Goal: Information Seeking & Learning: Compare options

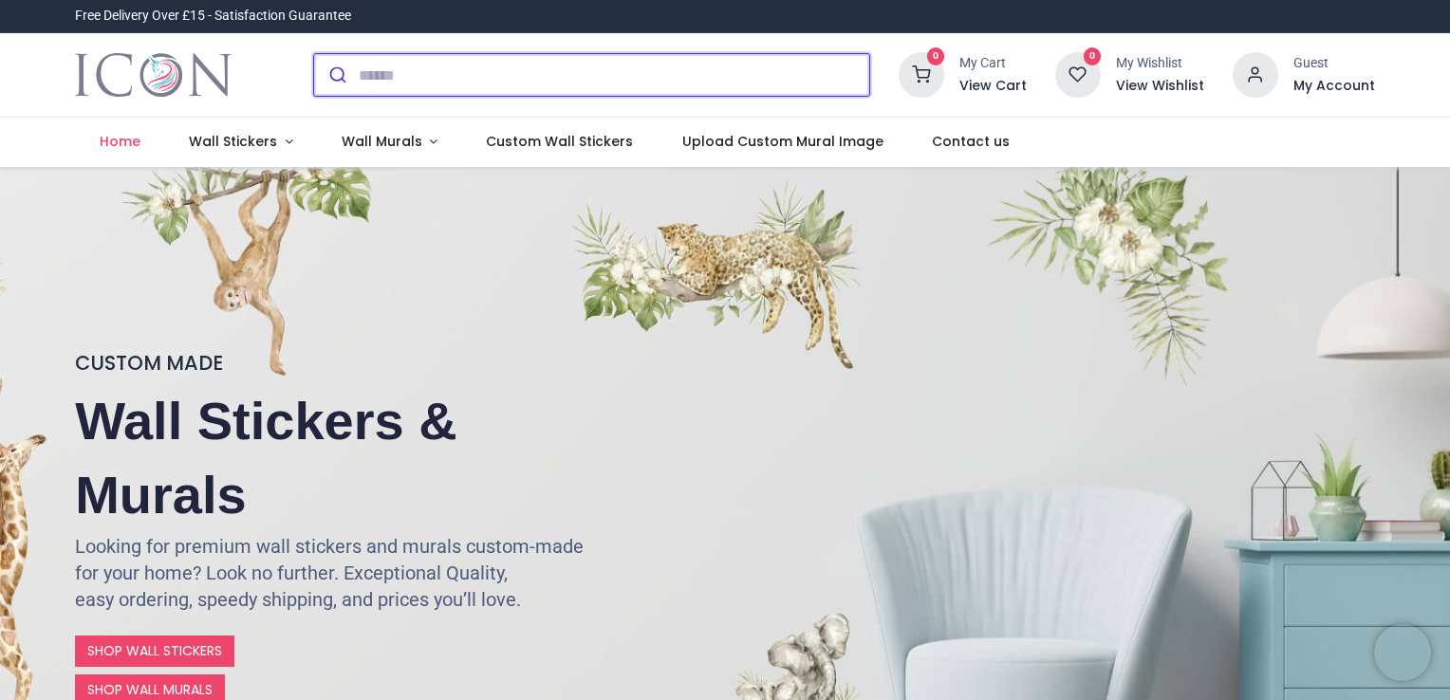
click at [380, 82] on input "search" at bounding box center [614, 75] width 510 height 42
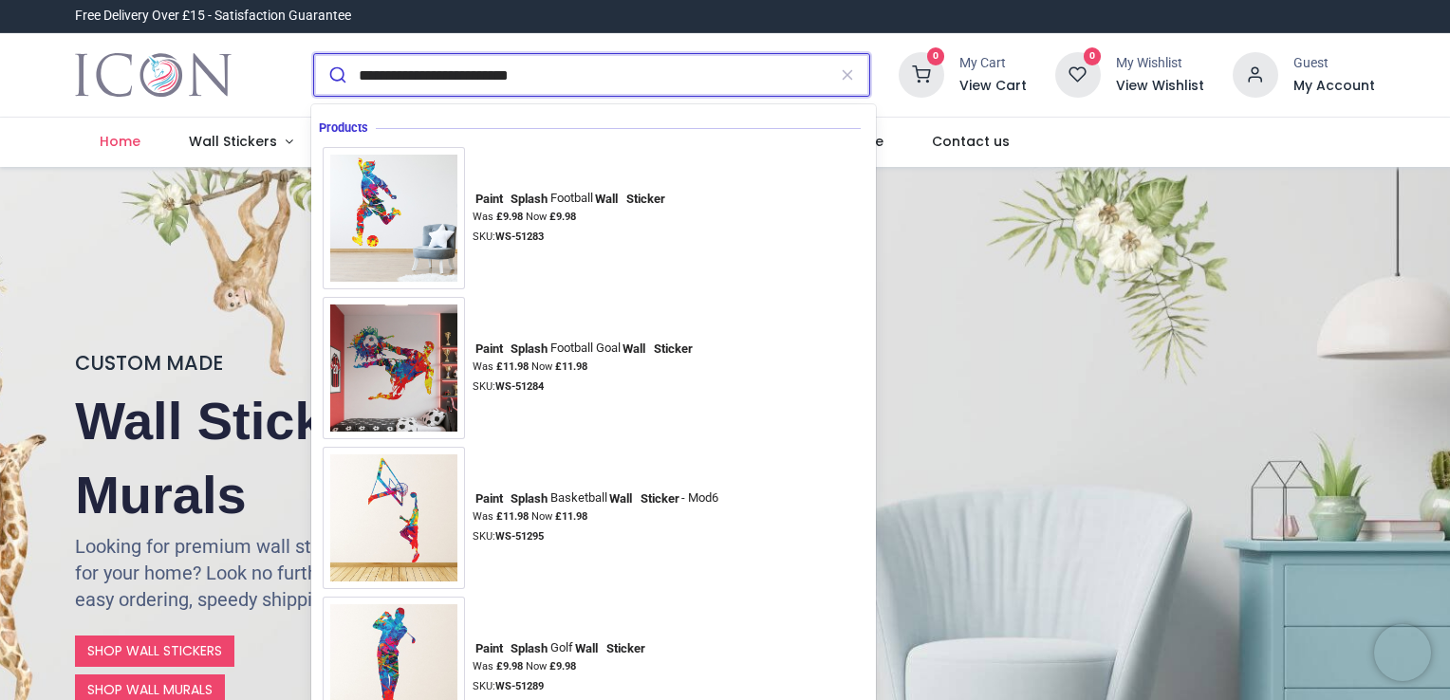
type input "**********"
click at [314, 54] on button "submit" at bounding box center [336, 75] width 45 height 42
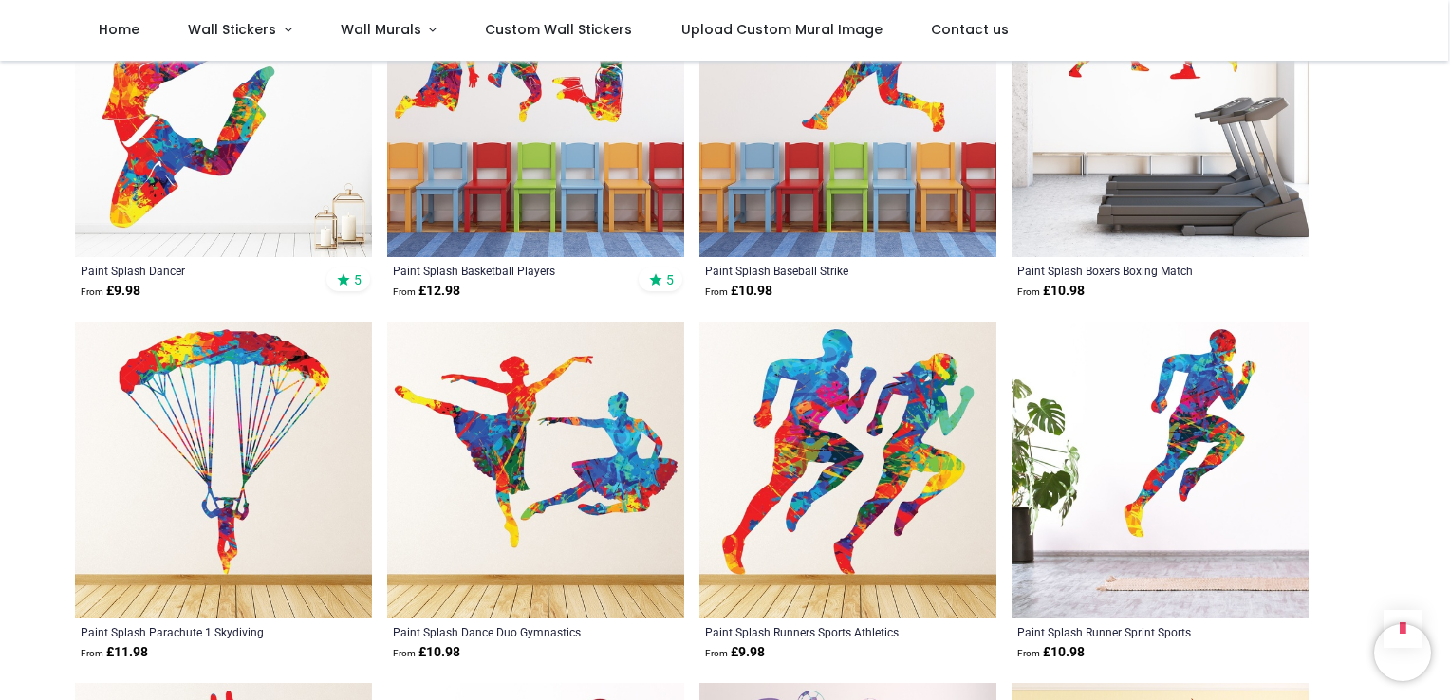
scroll to position [1803, 0]
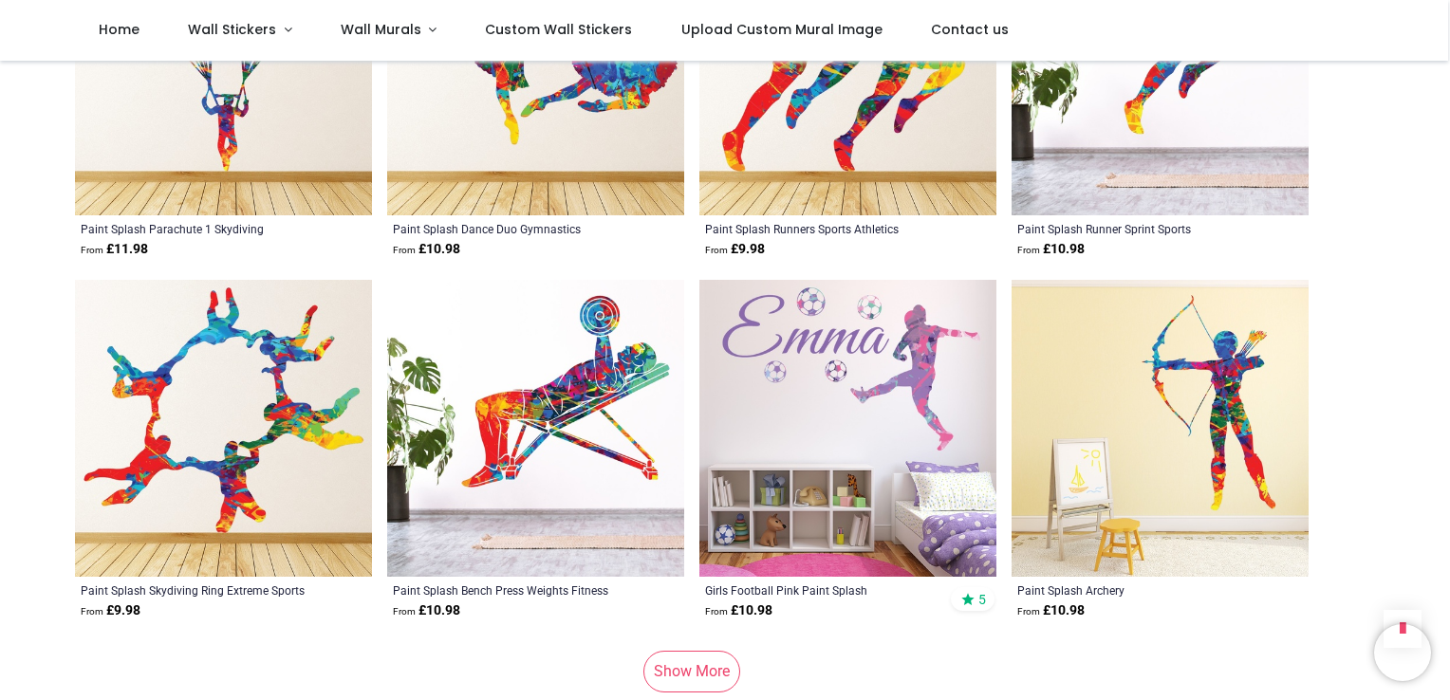
scroll to position [2182, 0]
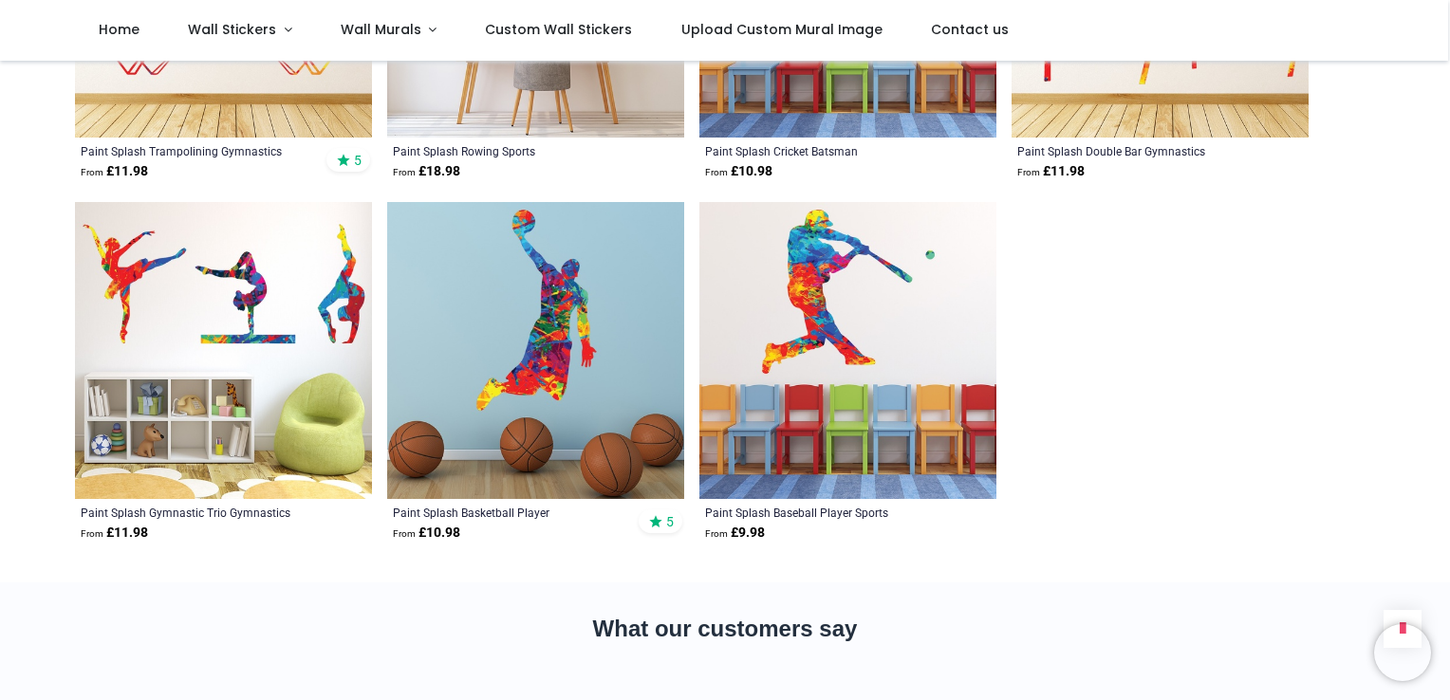
scroll to position [4459, 0]
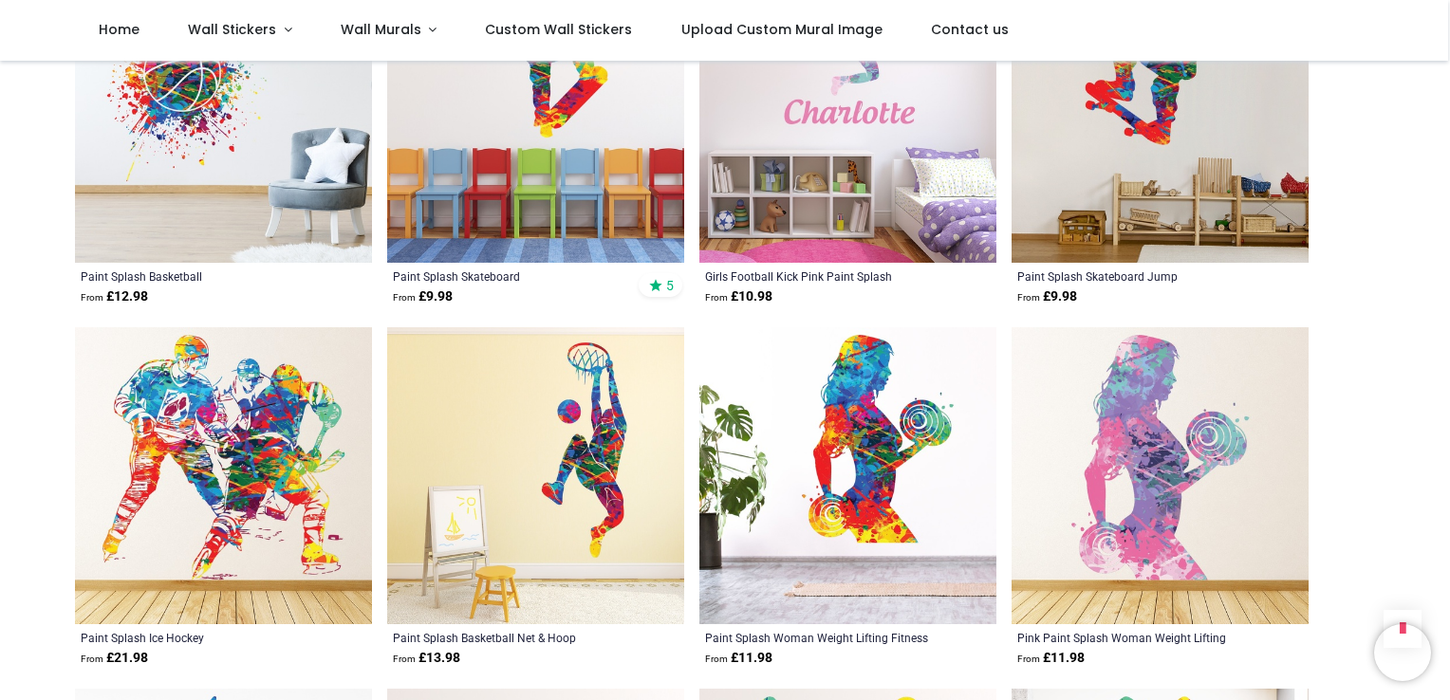
scroll to position [1044, 0]
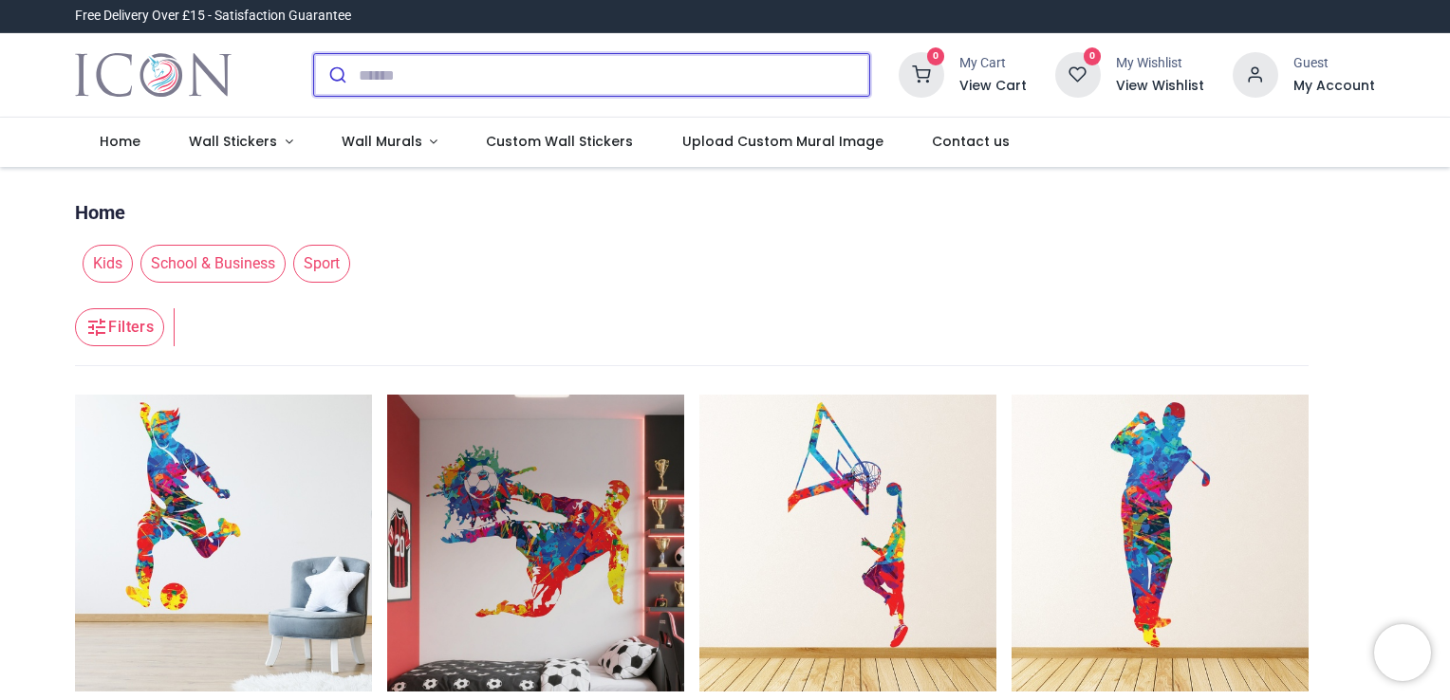
click at [414, 71] on input "search" at bounding box center [614, 75] width 510 height 42
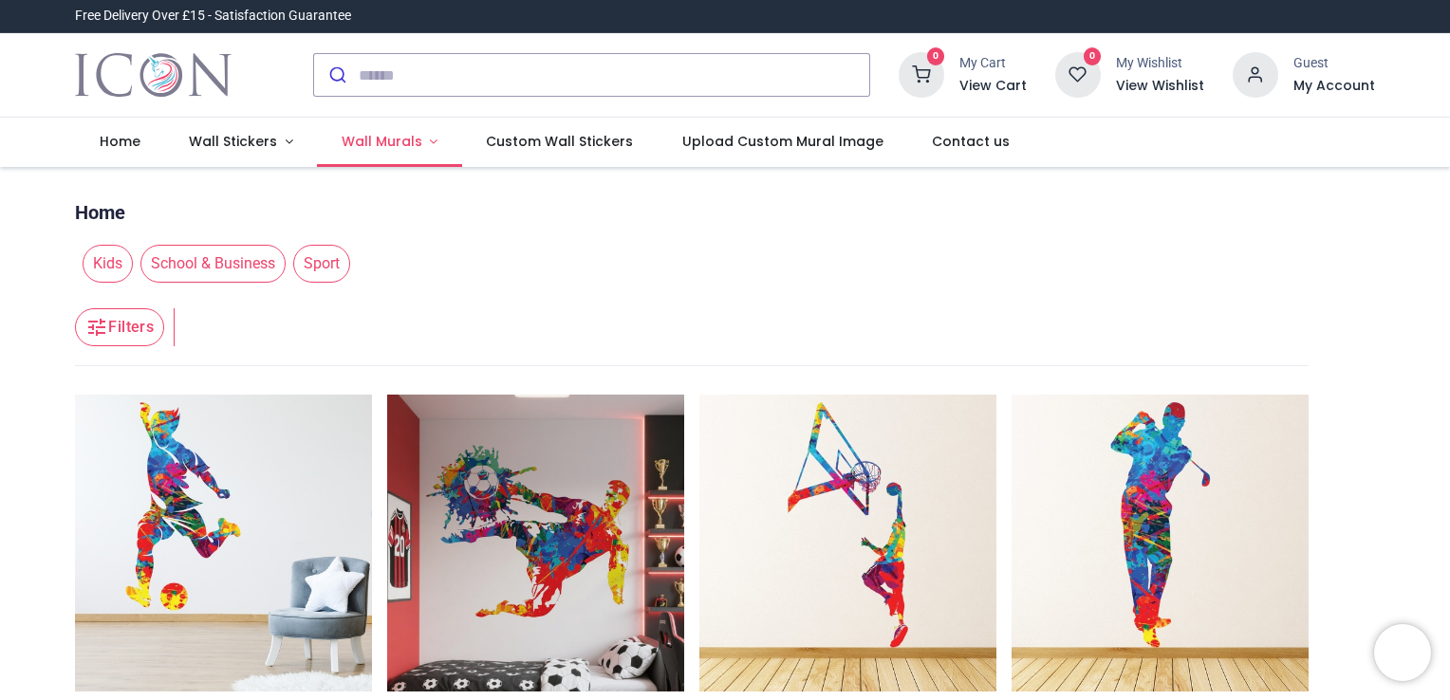
click at [351, 139] on span "Wall Murals" at bounding box center [382, 141] width 81 height 19
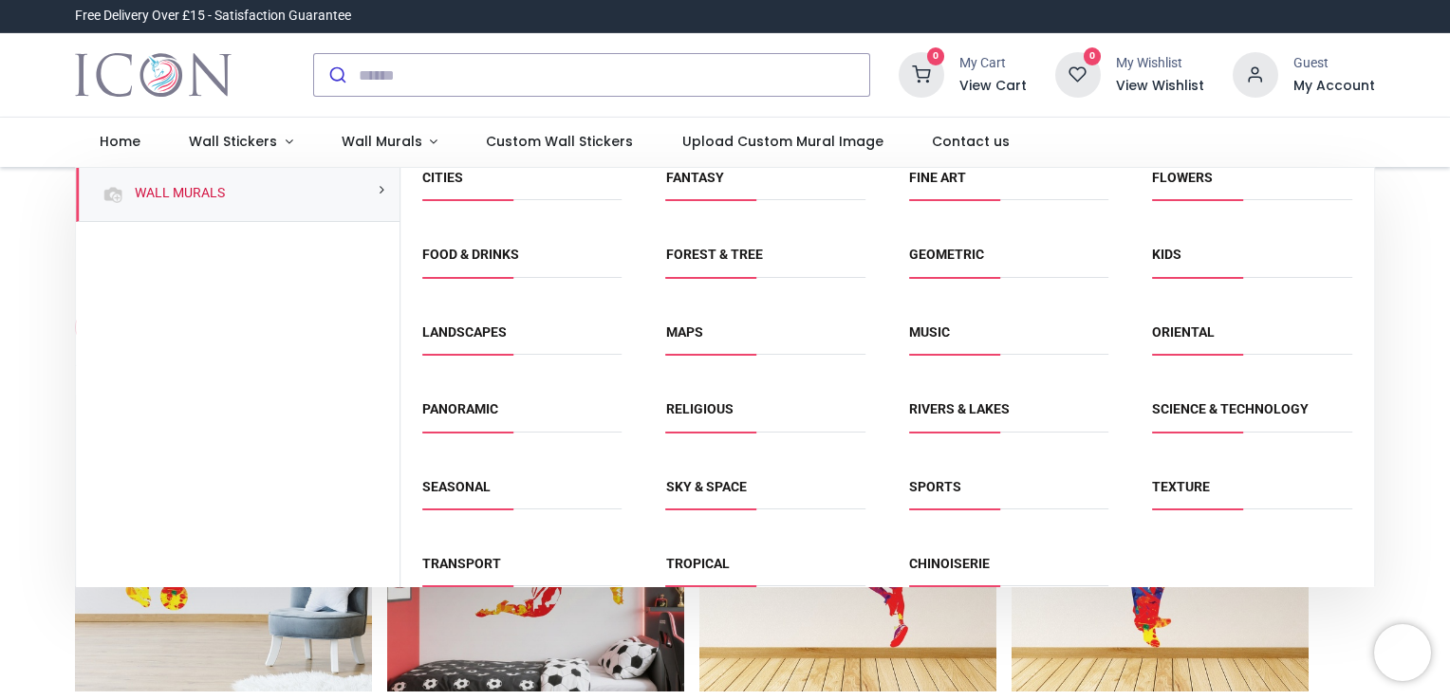
scroll to position [119, 0]
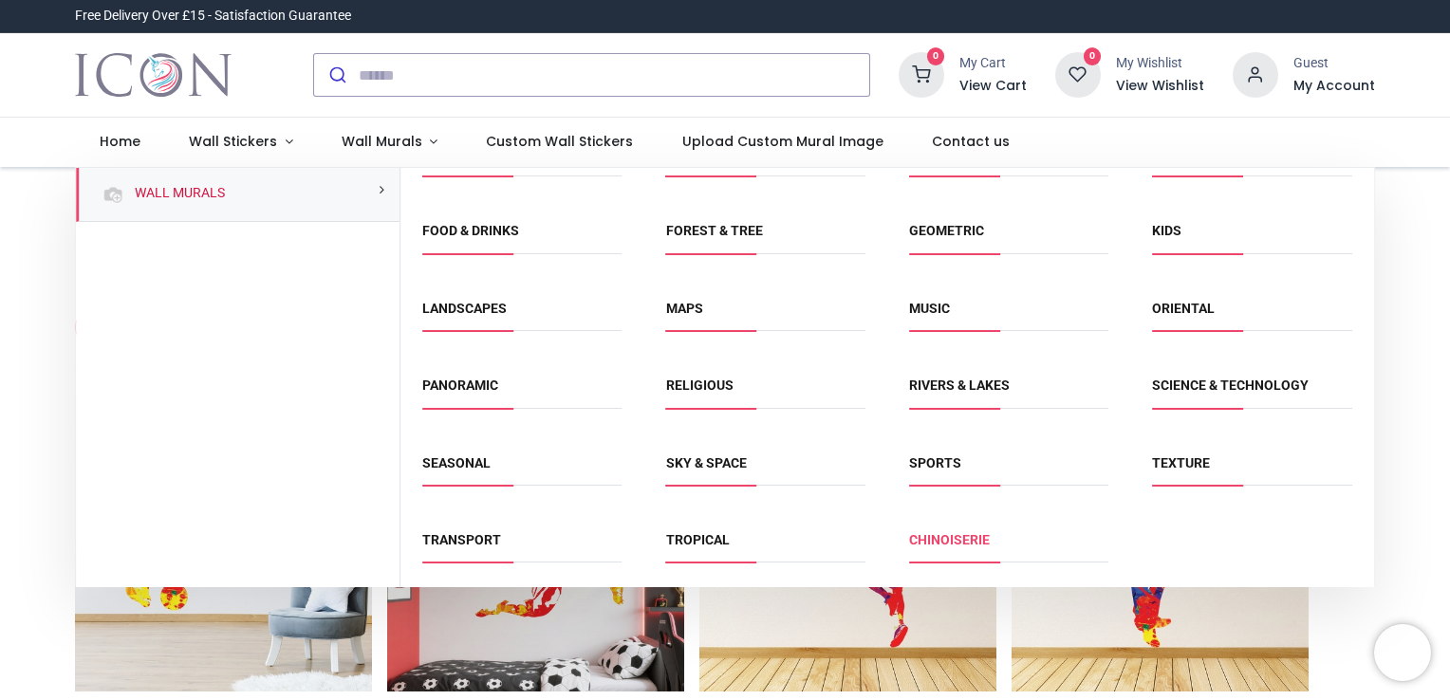
click at [945, 538] on link "Chinoiserie" at bounding box center [949, 539] width 81 height 15
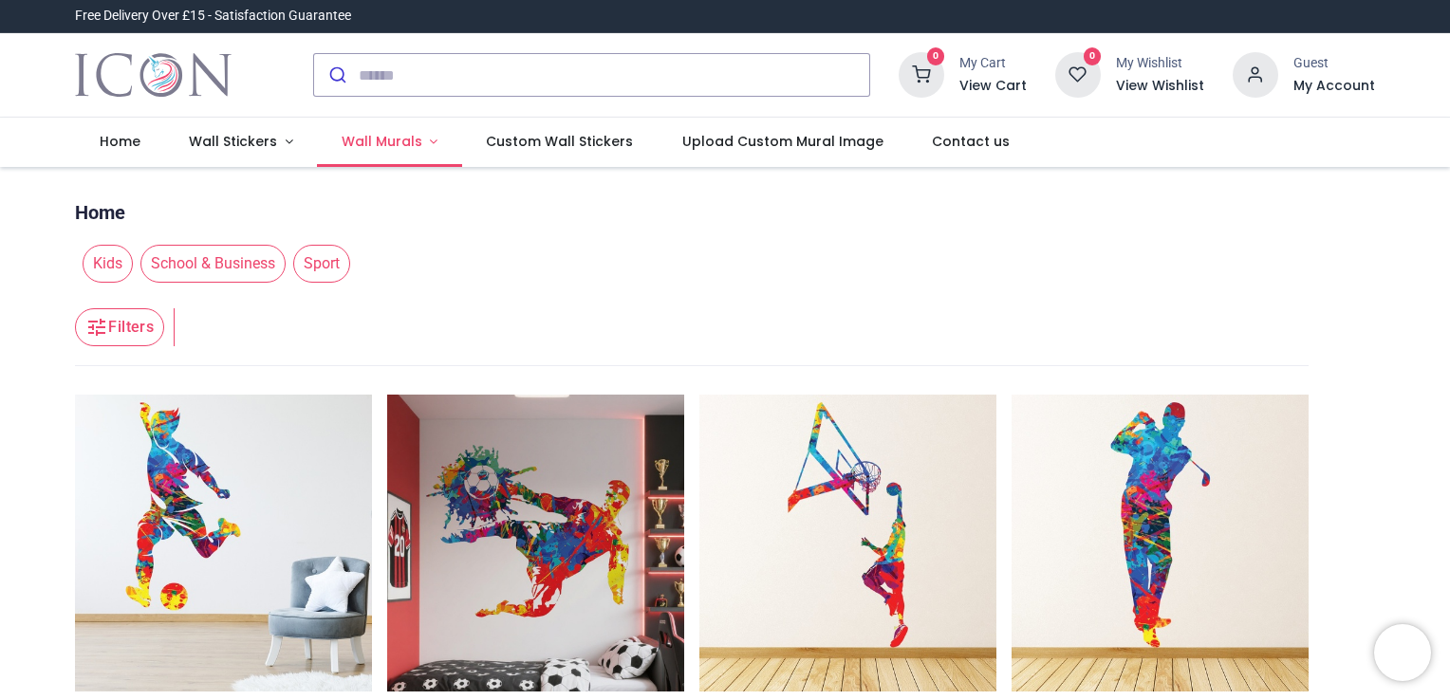
click at [384, 145] on span "Wall Murals" at bounding box center [382, 141] width 81 height 19
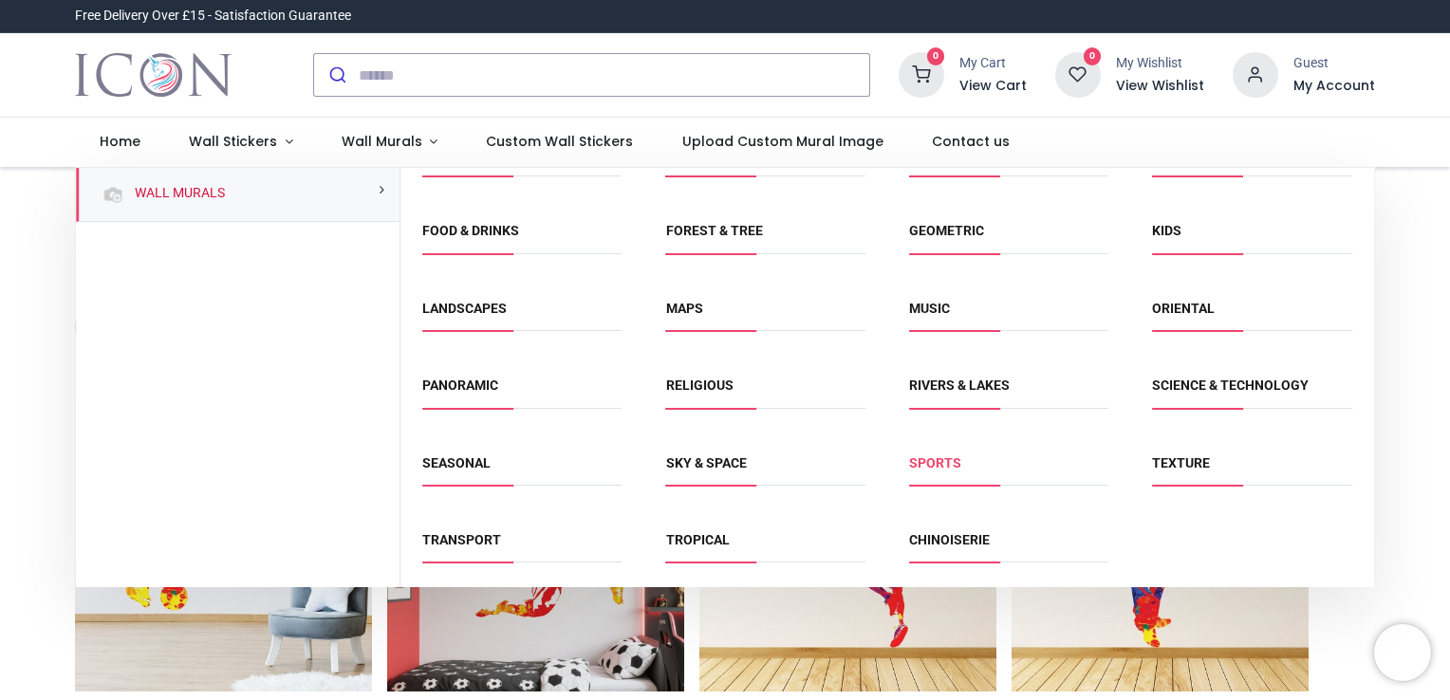
click at [937, 455] on link "Sports" at bounding box center [935, 462] width 52 height 15
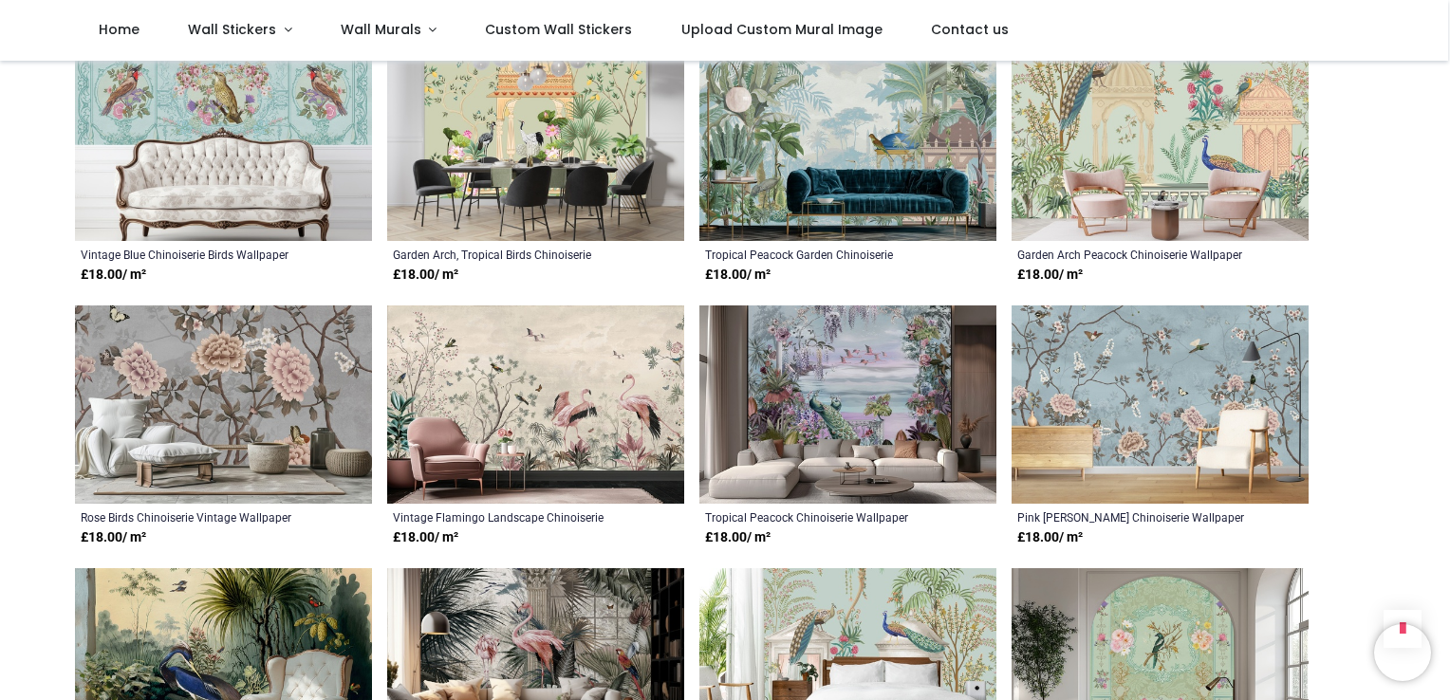
scroll to position [1708, 0]
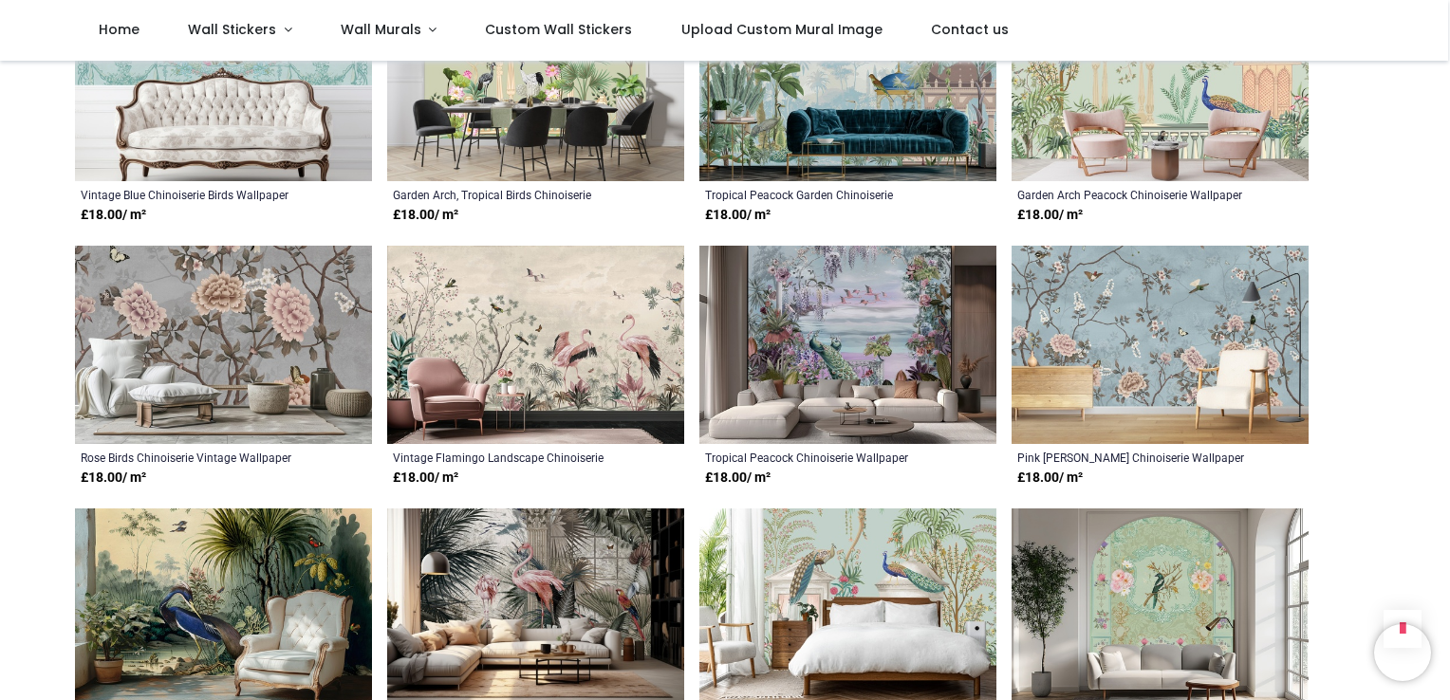
scroll to position [1423, 0]
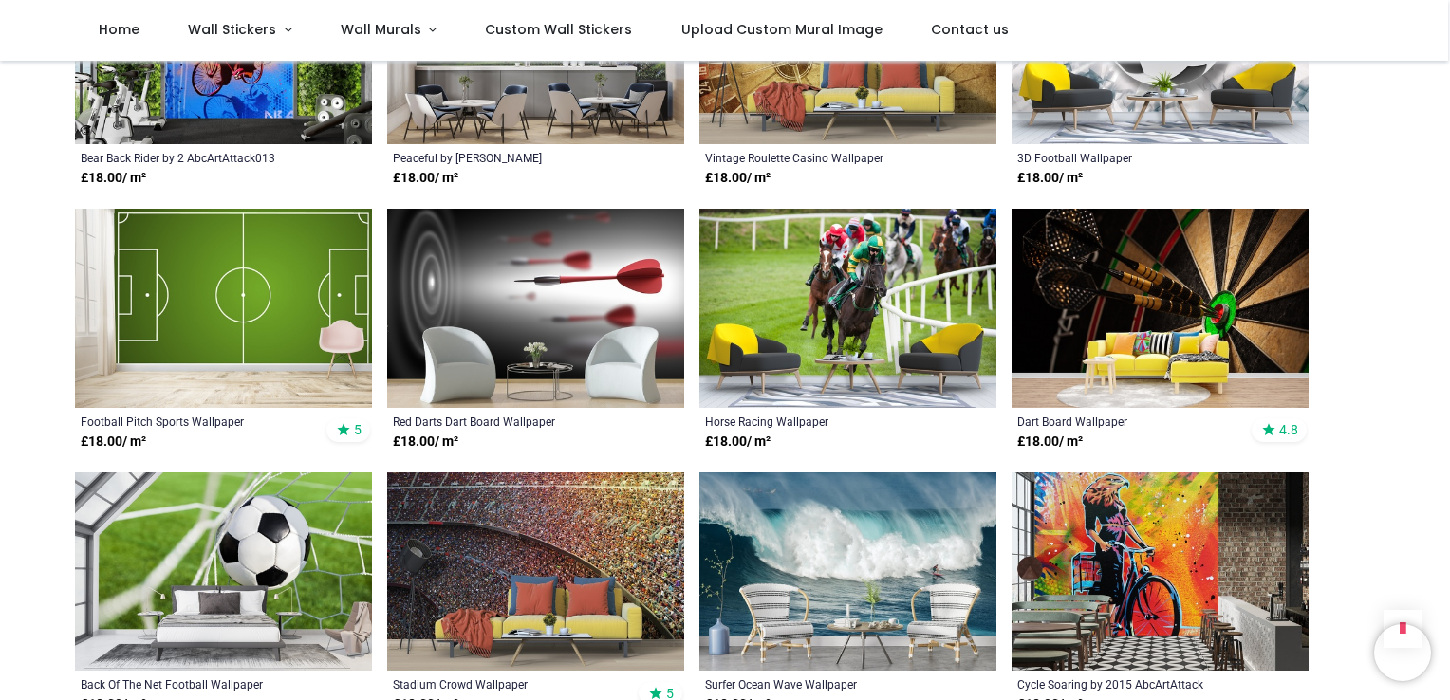
scroll to position [1803, 0]
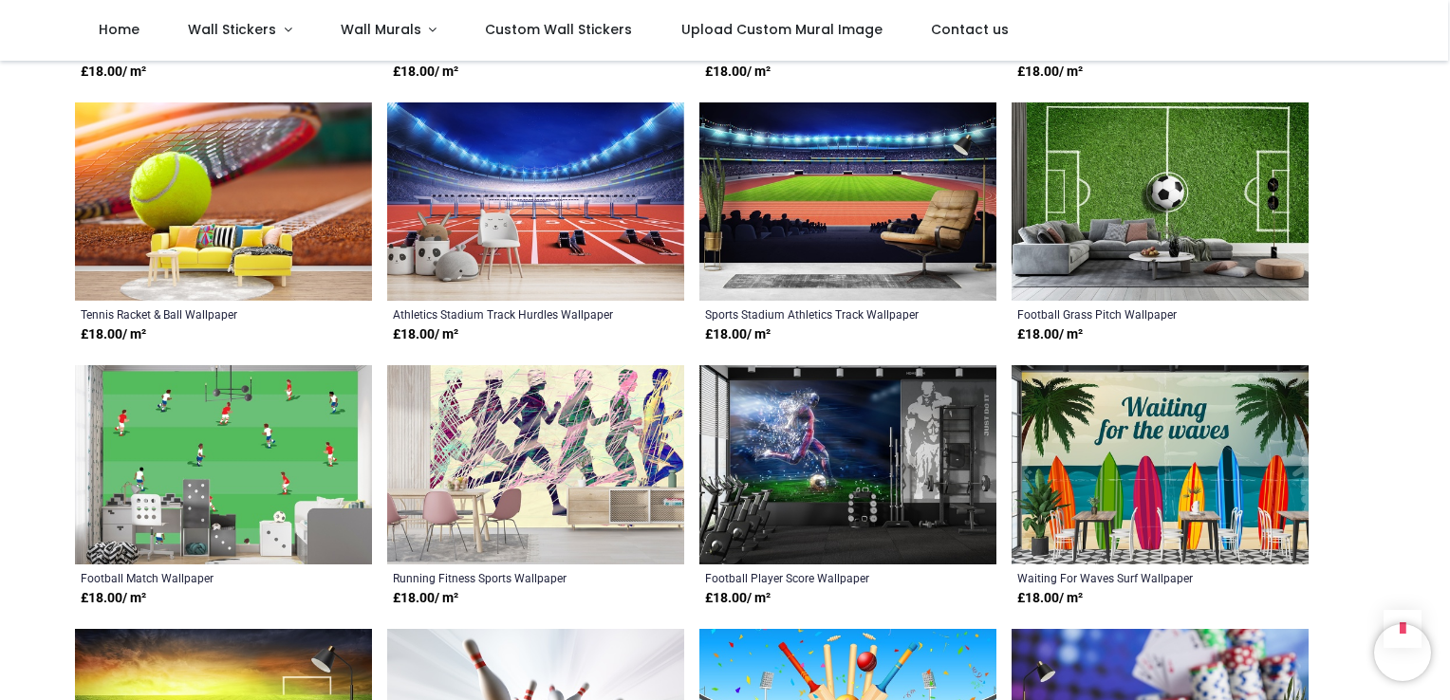
scroll to position [2751, 0]
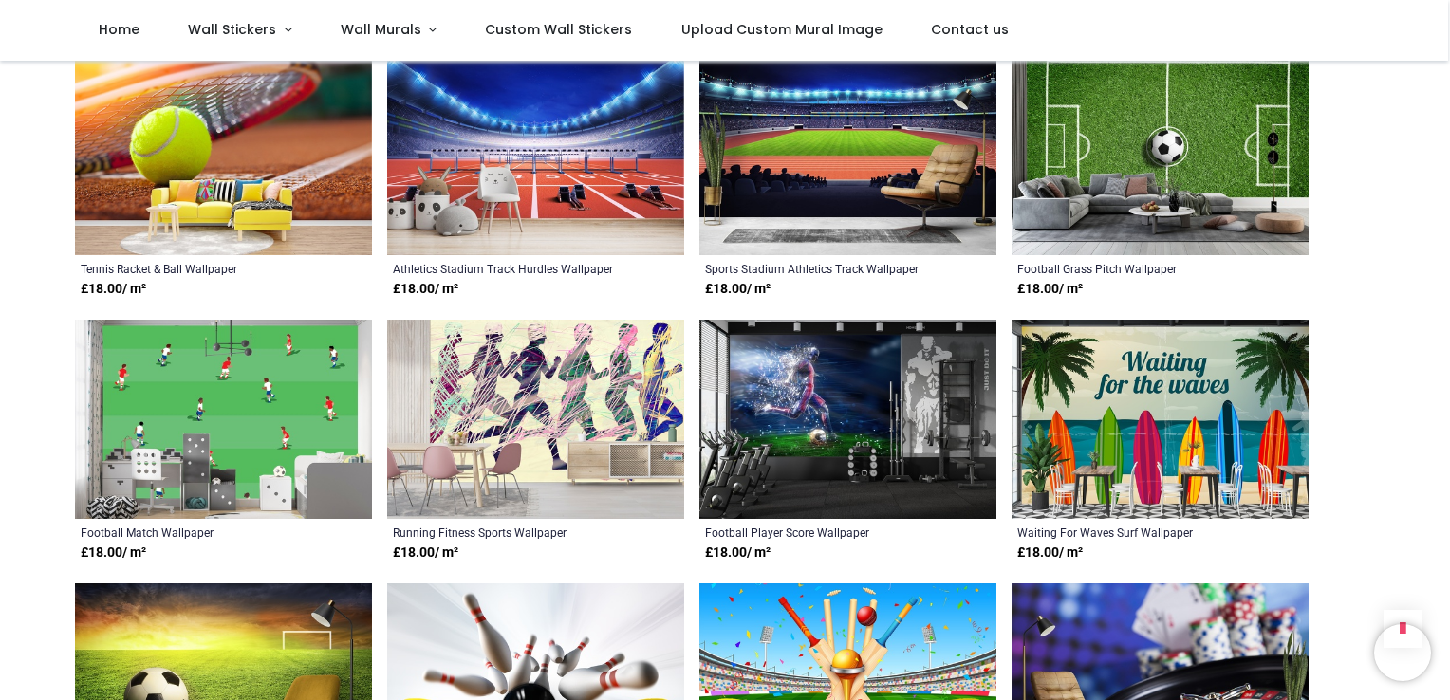
click at [565, 401] on img at bounding box center [535, 419] width 297 height 199
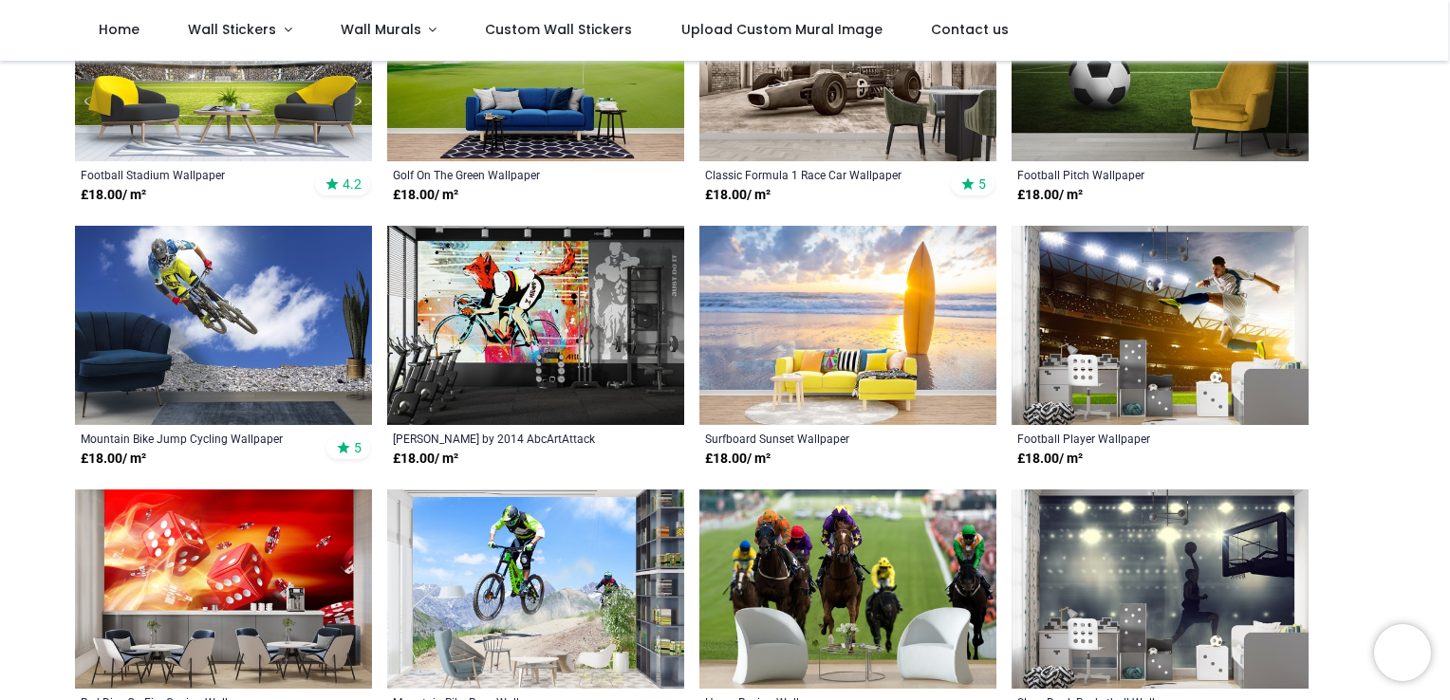
scroll to position [380, 0]
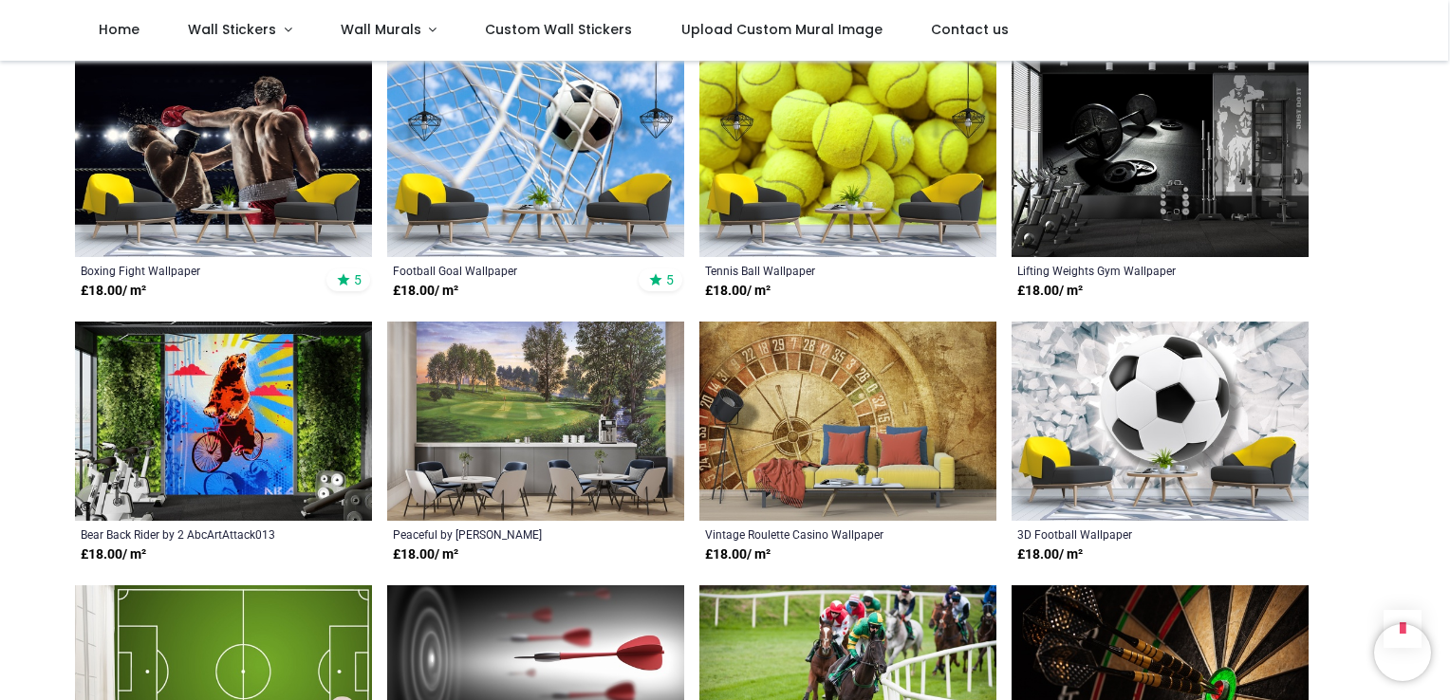
scroll to position [1233, 0]
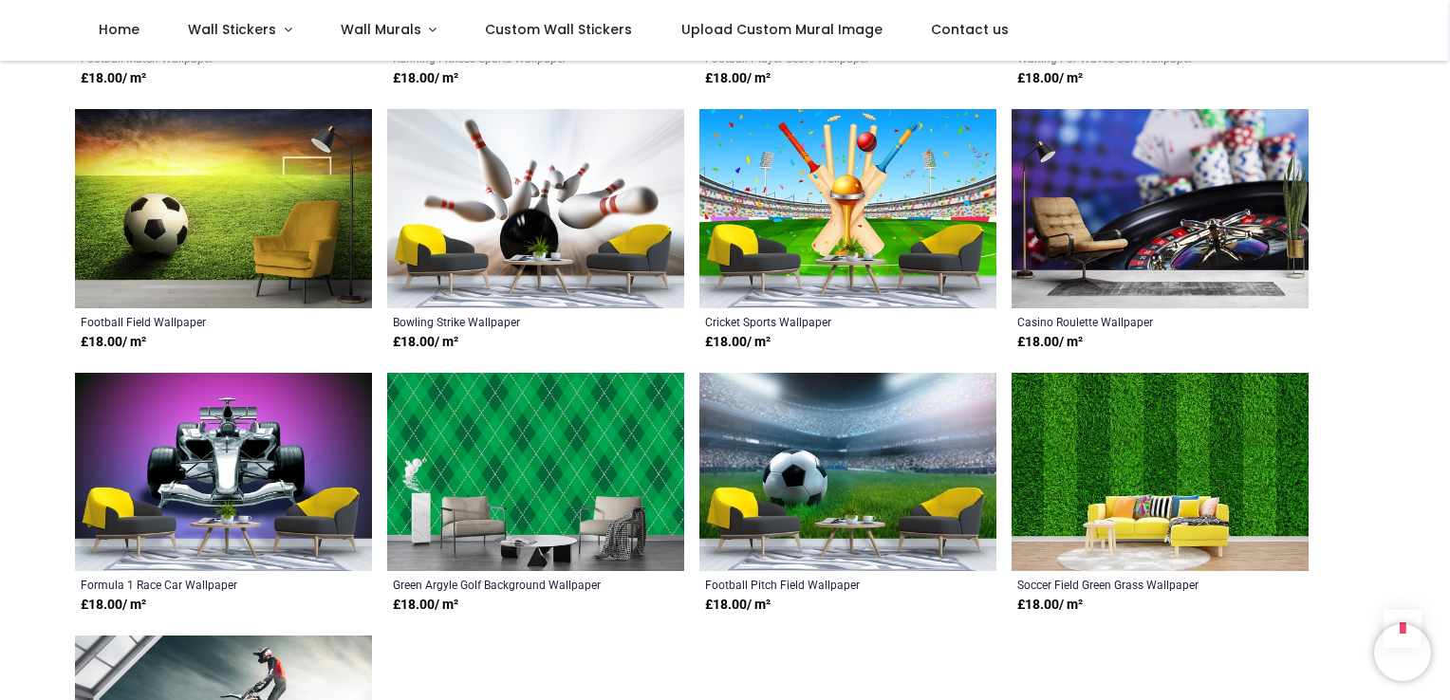
scroll to position [3510, 0]
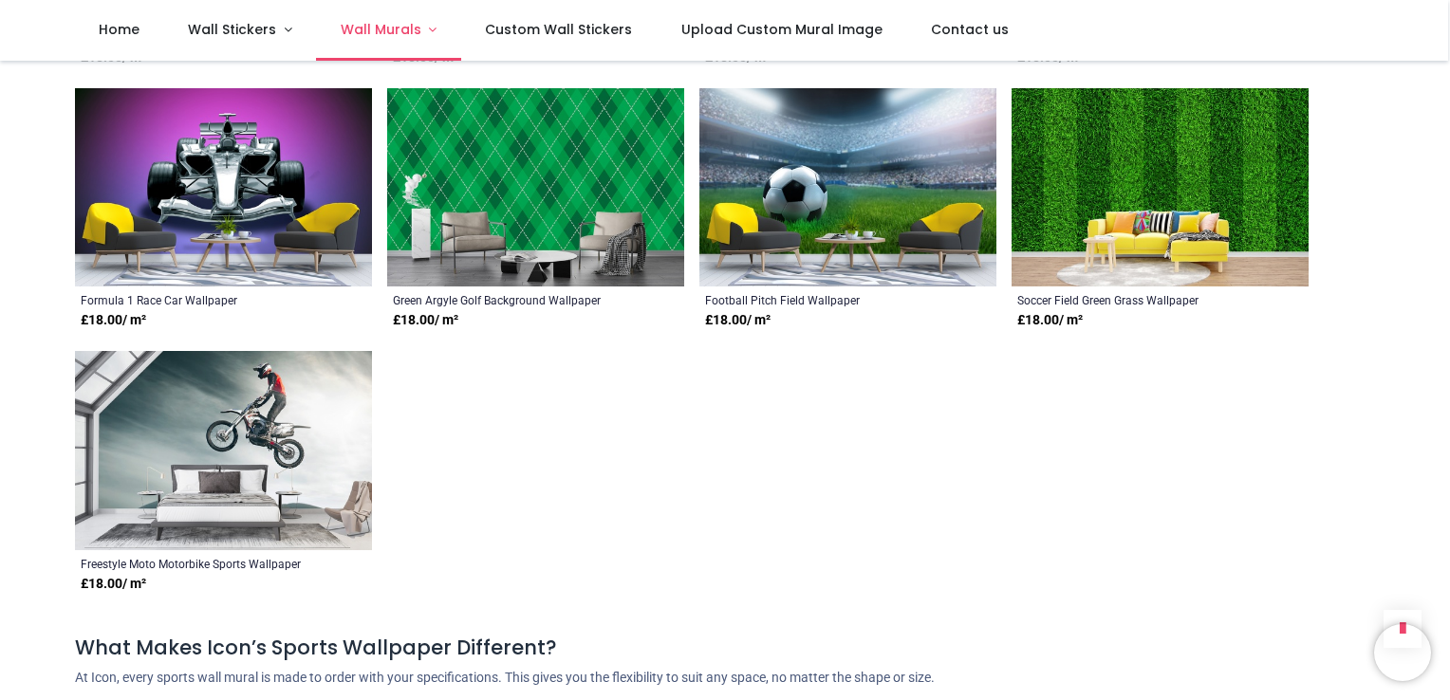
click at [409, 30] on span "Wall Murals" at bounding box center [381, 29] width 81 height 19
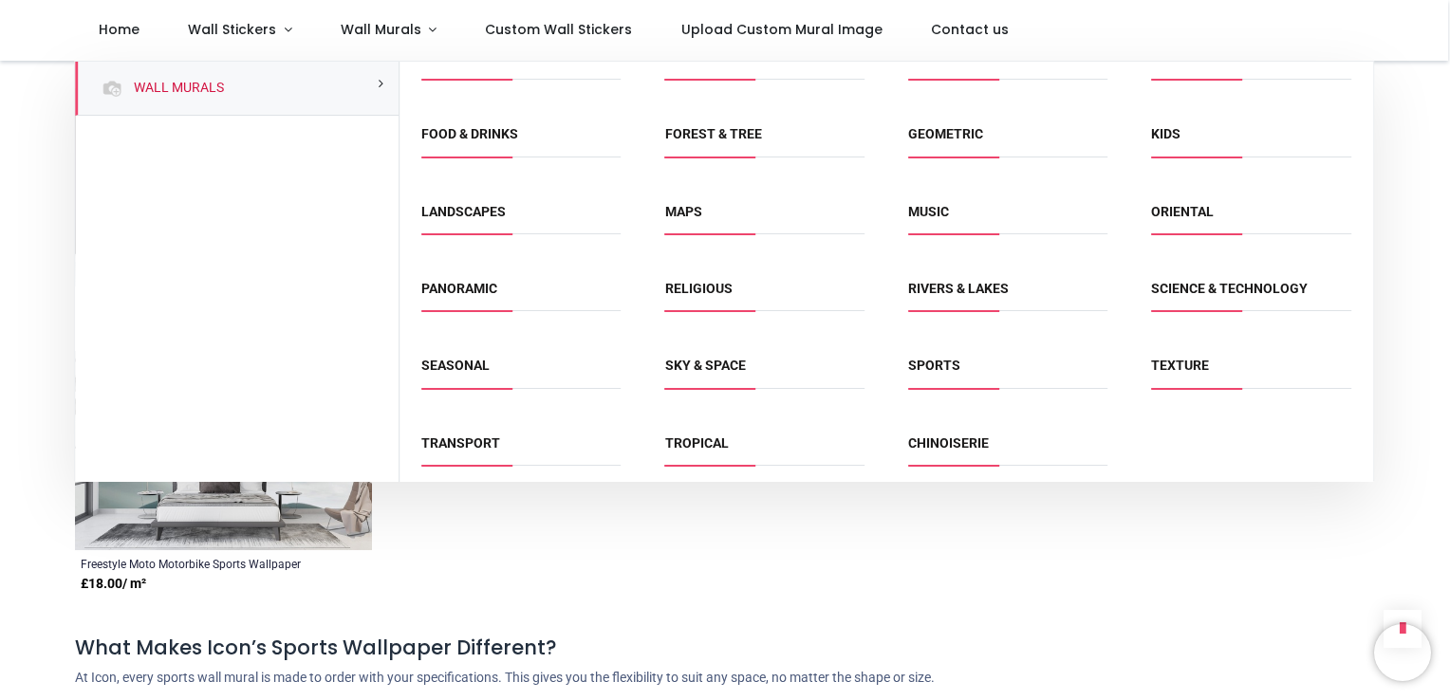
scroll to position [119, 0]
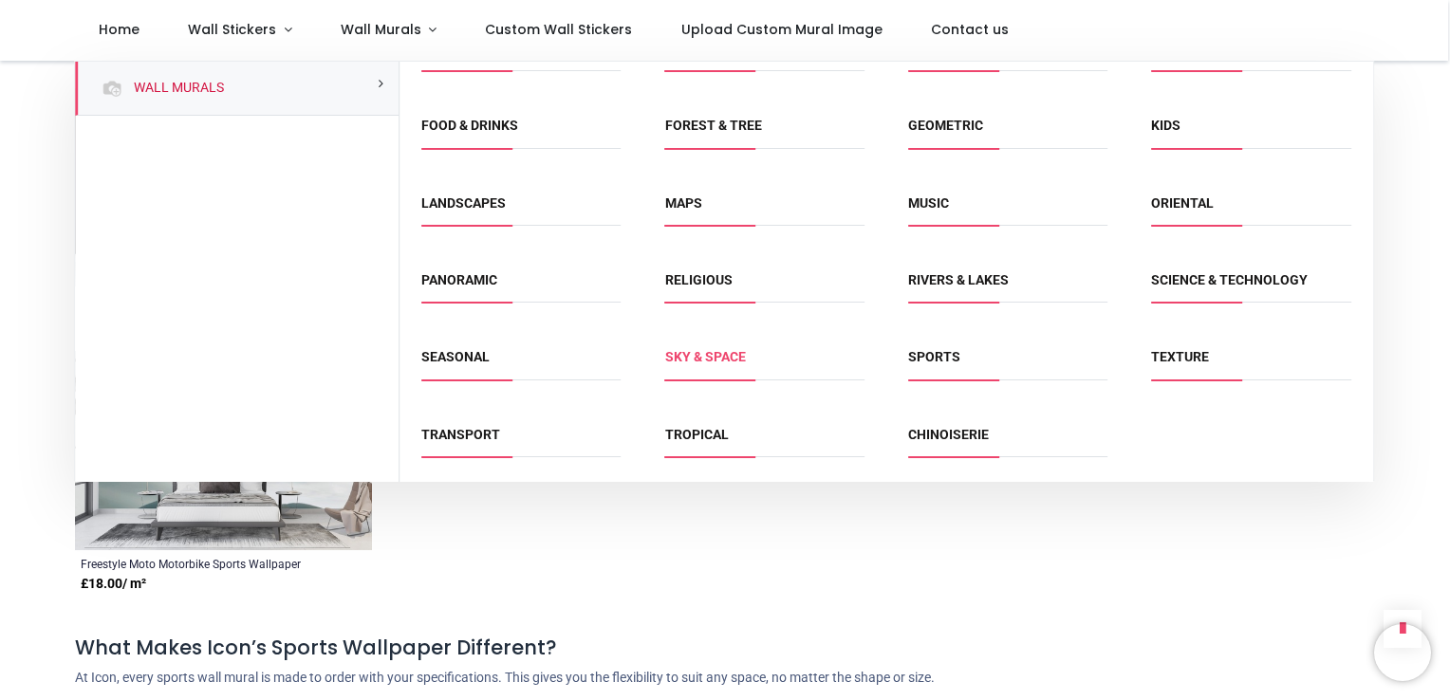
click at [700, 349] on link "Sky & Space" at bounding box center [705, 356] width 81 height 15
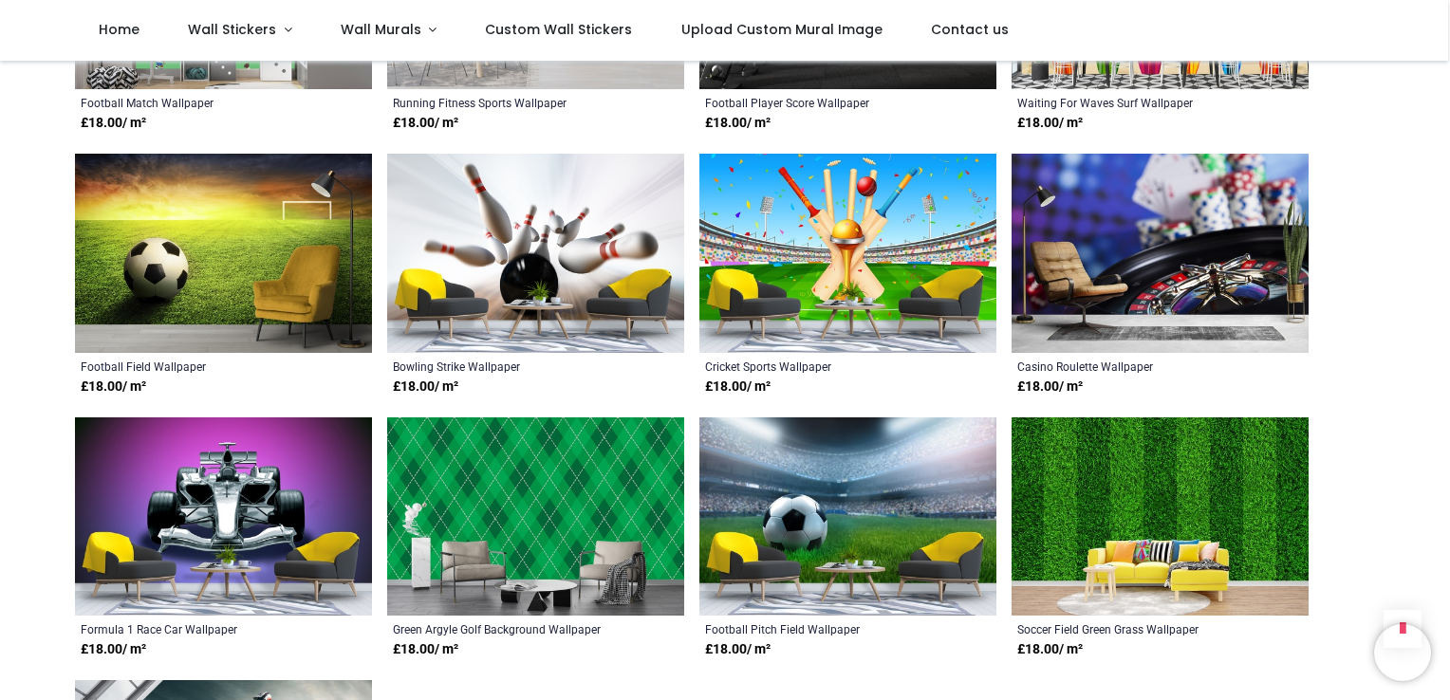
scroll to position [3131, 0]
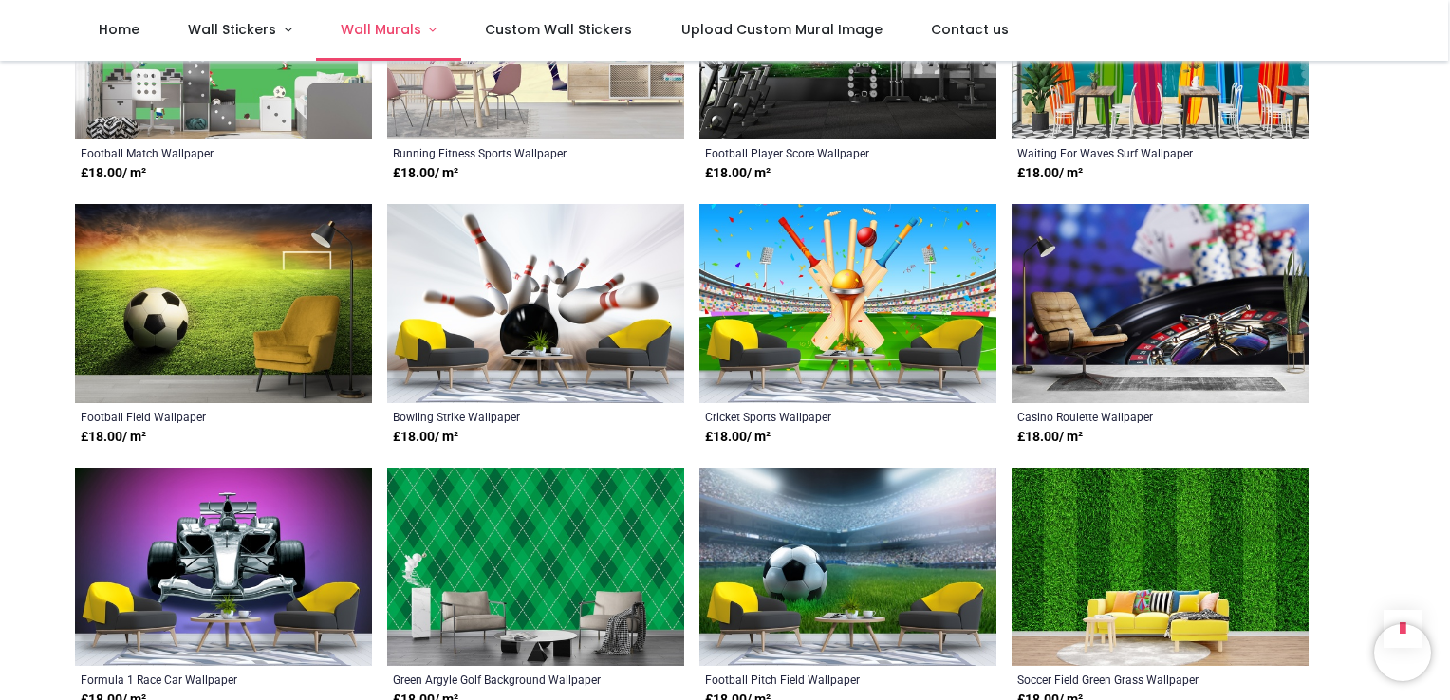
click at [399, 28] on span "Wall Murals" at bounding box center [381, 29] width 81 height 19
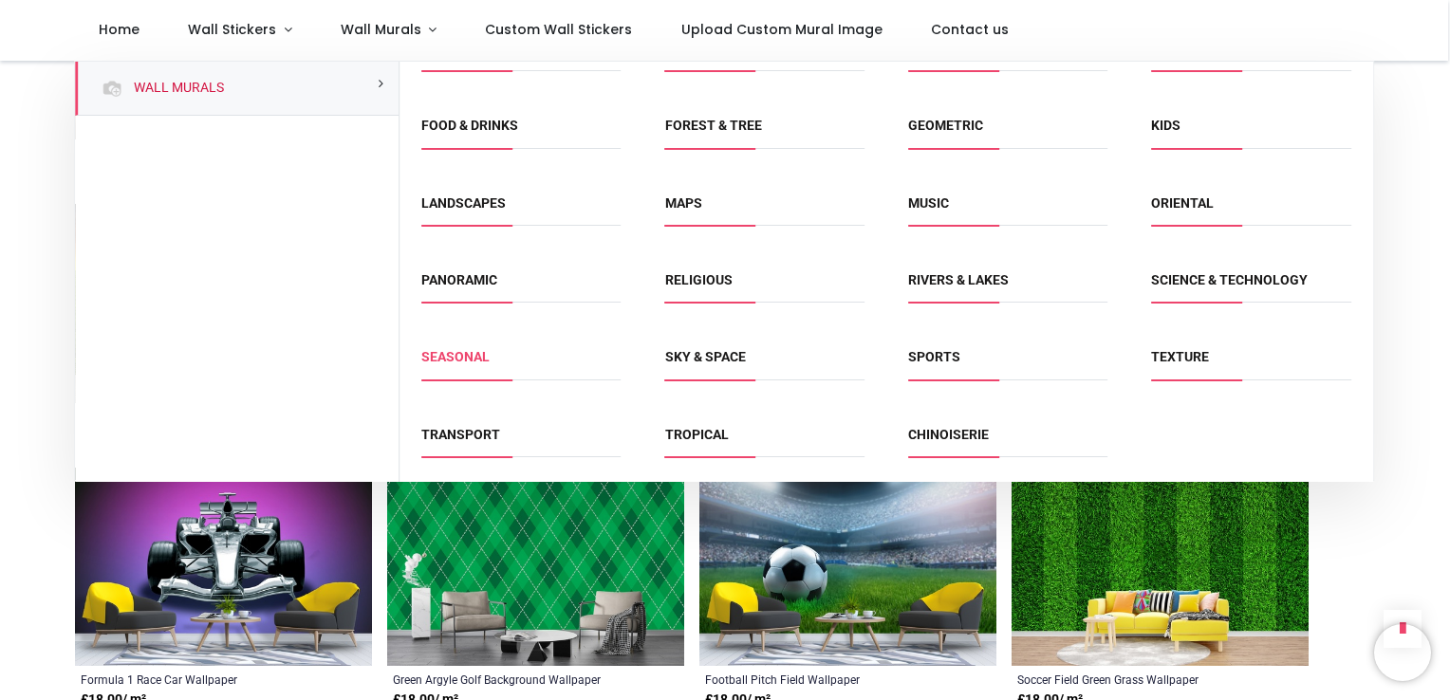
click at [448, 353] on link "Seasonal" at bounding box center [455, 356] width 68 height 15
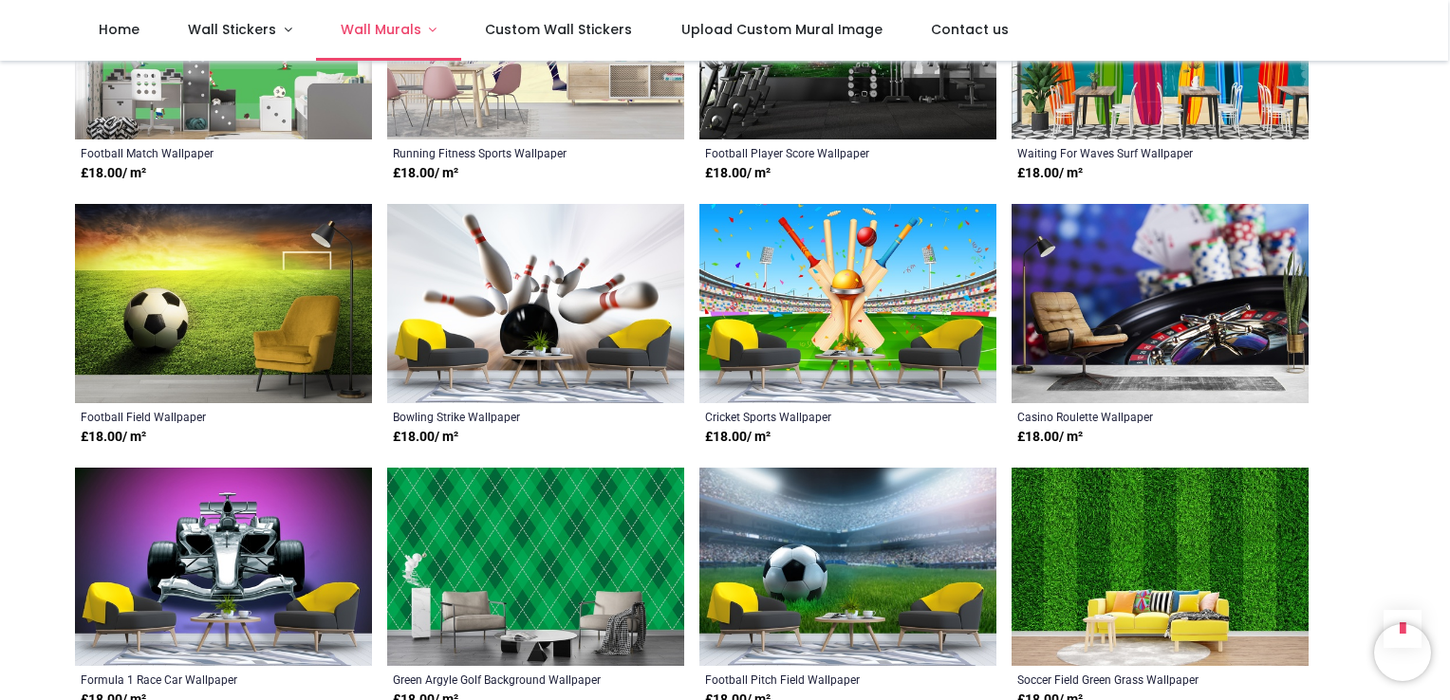
click at [387, 28] on span "Wall Murals" at bounding box center [381, 29] width 81 height 19
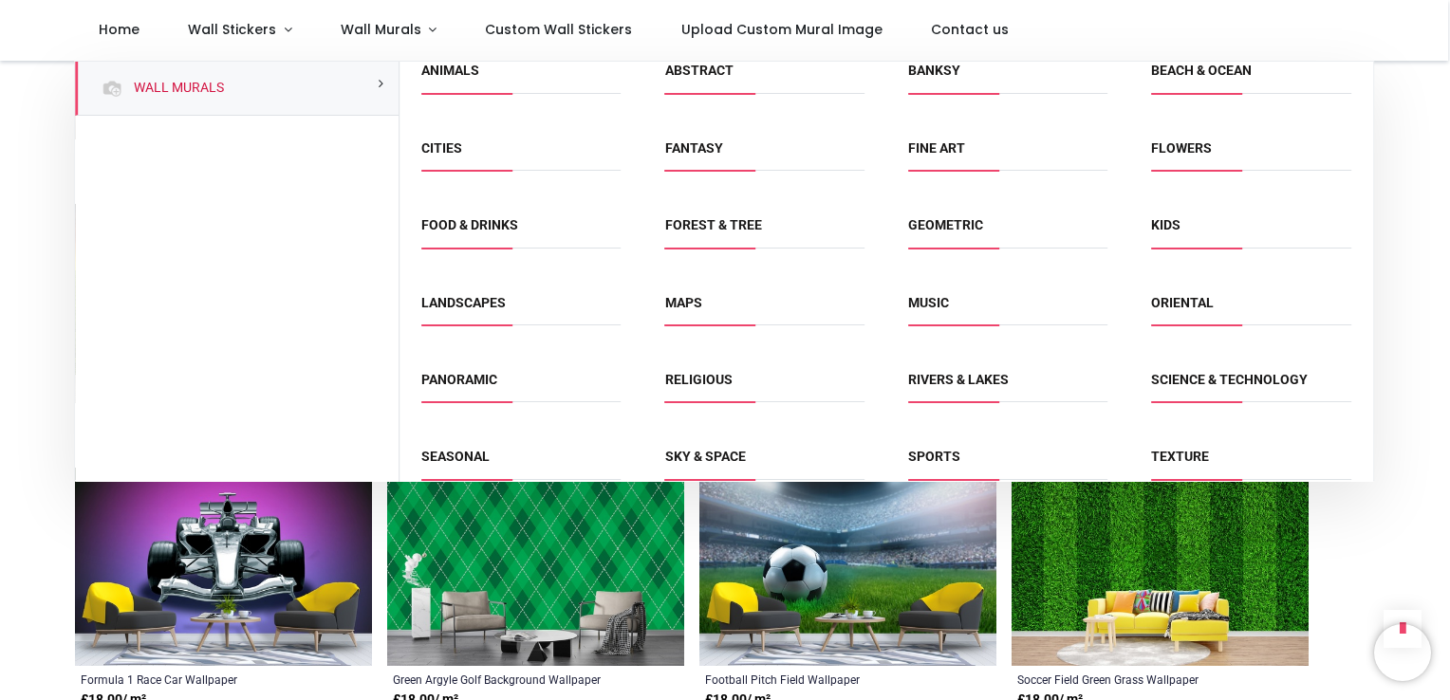
scroll to position [0, 0]
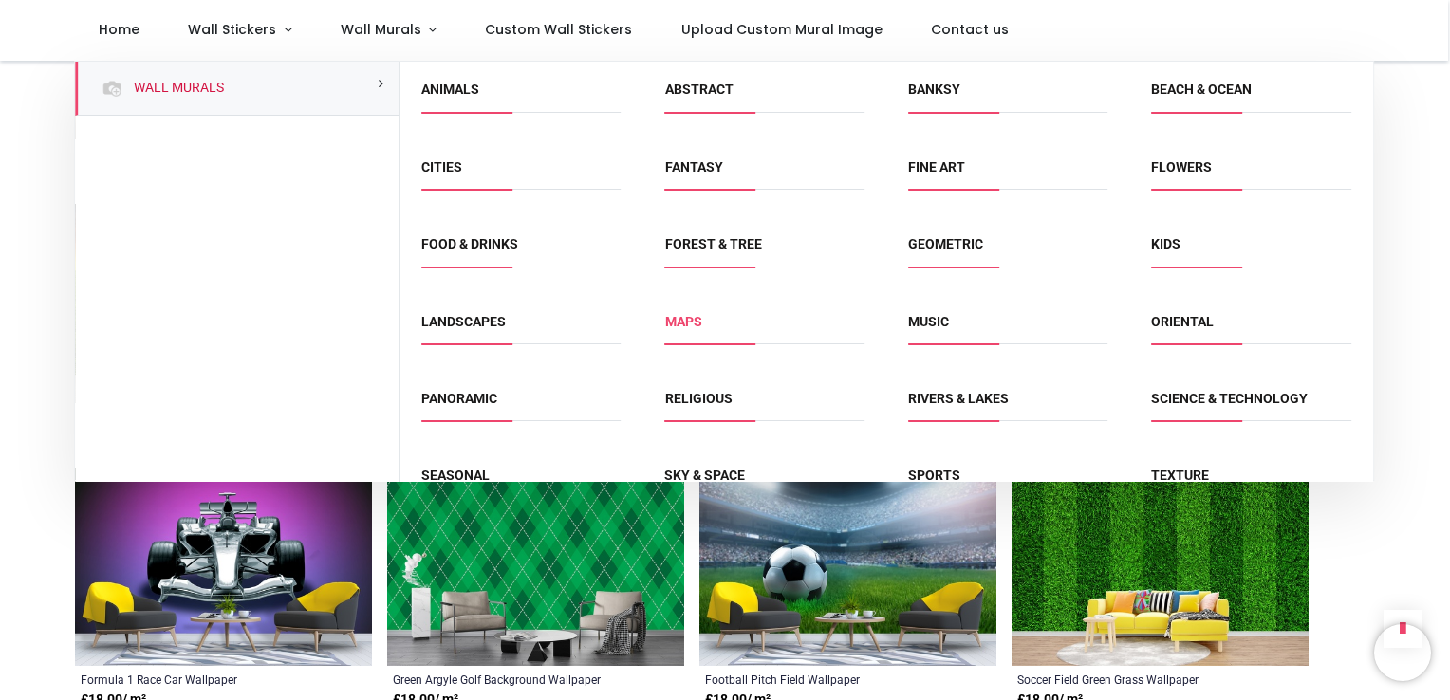
click at [694, 314] on link "Maps" at bounding box center [683, 321] width 37 height 15
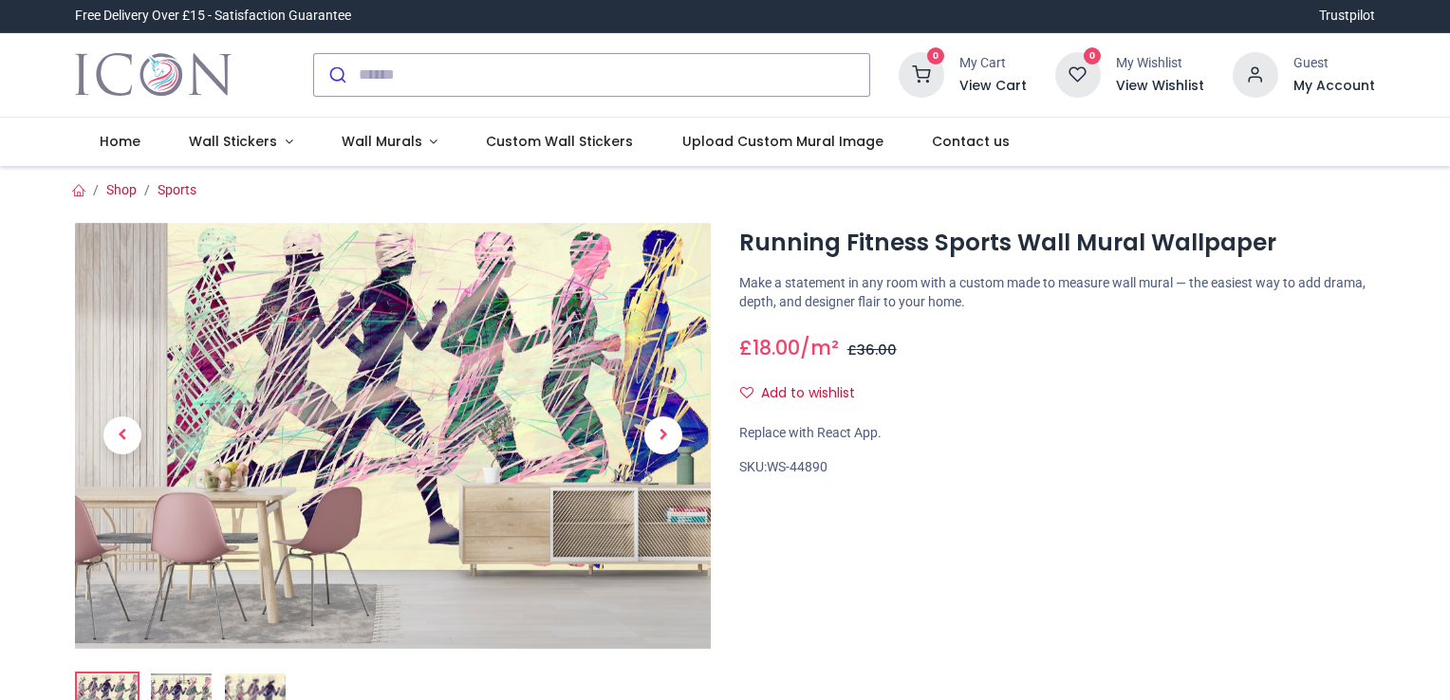
click at [569, 397] on div at bounding box center [393, 479] width 636 height 513
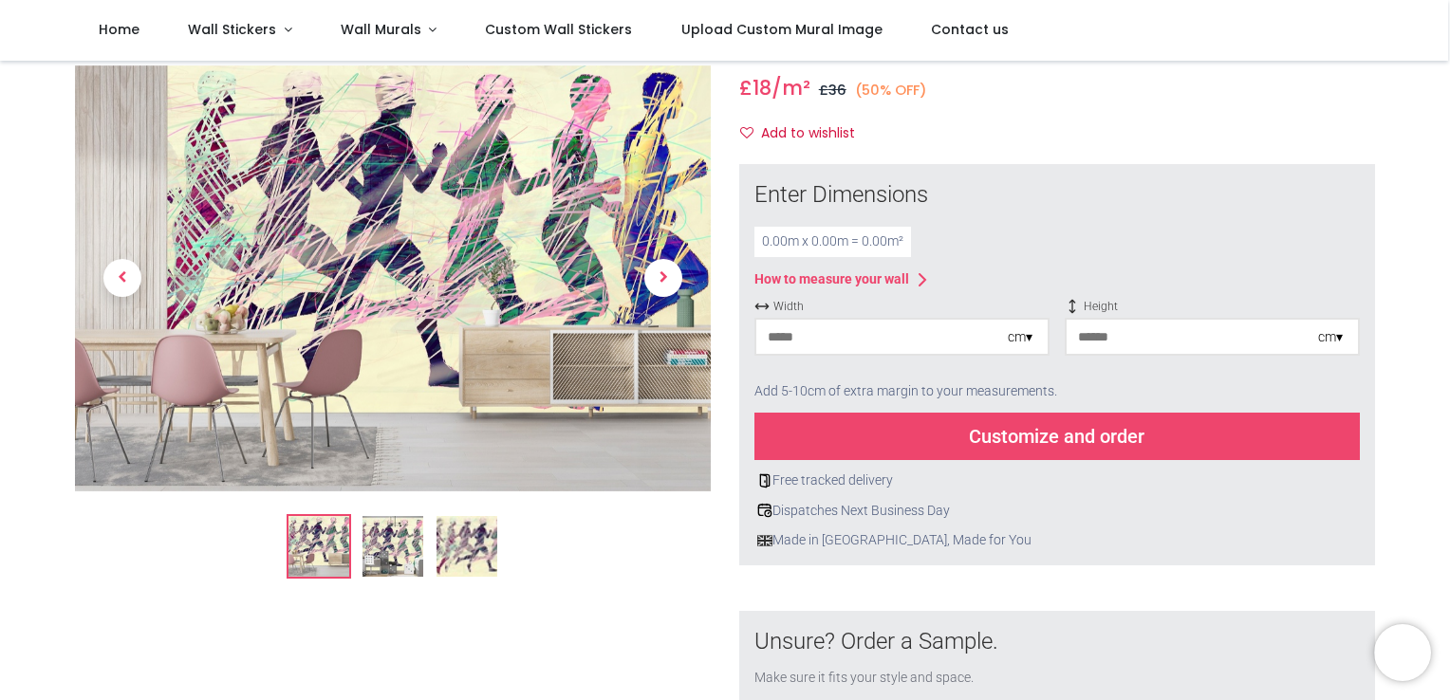
scroll to position [190, 0]
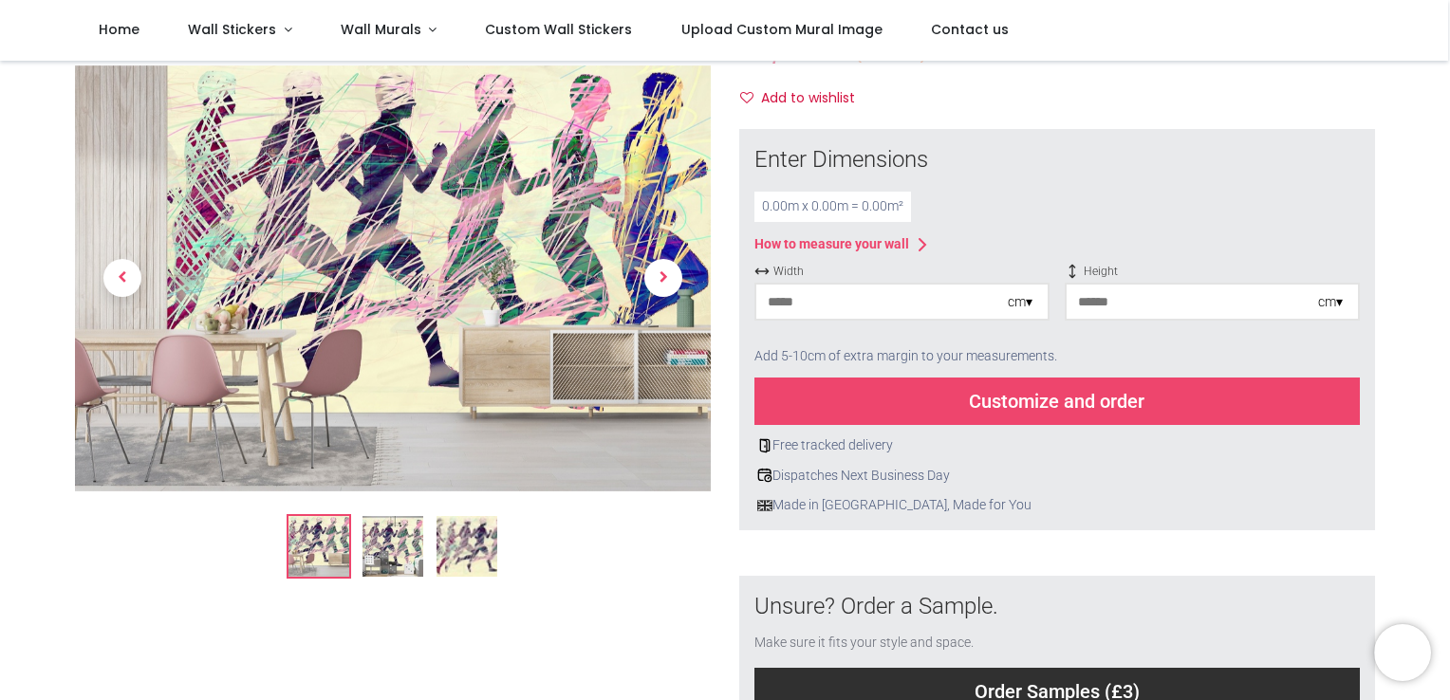
click at [382, 540] on img at bounding box center [392, 546] width 61 height 61
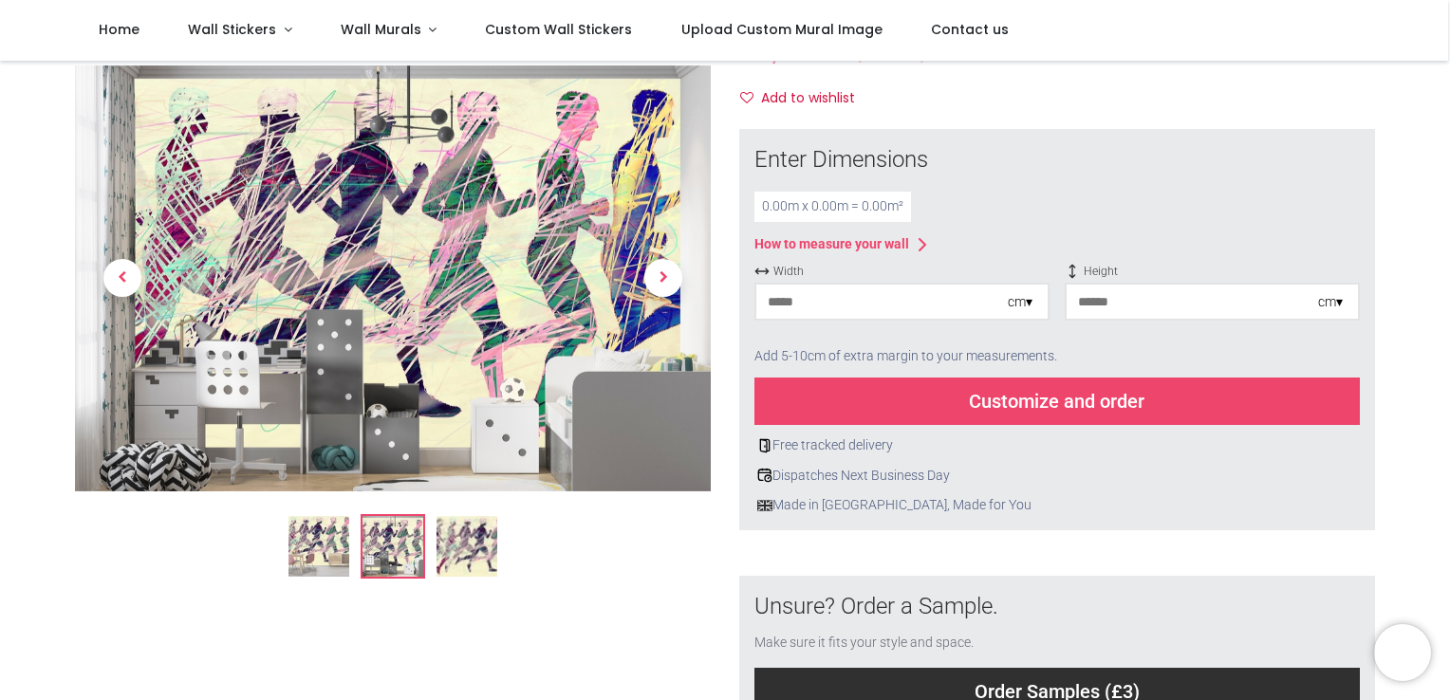
click at [462, 546] on img at bounding box center [466, 546] width 61 height 61
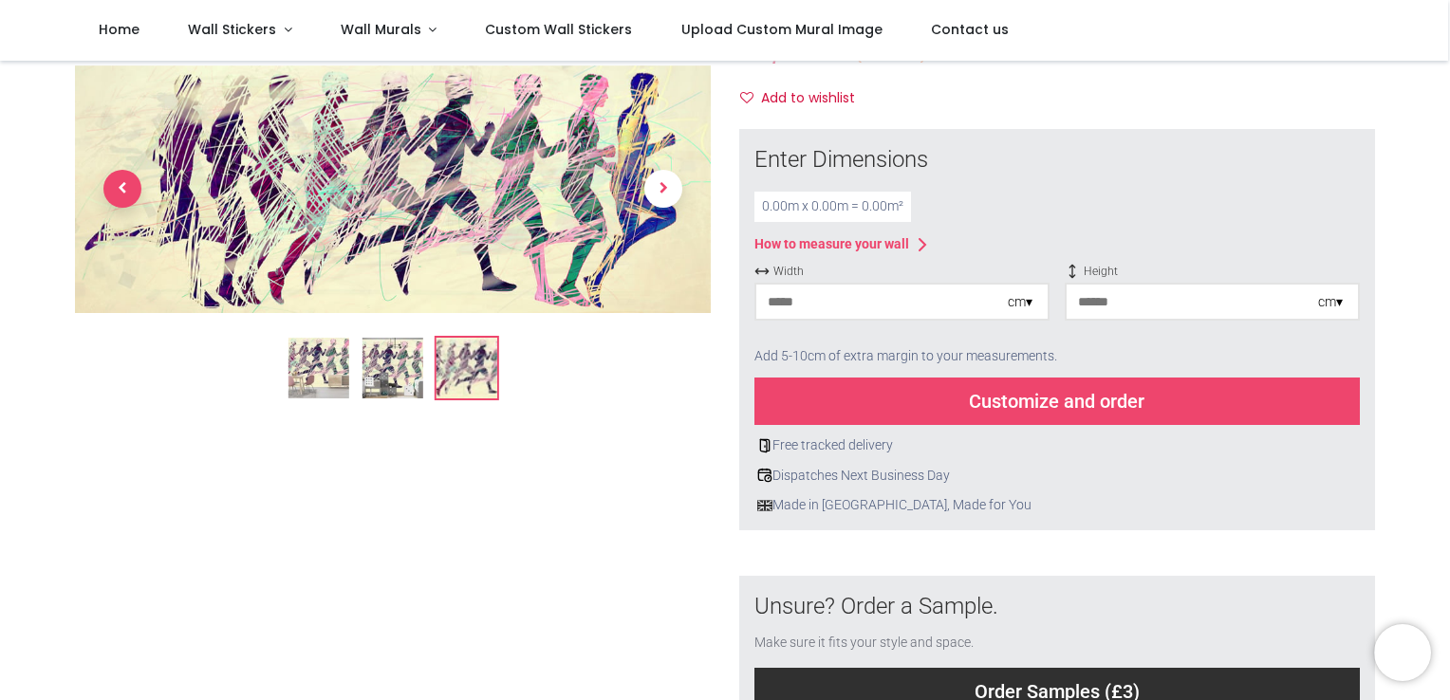
click at [125, 185] on span "Previous" at bounding box center [122, 190] width 38 height 38
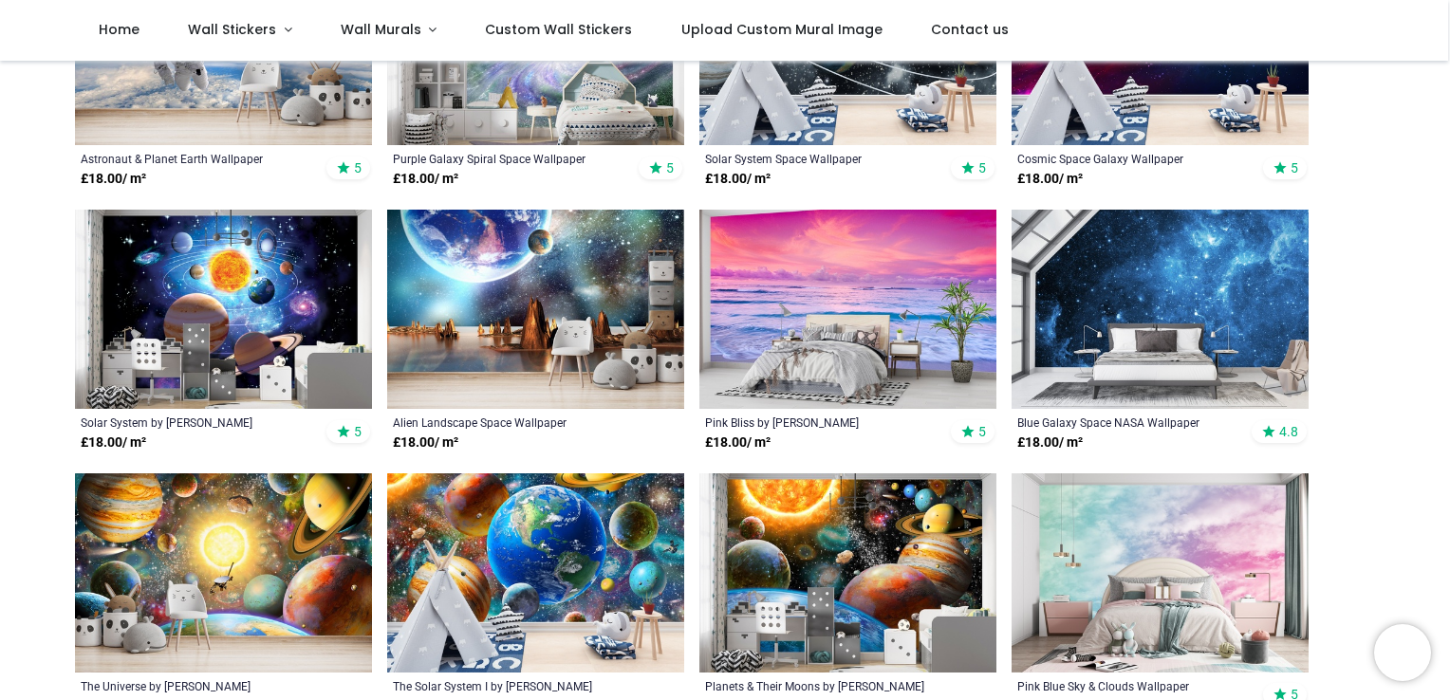
scroll to position [569, 0]
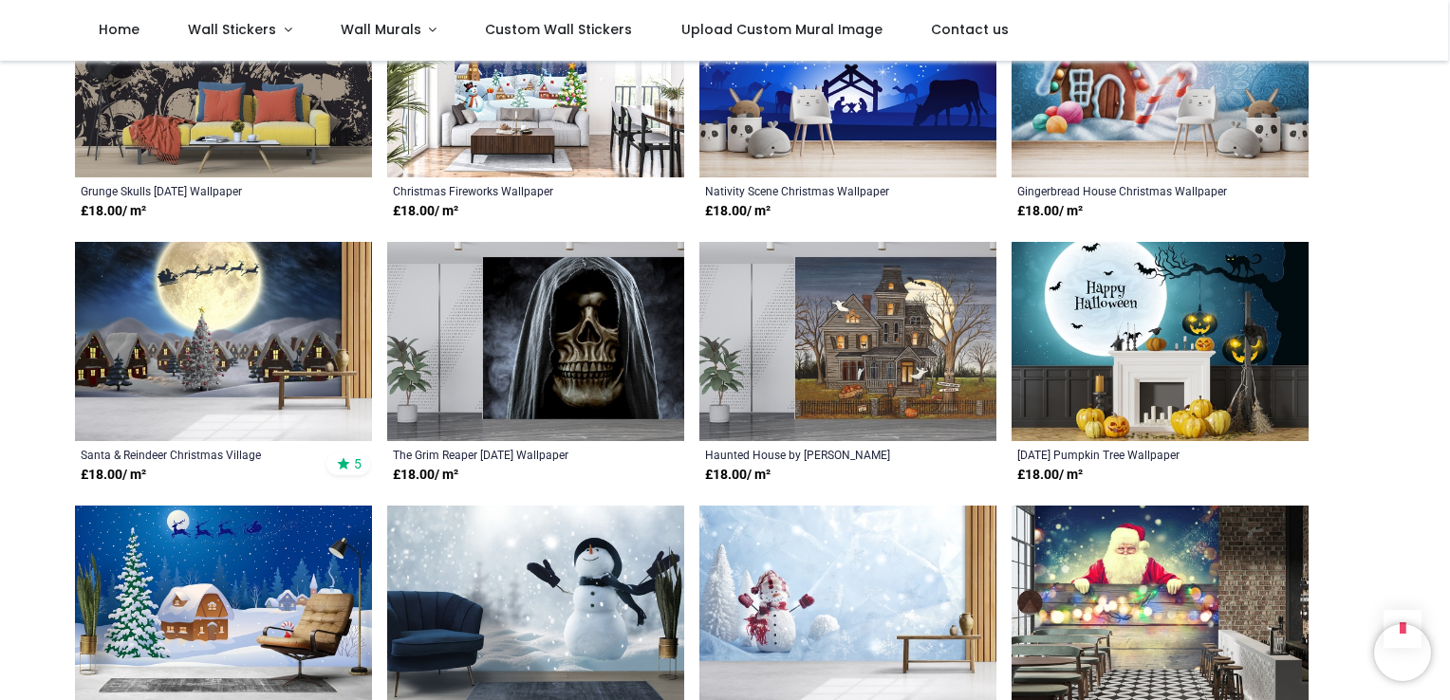
scroll to position [854, 0]
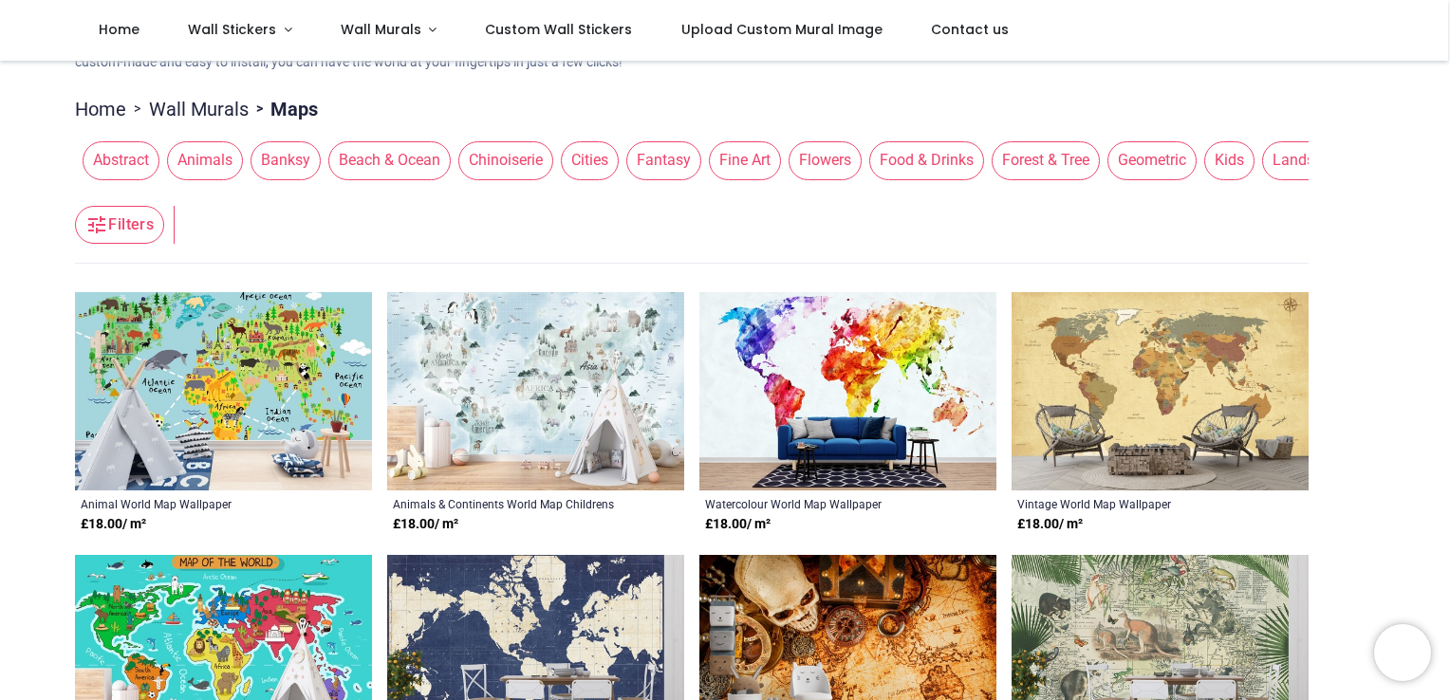
scroll to position [190, 0]
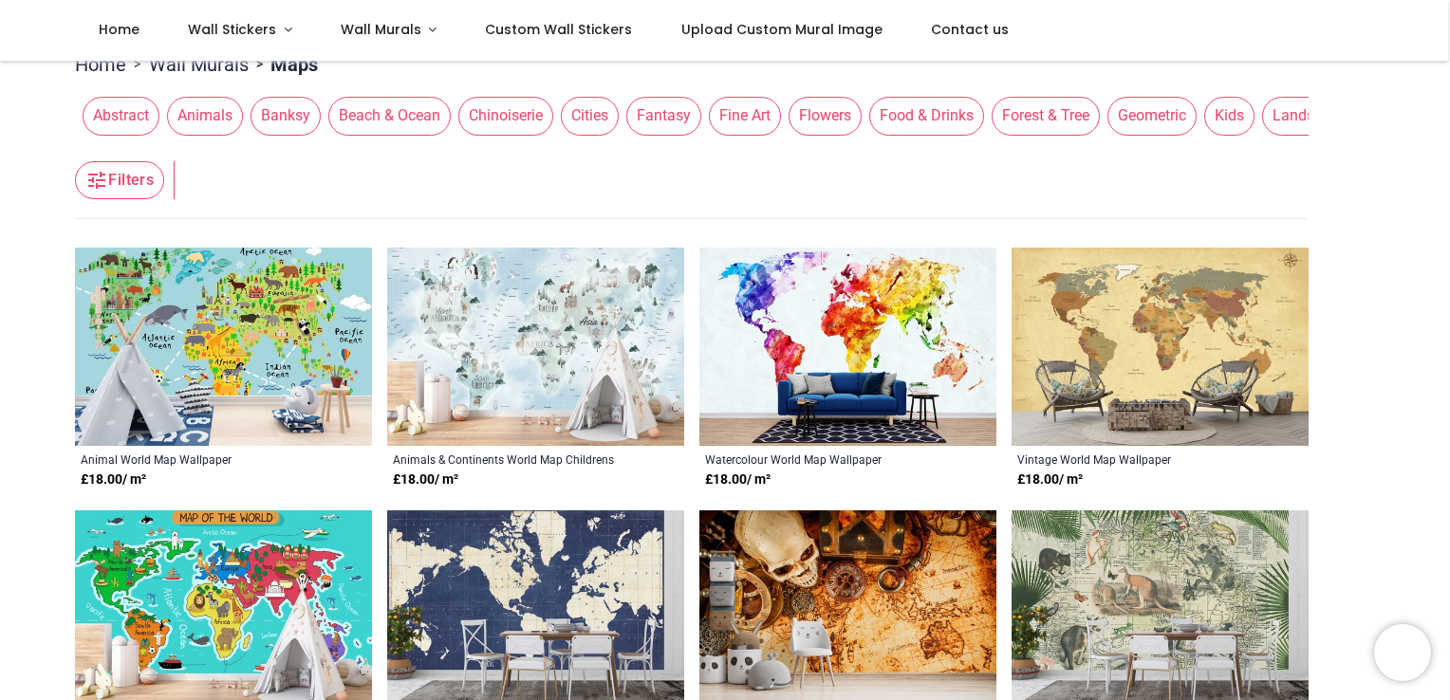
click at [850, 308] on img at bounding box center [847, 347] width 297 height 199
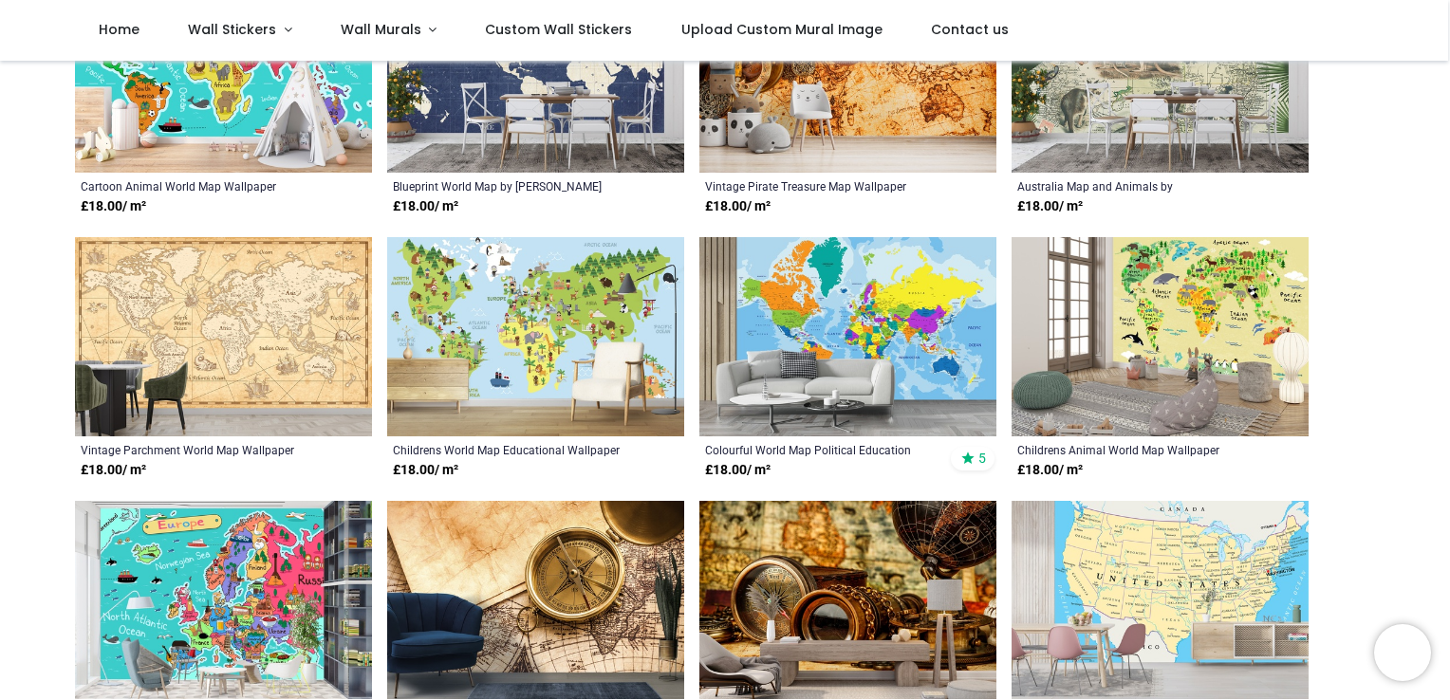
scroll to position [759, 0]
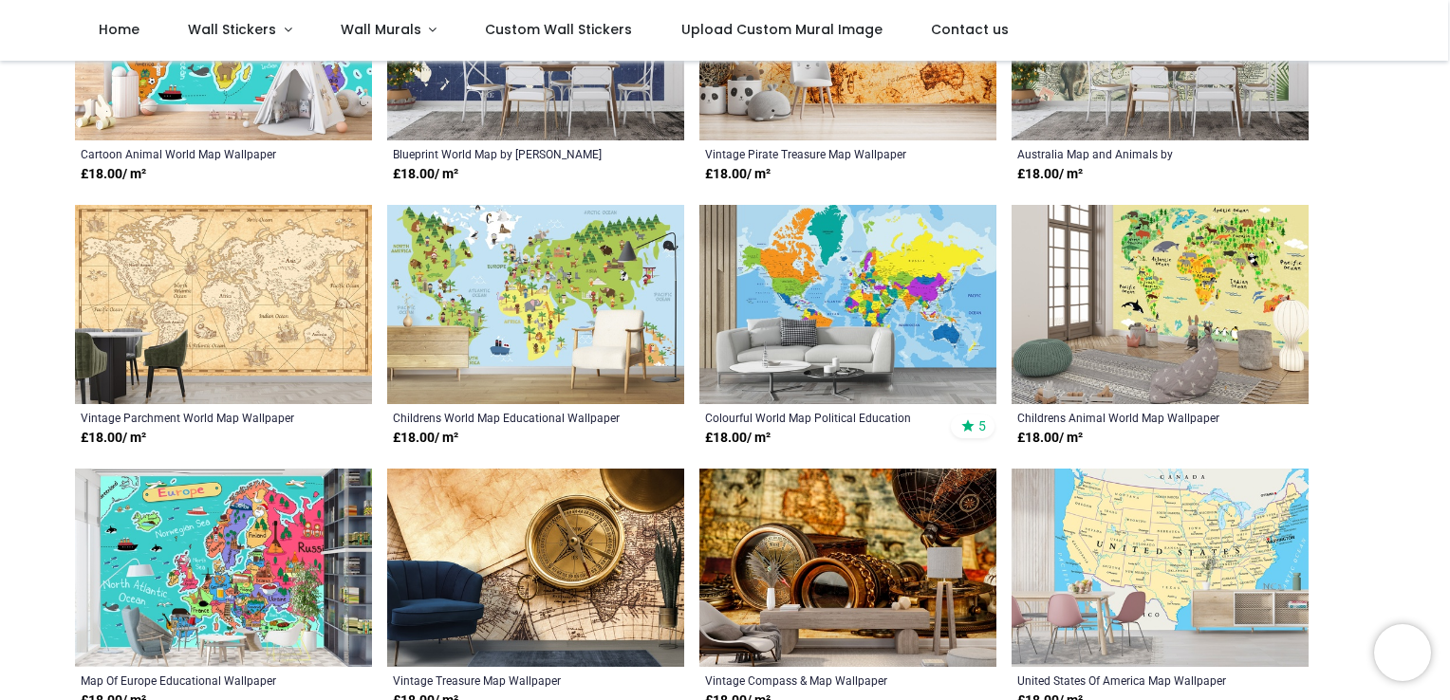
click at [838, 286] on img at bounding box center [847, 304] width 297 height 199
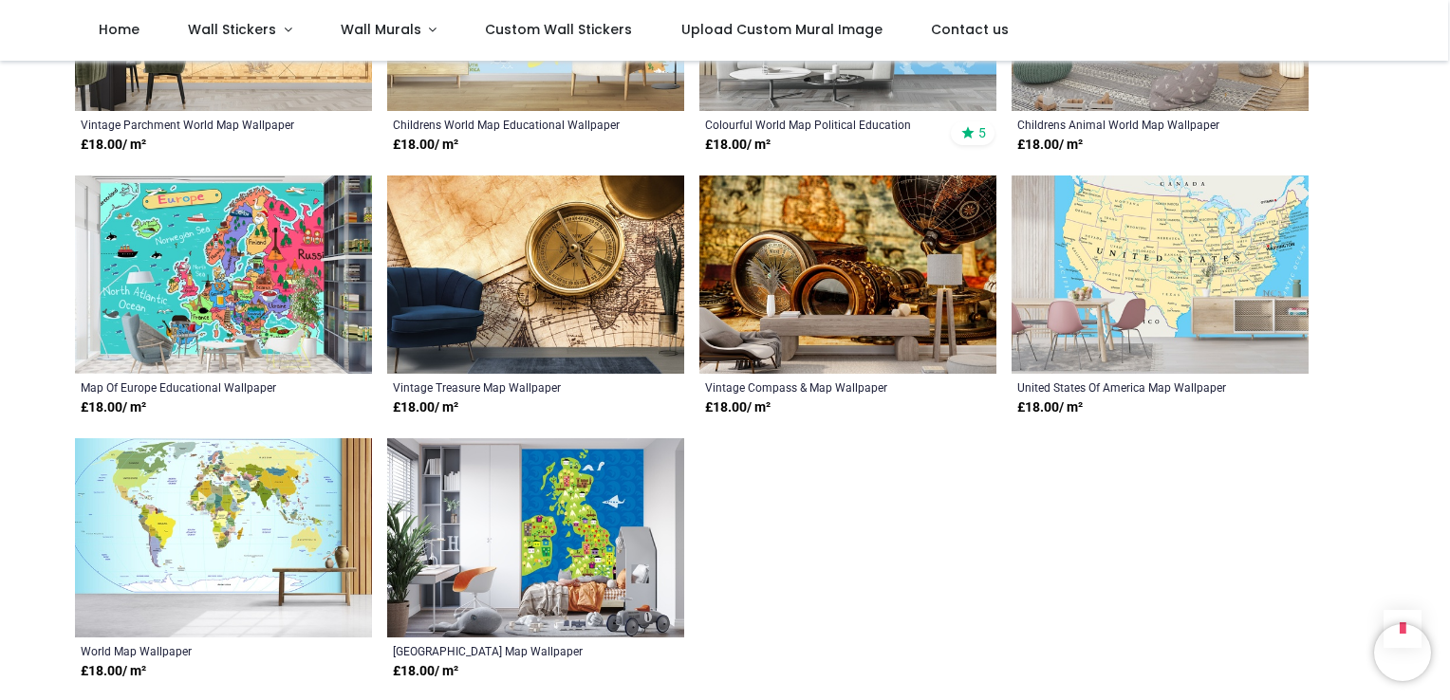
scroll to position [1139, 0]
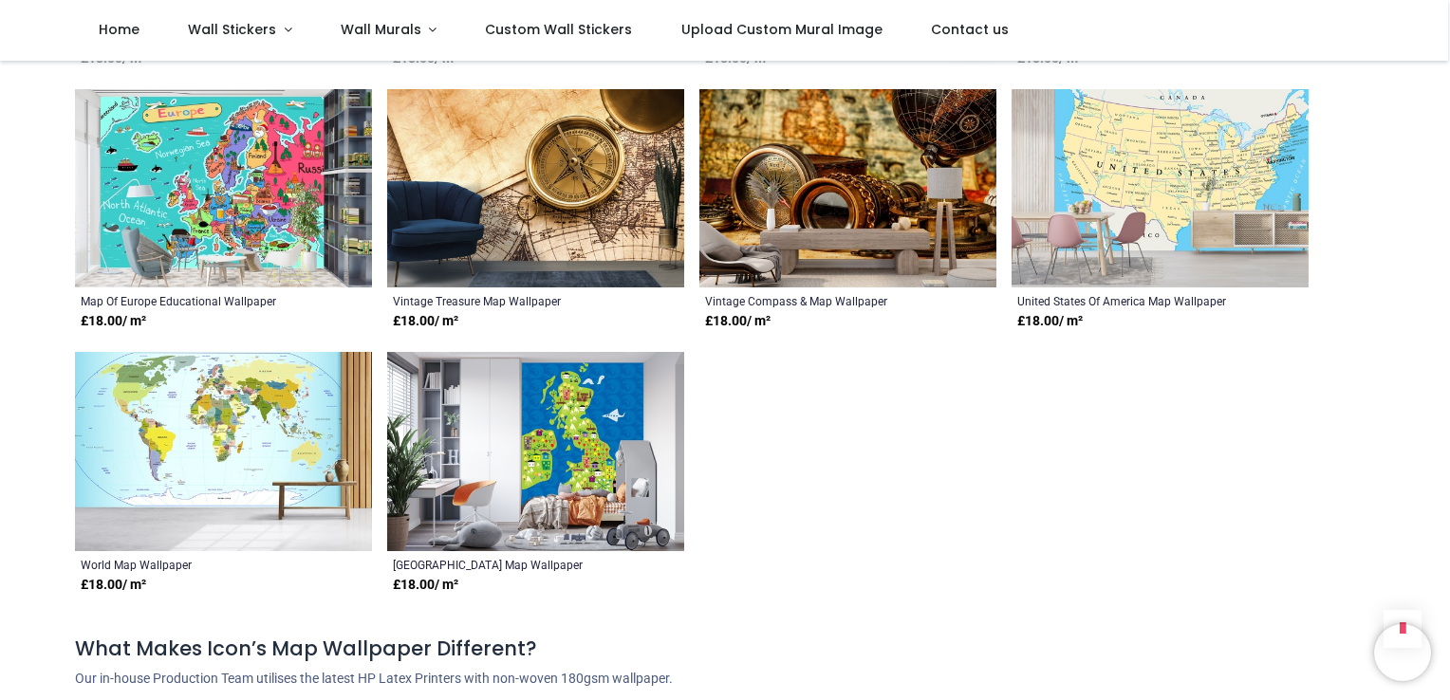
click at [564, 441] on img at bounding box center [535, 451] width 297 height 199
click at [565, 441] on img at bounding box center [535, 451] width 297 height 199
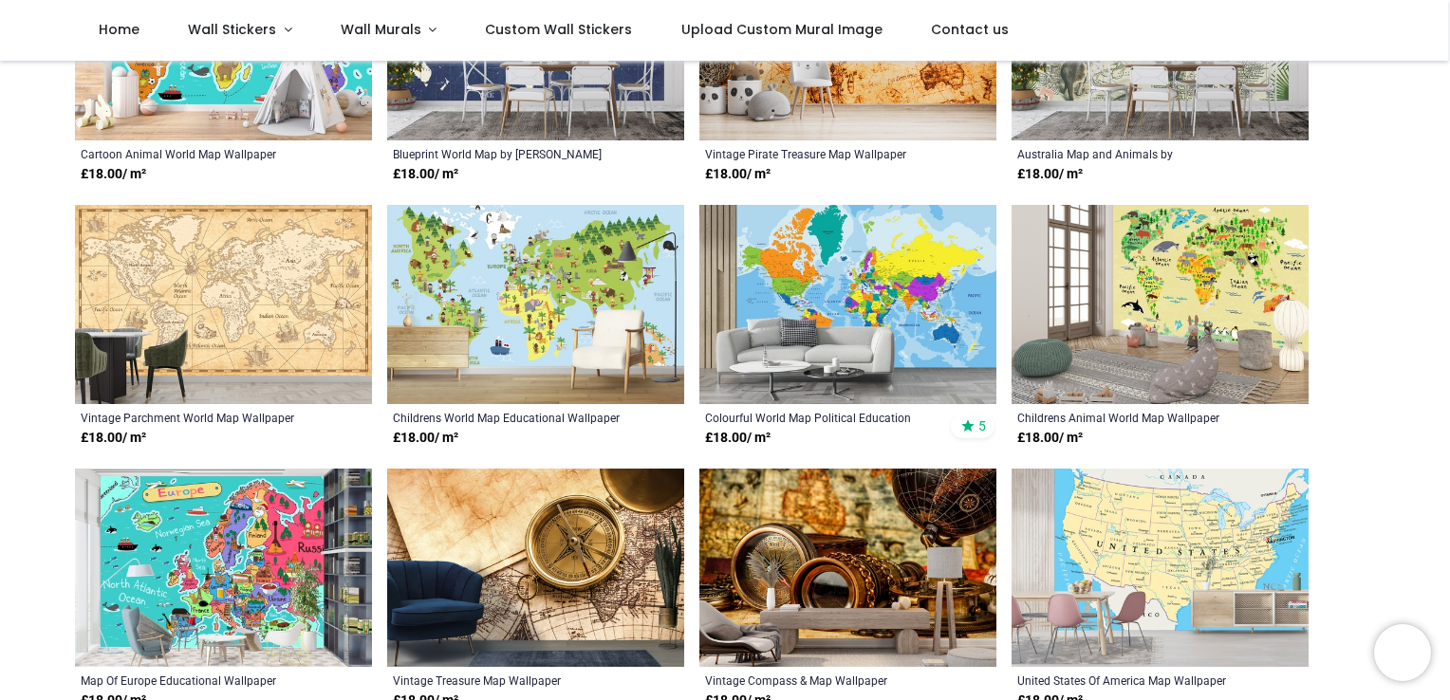
scroll to position [285, 0]
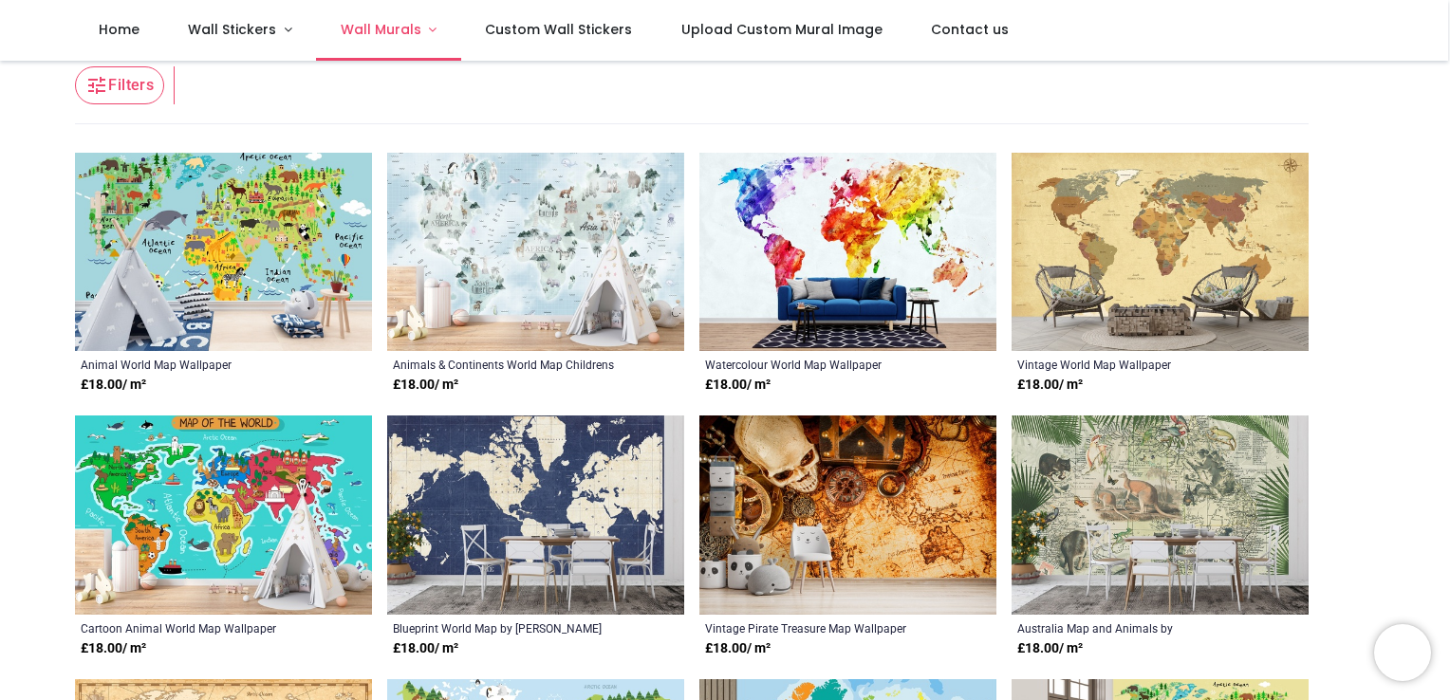
click at [384, 28] on span "Wall Murals" at bounding box center [381, 29] width 81 height 19
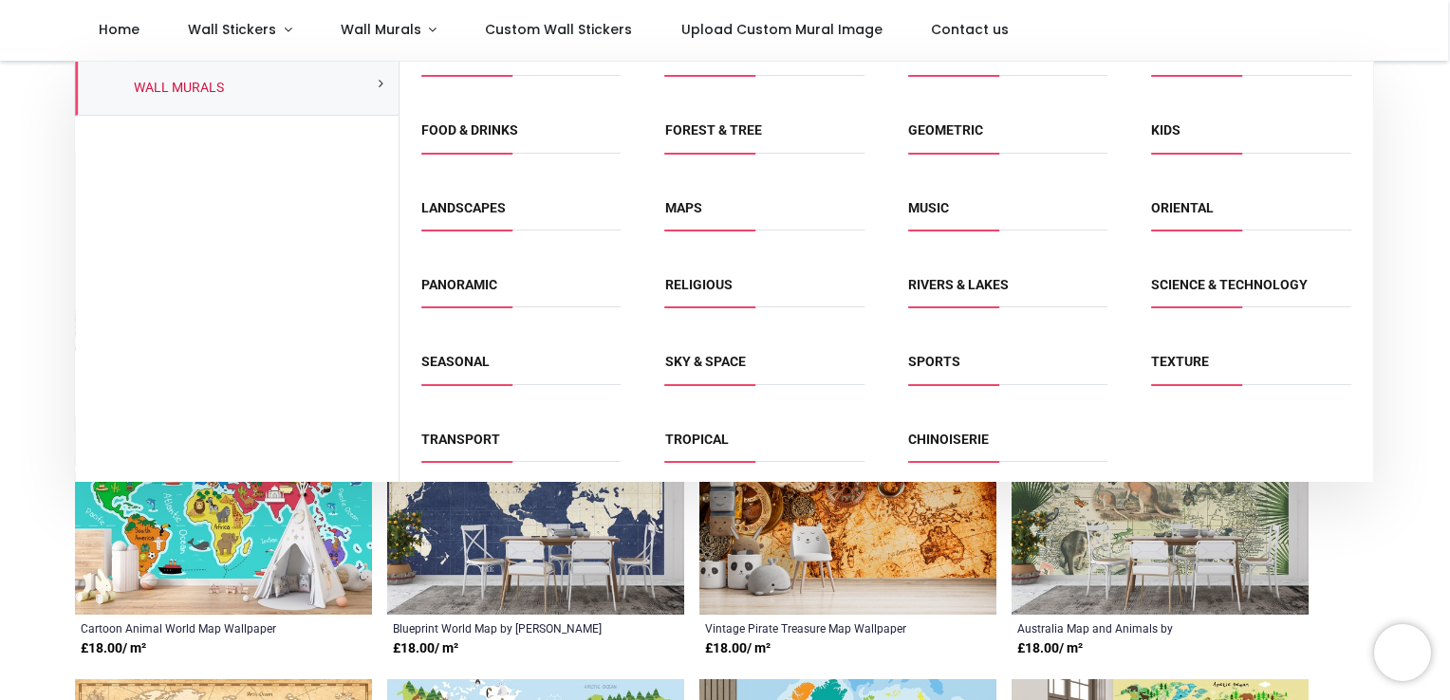
scroll to position [119, 0]
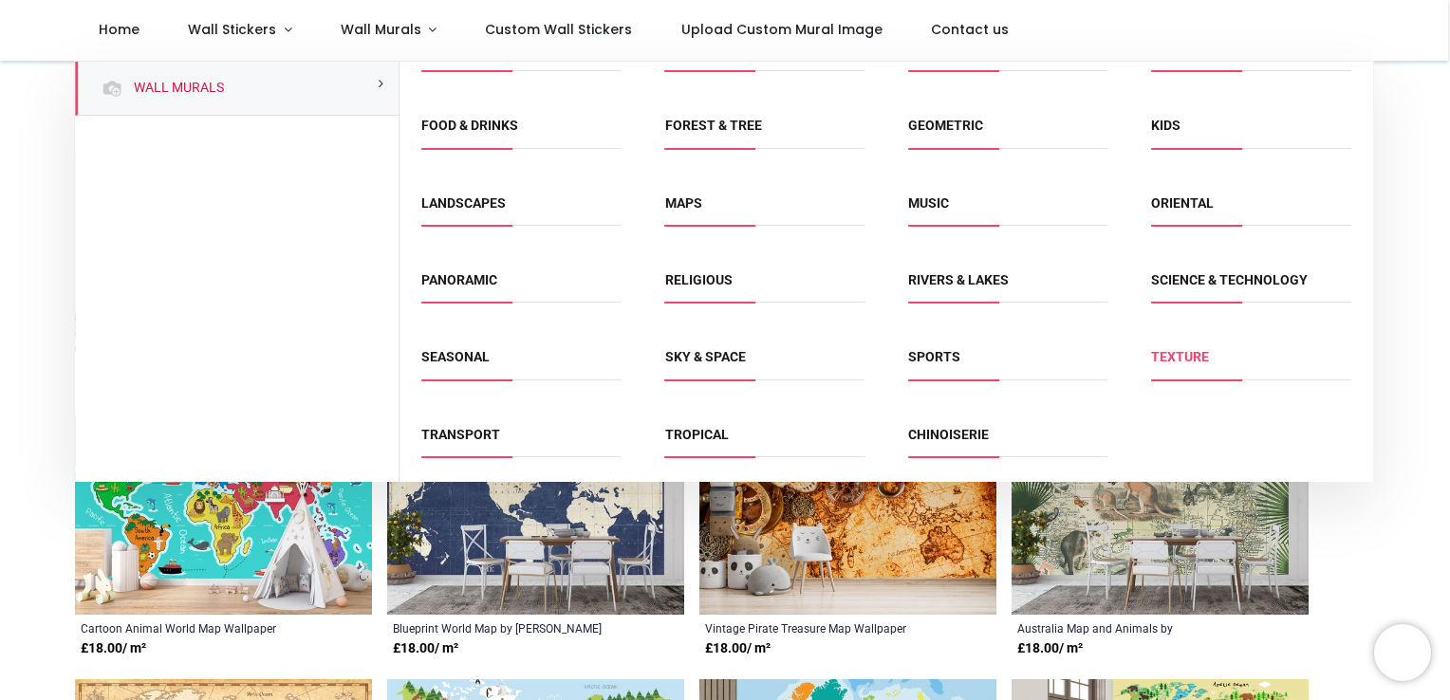
click at [1184, 349] on link "Texture" at bounding box center [1180, 356] width 58 height 15
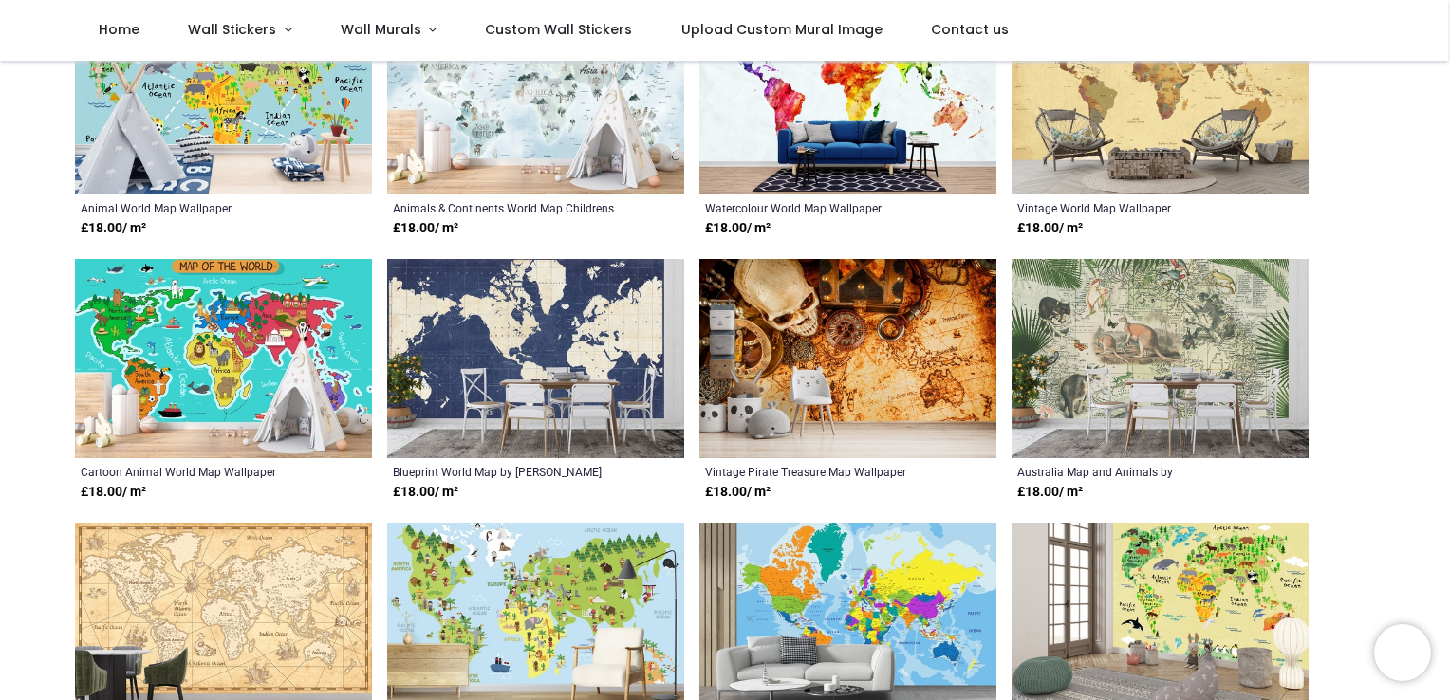
scroll to position [474, 0]
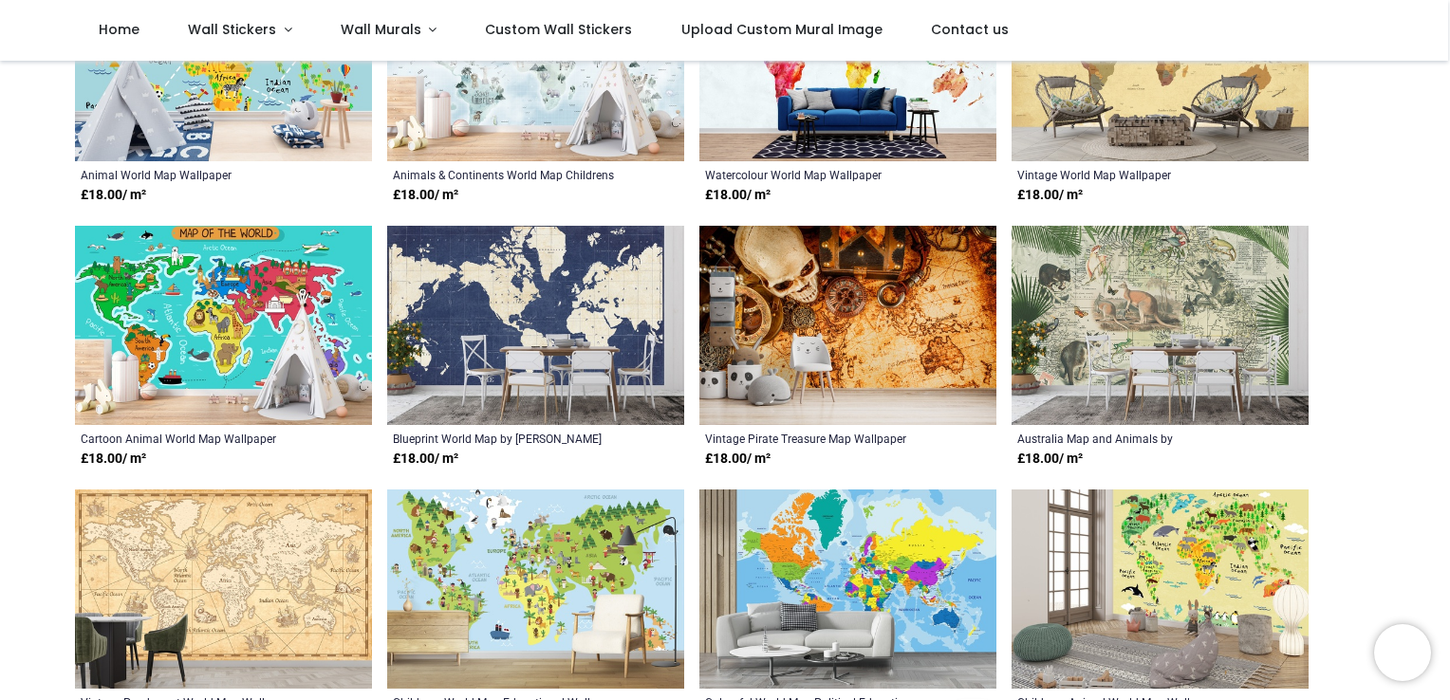
click at [498, 313] on img at bounding box center [535, 325] width 297 height 199
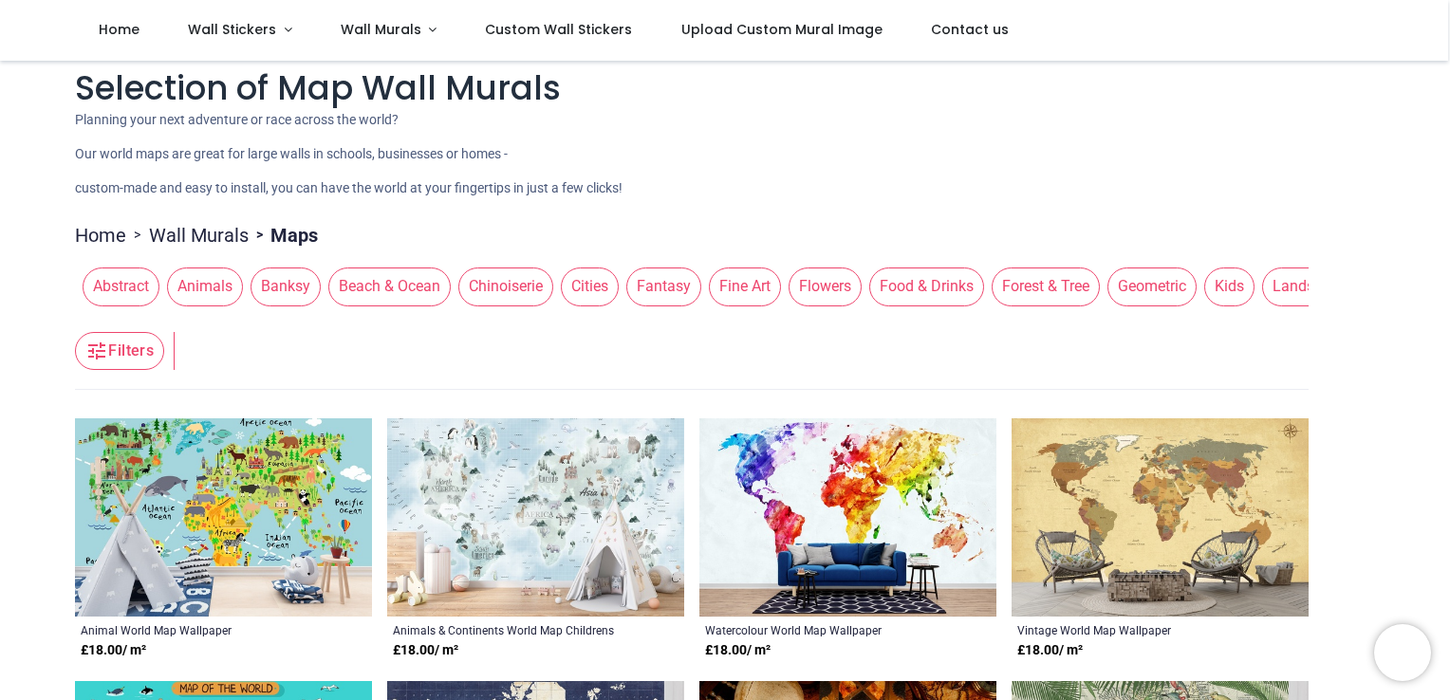
scroll to position [0, 0]
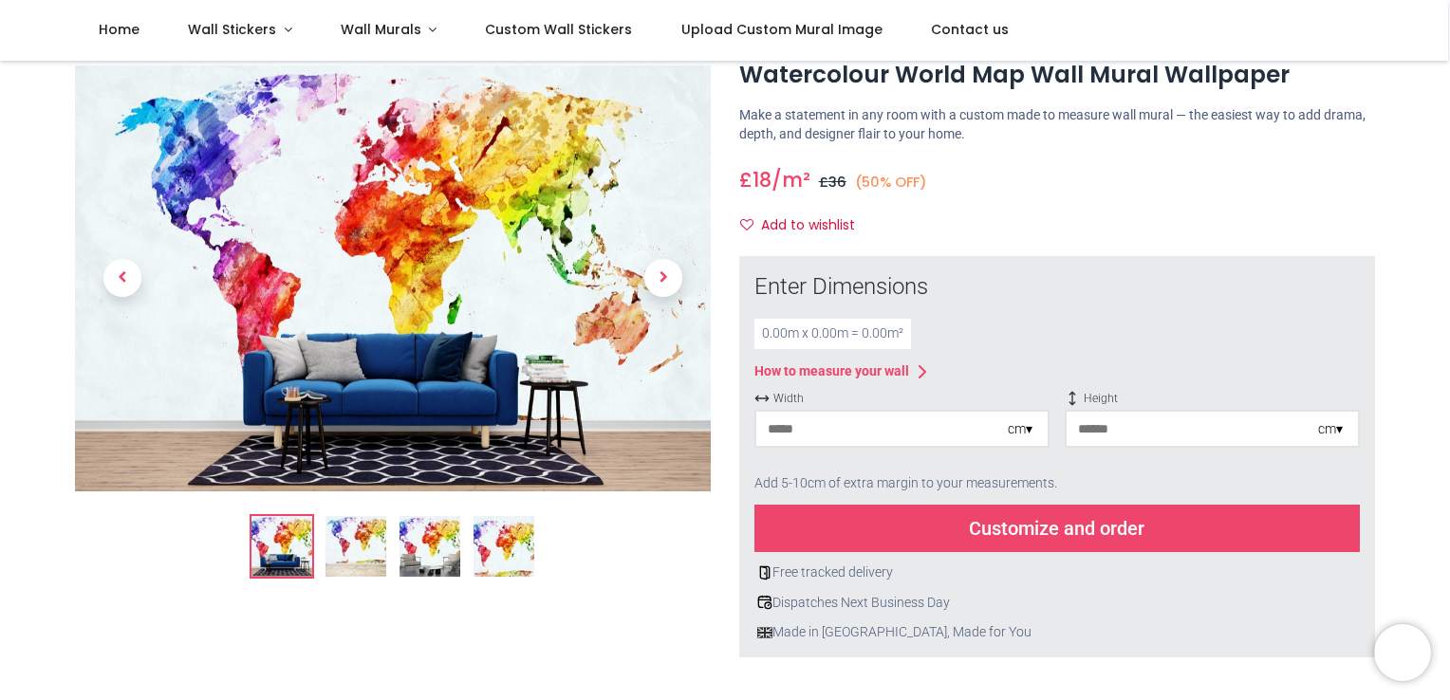
scroll to position [95, 0]
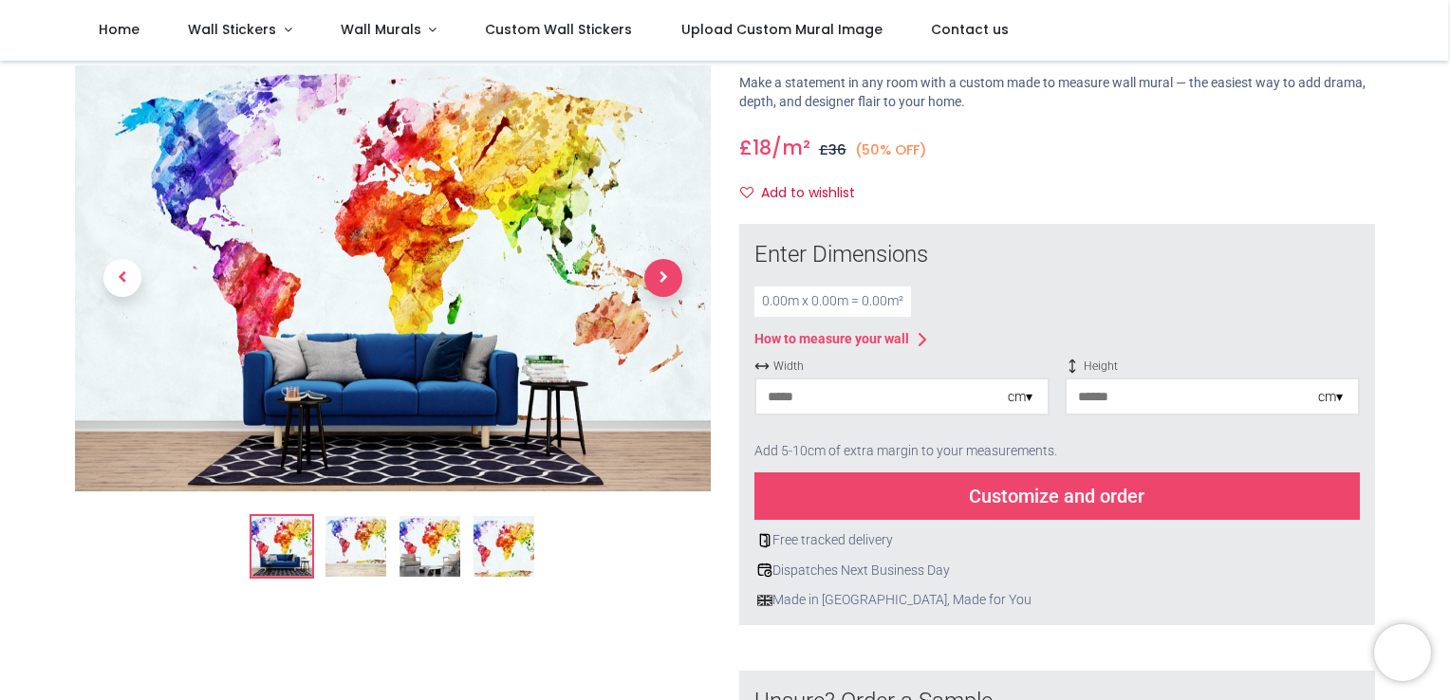
click at [663, 281] on span "Next" at bounding box center [663, 279] width 38 height 38
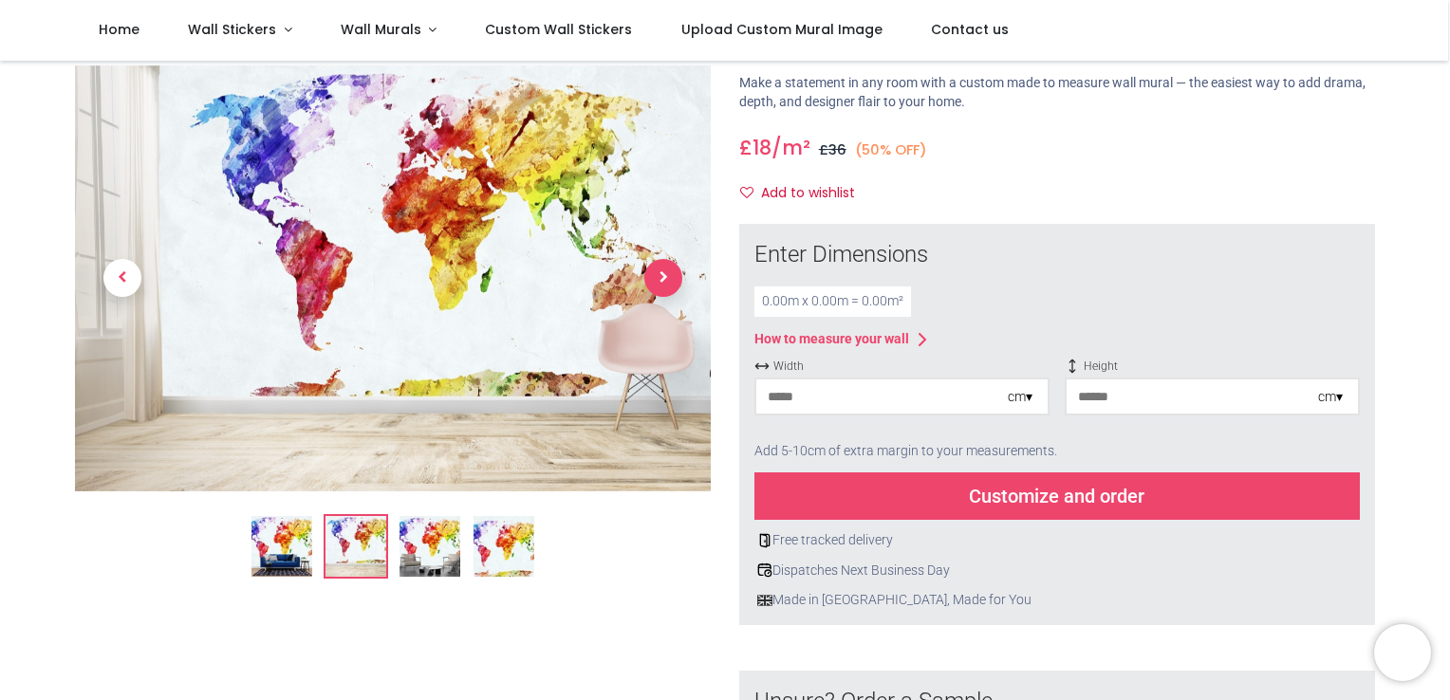
click at [663, 281] on span "Next" at bounding box center [663, 279] width 38 height 38
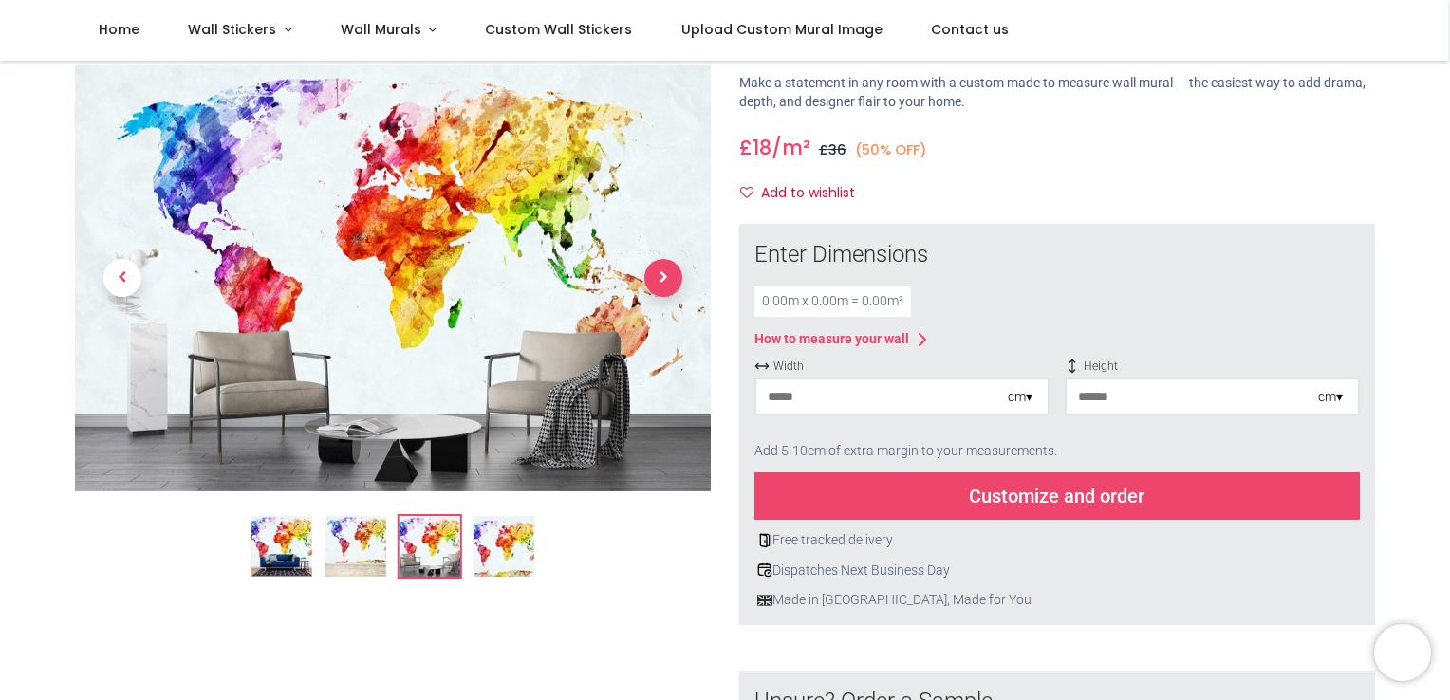
click at [663, 281] on span "Next" at bounding box center [663, 279] width 38 height 38
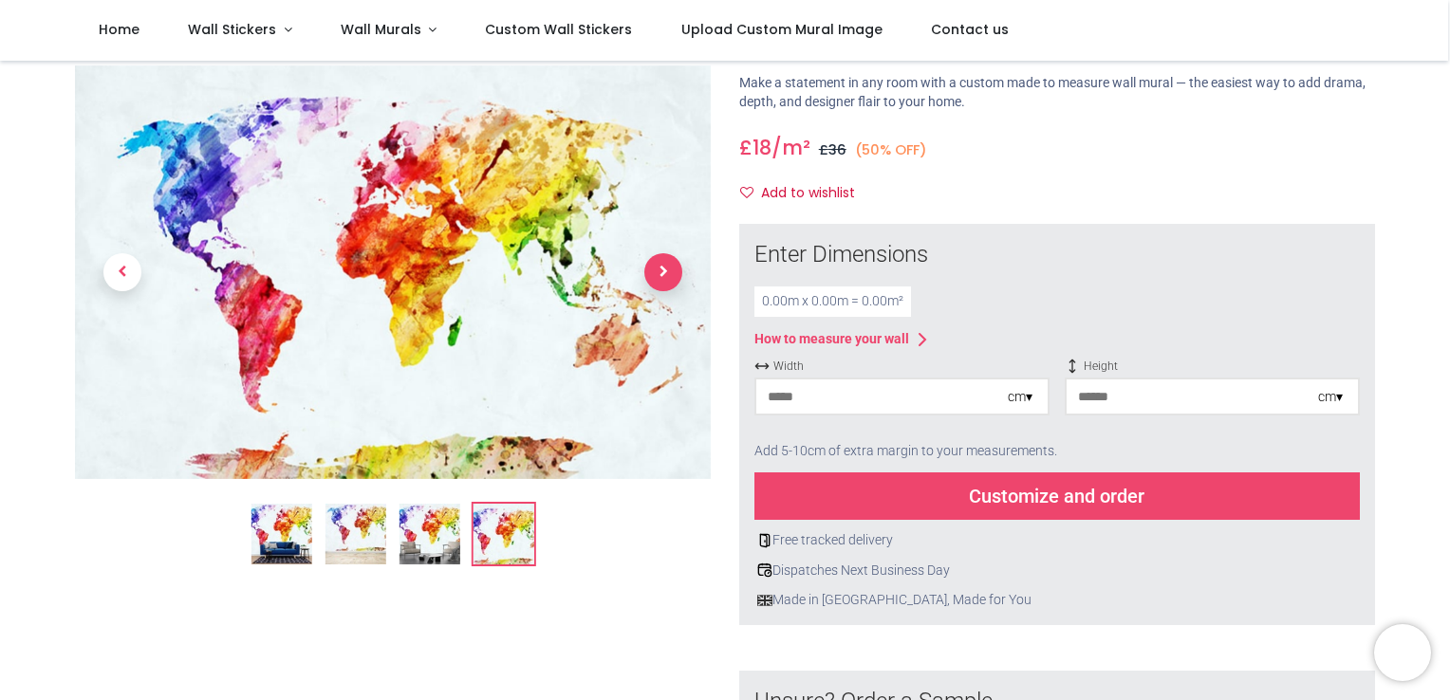
click at [663, 281] on span "Next" at bounding box center [663, 272] width 38 height 38
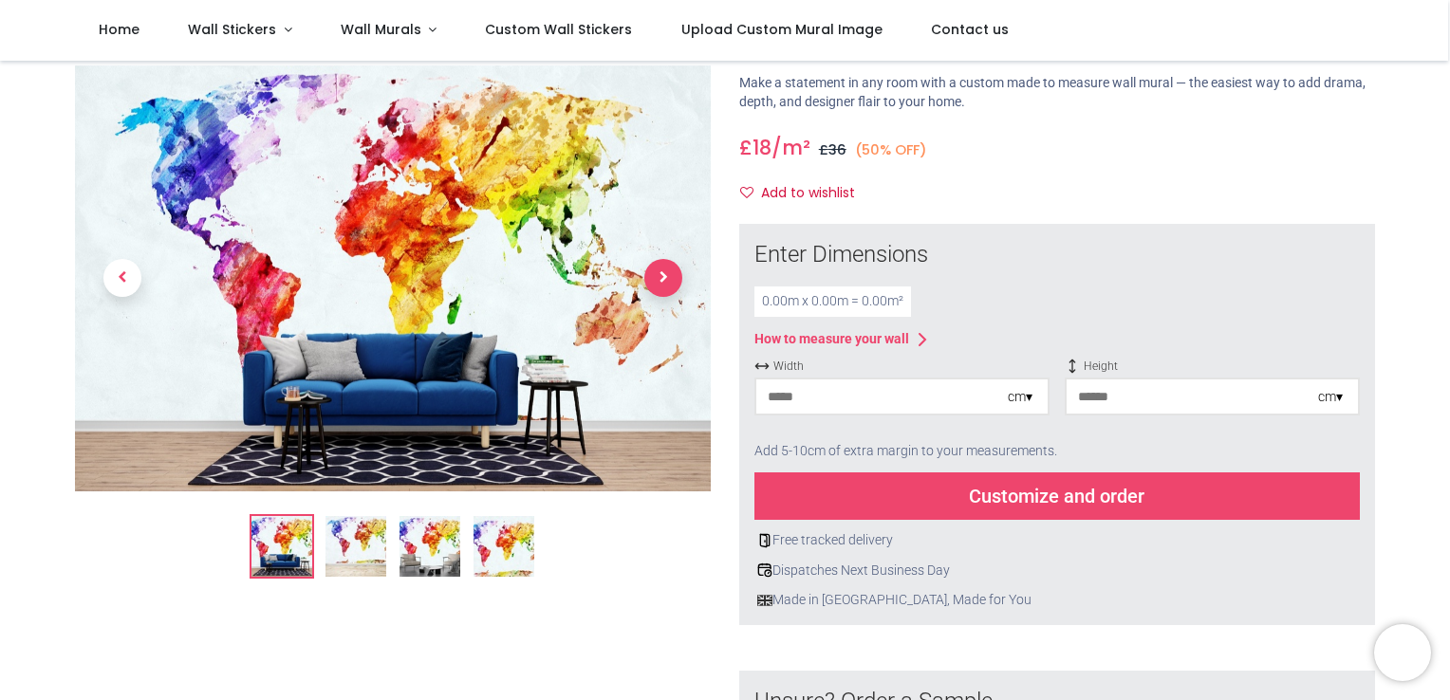
click at [663, 281] on span "Next" at bounding box center [663, 279] width 38 height 38
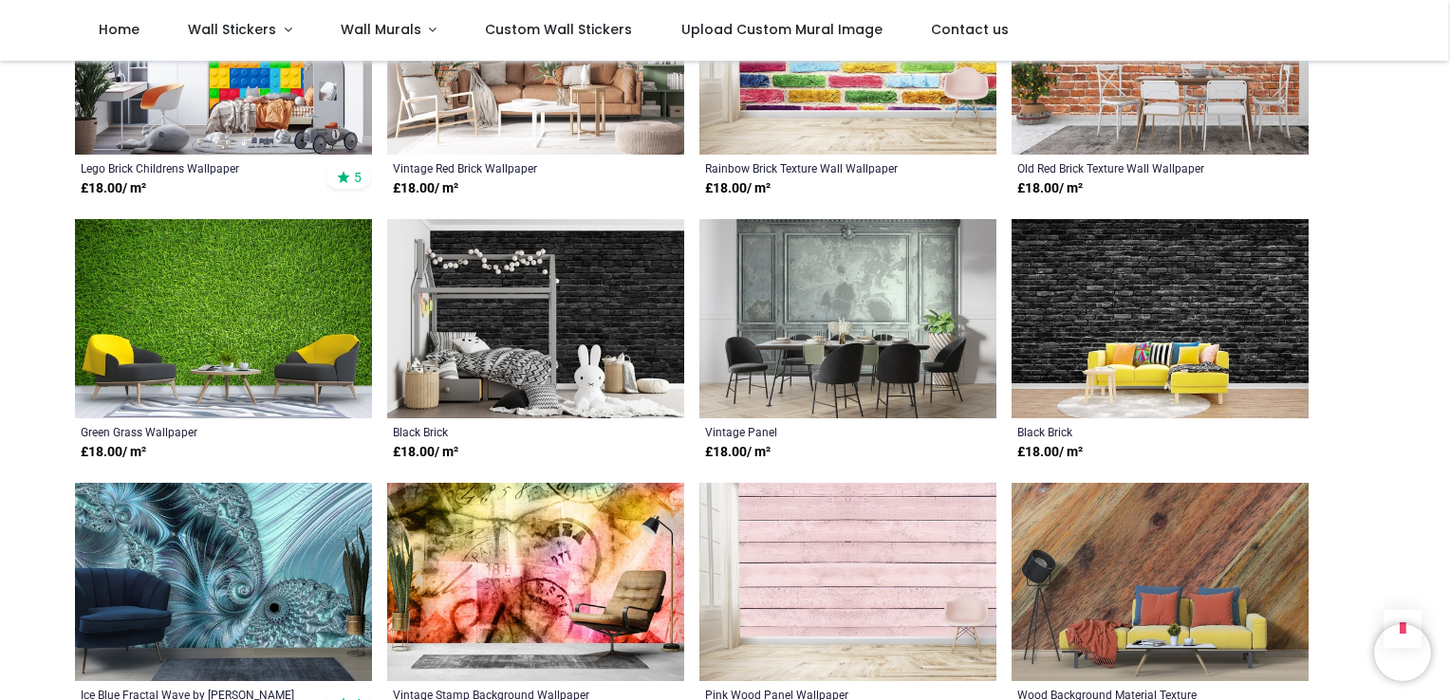
scroll to position [1613, 0]
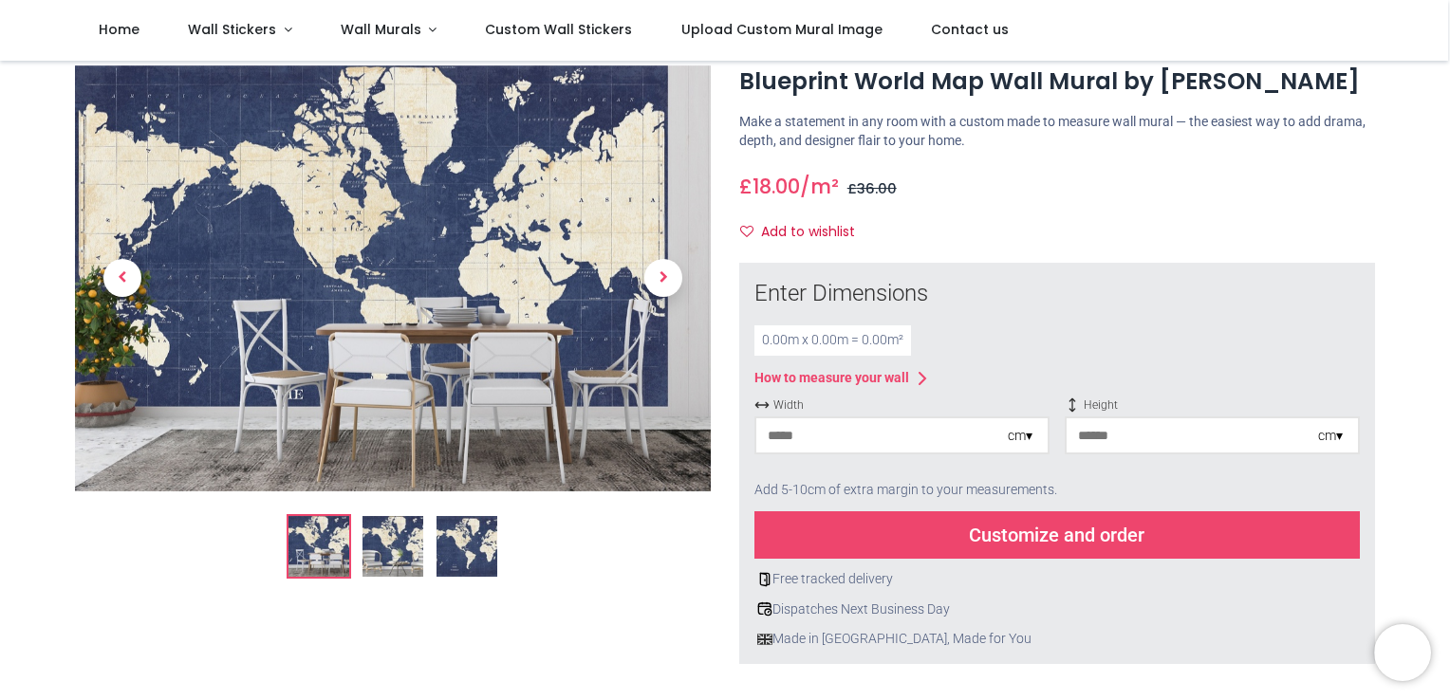
scroll to position [95, 0]
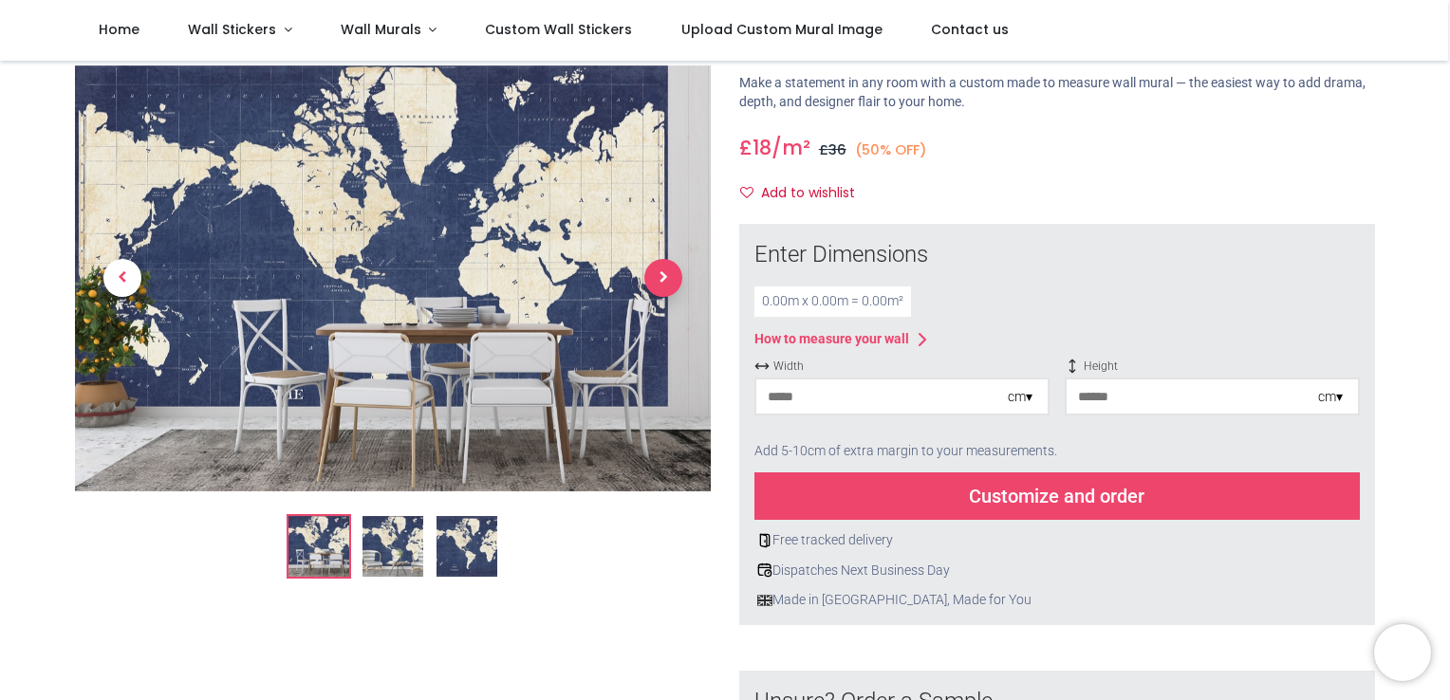
click at [656, 275] on span "Next" at bounding box center [663, 279] width 38 height 38
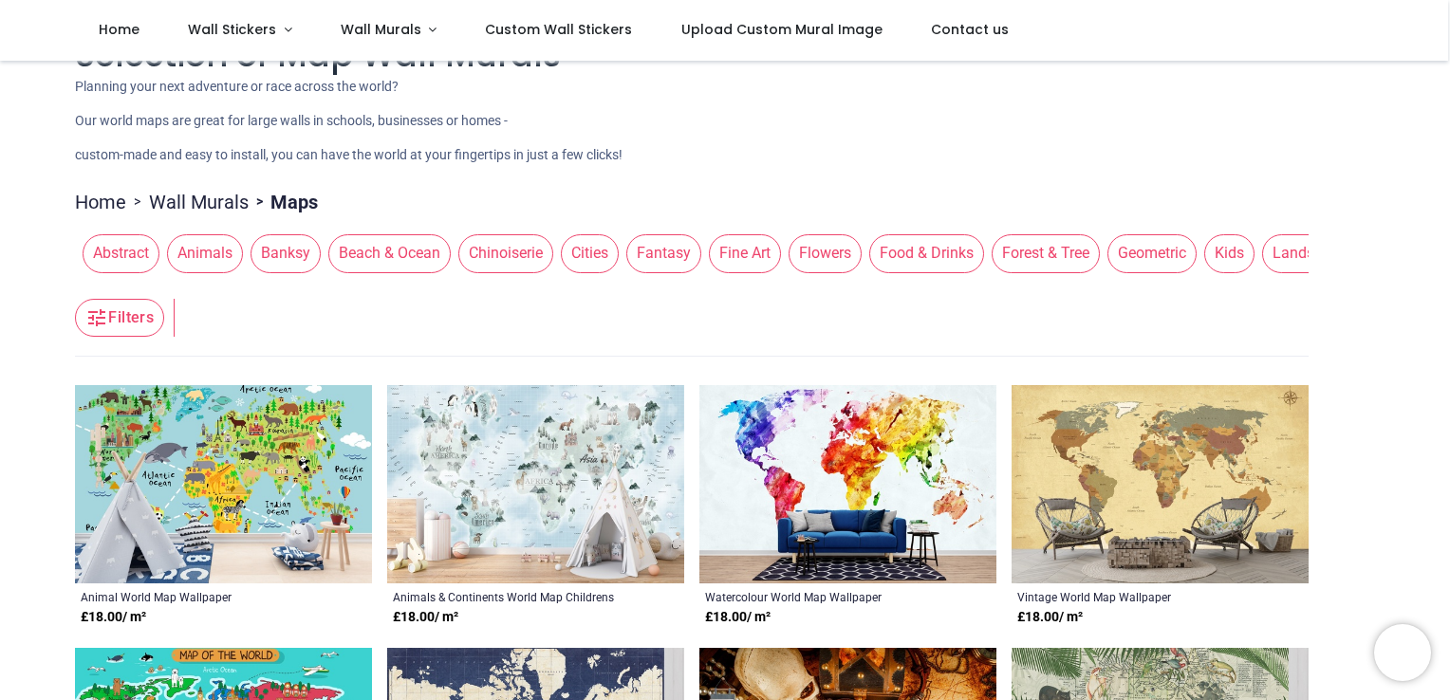
scroll to position [95, 0]
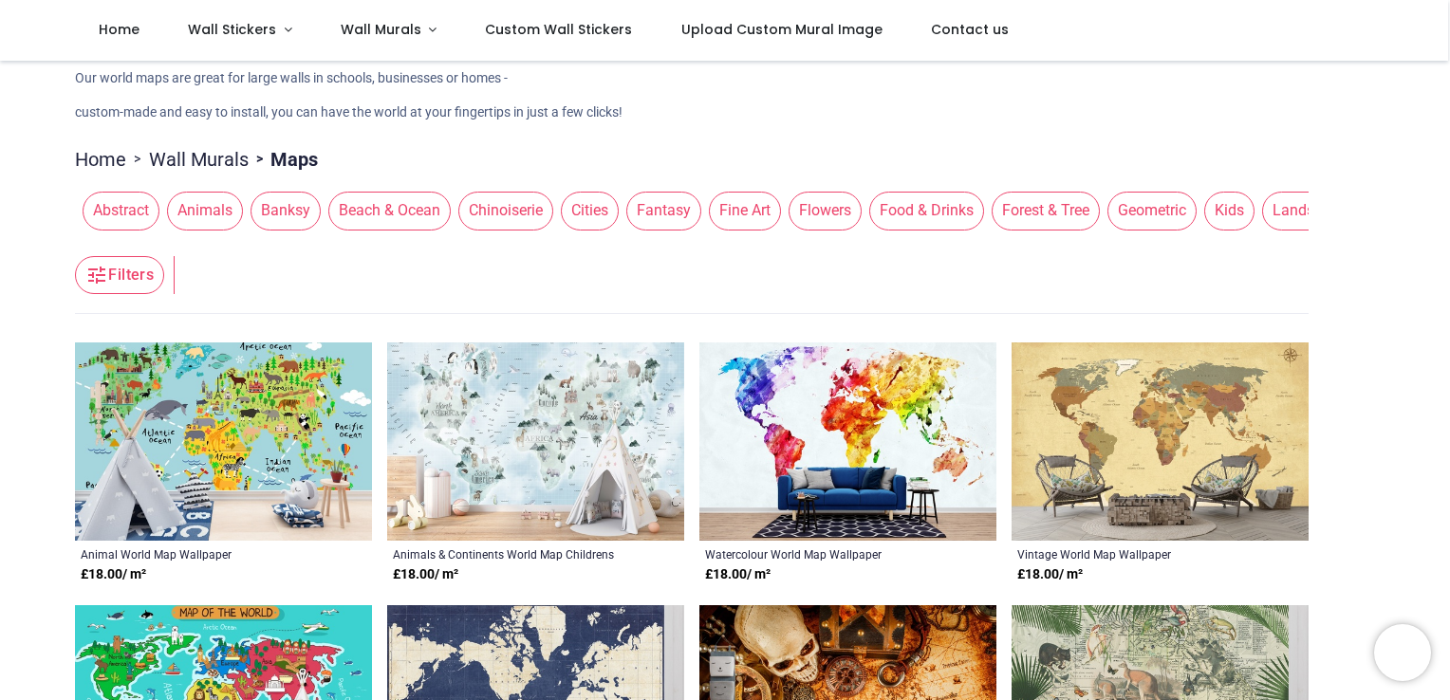
click at [115, 201] on span "Abstract" at bounding box center [121, 211] width 77 height 38
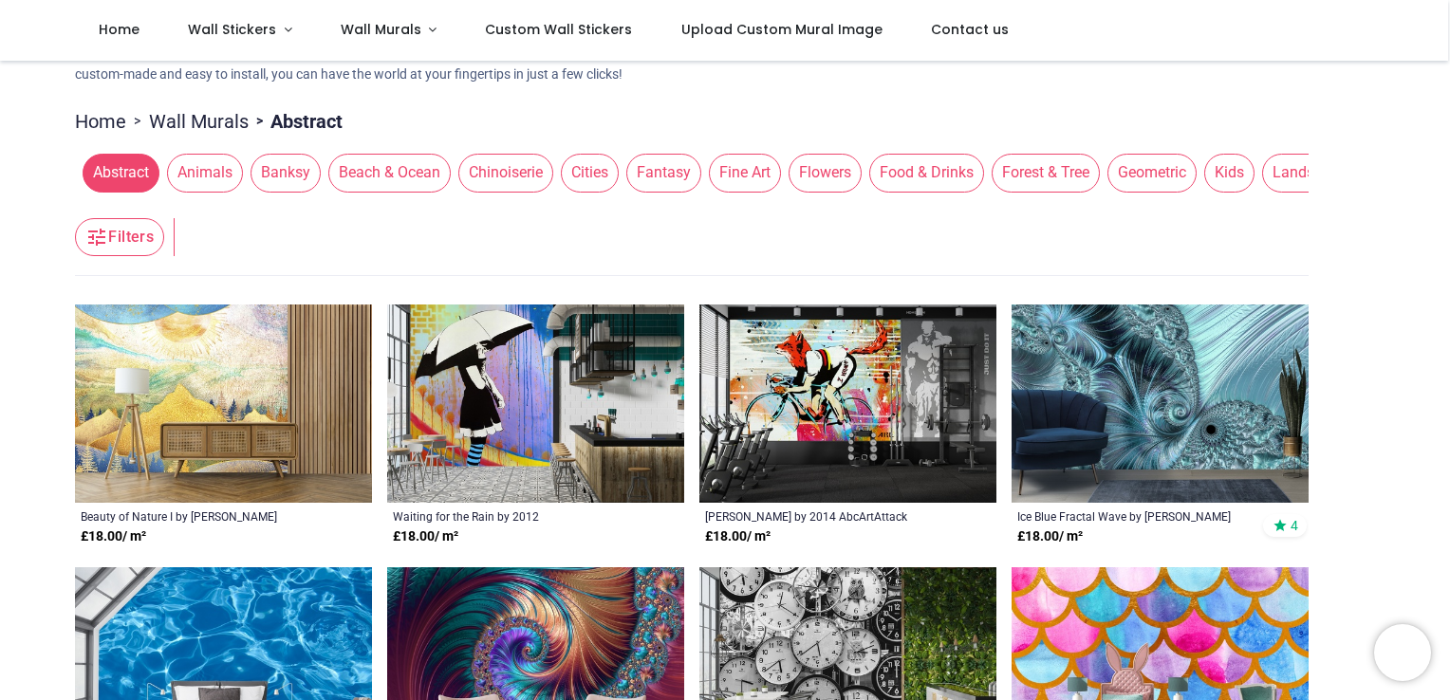
scroll to position [95, 0]
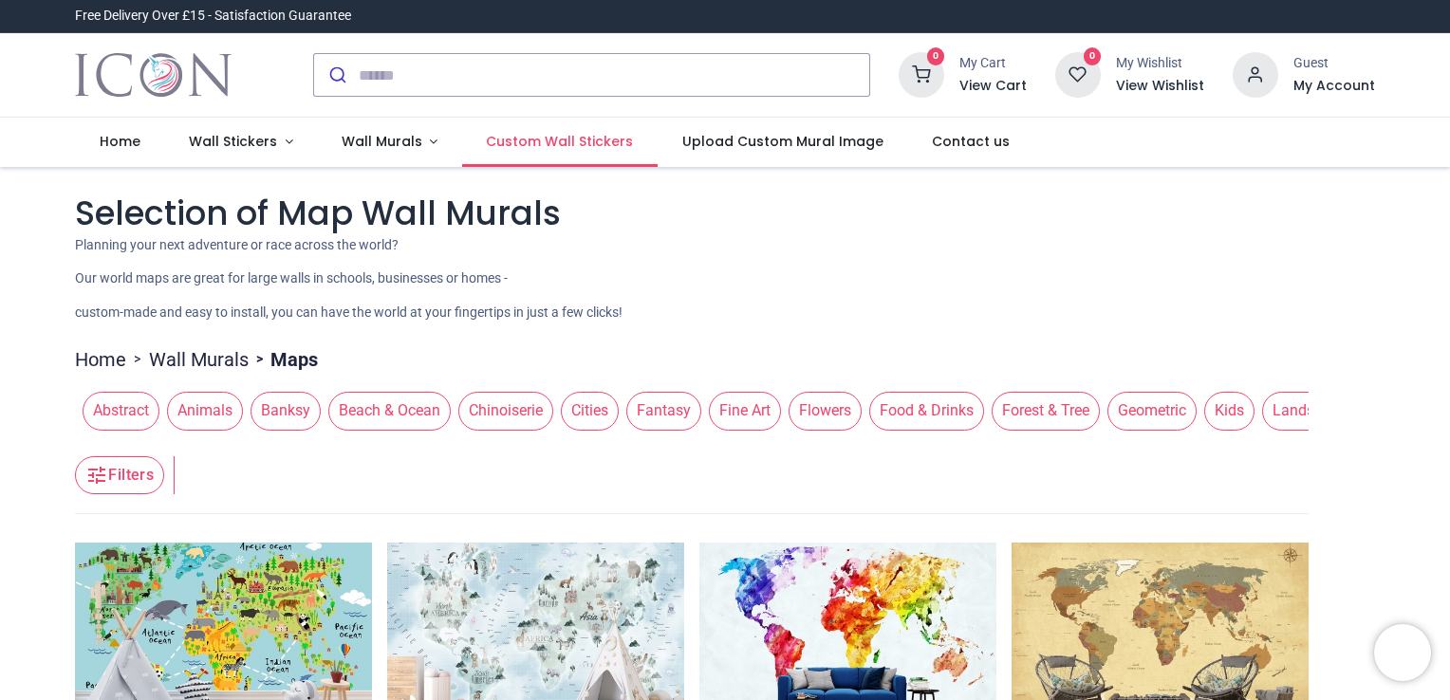
click at [520, 136] on span "Custom Wall Stickers" at bounding box center [559, 141] width 147 height 19
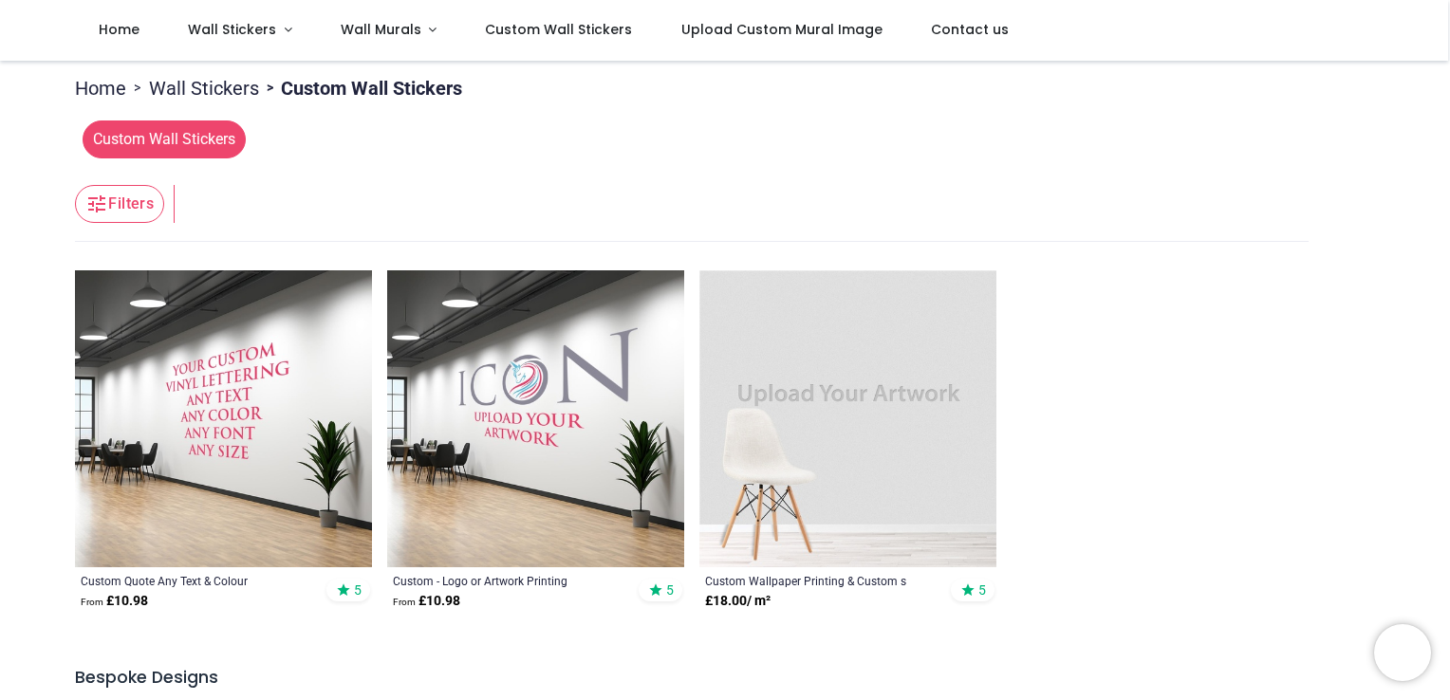
scroll to position [285, 0]
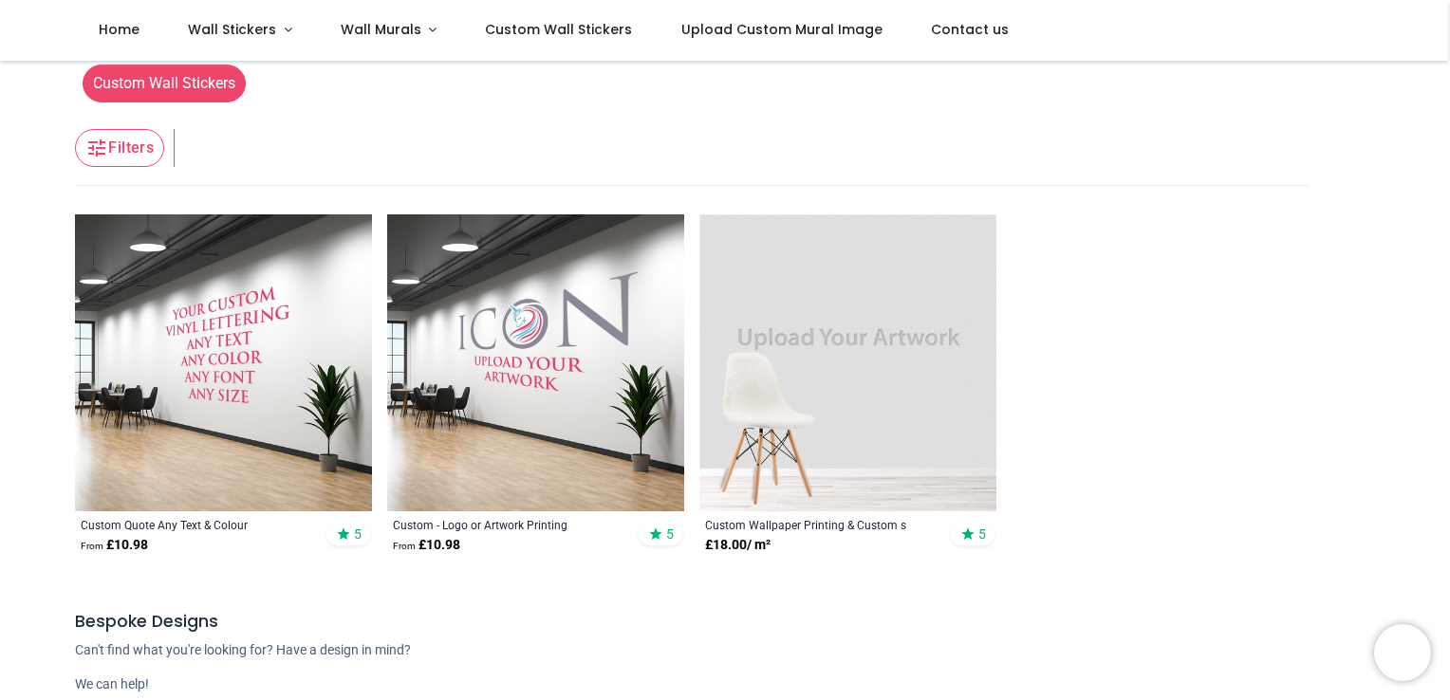
click at [511, 332] on img at bounding box center [535, 362] width 297 height 297
click at [203, 348] on img at bounding box center [223, 362] width 297 height 297
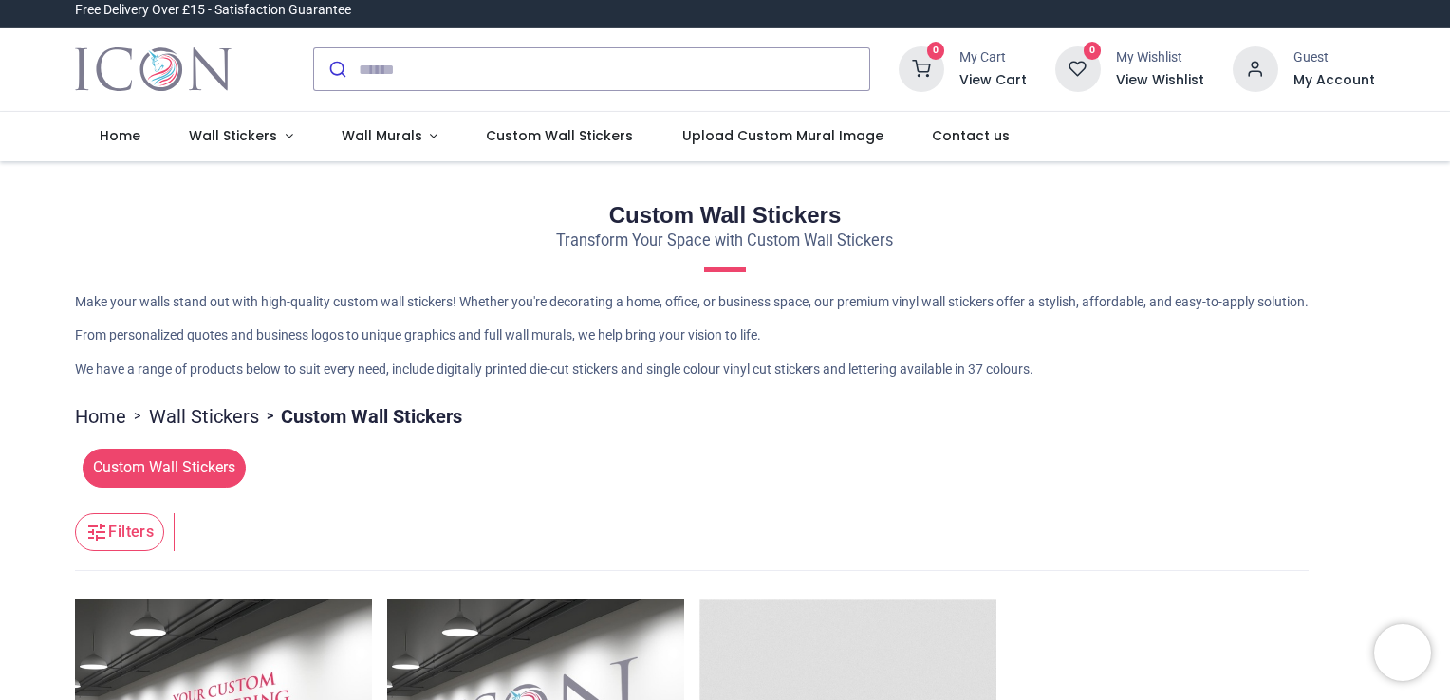
scroll to position [0, 0]
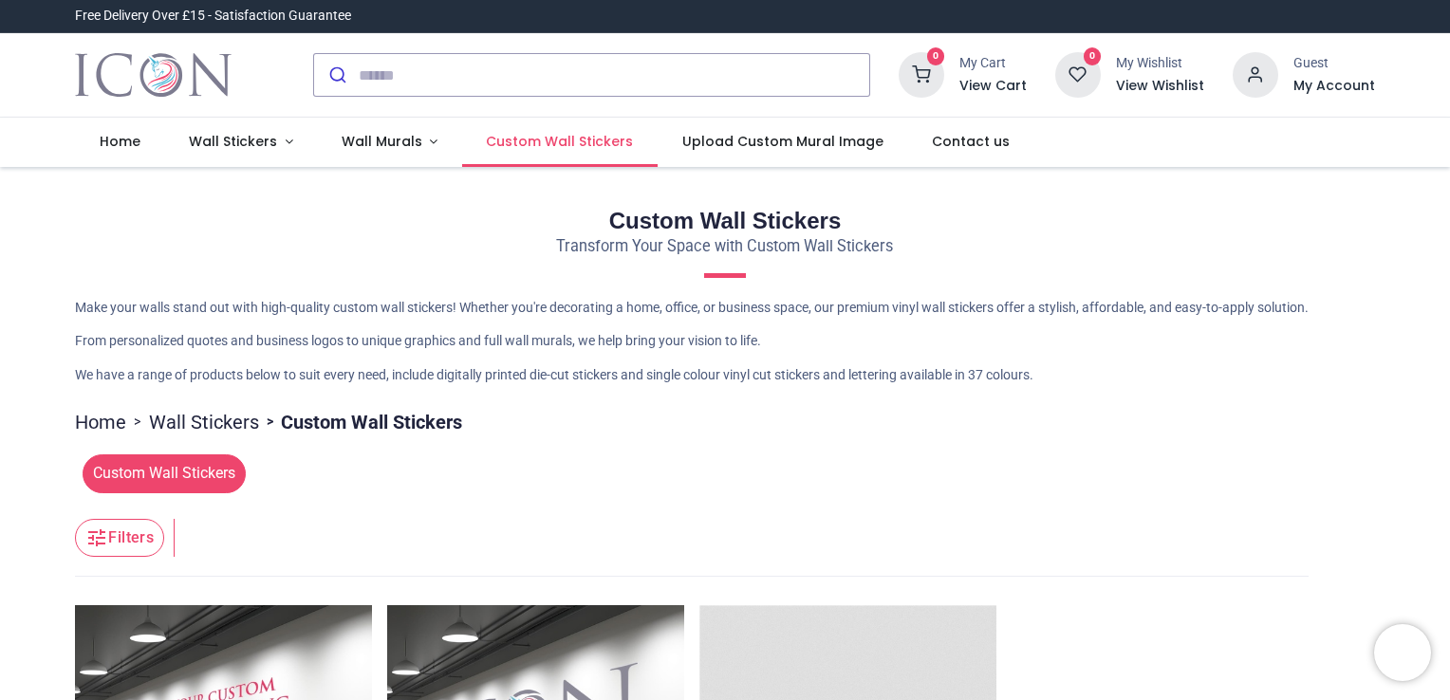
click at [535, 141] on span "Custom Wall Stickers" at bounding box center [559, 141] width 147 height 19
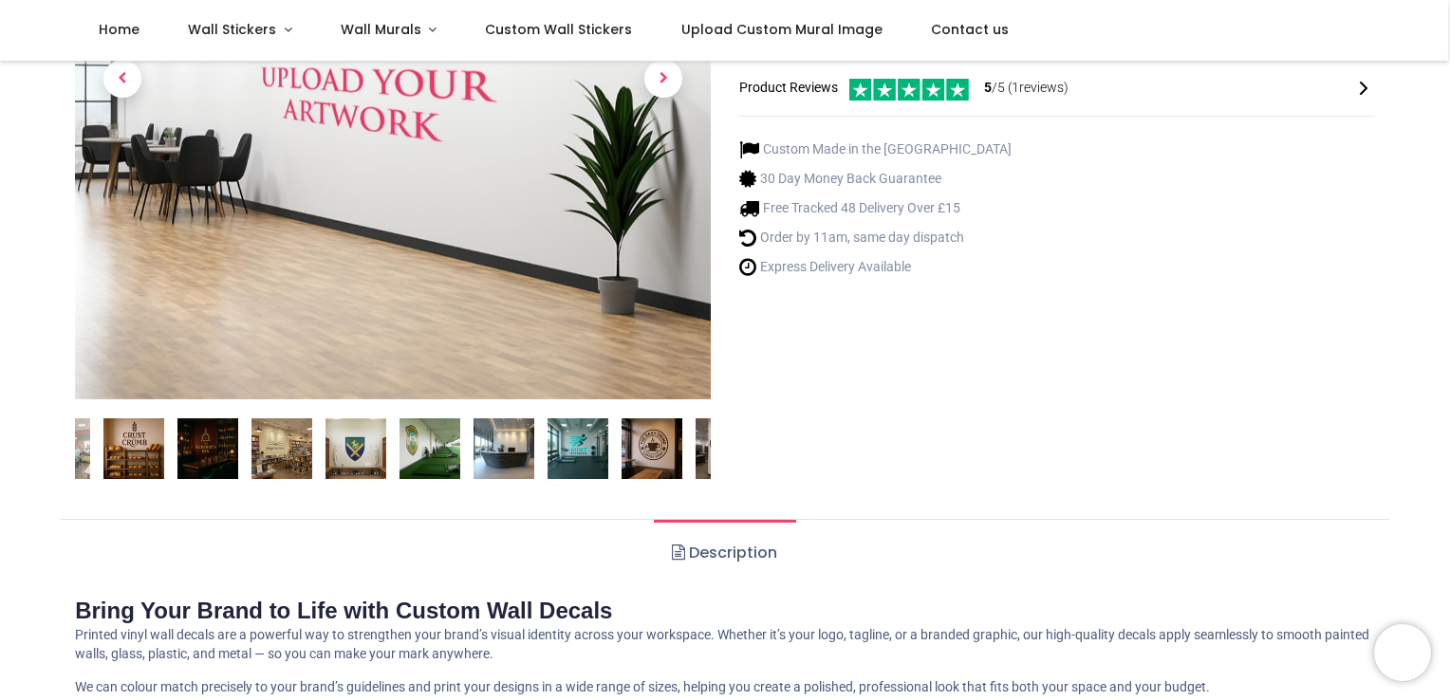
scroll to position [380, 0]
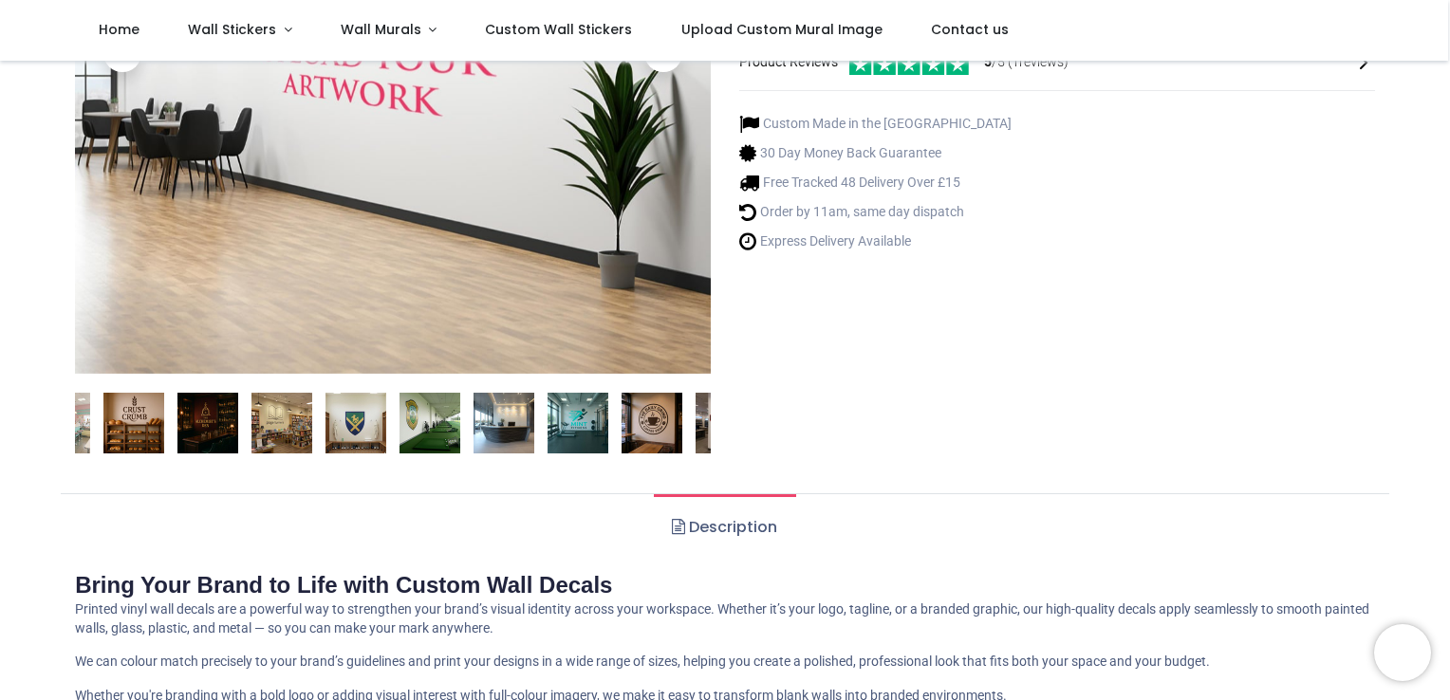
click at [140, 418] on img at bounding box center [133, 423] width 61 height 61
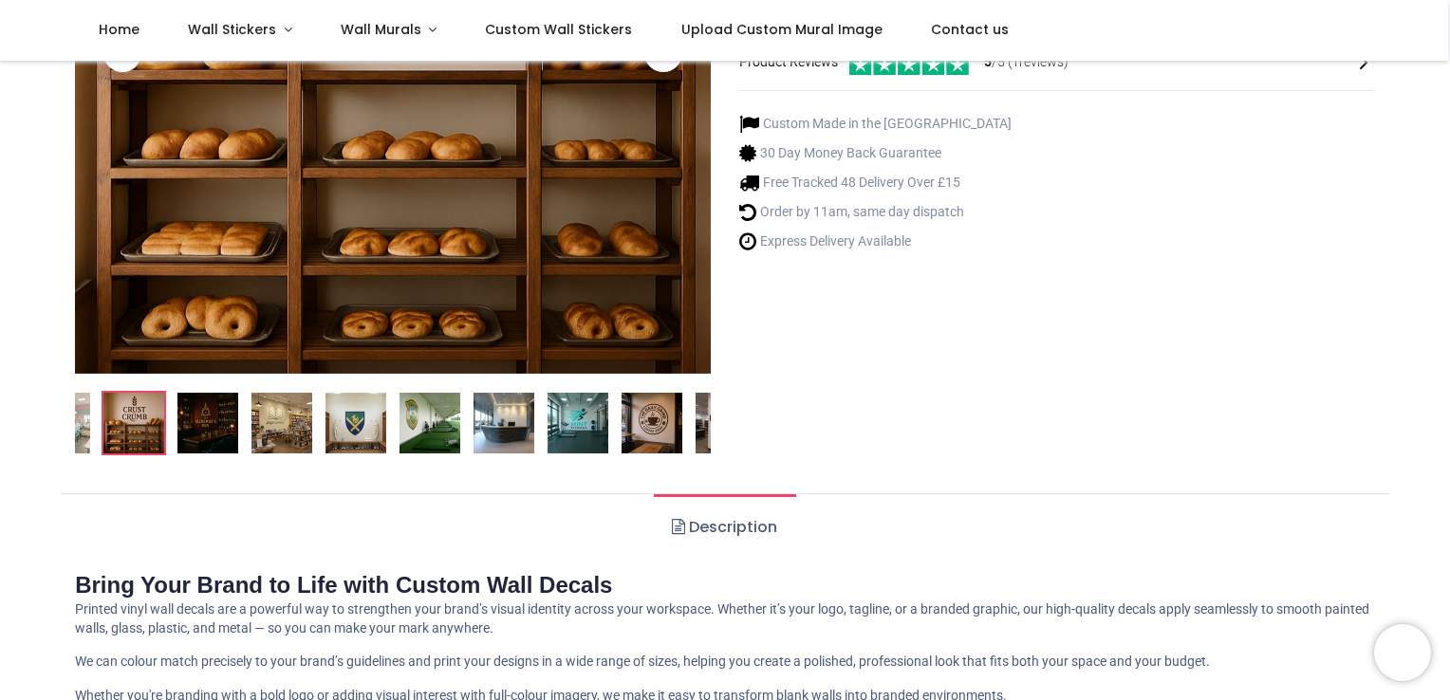
click at [211, 424] on img at bounding box center [207, 423] width 61 height 61
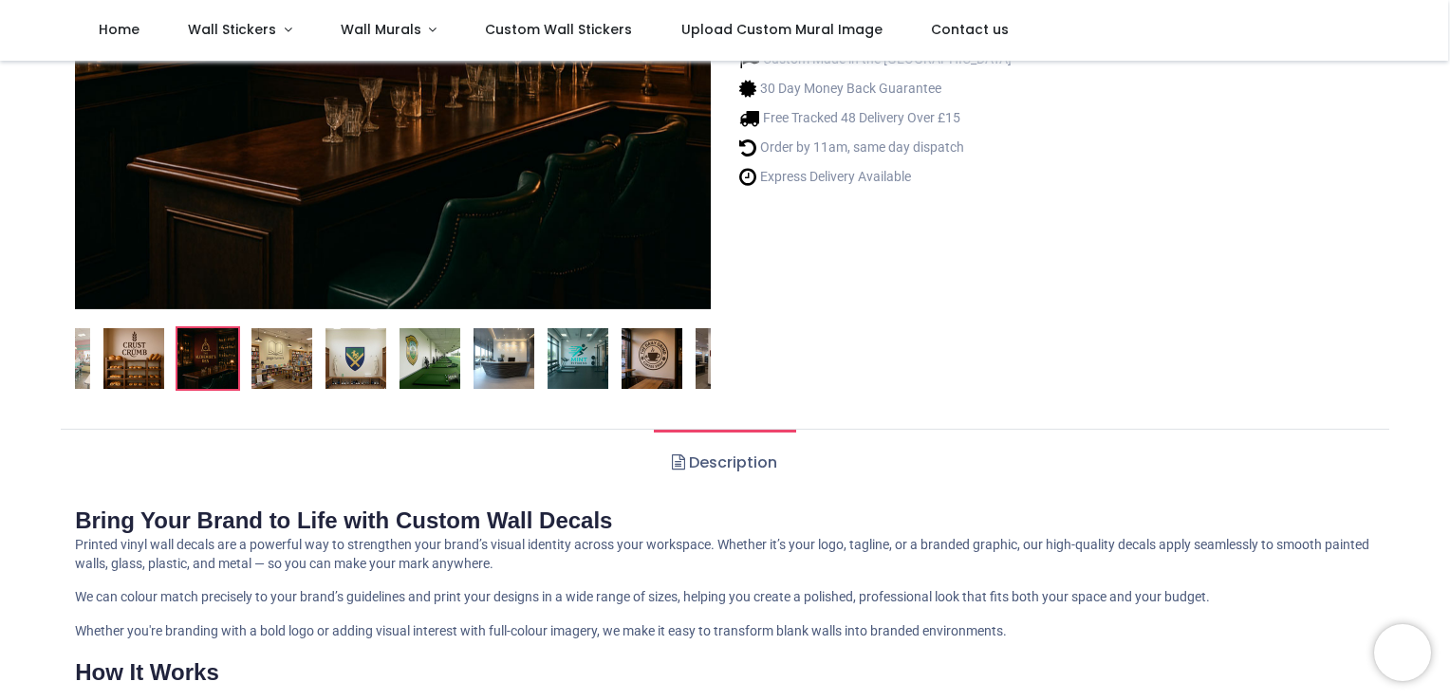
scroll to position [569, 0]
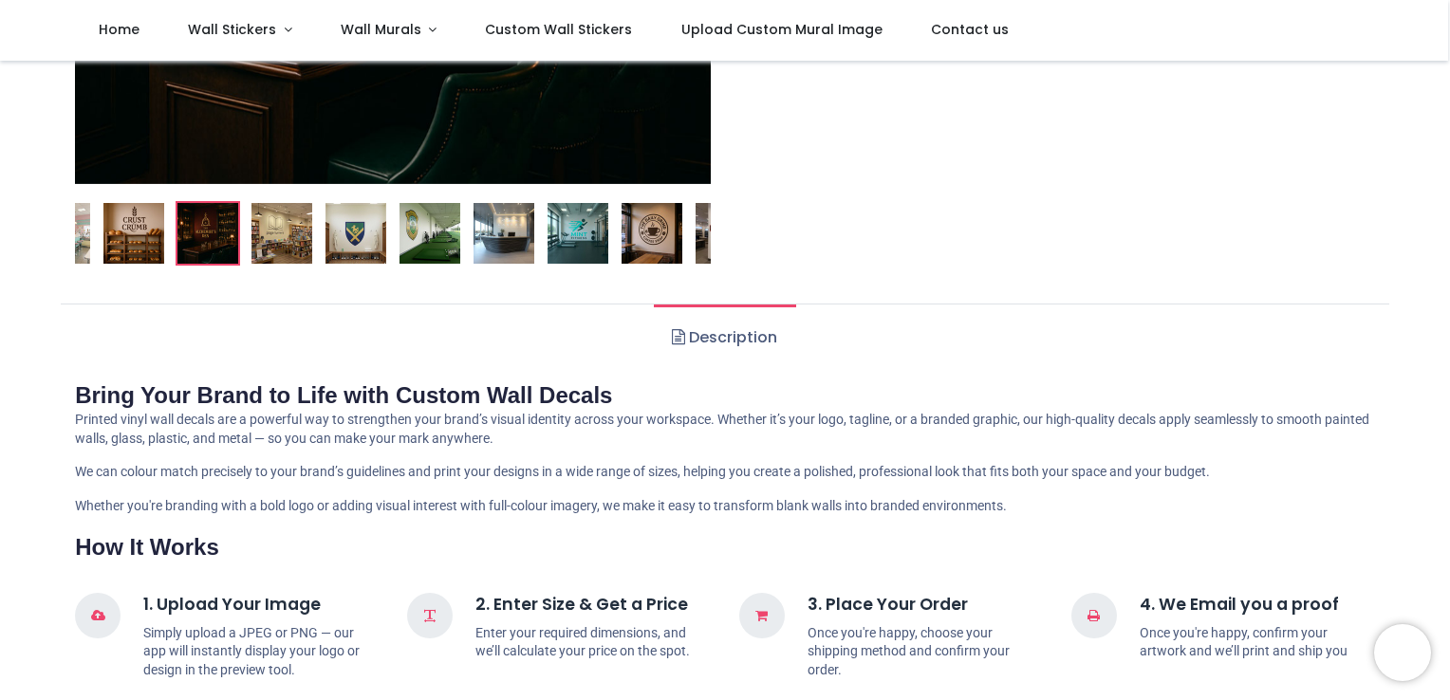
click at [295, 243] on img at bounding box center [281, 233] width 61 height 61
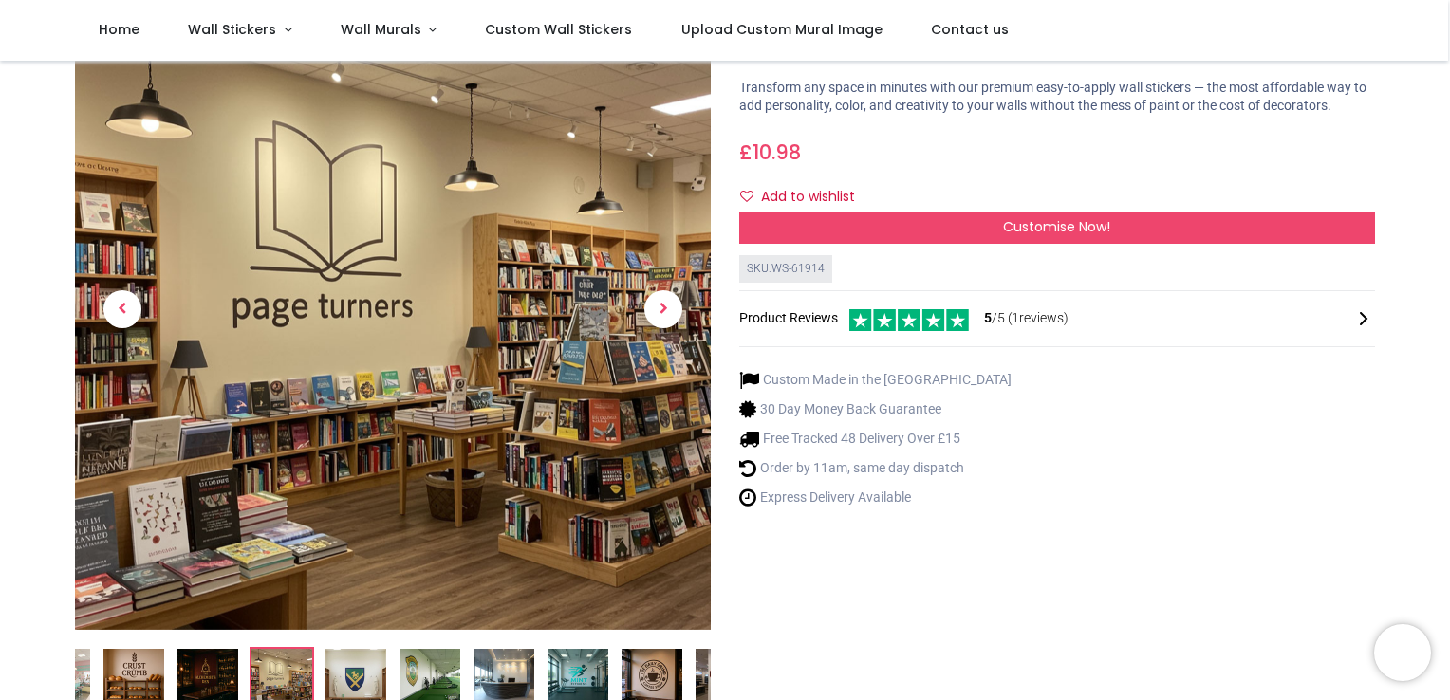
scroll to position [95, 0]
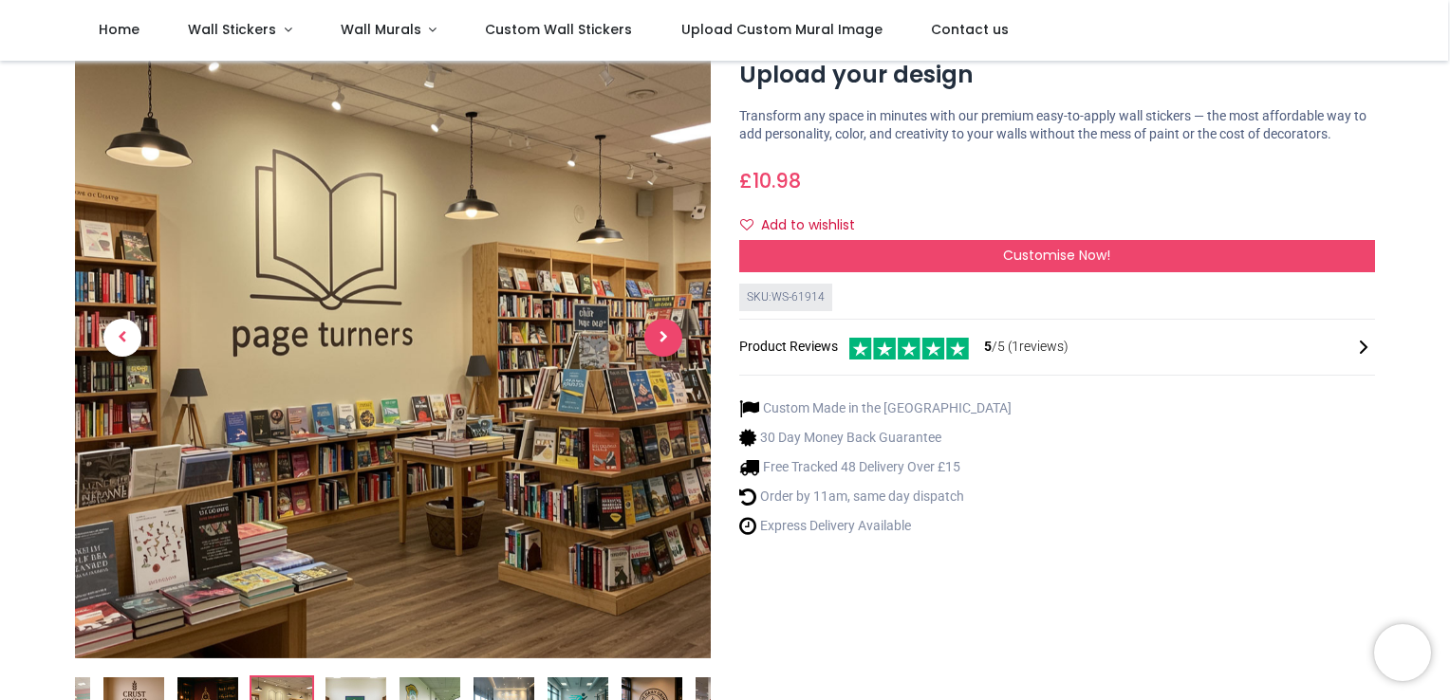
click at [655, 334] on span "Next" at bounding box center [663, 338] width 38 height 38
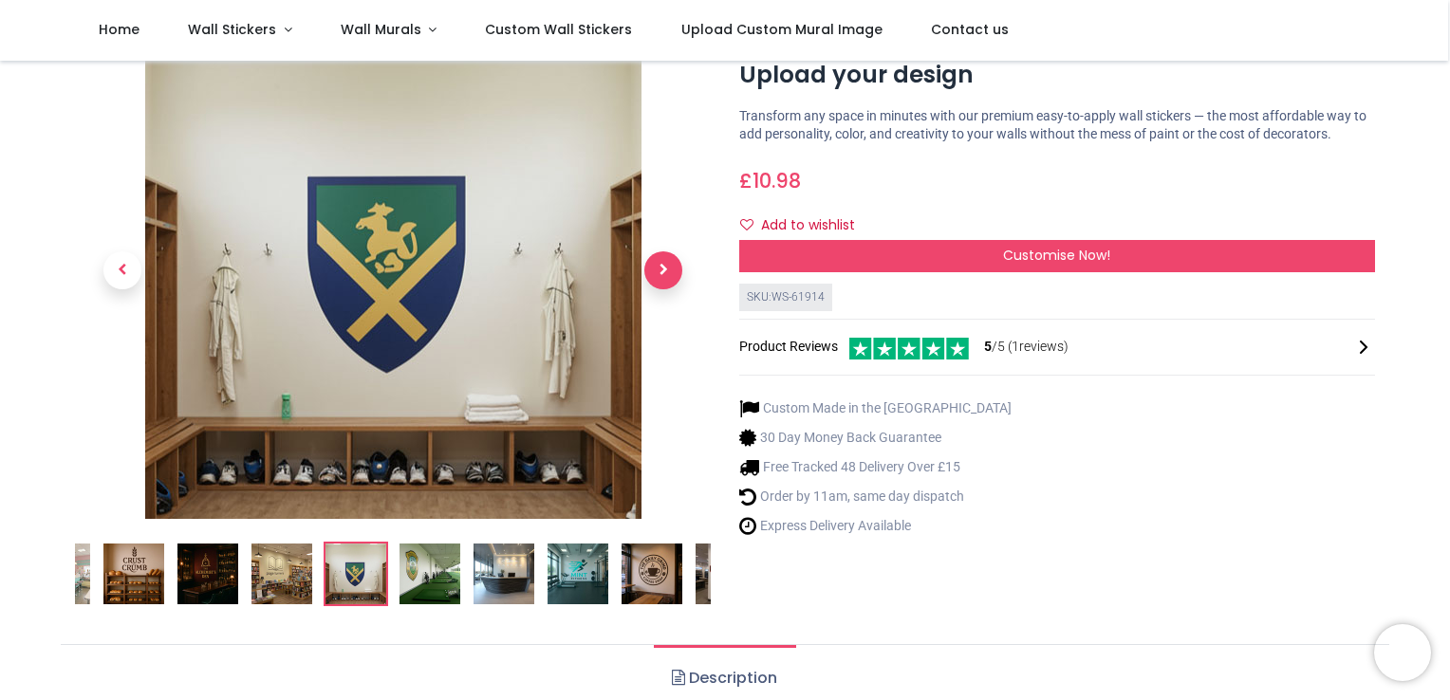
click at [660, 263] on span "Next" at bounding box center [663, 270] width 38 height 38
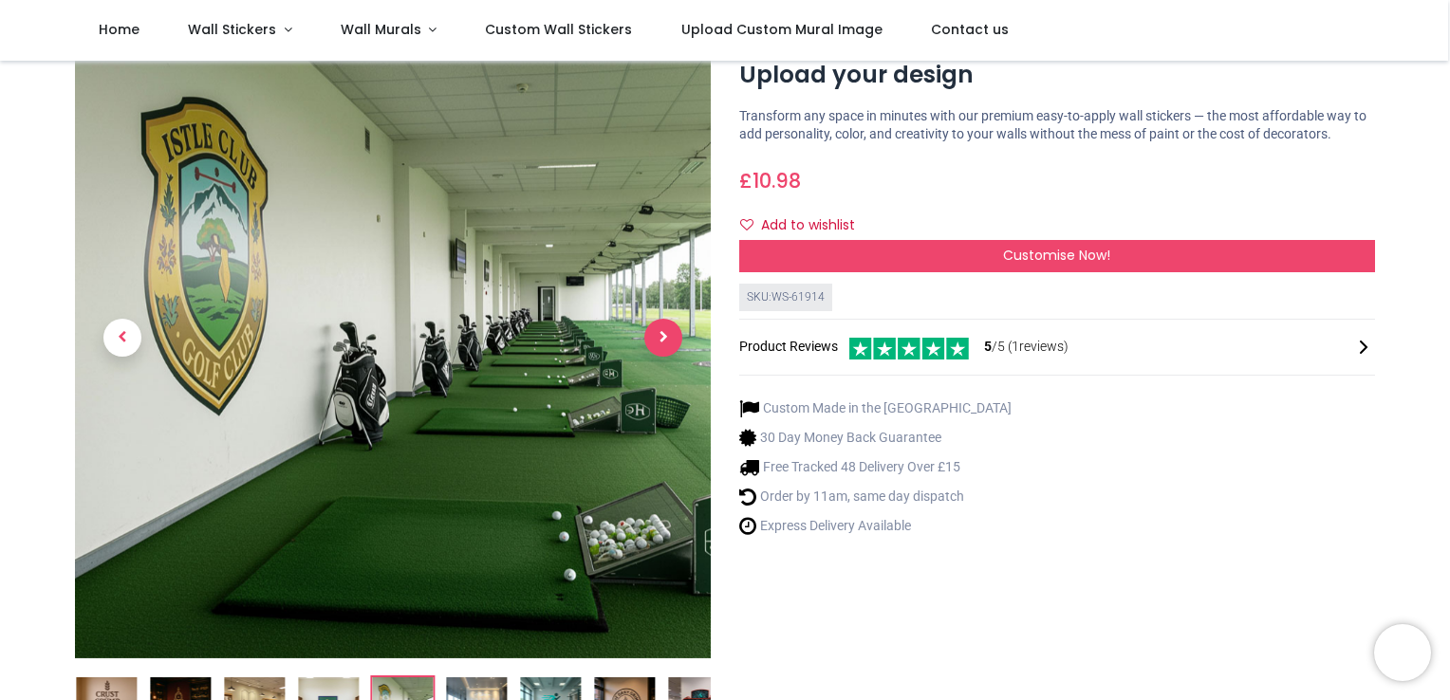
click at [656, 331] on span "Next" at bounding box center [663, 338] width 38 height 38
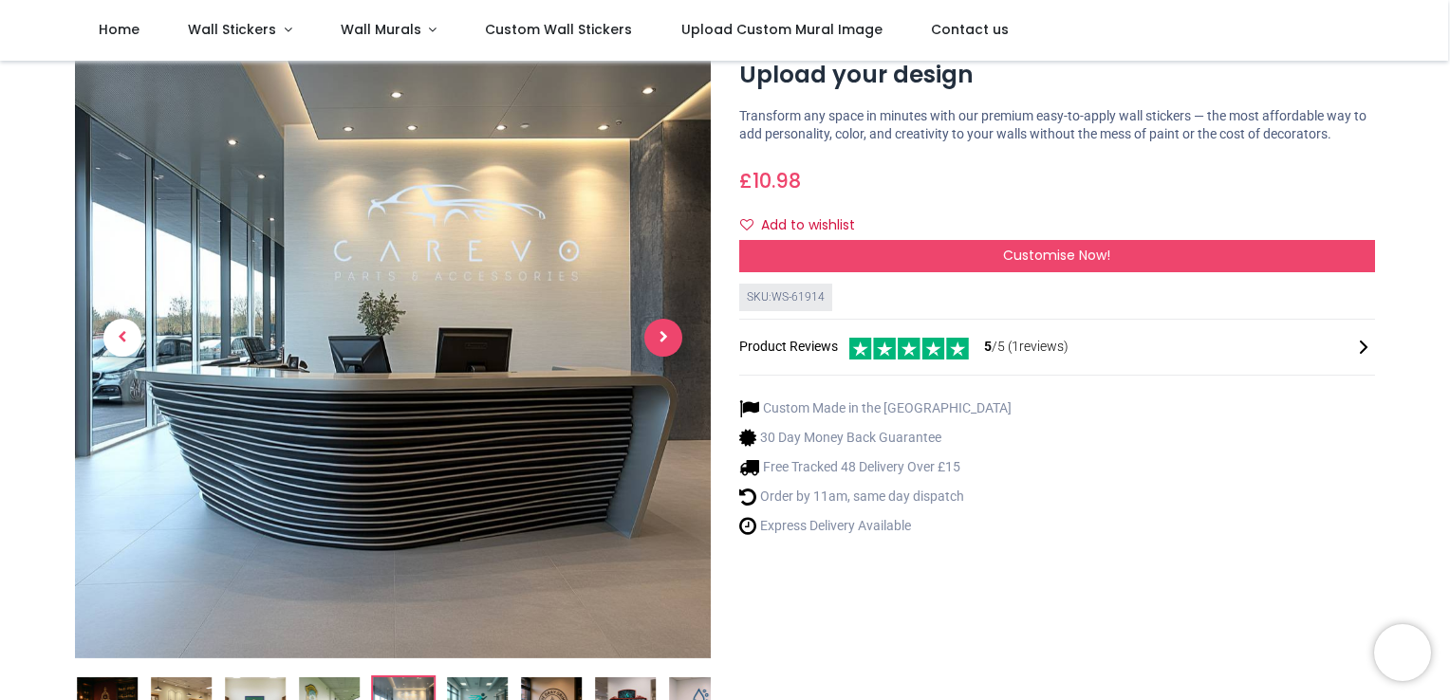
click at [660, 332] on span "Next" at bounding box center [663, 338] width 38 height 38
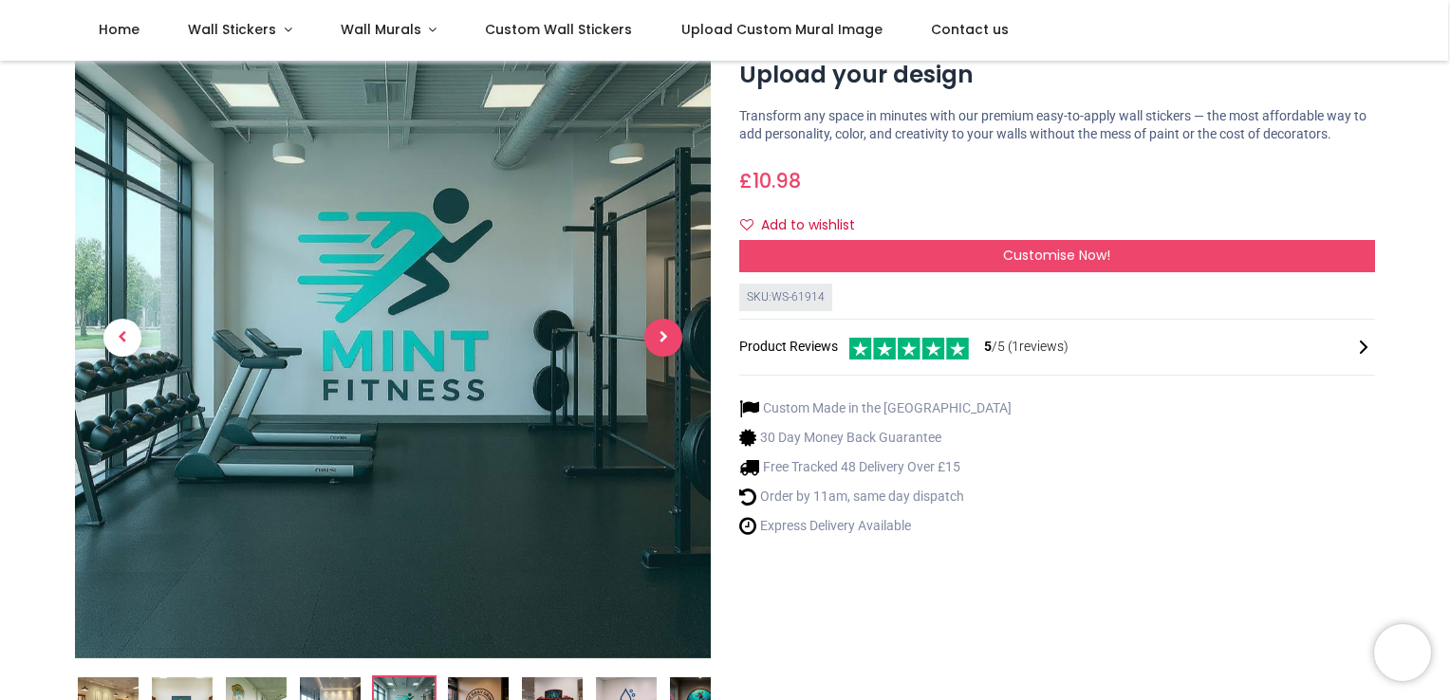
click at [660, 332] on span "Next" at bounding box center [663, 338] width 38 height 38
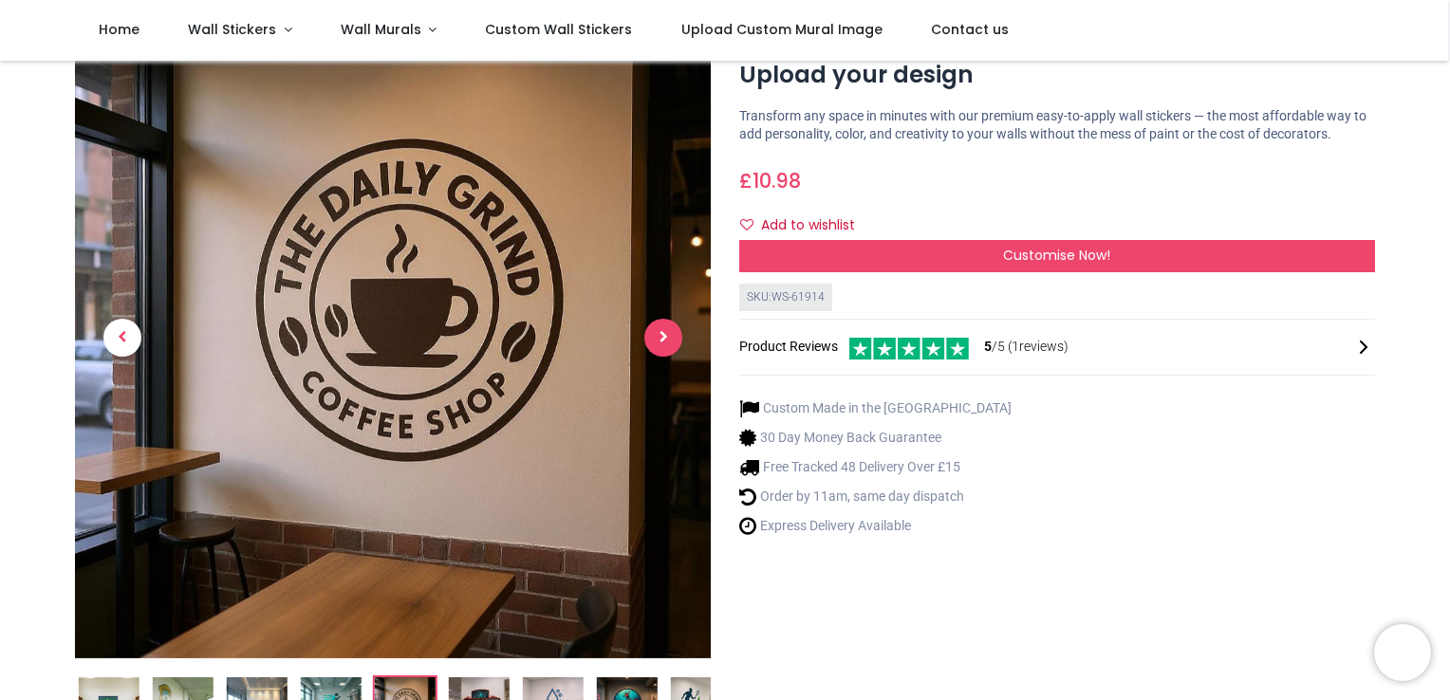
click at [660, 332] on span "Next" at bounding box center [663, 338] width 38 height 38
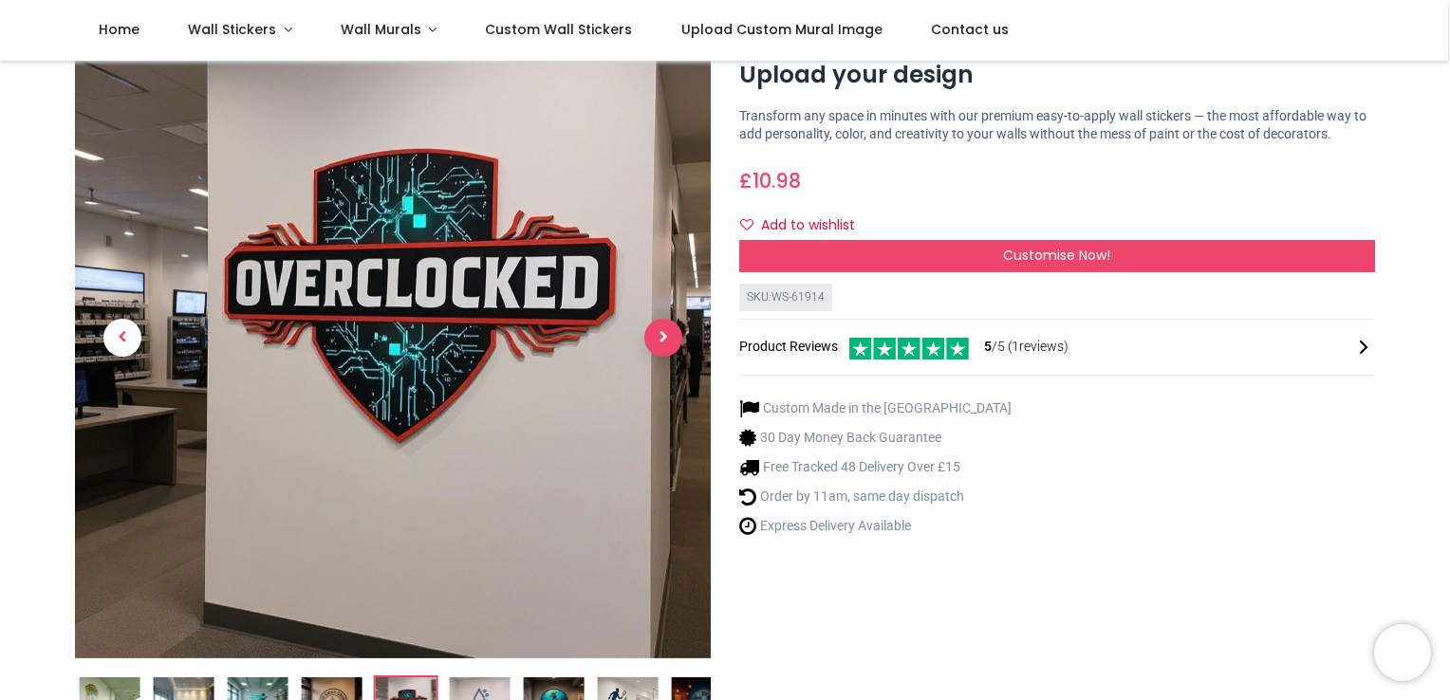
click at [660, 332] on span "Next" at bounding box center [663, 338] width 38 height 38
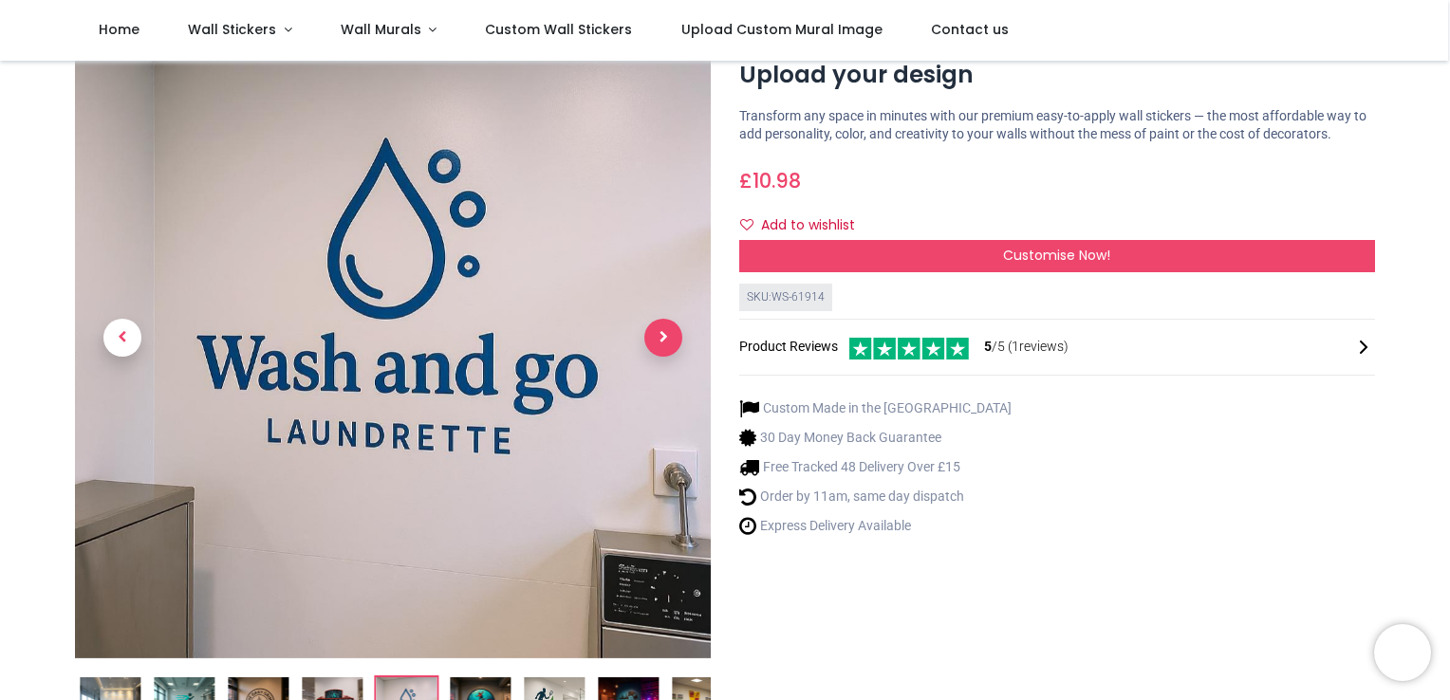
click at [660, 332] on span "Next" at bounding box center [663, 338] width 38 height 38
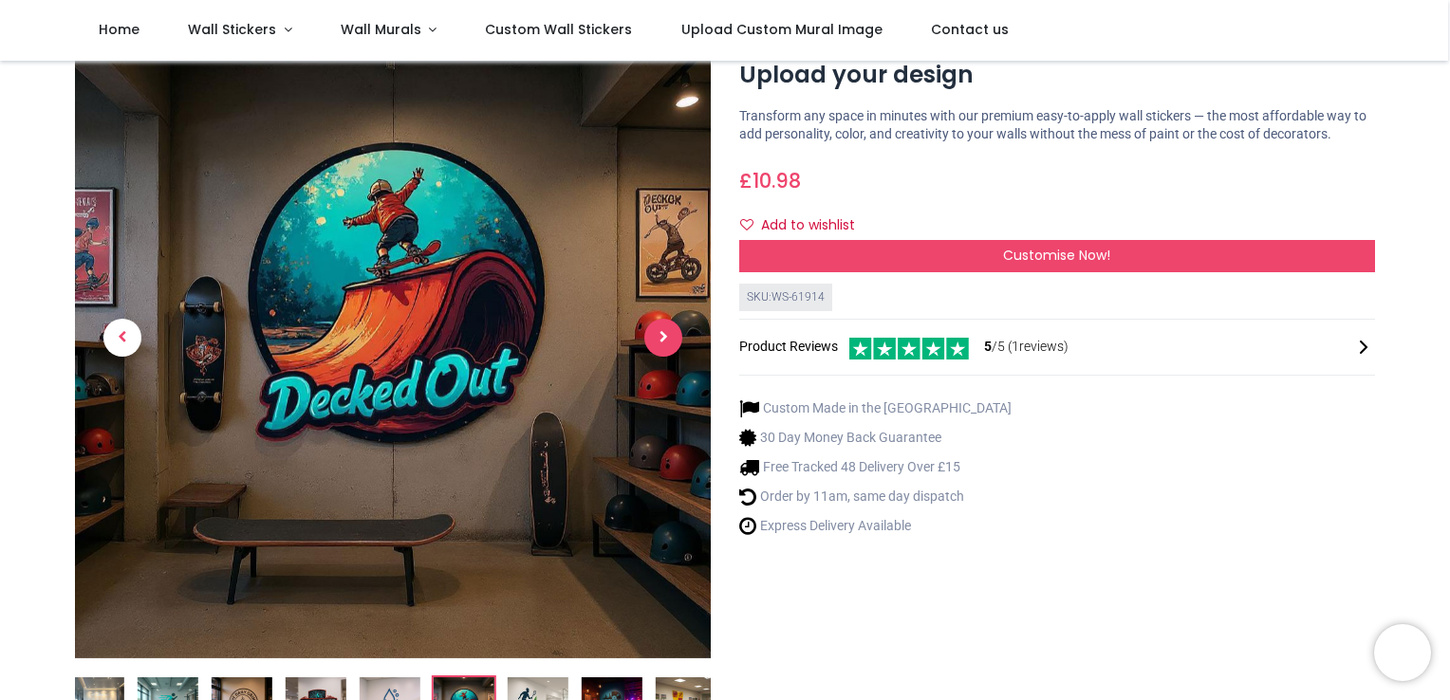
click at [660, 332] on span "Next" at bounding box center [663, 338] width 38 height 38
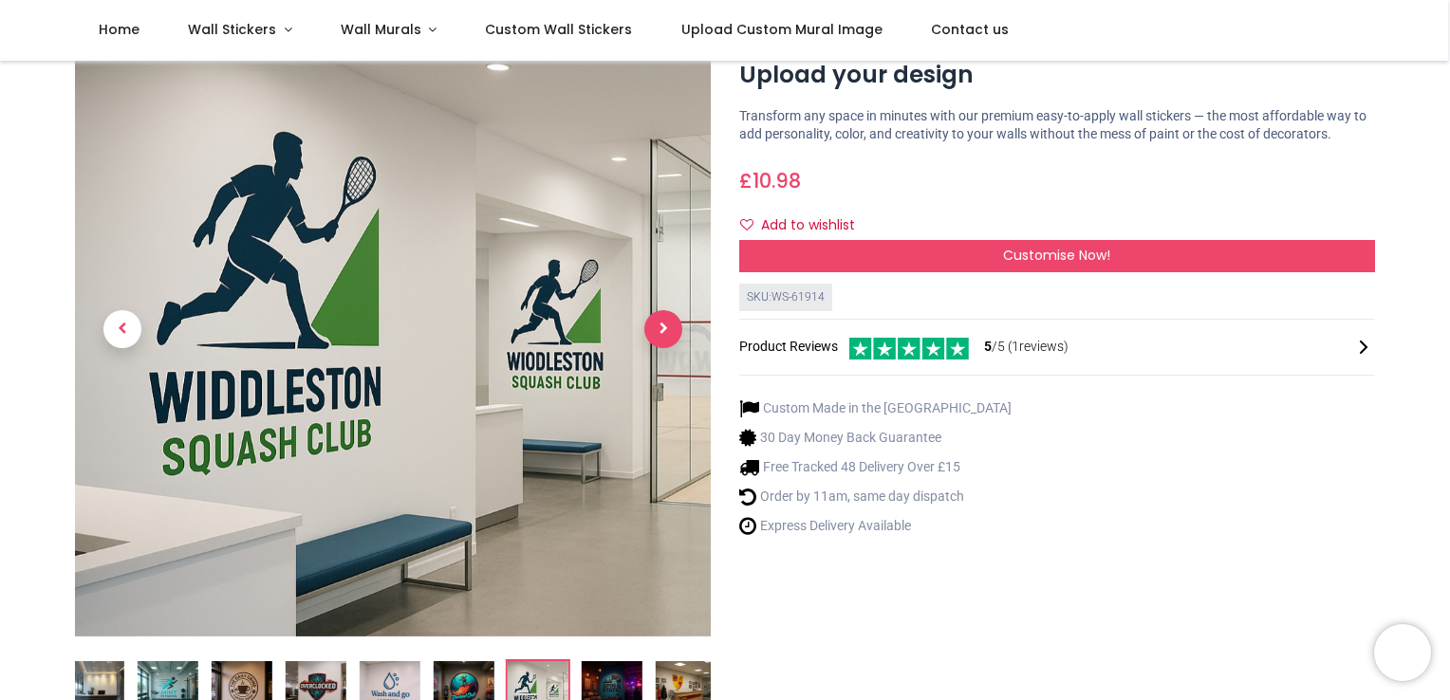
click at [660, 332] on span "Next" at bounding box center [663, 329] width 38 height 38
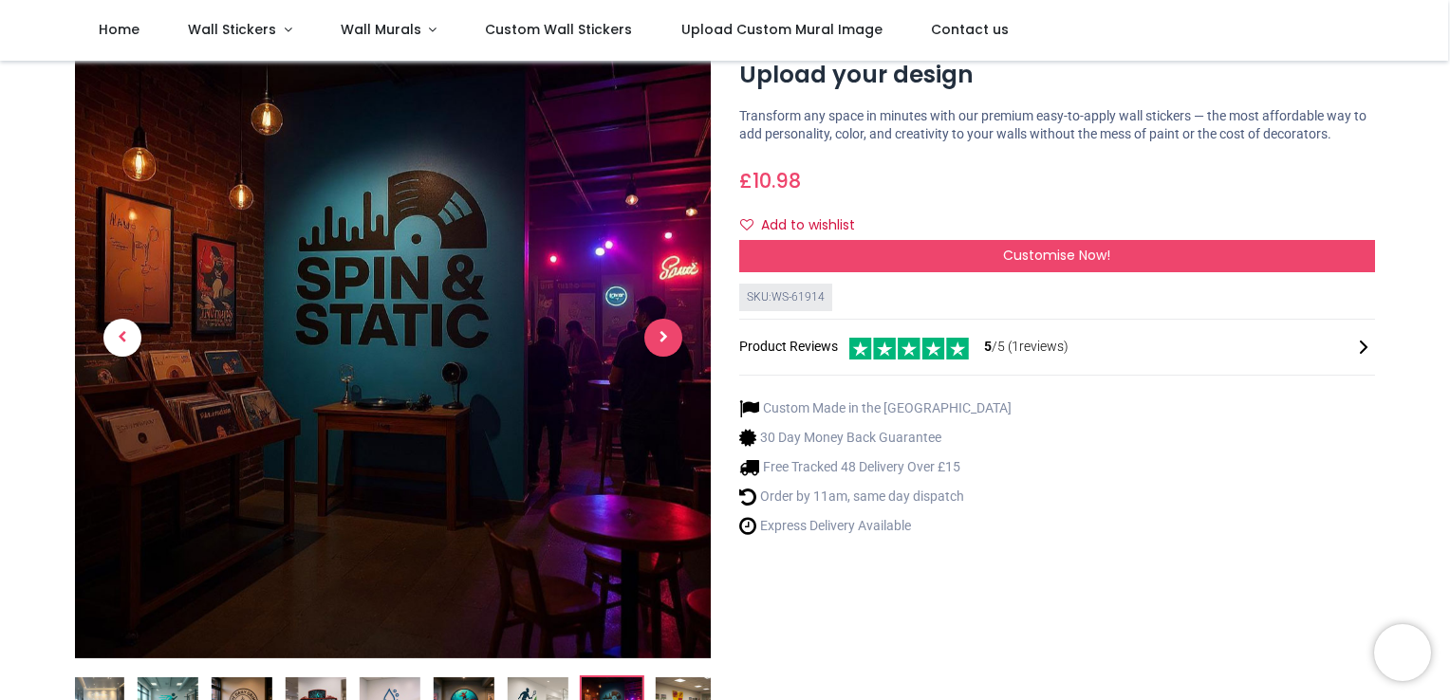
click at [660, 332] on span "Next" at bounding box center [663, 338] width 38 height 38
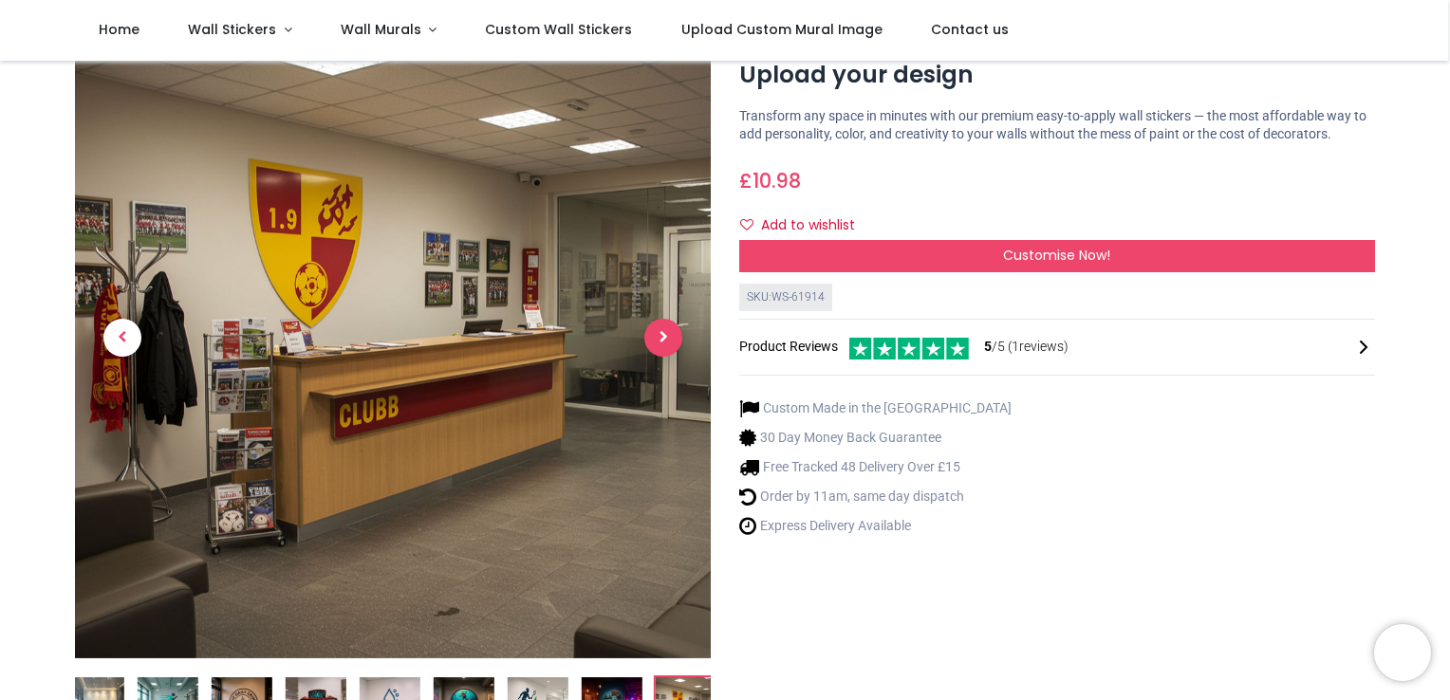
click at [660, 332] on span "Next" at bounding box center [663, 338] width 38 height 38
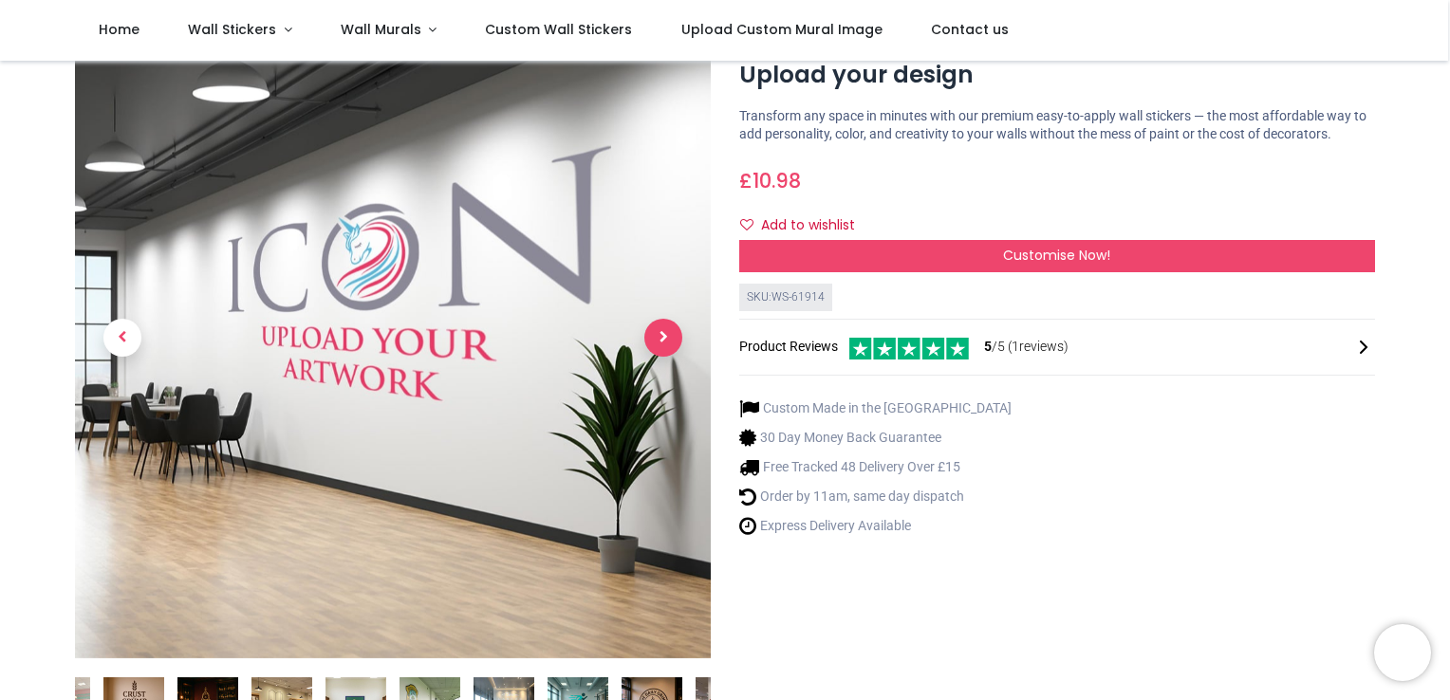
click at [660, 332] on span "Next" at bounding box center [663, 338] width 38 height 38
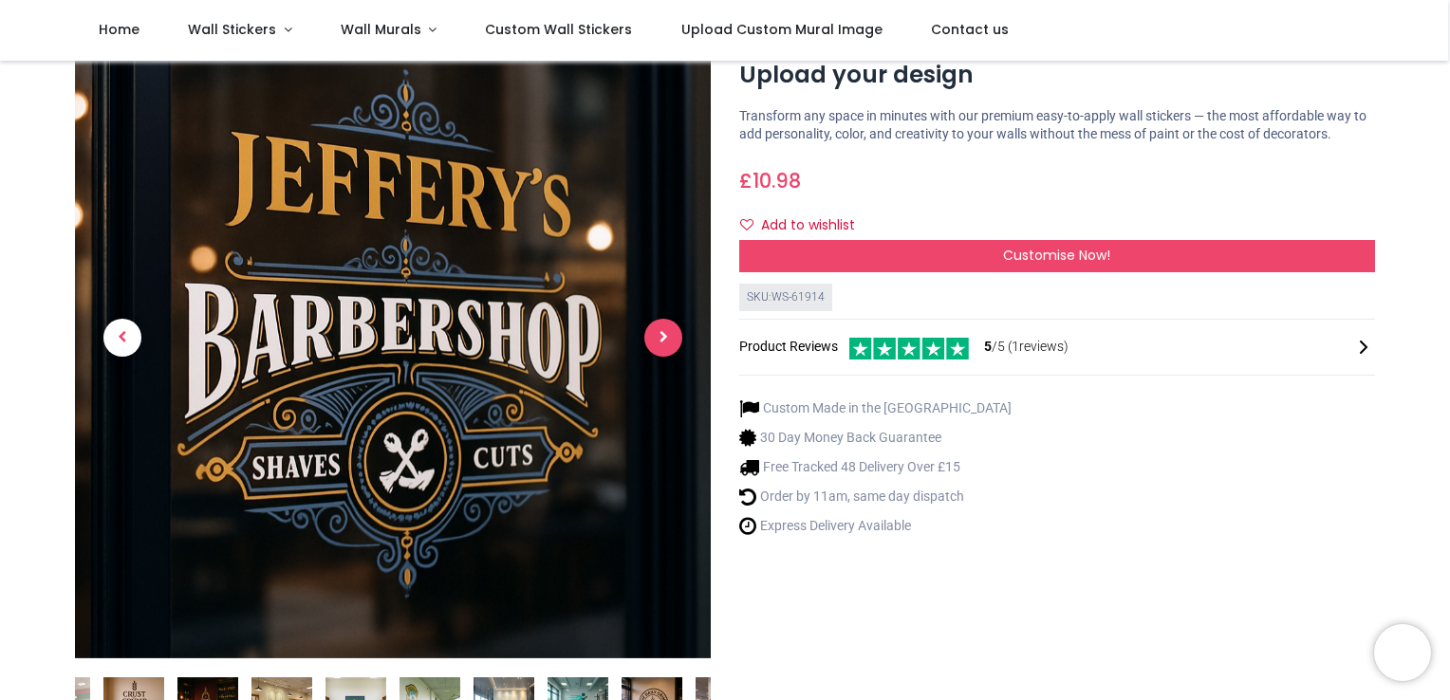
click at [660, 332] on span "Next" at bounding box center [663, 338] width 38 height 38
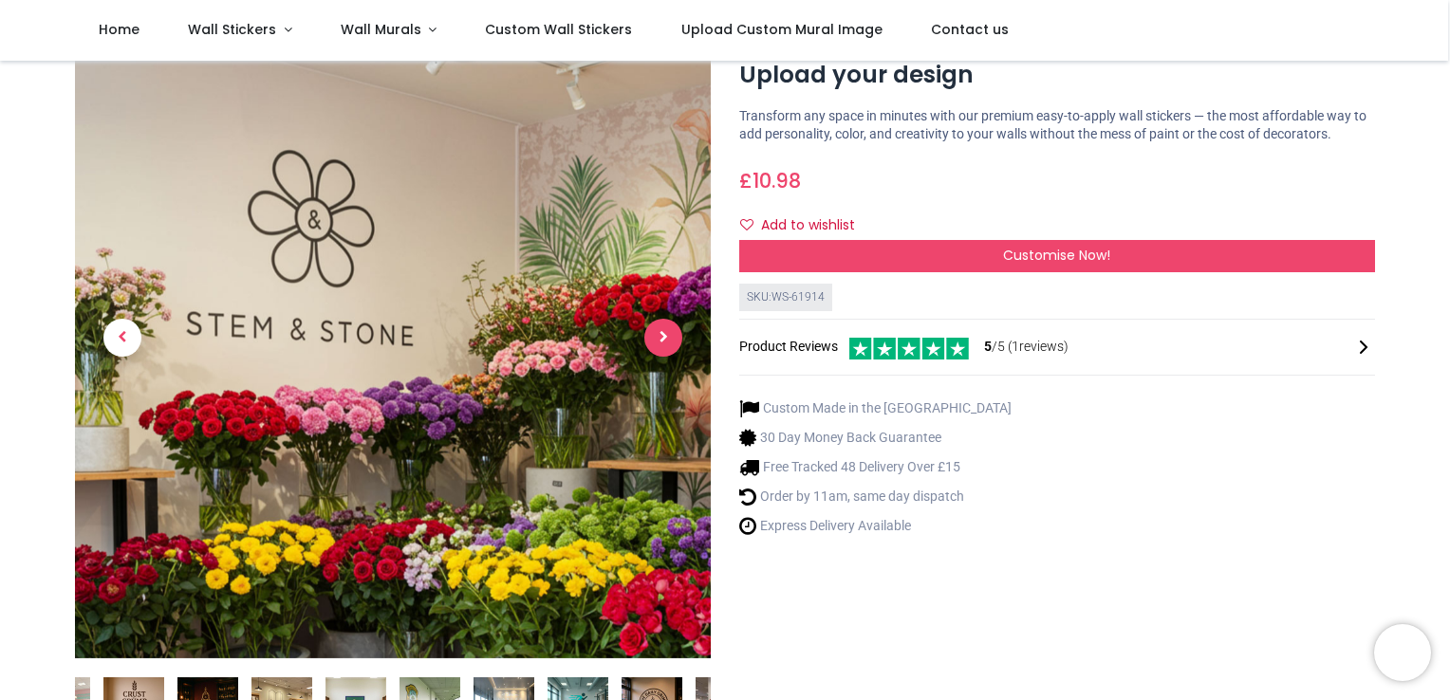
click at [660, 332] on span "Next" at bounding box center [663, 338] width 38 height 38
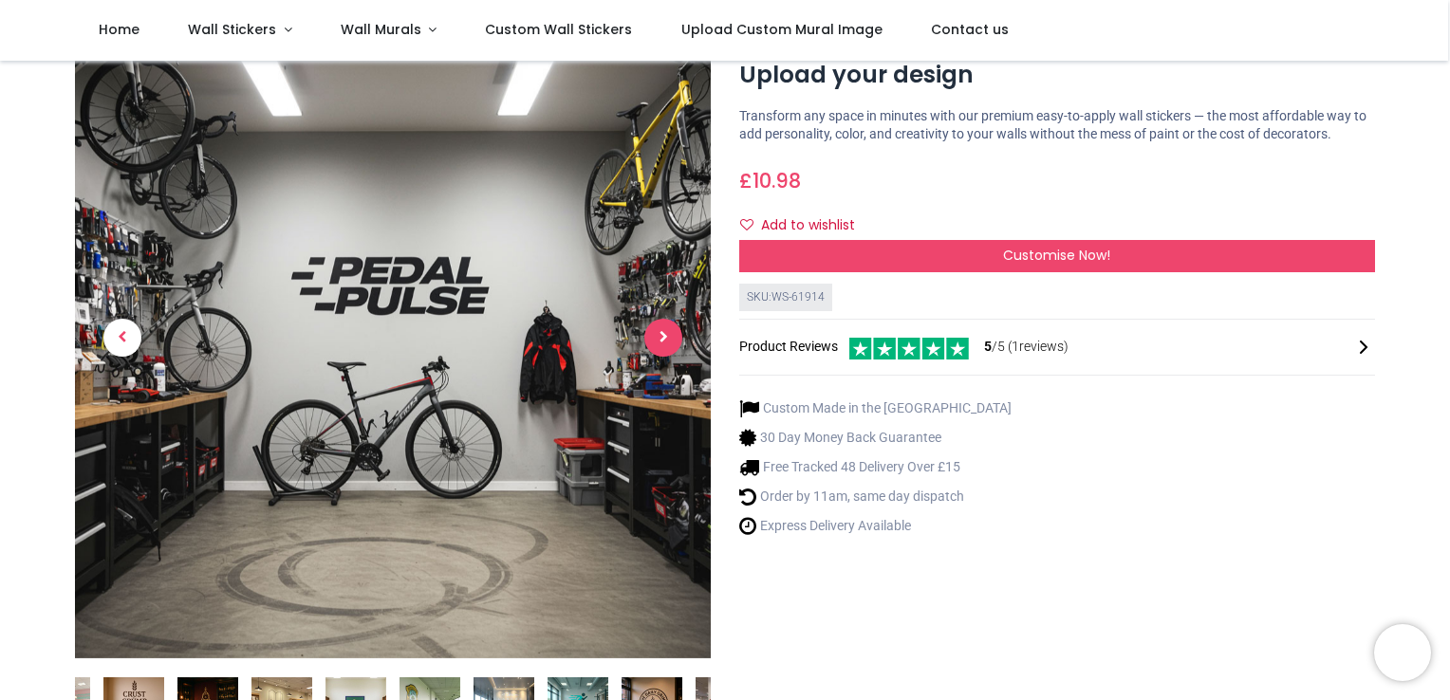
click at [660, 332] on span "Next" at bounding box center [663, 338] width 38 height 38
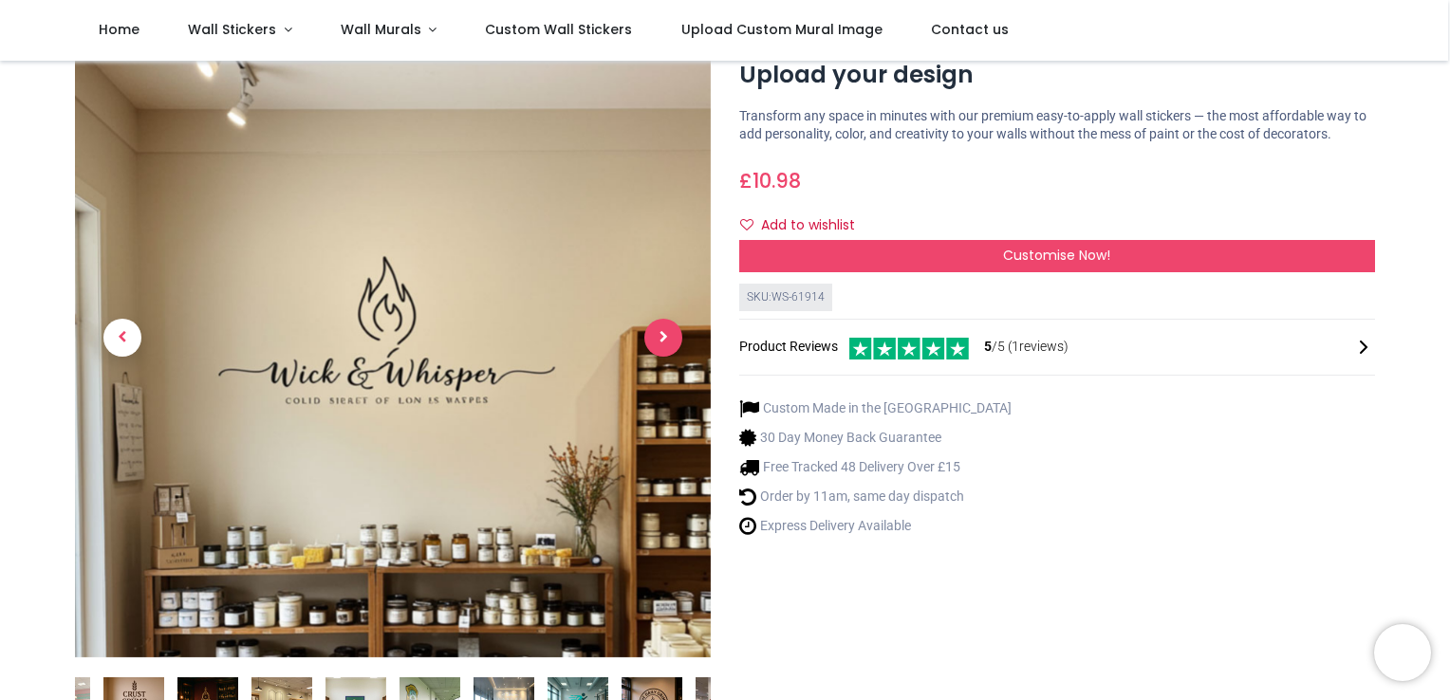
click at [660, 332] on span "Next" at bounding box center [663, 338] width 38 height 38
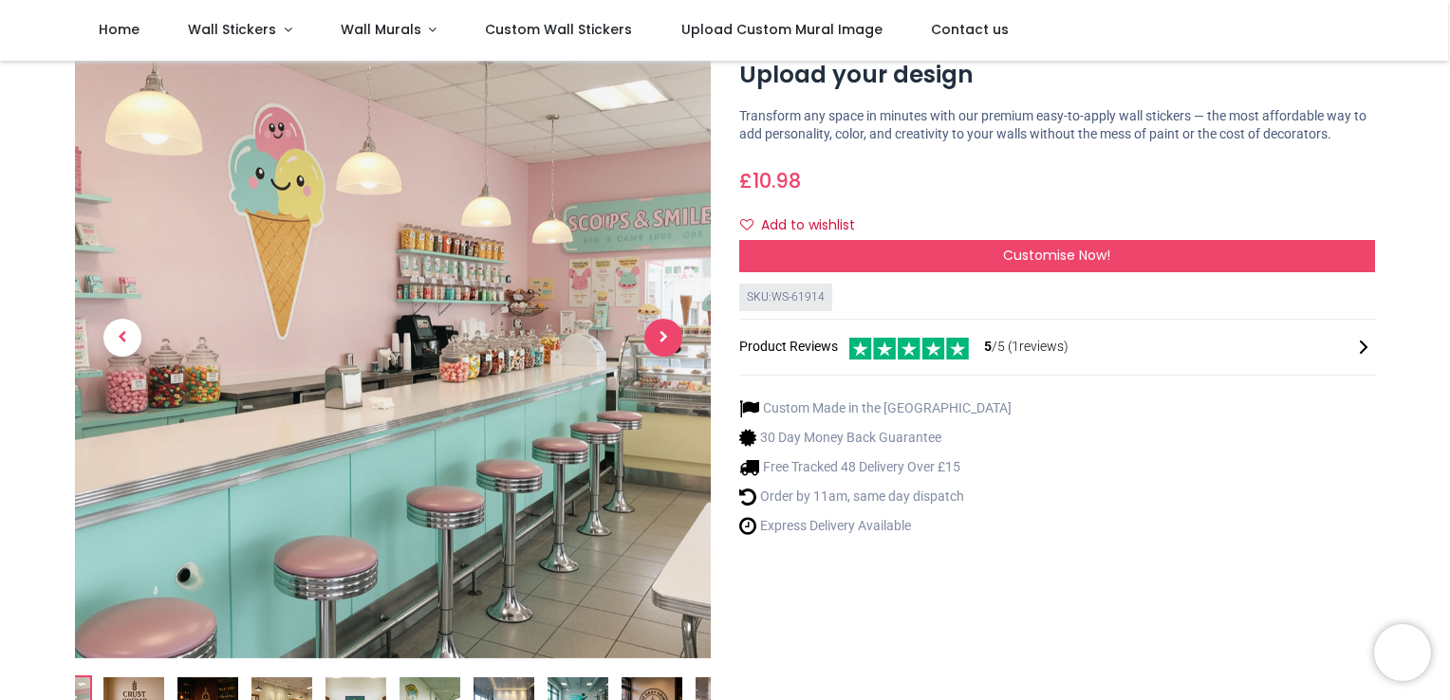
click at [660, 332] on span "Next" at bounding box center [663, 338] width 38 height 38
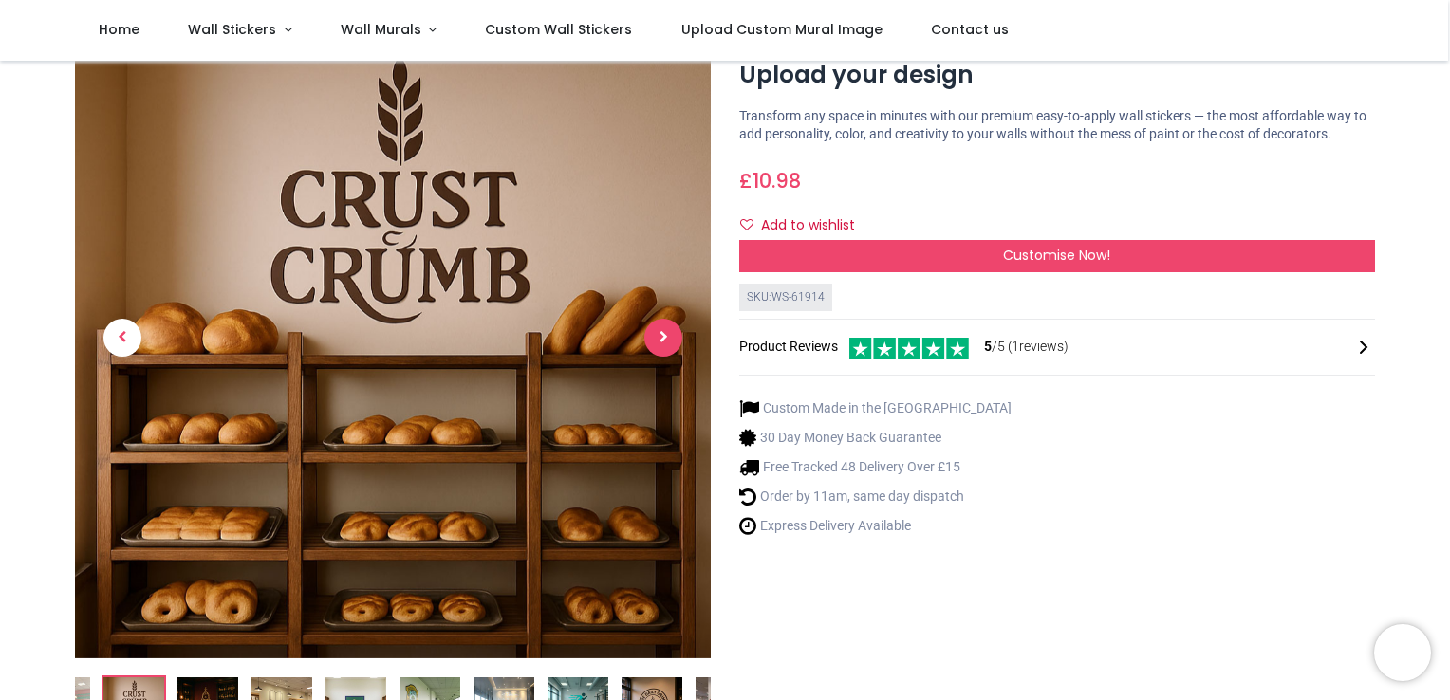
click at [660, 332] on span "Next" at bounding box center [663, 338] width 38 height 38
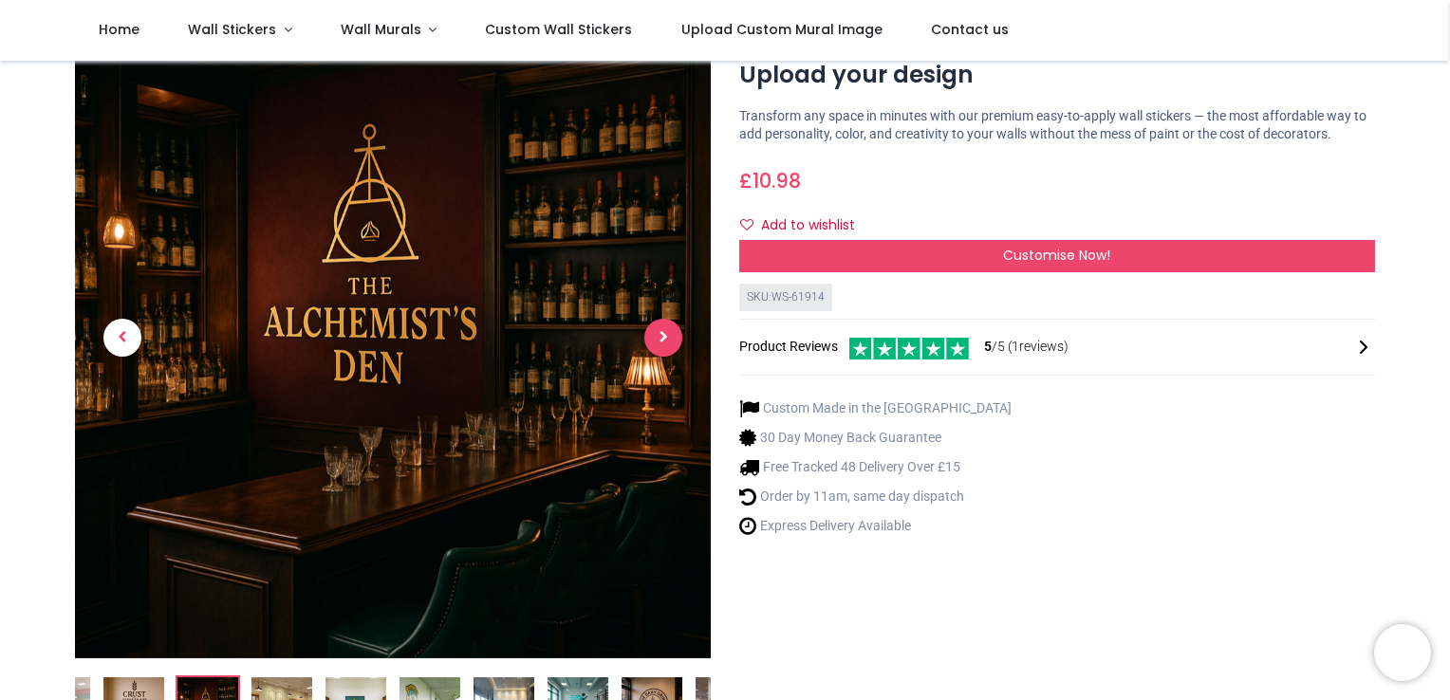
click at [660, 332] on span "Next" at bounding box center [663, 338] width 38 height 38
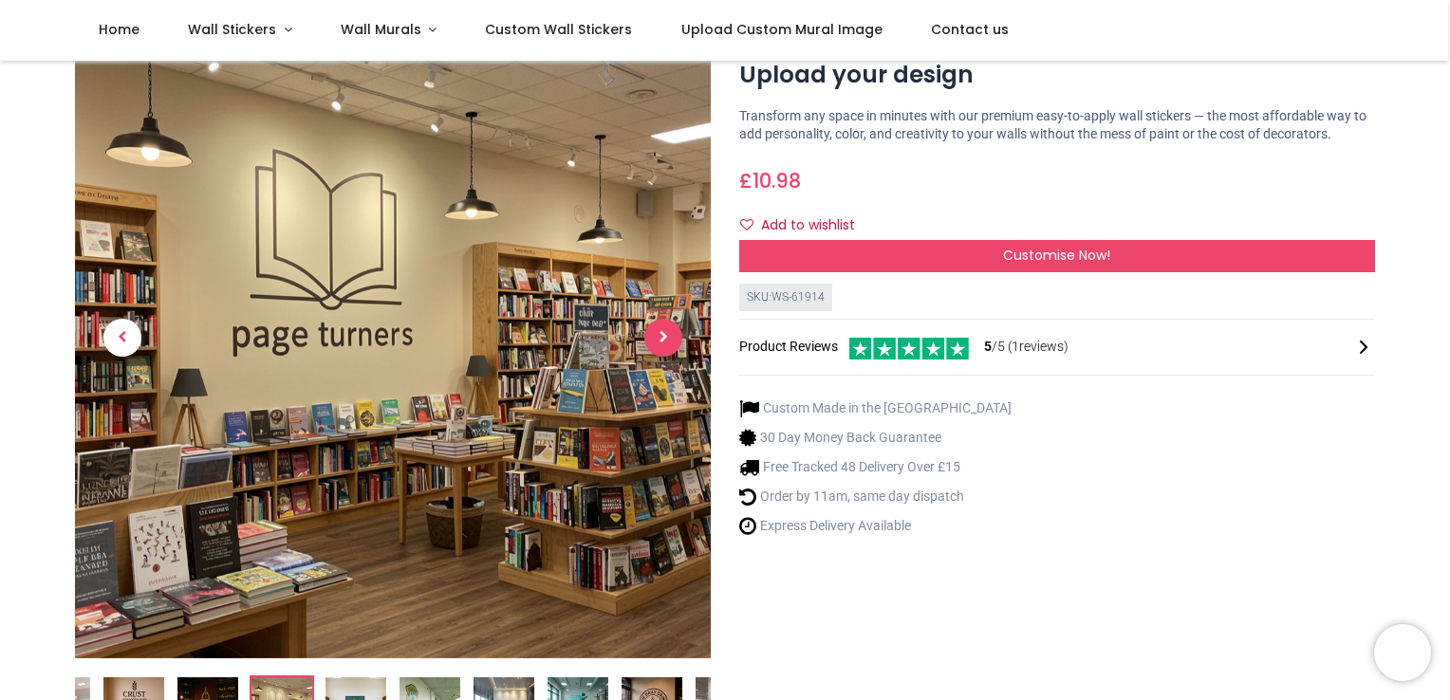
click at [660, 332] on span "Next" at bounding box center [663, 338] width 38 height 38
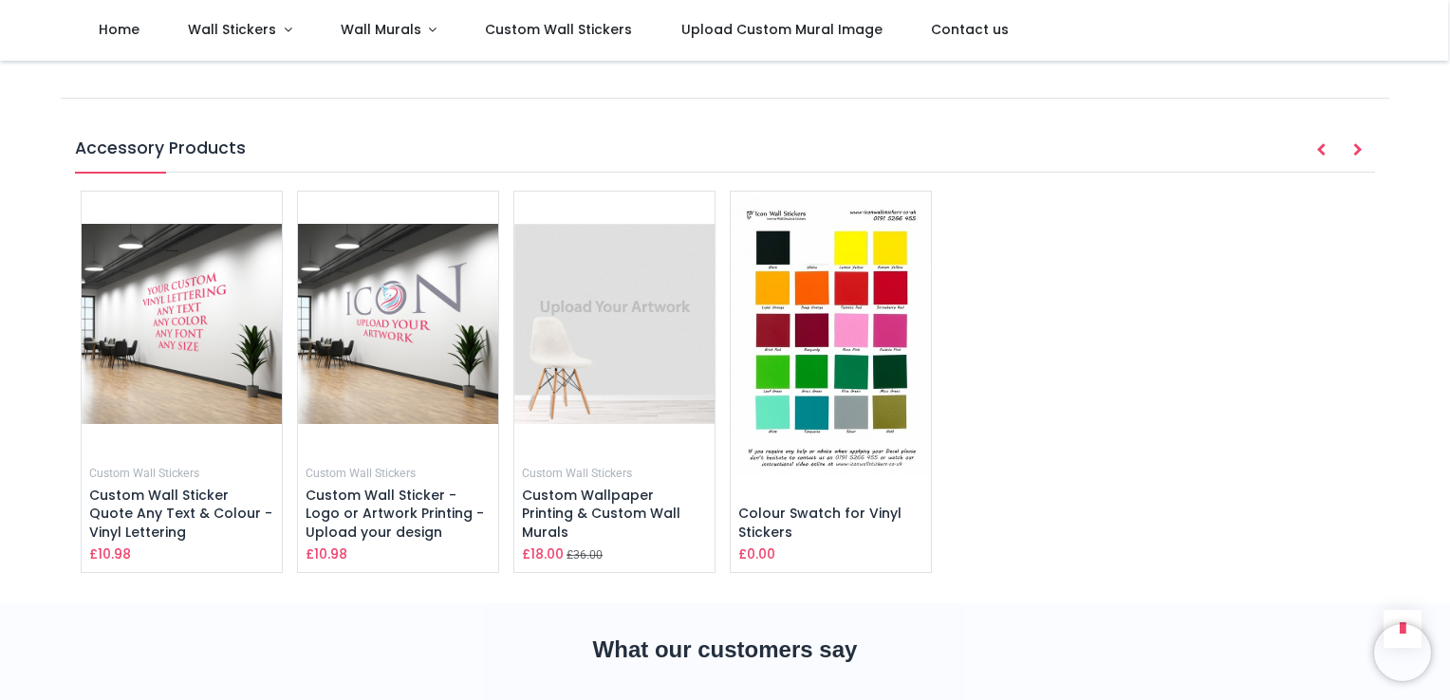
scroll to position [2562, 0]
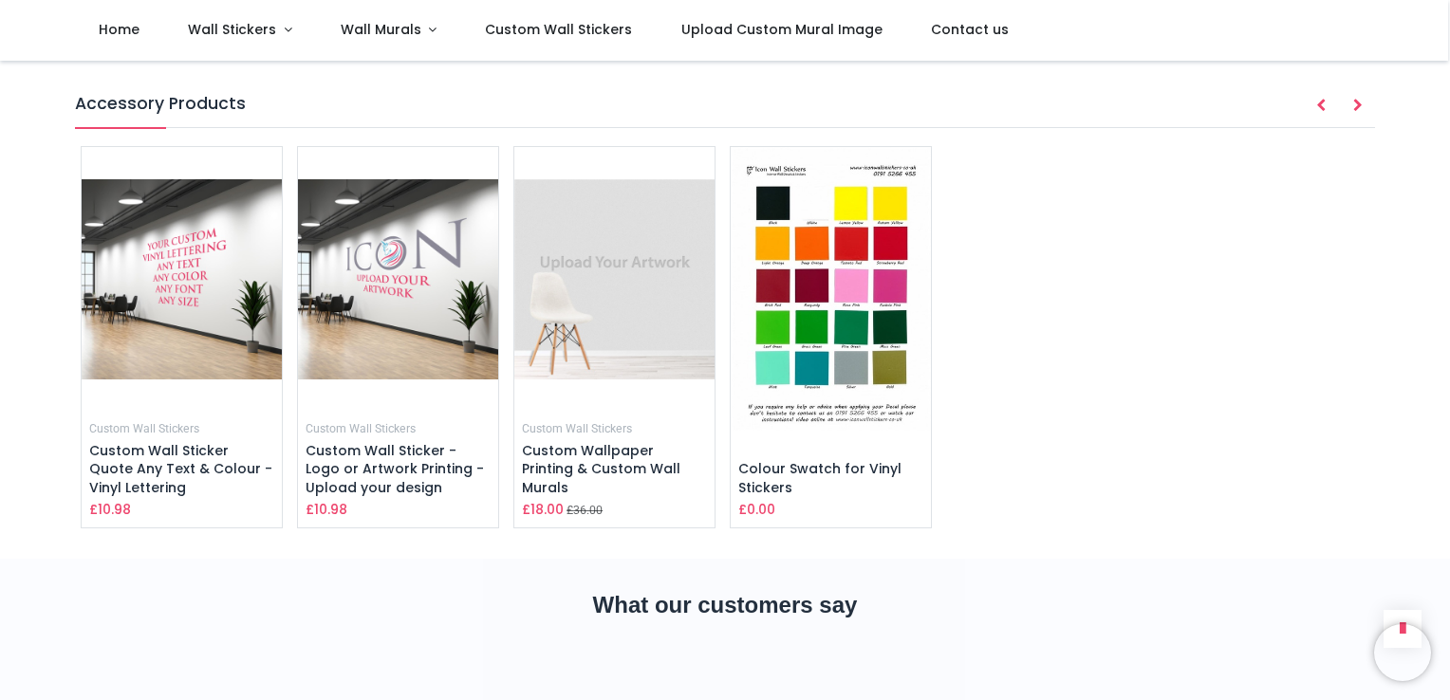
click at [842, 333] on img at bounding box center [831, 288] width 200 height 283
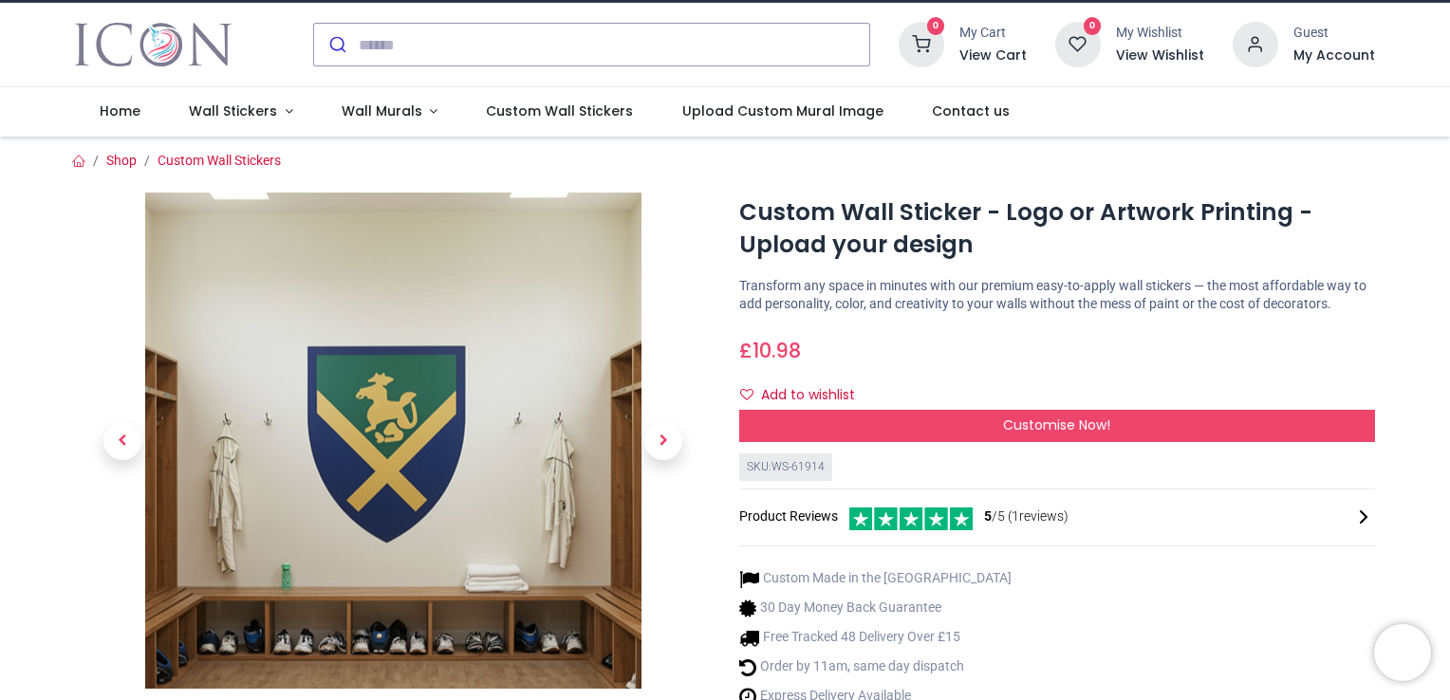
scroll to position [0, 0]
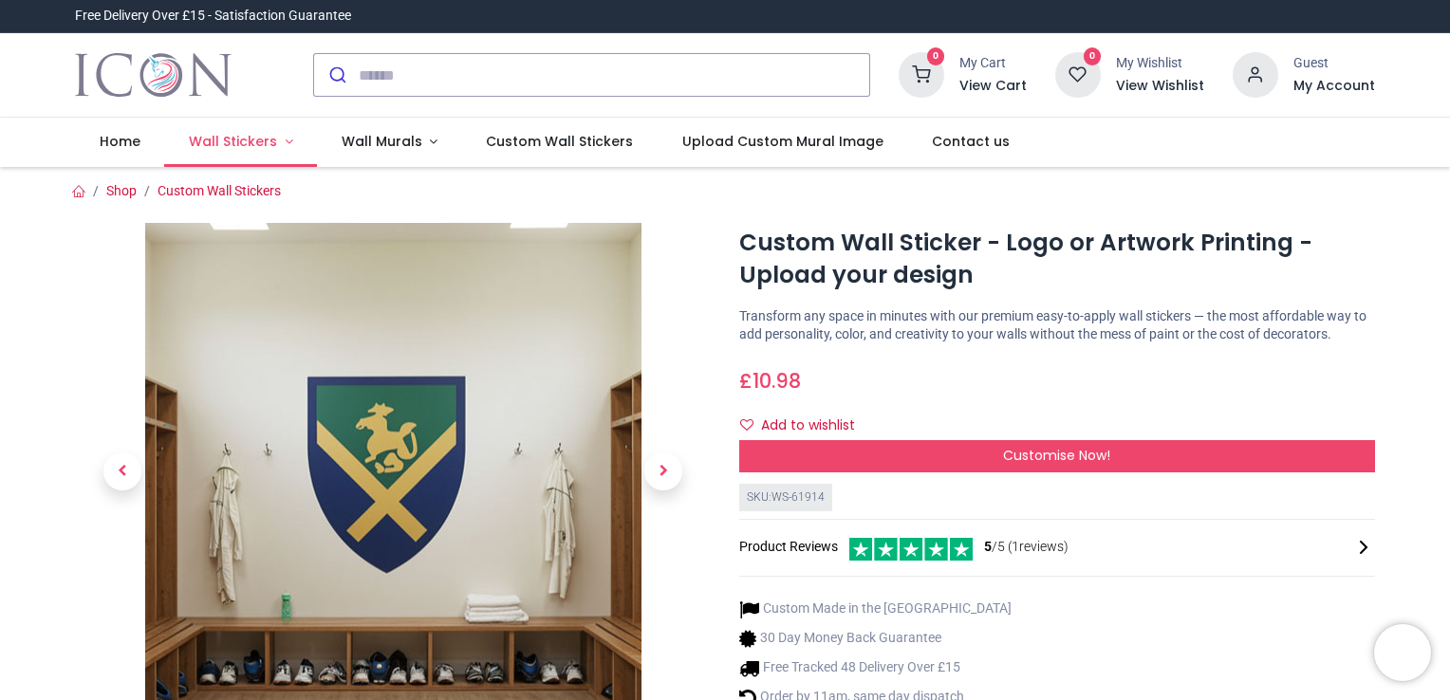
click at [238, 137] on span "Wall Stickers" at bounding box center [233, 141] width 88 height 19
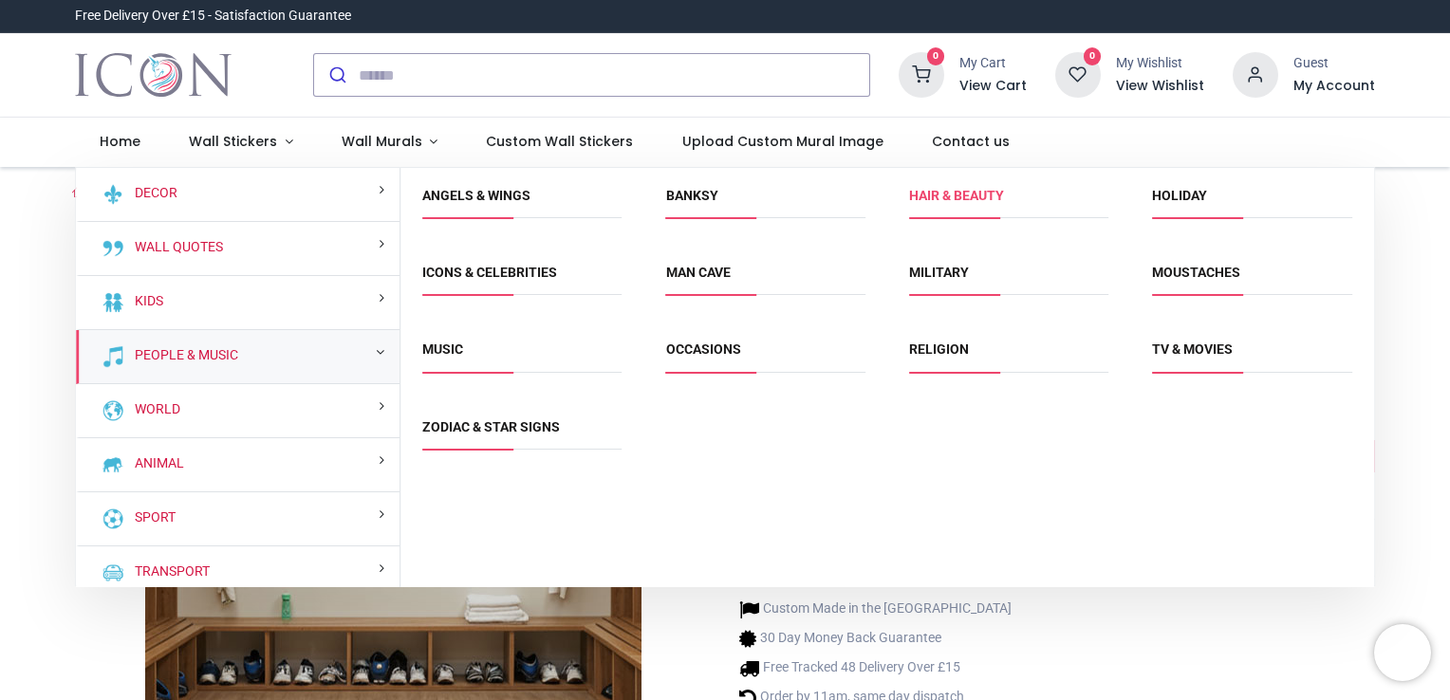
click at [934, 188] on link "Hair & Beauty" at bounding box center [956, 195] width 95 height 15
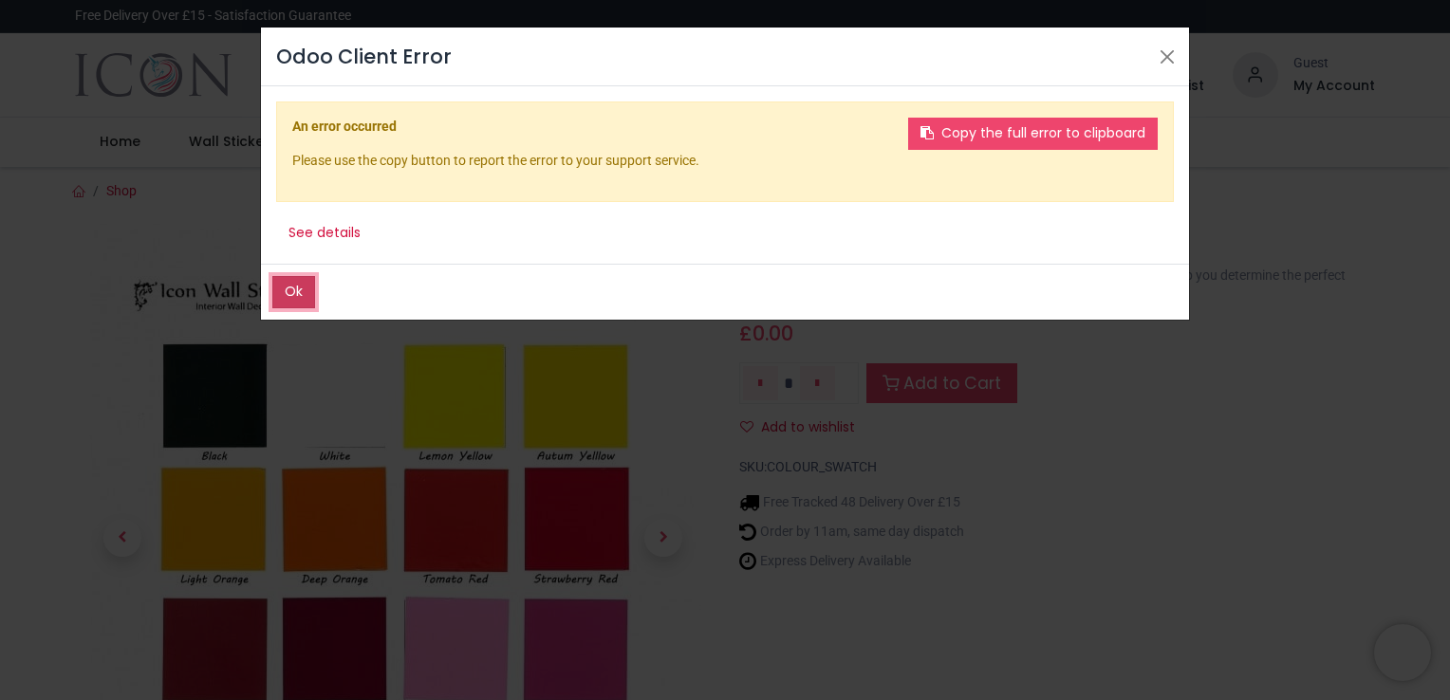
click at [297, 285] on button "Ok" at bounding box center [293, 292] width 43 height 32
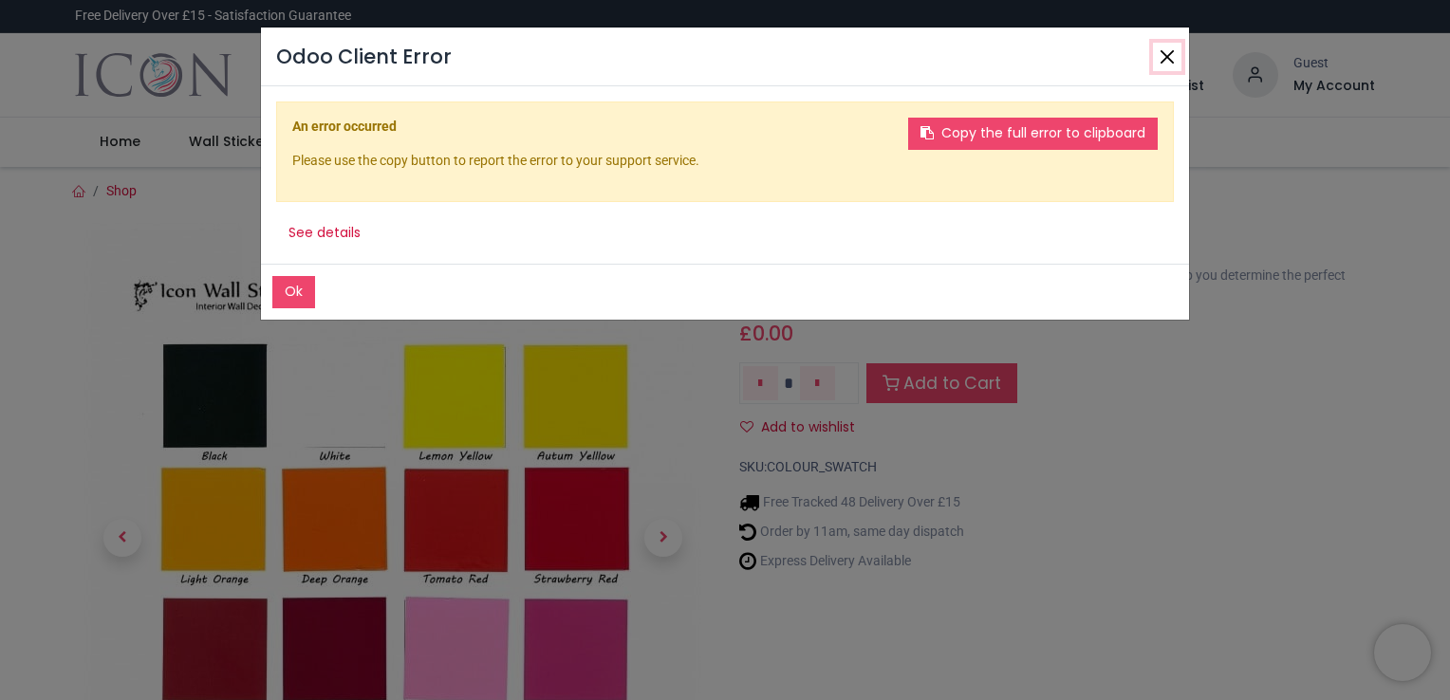
click at [1162, 47] on button "Close" at bounding box center [1167, 57] width 28 height 28
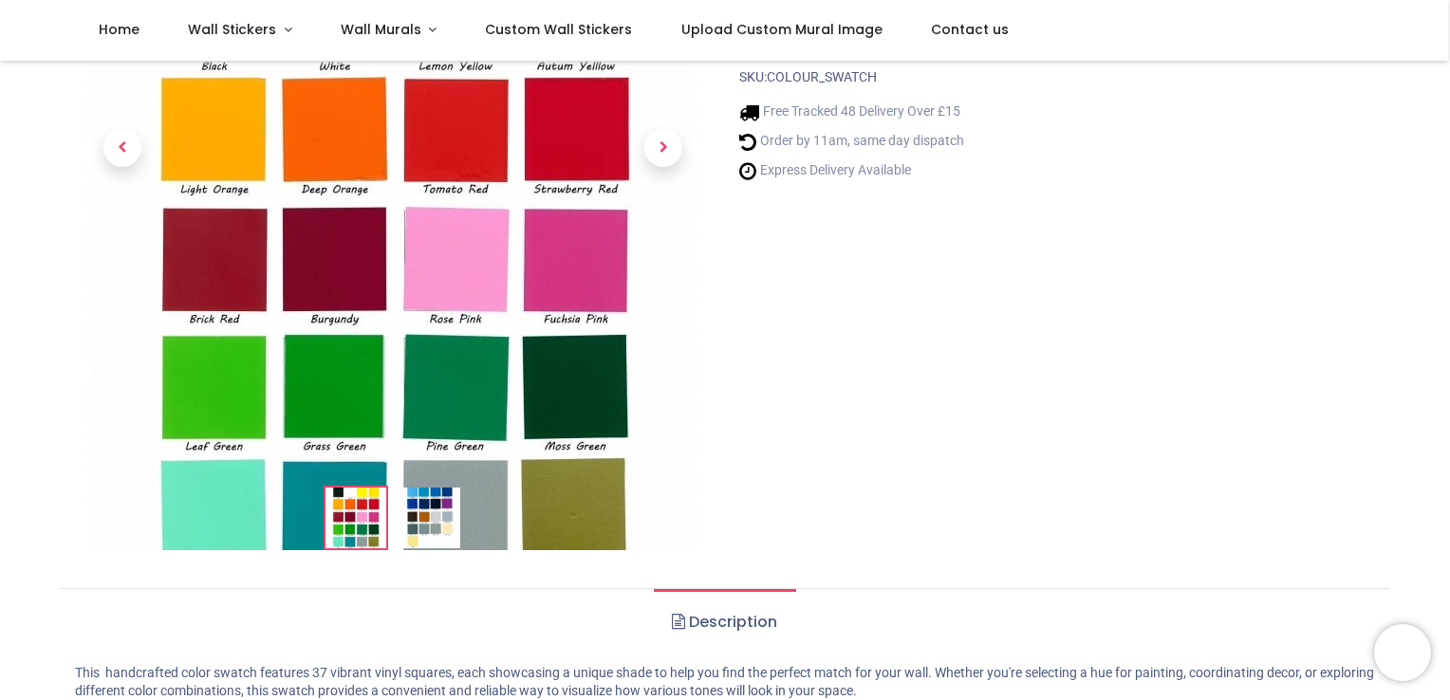
scroll to position [380, 0]
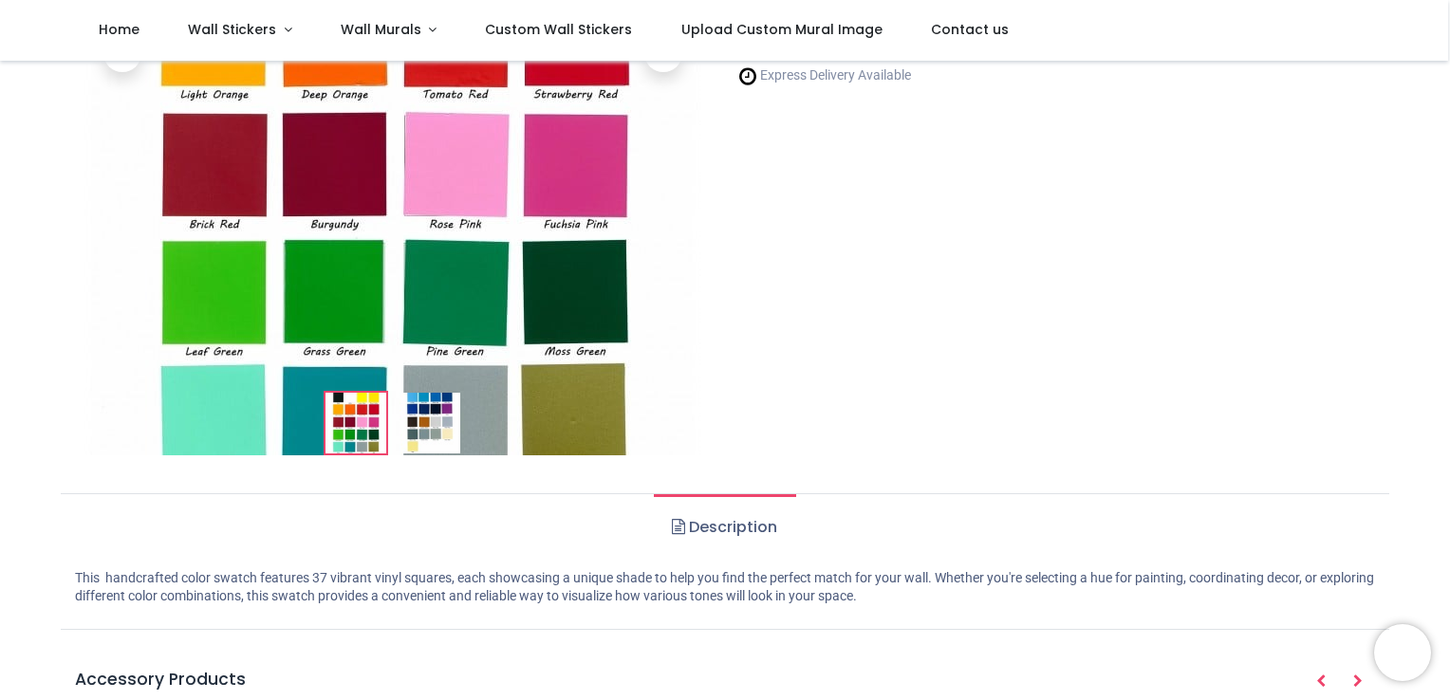
click at [426, 404] on img at bounding box center [429, 423] width 61 height 61
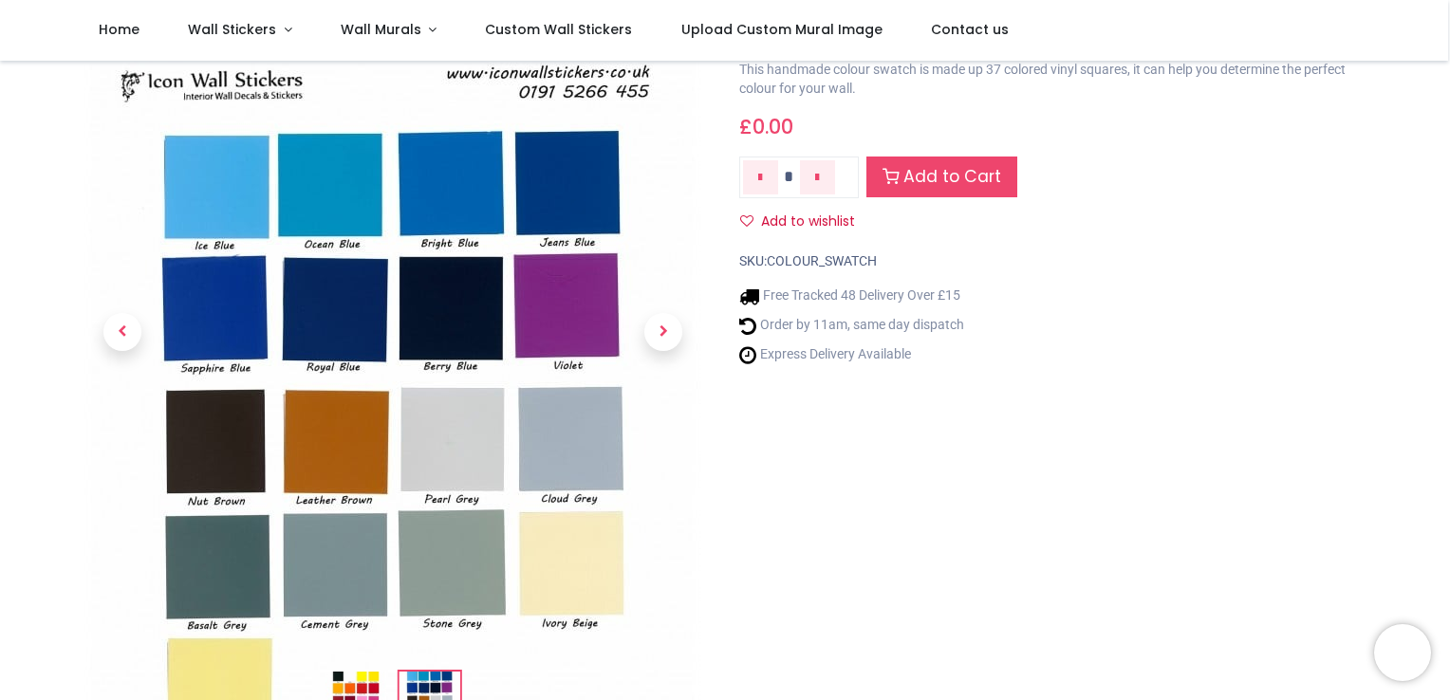
scroll to position [95, 0]
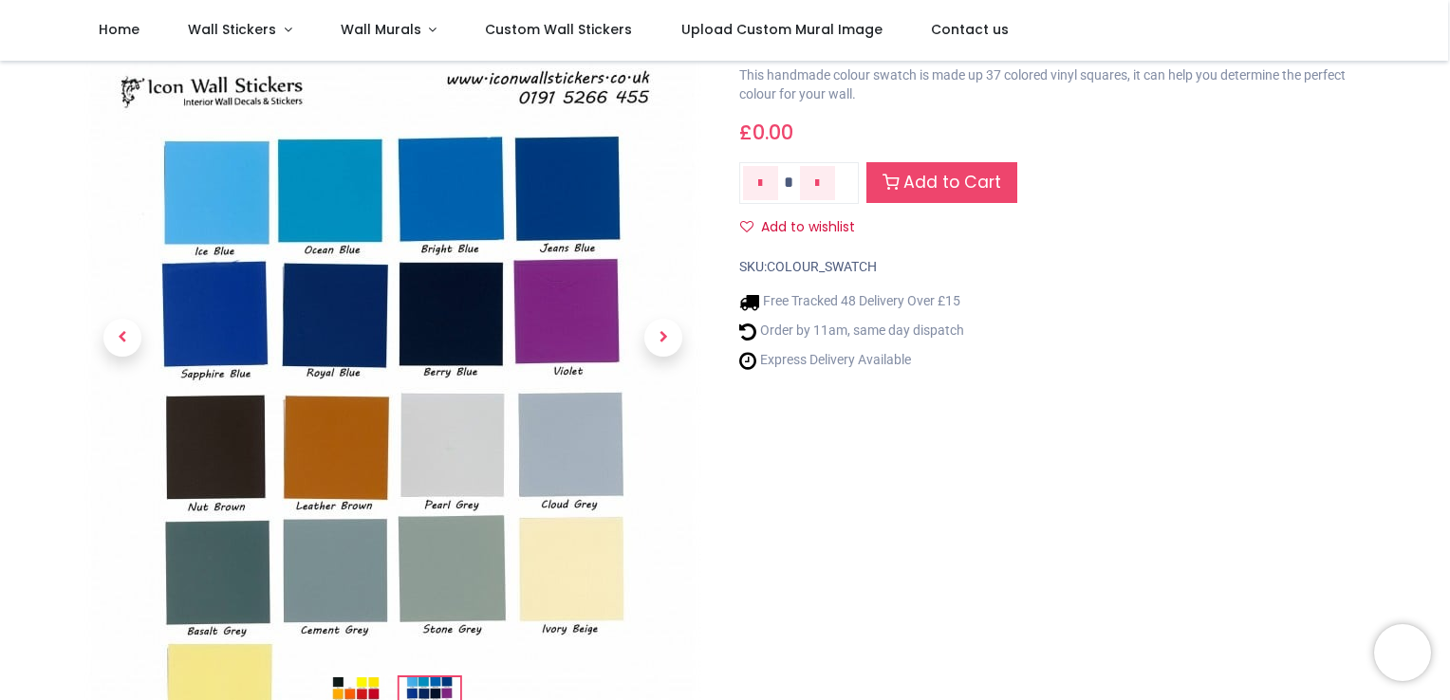
click at [241, 329] on img at bounding box center [392, 459] width 617 height 872
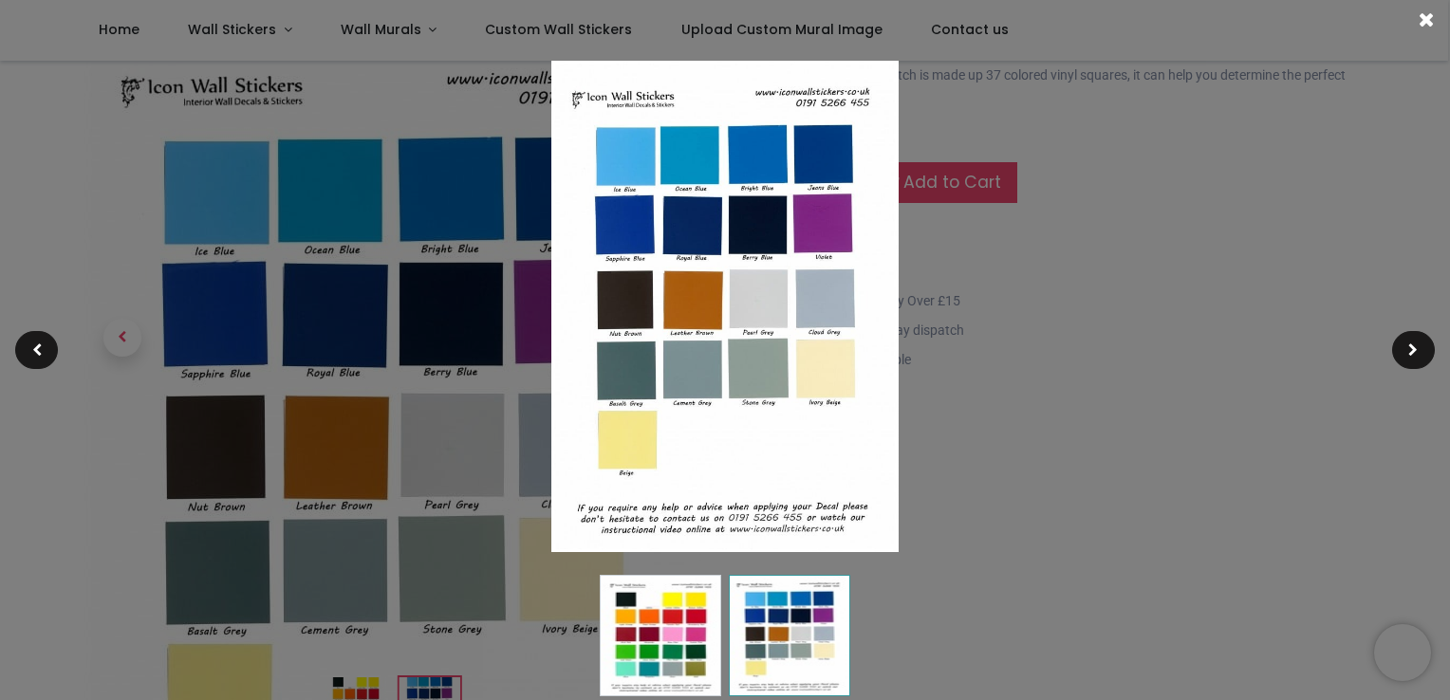
click at [625, 647] on img at bounding box center [660, 635] width 121 height 121
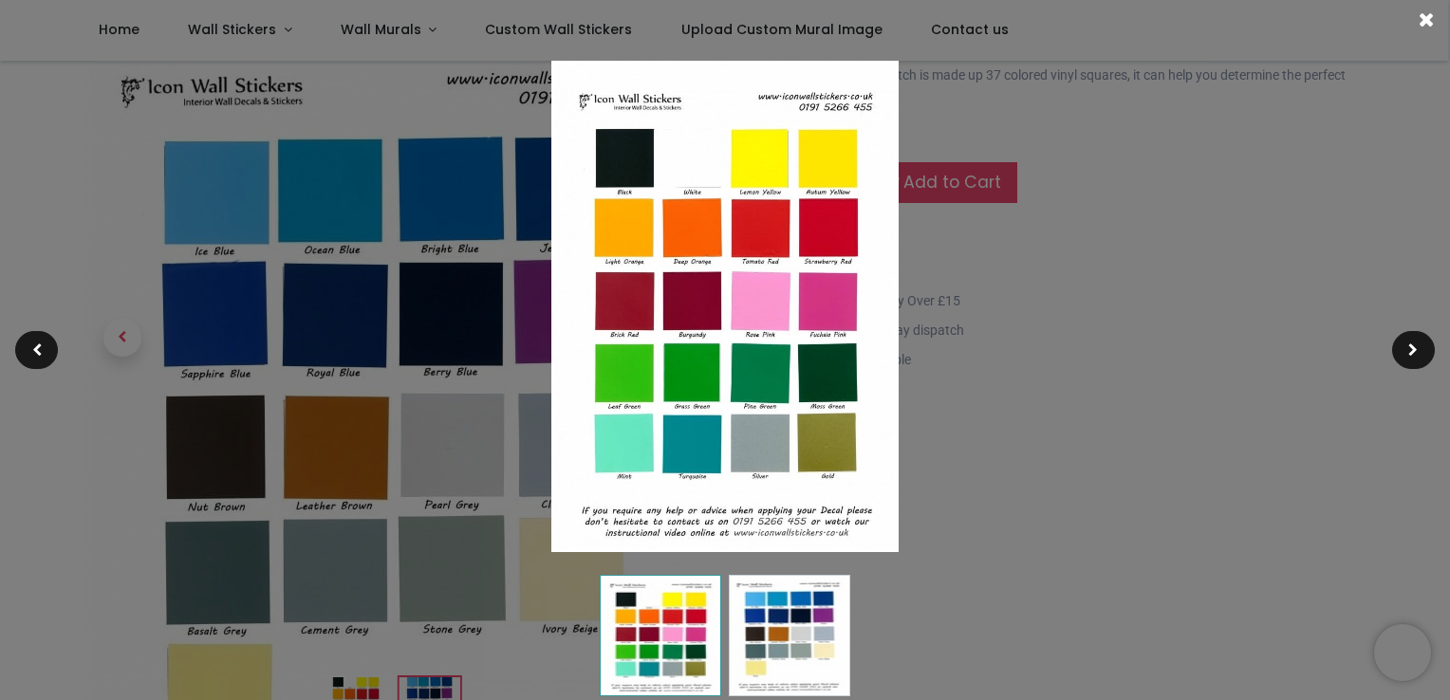
click at [1050, 446] on div at bounding box center [725, 350] width 1450 height 700
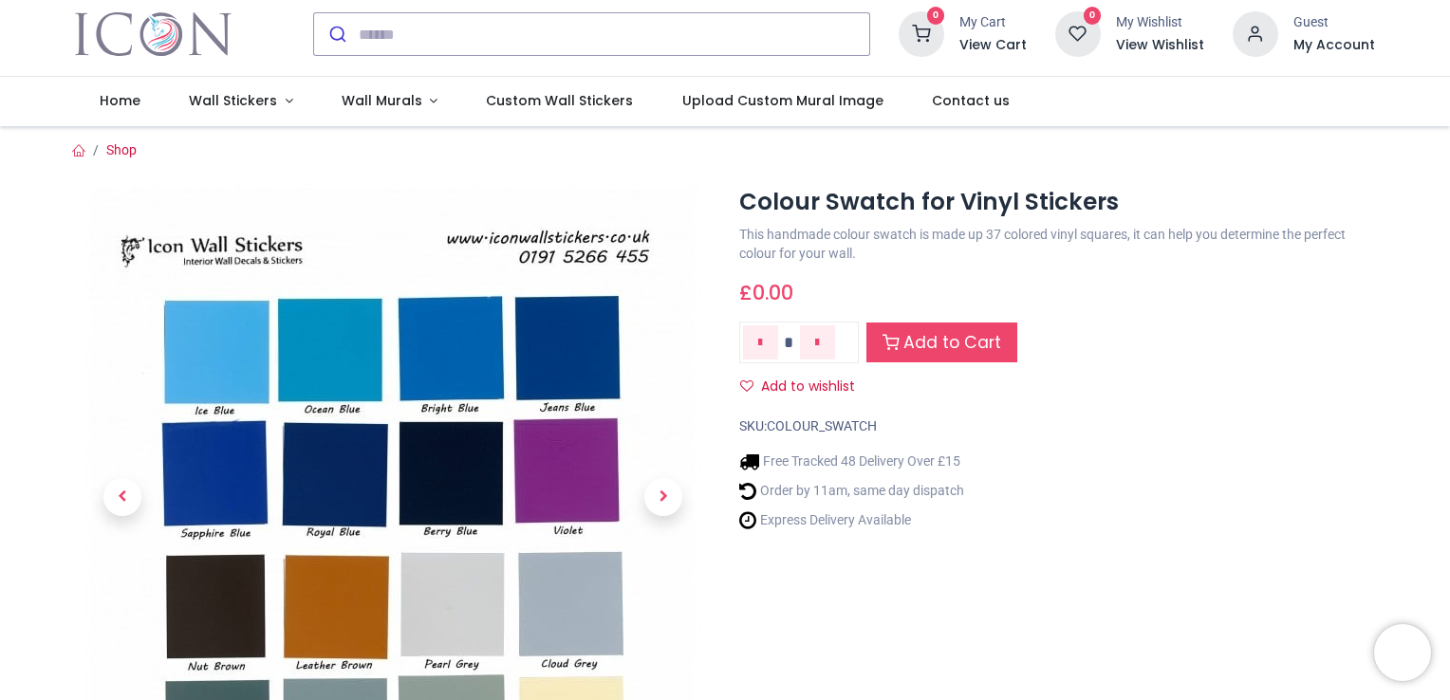
scroll to position [0, 0]
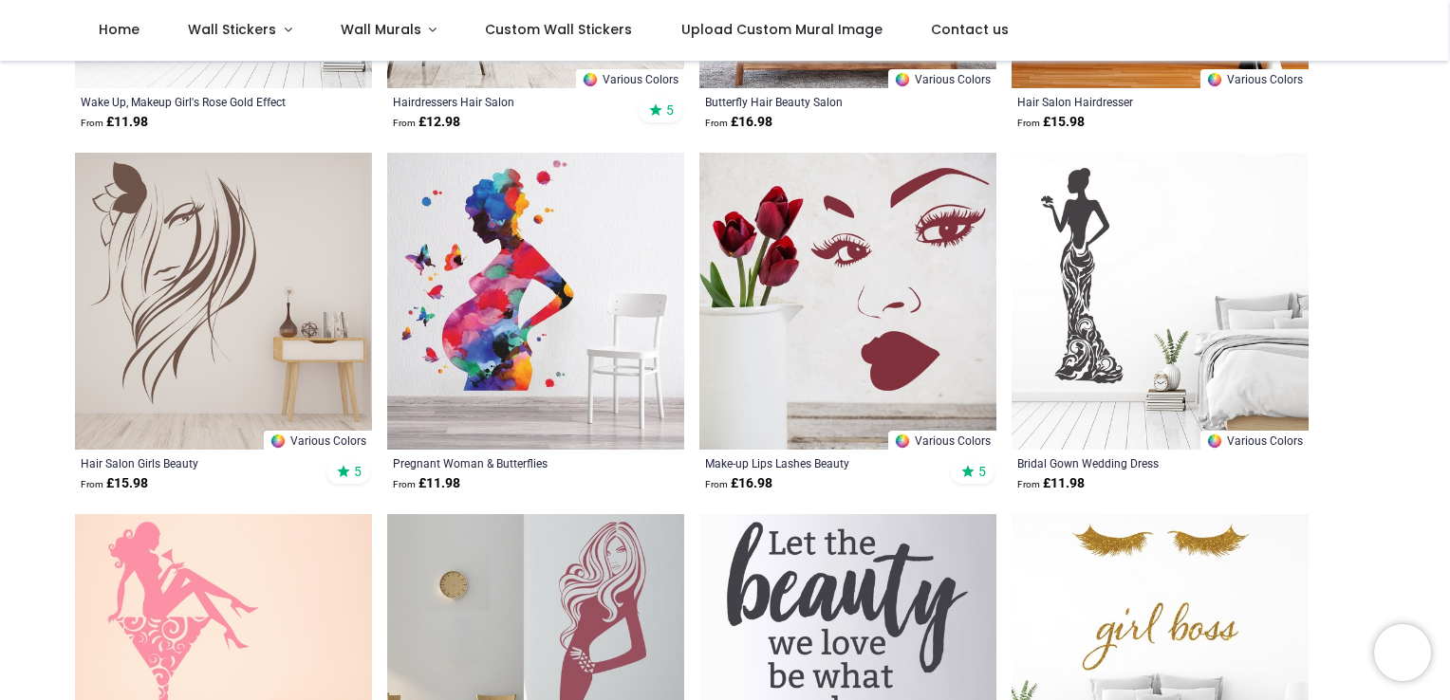
scroll to position [664, 0]
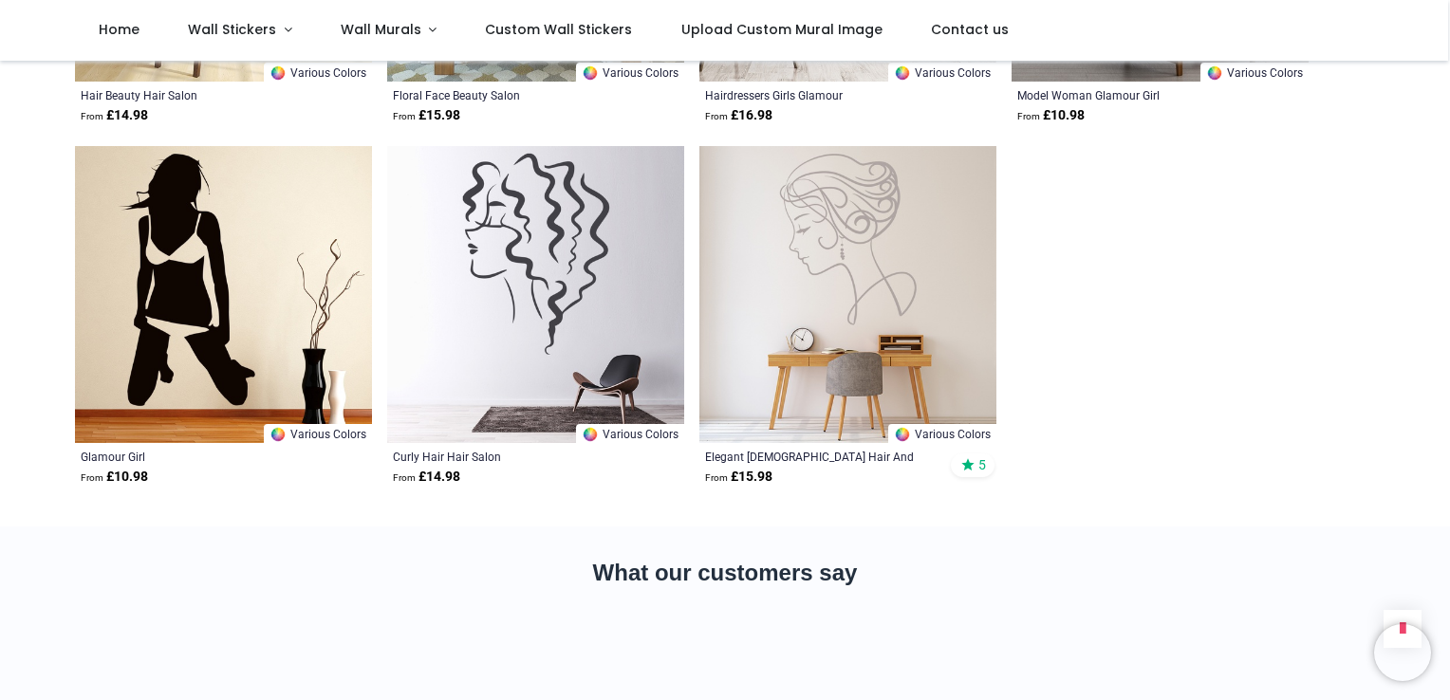
scroll to position [4269, 0]
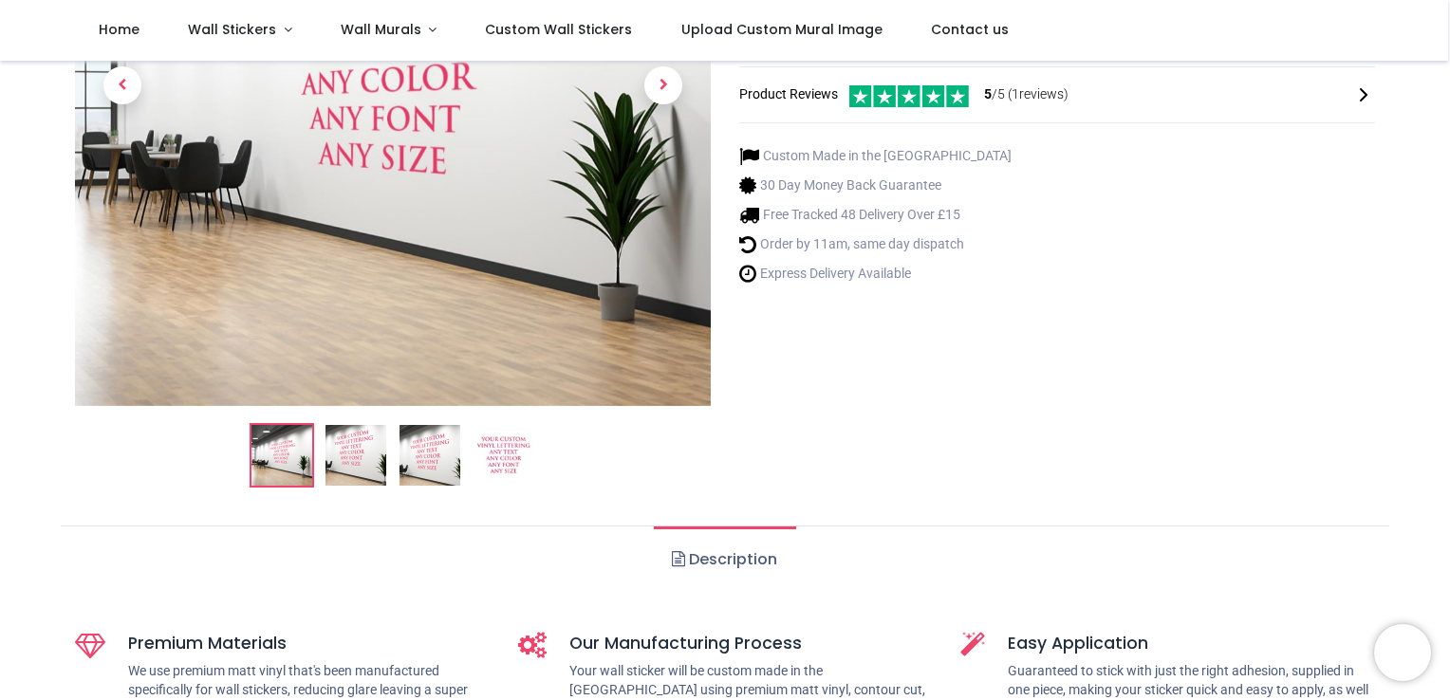
scroll to position [474, 0]
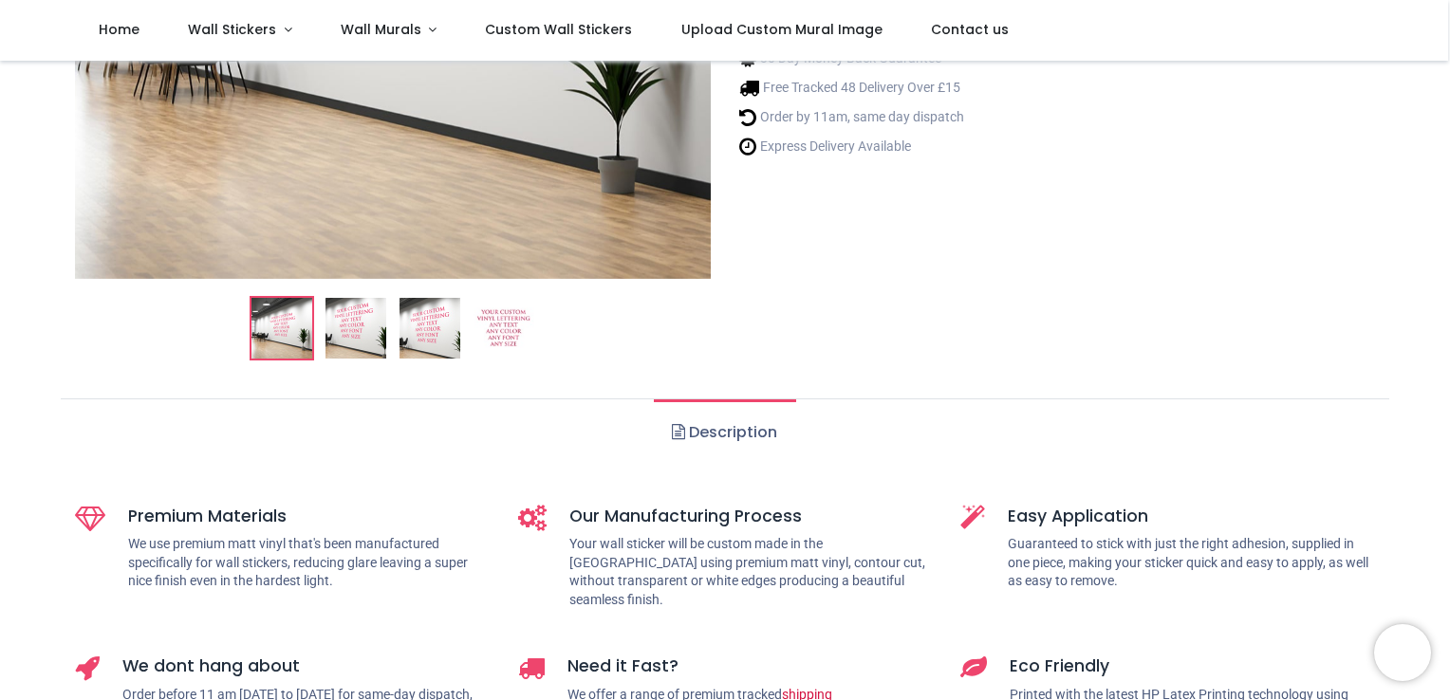
click at [270, 324] on img at bounding box center [281, 328] width 61 height 61
click at [351, 328] on img at bounding box center [355, 328] width 61 height 61
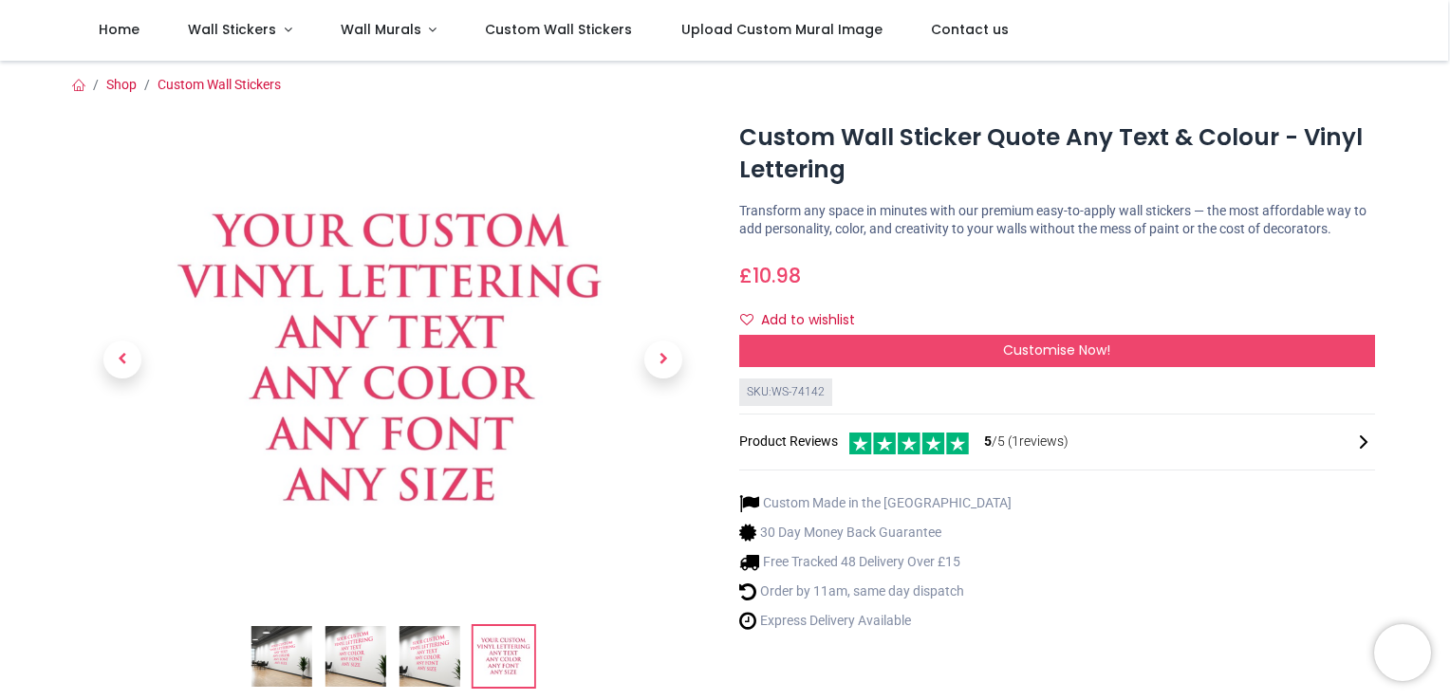
scroll to position [190, 0]
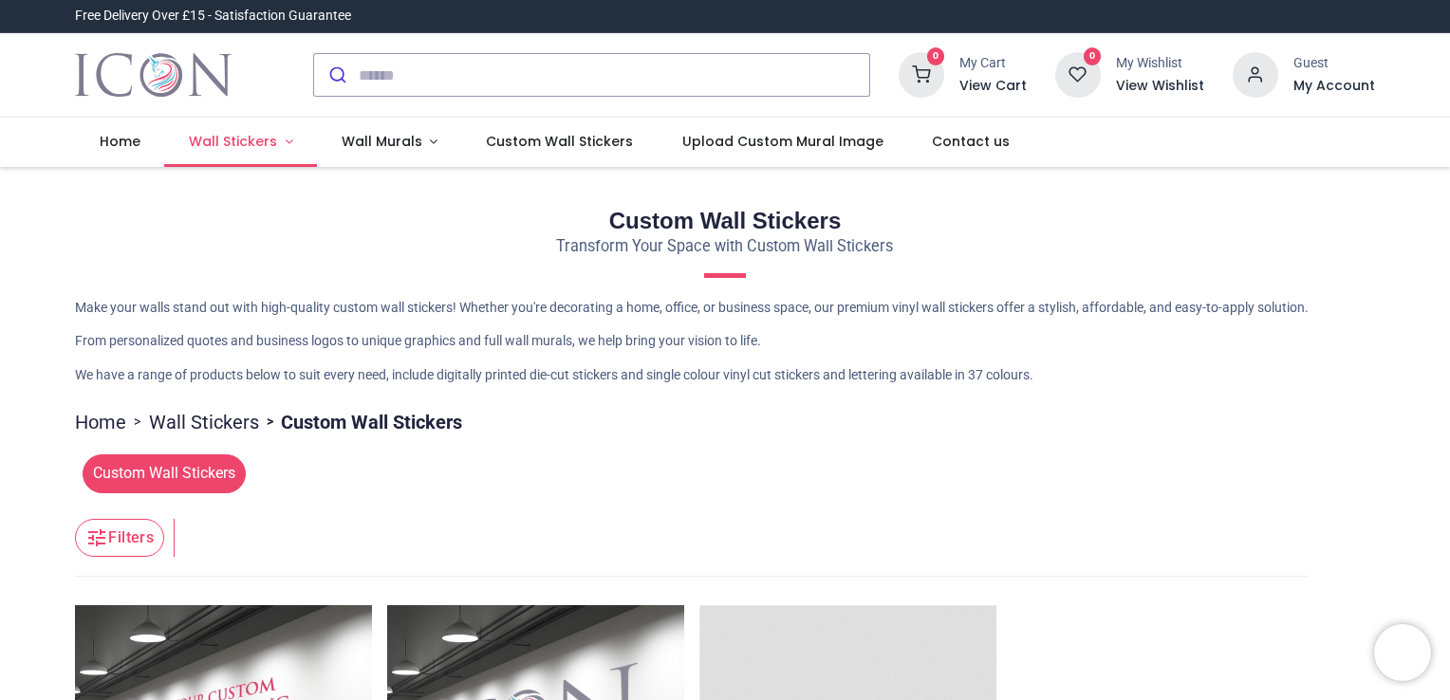
click at [246, 137] on span "Wall Stickers" at bounding box center [233, 141] width 88 height 19
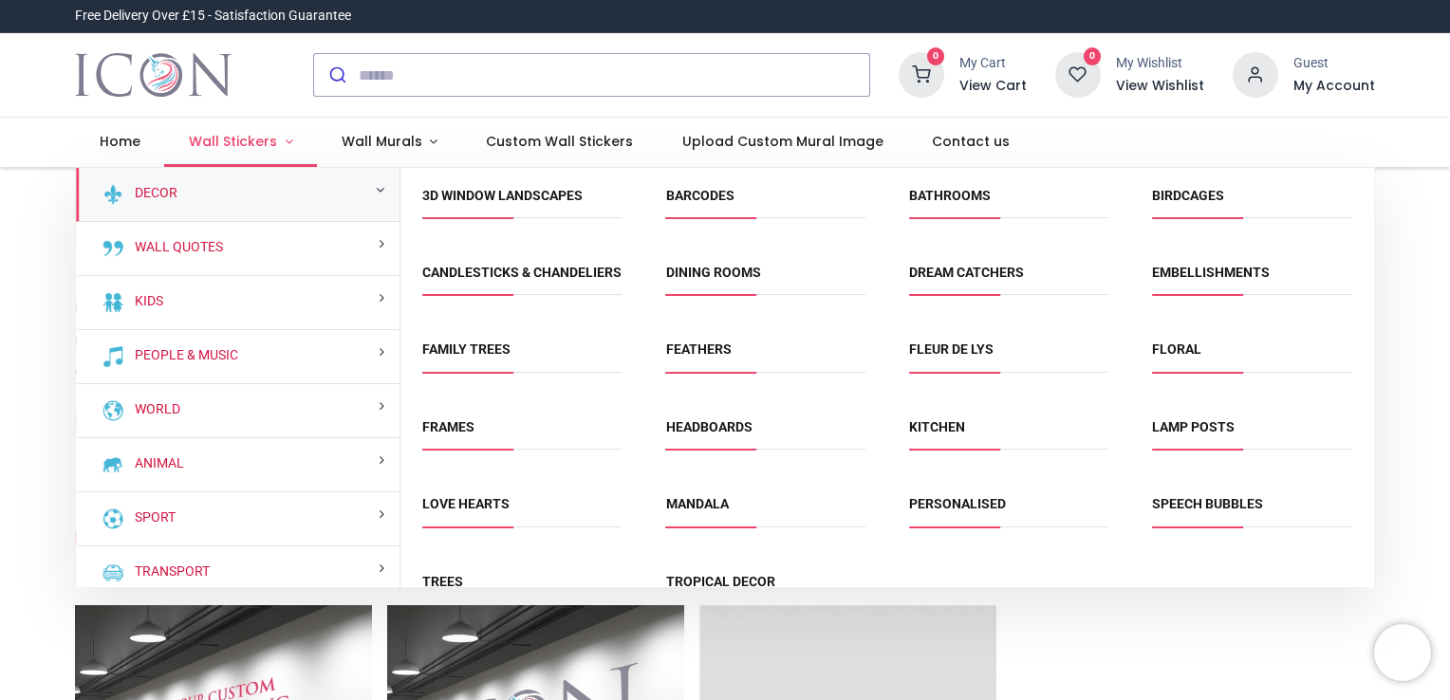
click at [231, 128] on link "Wall Stickers" at bounding box center [240, 142] width 153 height 49
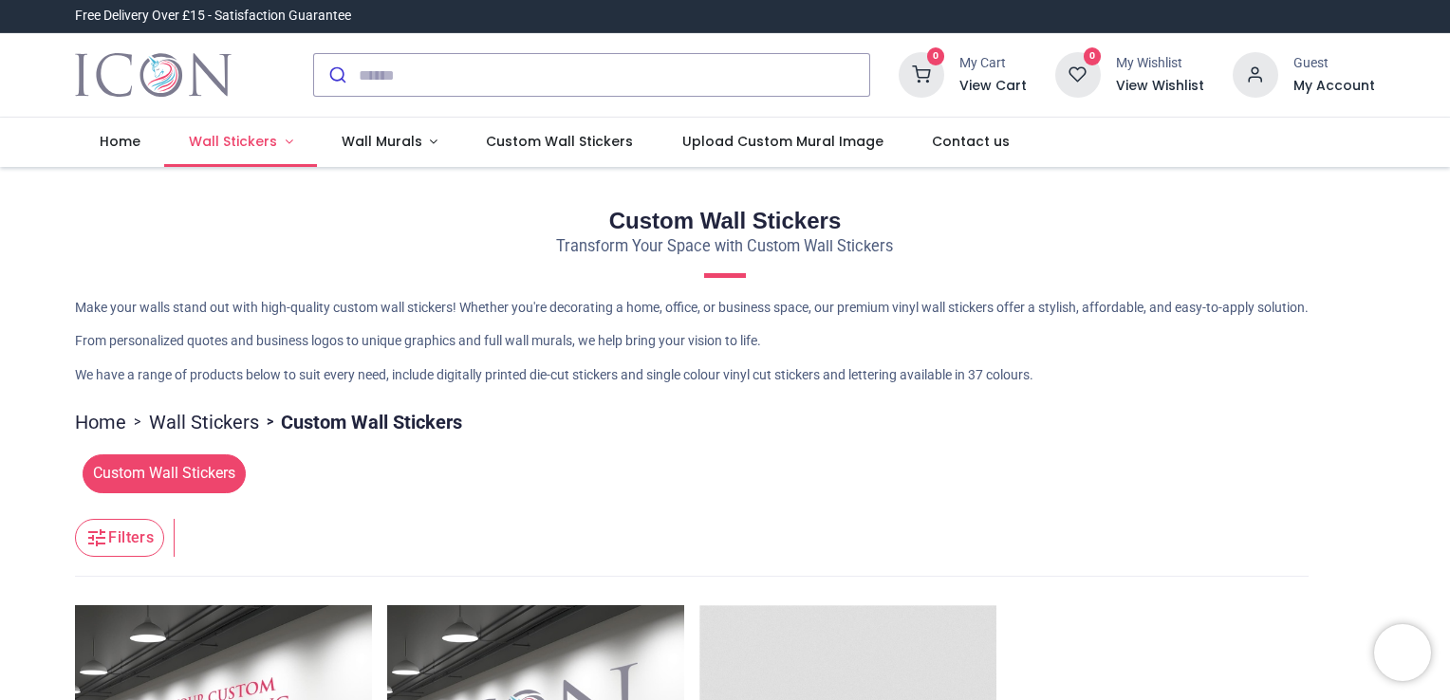
click at [240, 138] on span "Wall Stickers" at bounding box center [233, 141] width 88 height 19
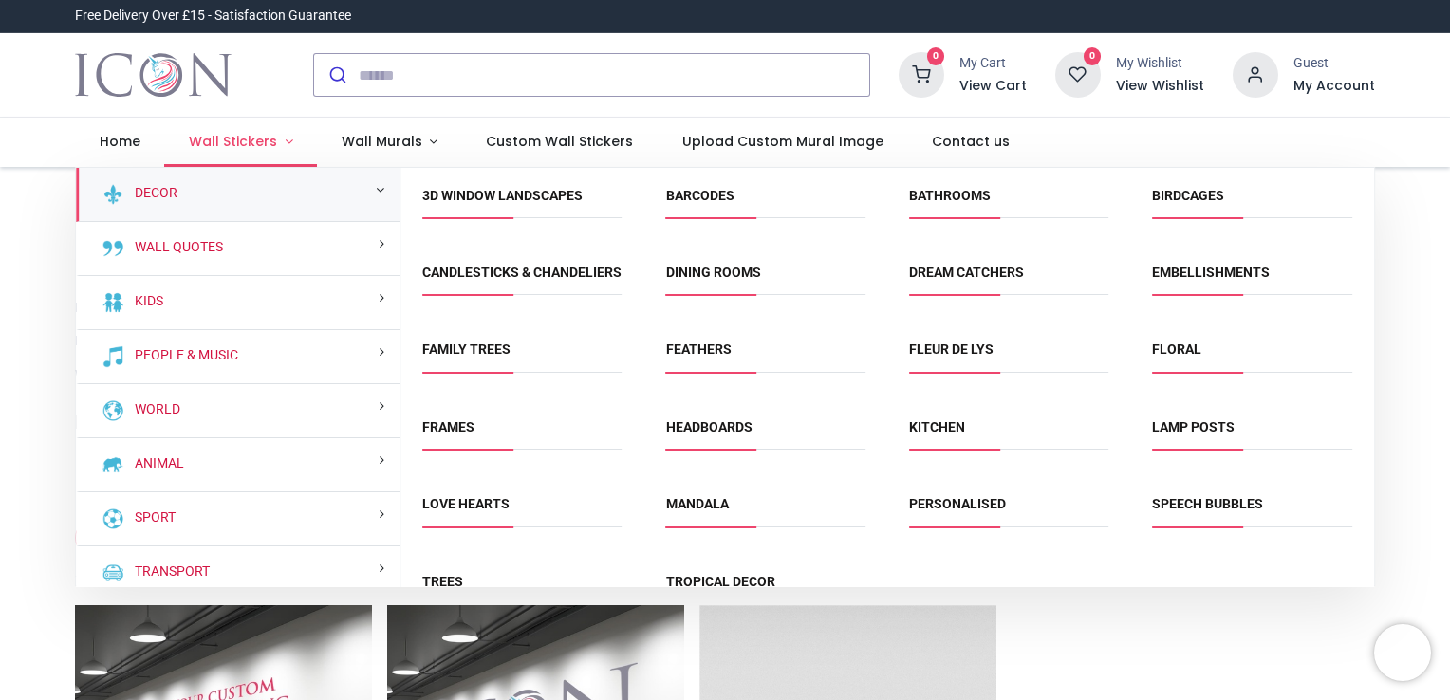
click at [240, 138] on span "Wall Stickers" at bounding box center [233, 141] width 88 height 19
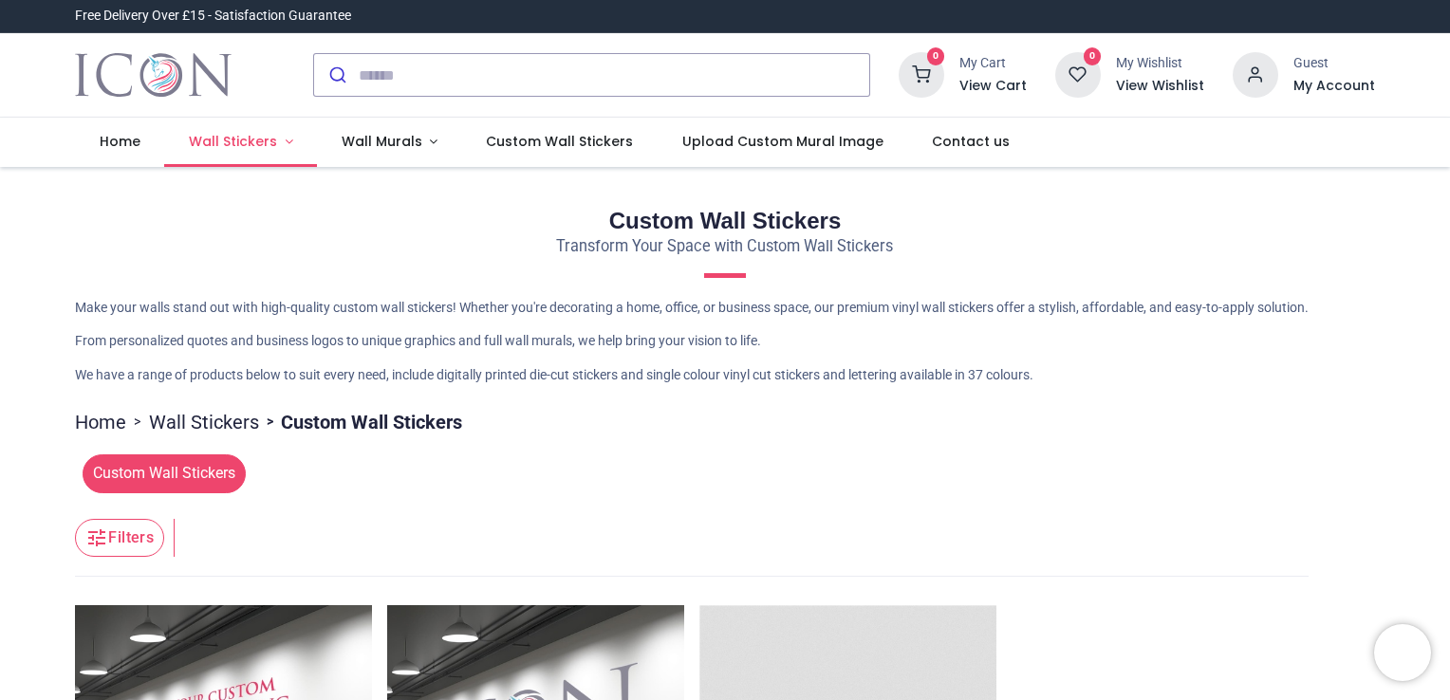
click at [247, 135] on span "Wall Stickers" at bounding box center [233, 141] width 88 height 19
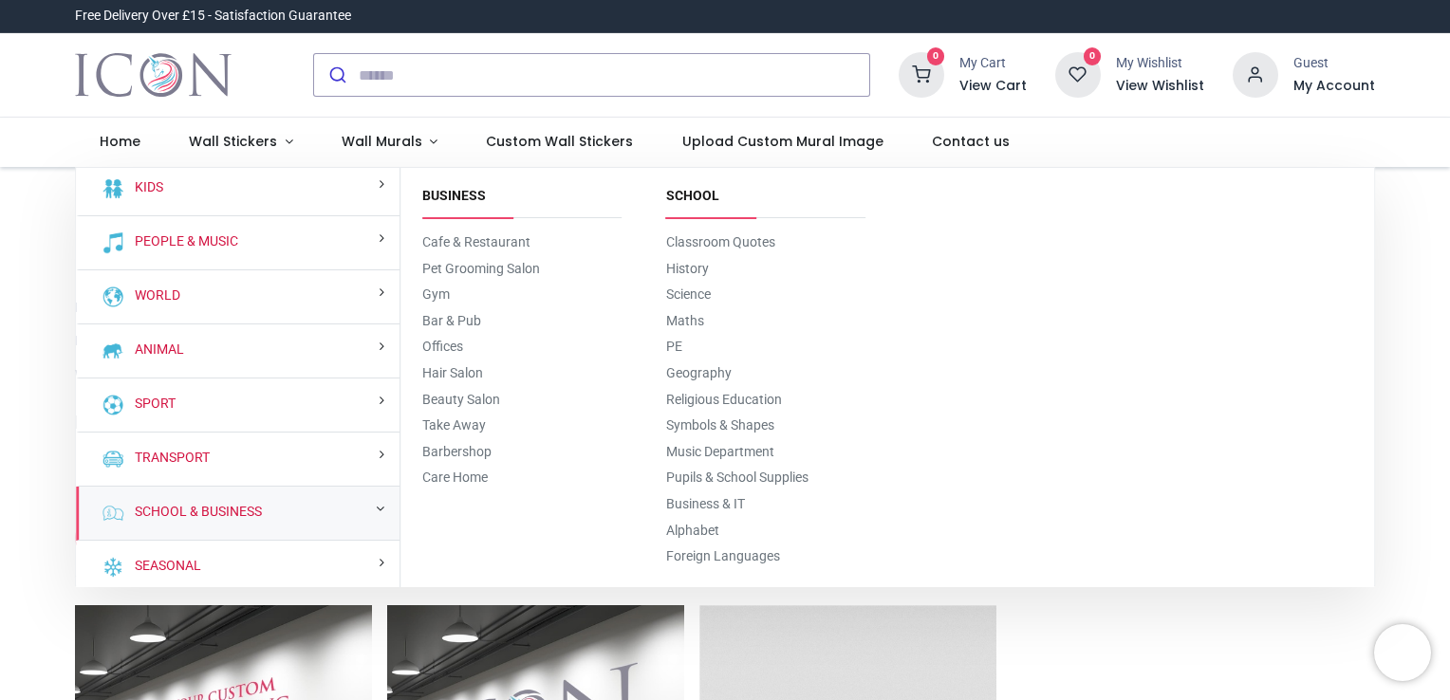
scroll to position [118, 0]
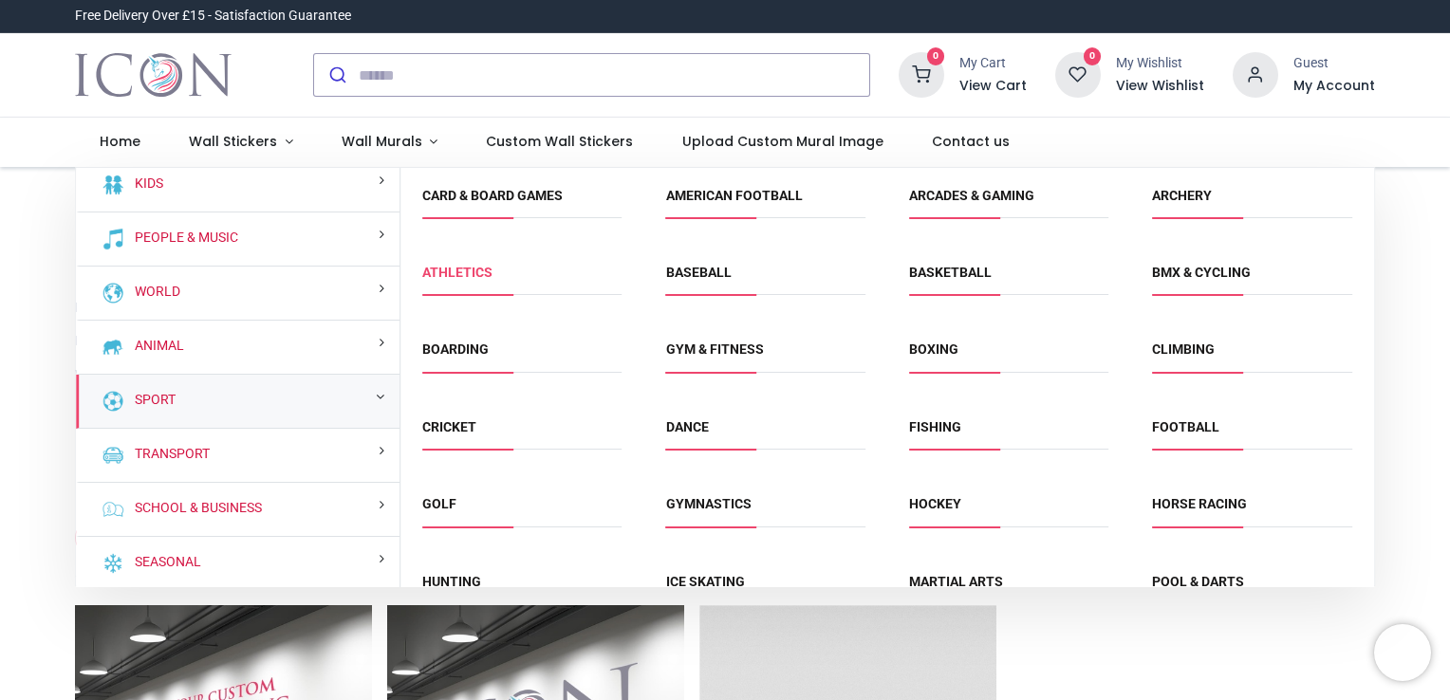
click at [459, 268] on link "Athletics" at bounding box center [457, 272] width 70 height 15
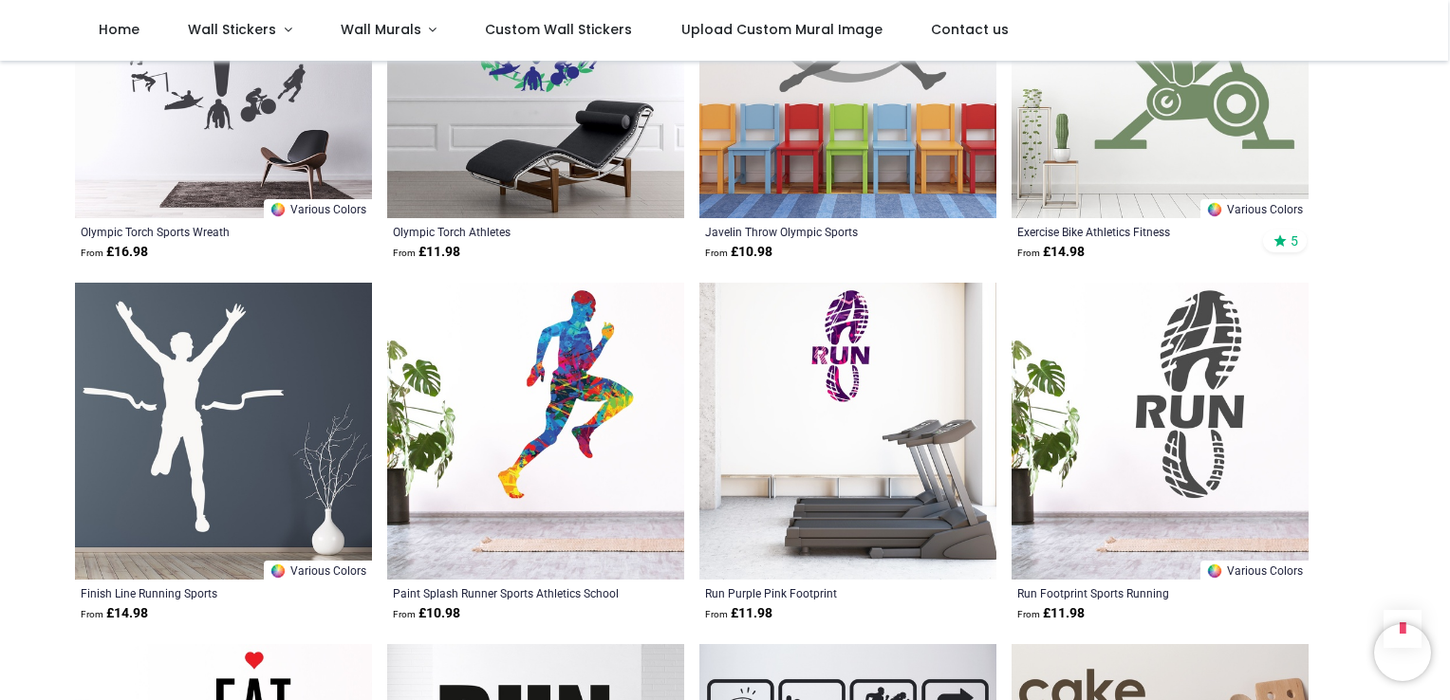
scroll to position [1992, 0]
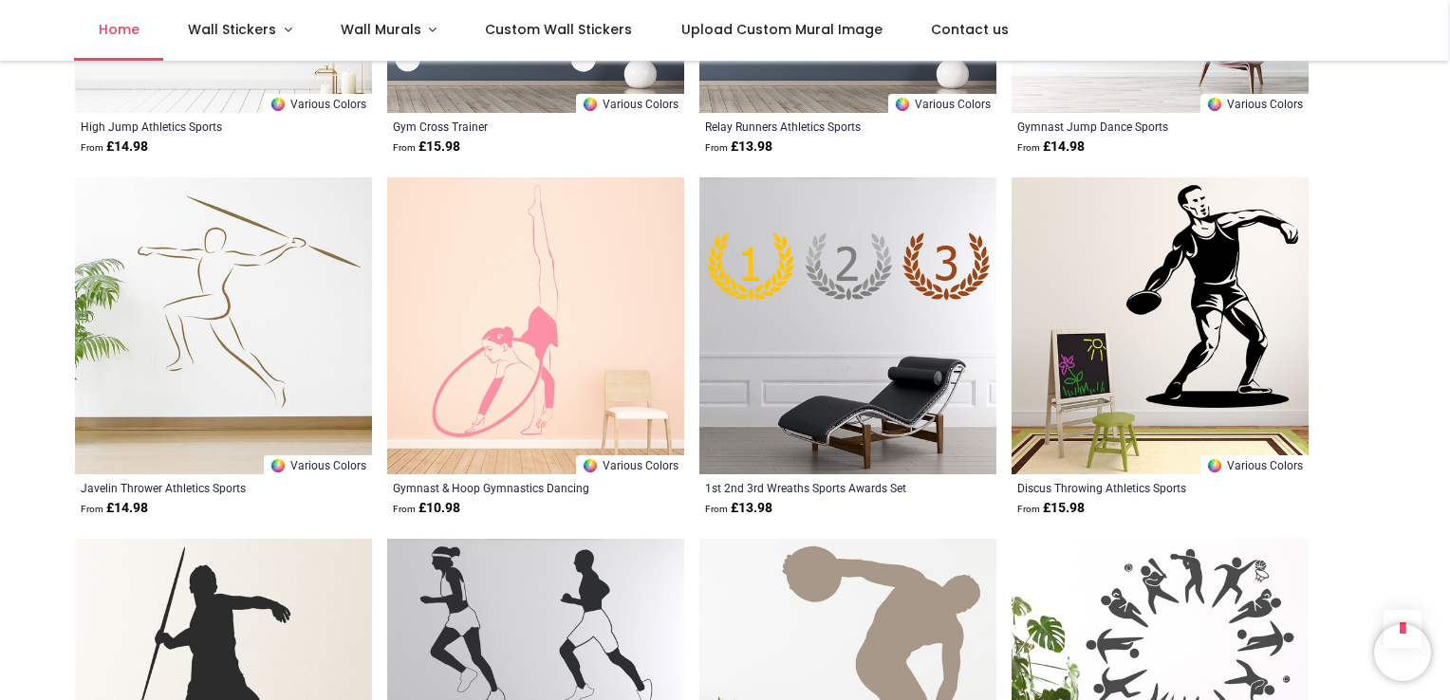
scroll to position [5313, 0]
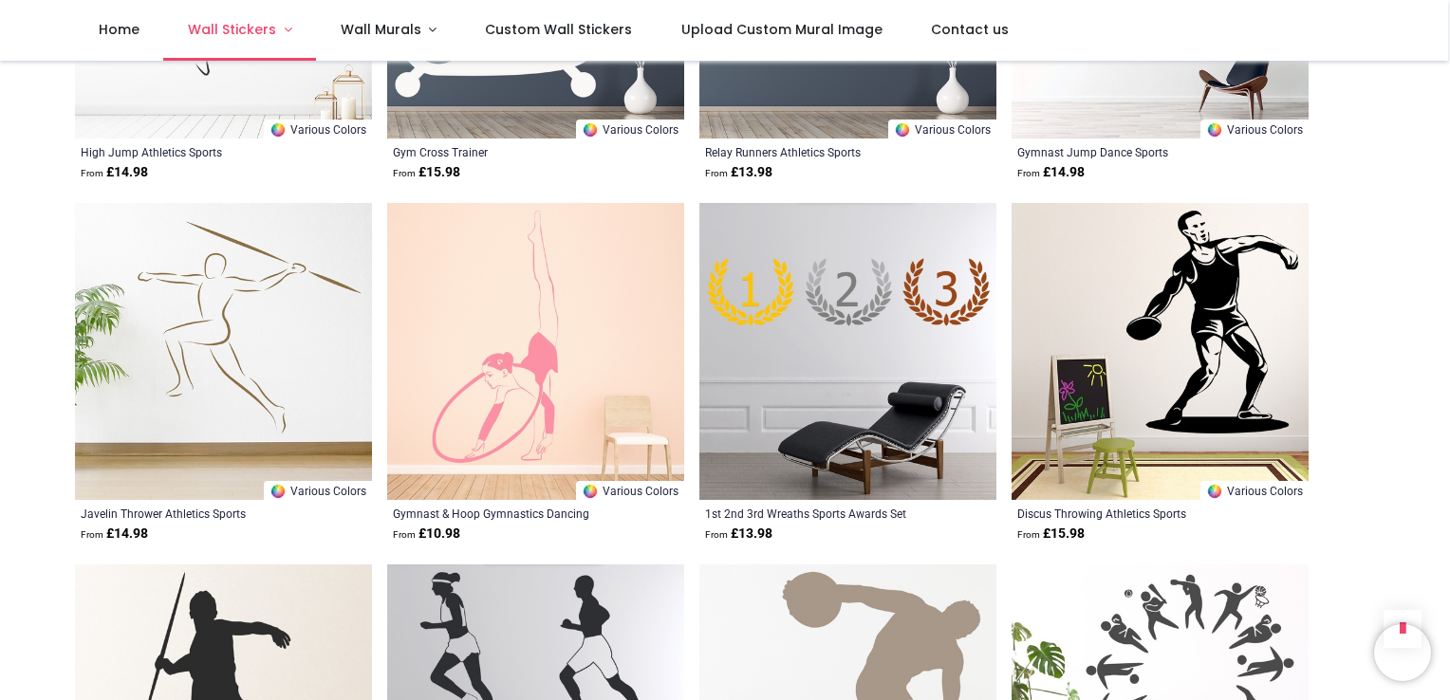
click at [204, 25] on span "Wall Stickers" at bounding box center [232, 29] width 88 height 19
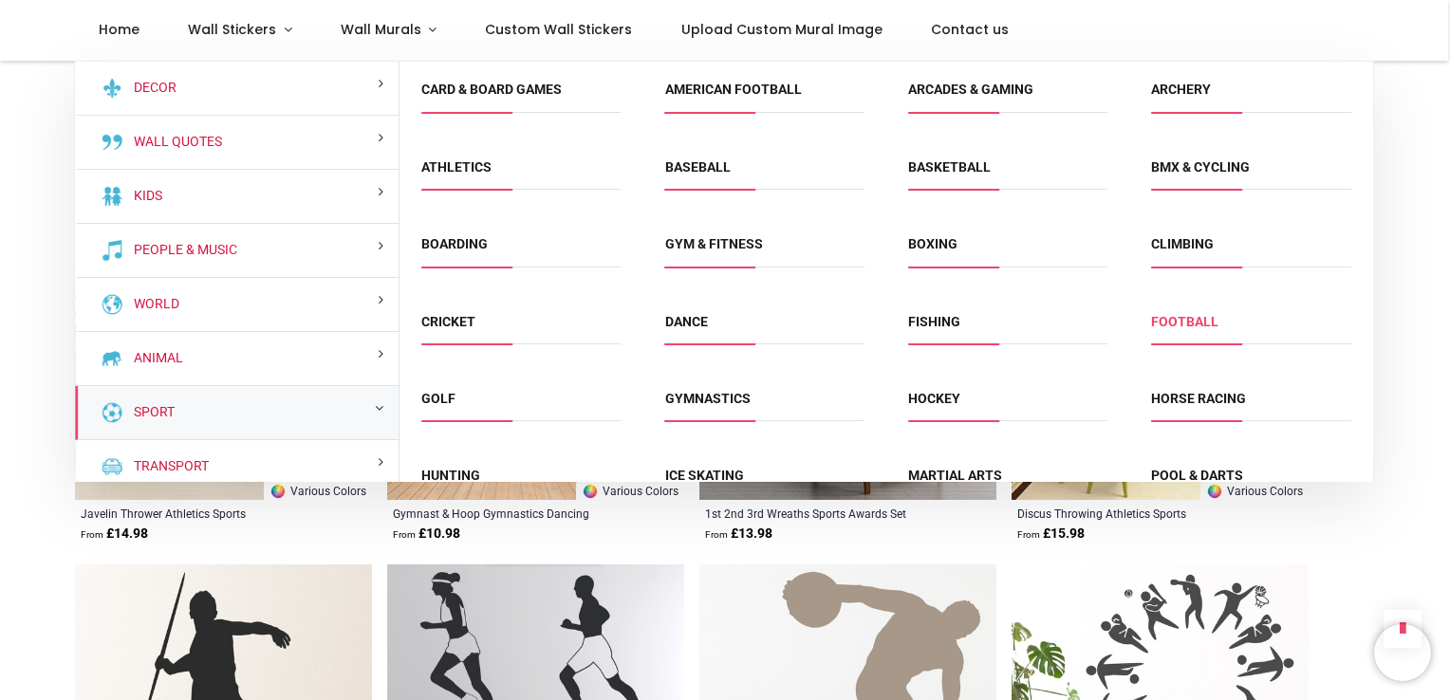
click at [1183, 321] on link "Football" at bounding box center [1184, 321] width 67 height 15
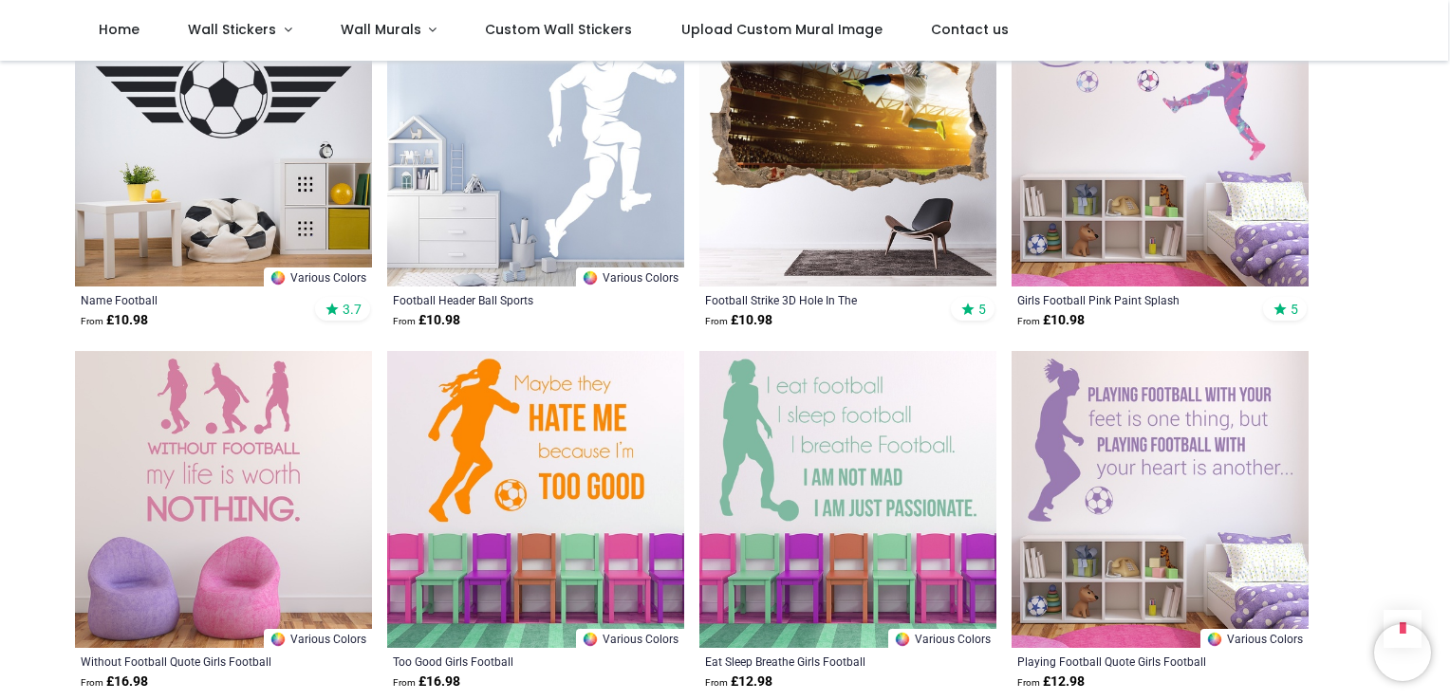
scroll to position [2087, 0]
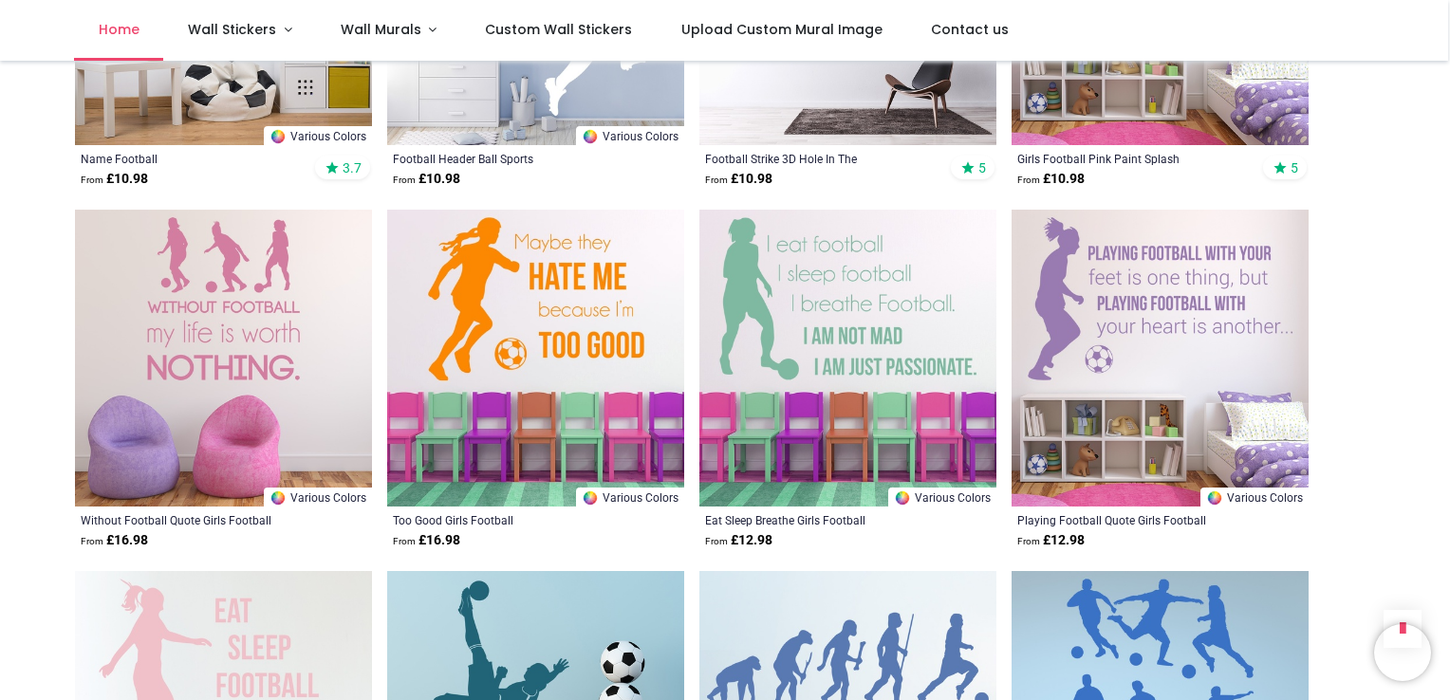
click at [120, 26] on span "Home" at bounding box center [119, 29] width 41 height 19
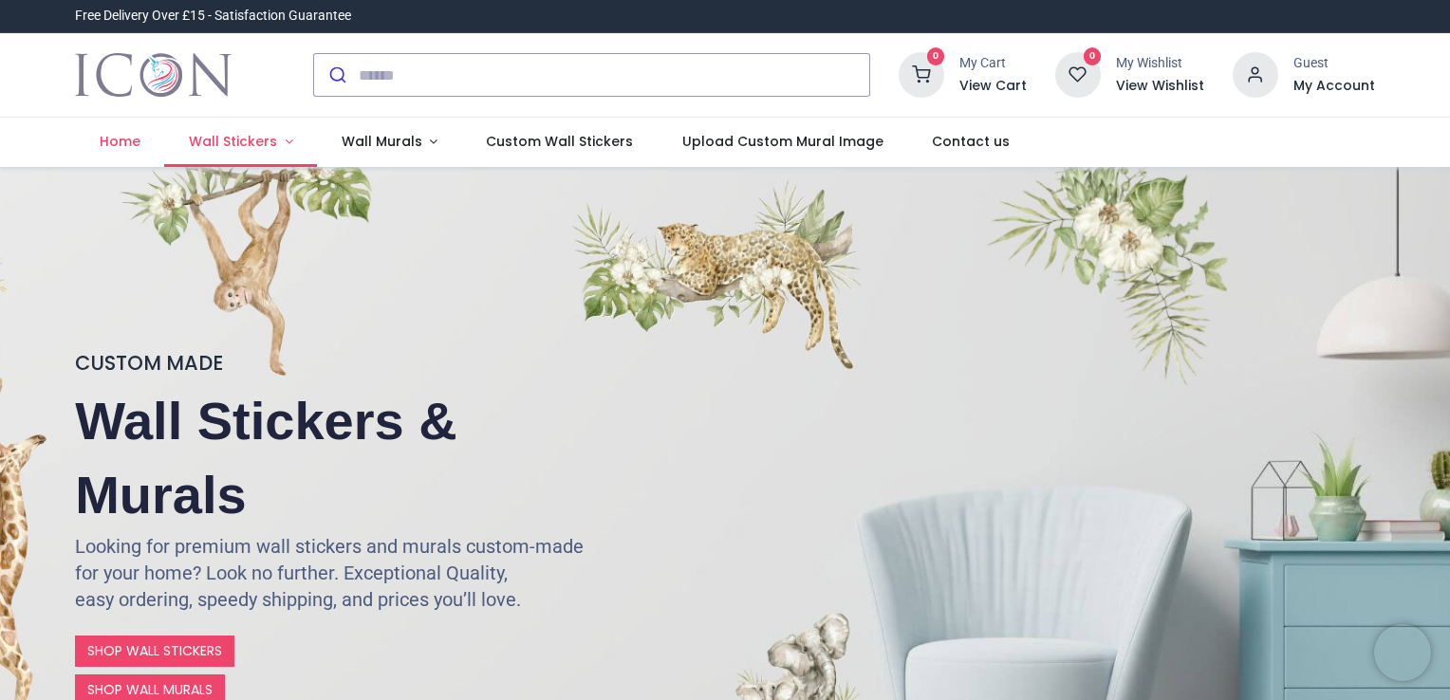
click at [234, 141] on span "Wall Stickers" at bounding box center [233, 141] width 88 height 19
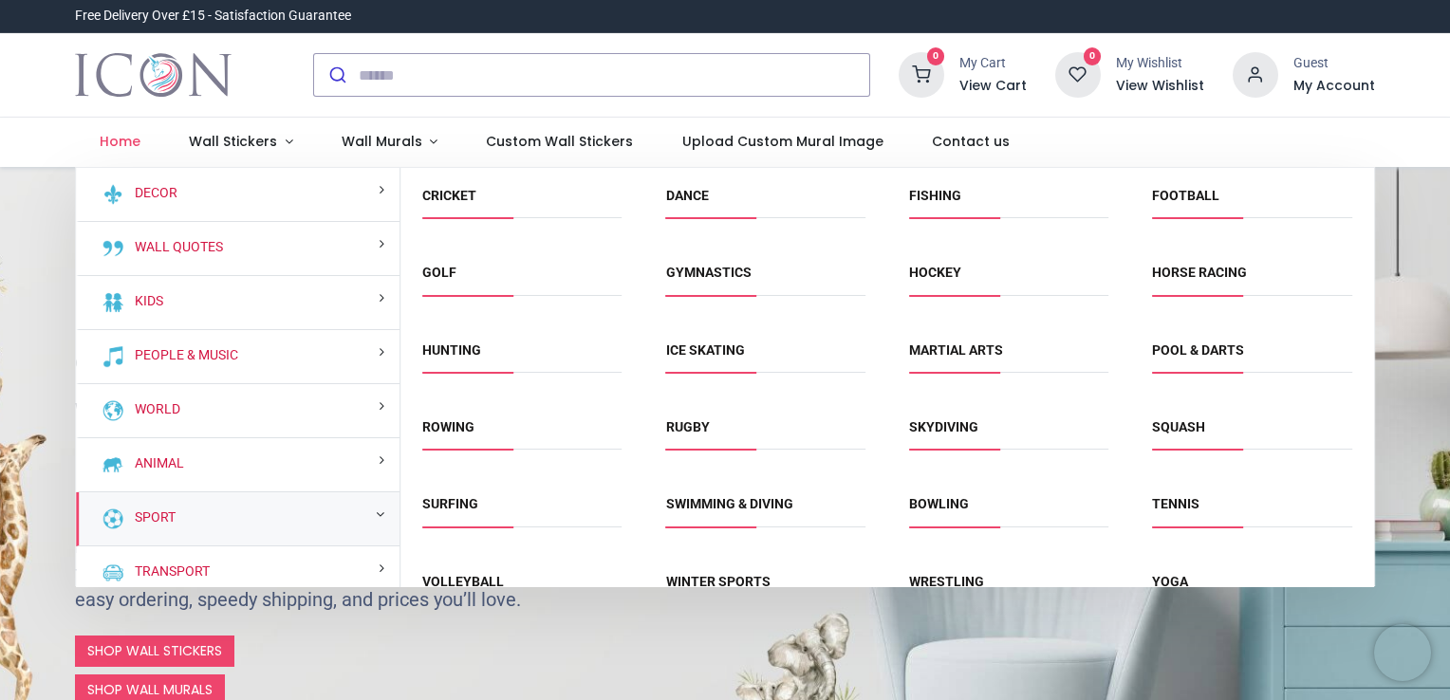
scroll to position [273, 0]
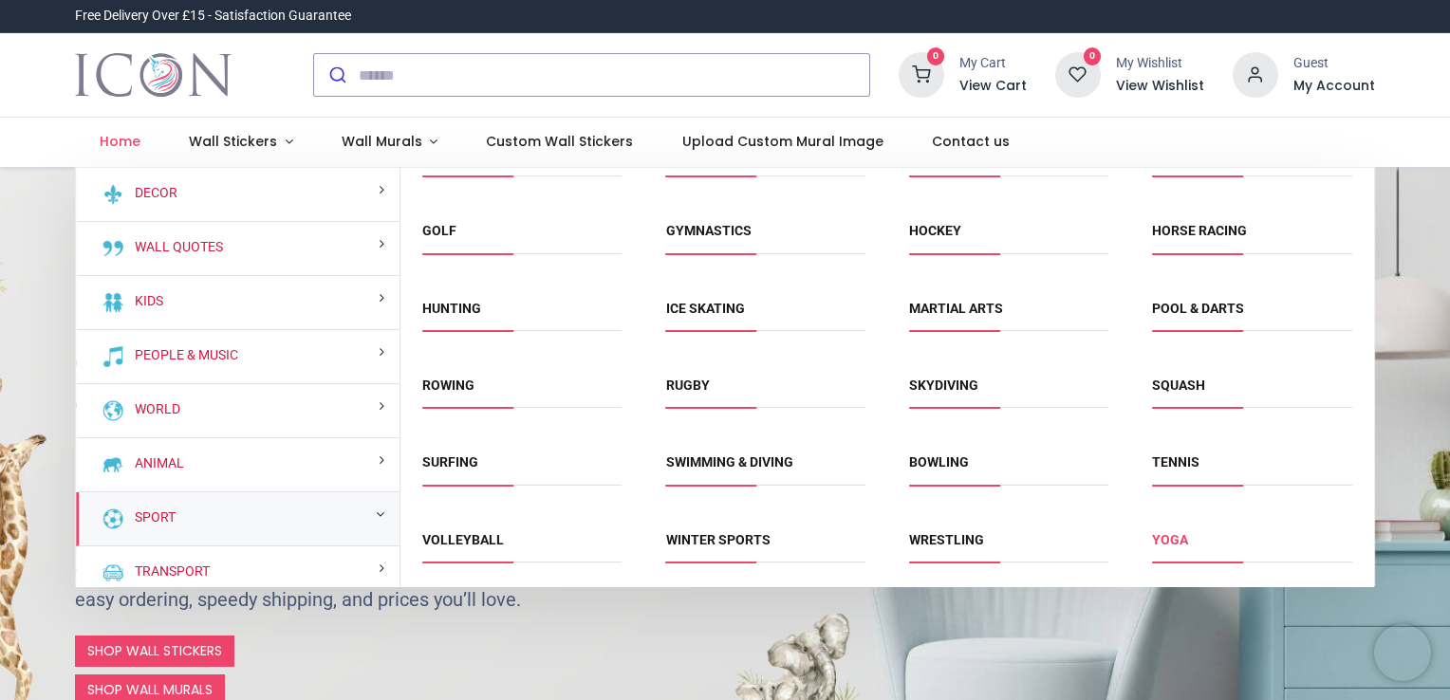
click at [1165, 534] on link "Yoga" at bounding box center [1170, 539] width 36 height 15
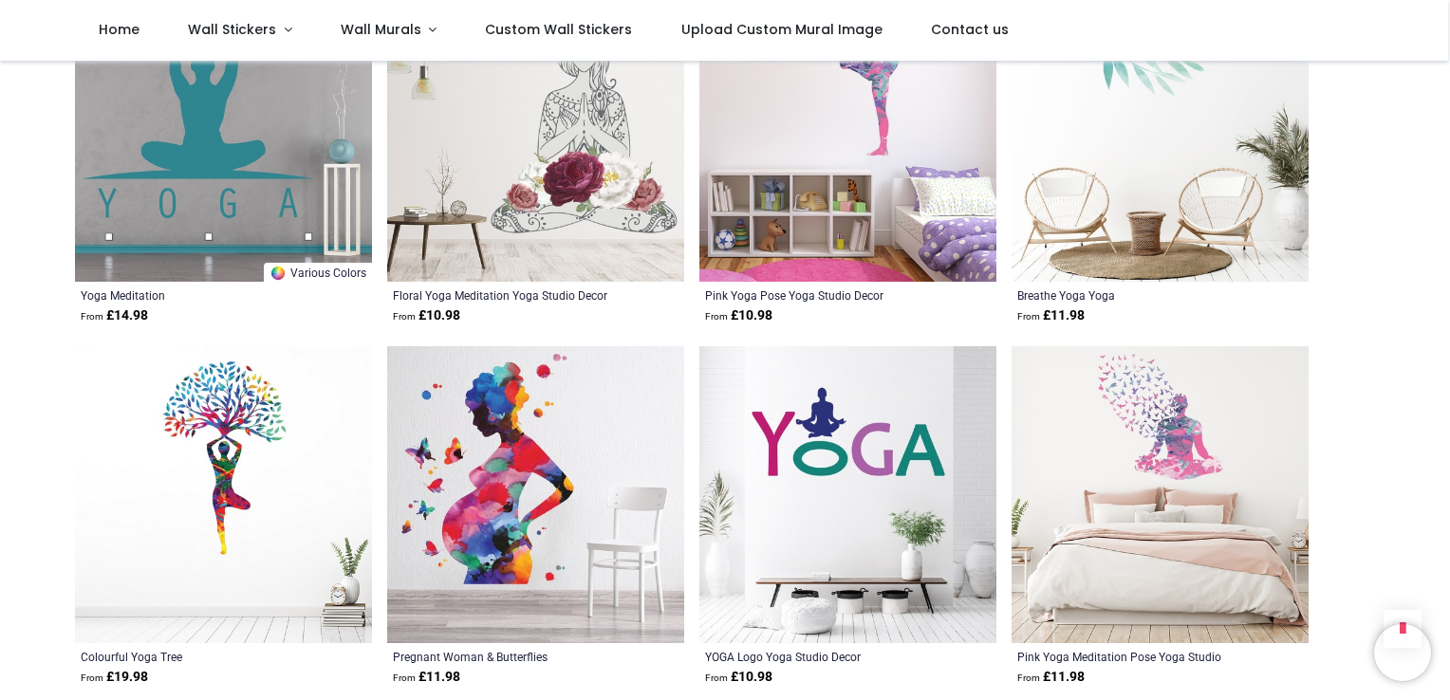
scroll to position [1613, 0]
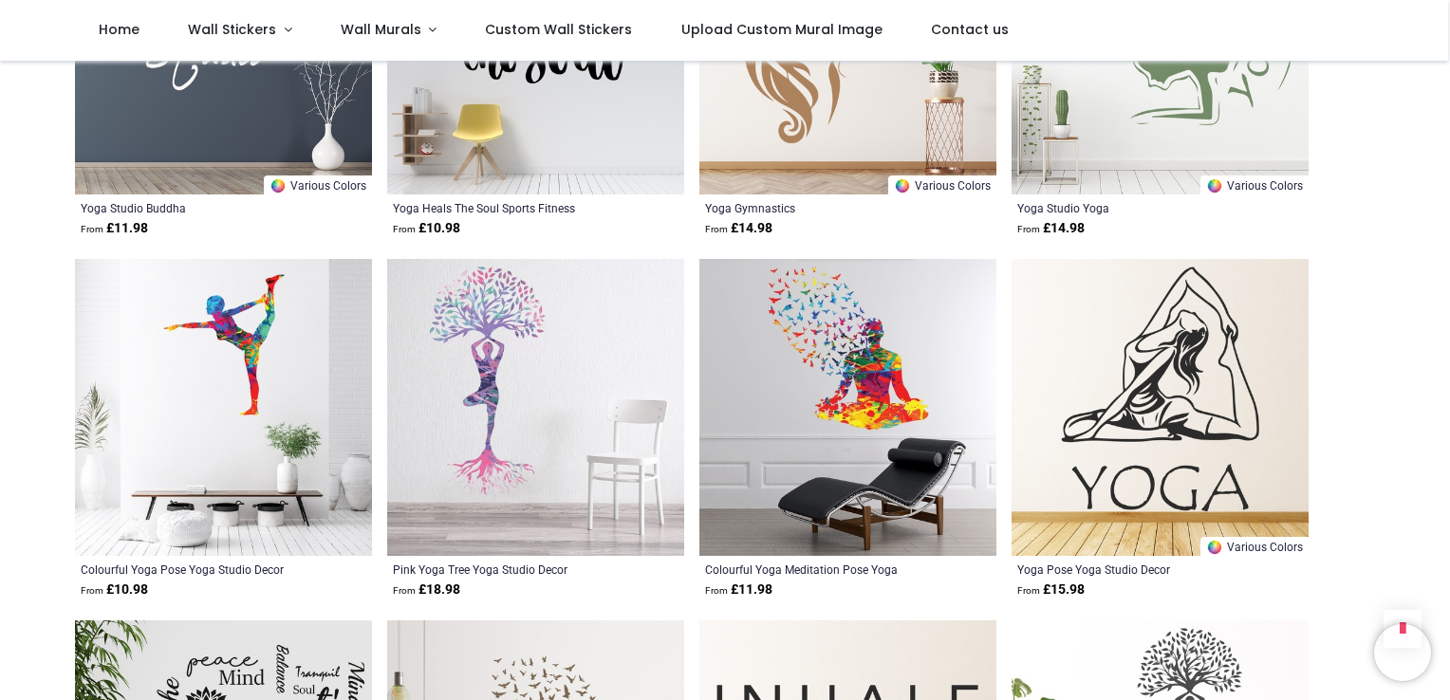
scroll to position [2562, 0]
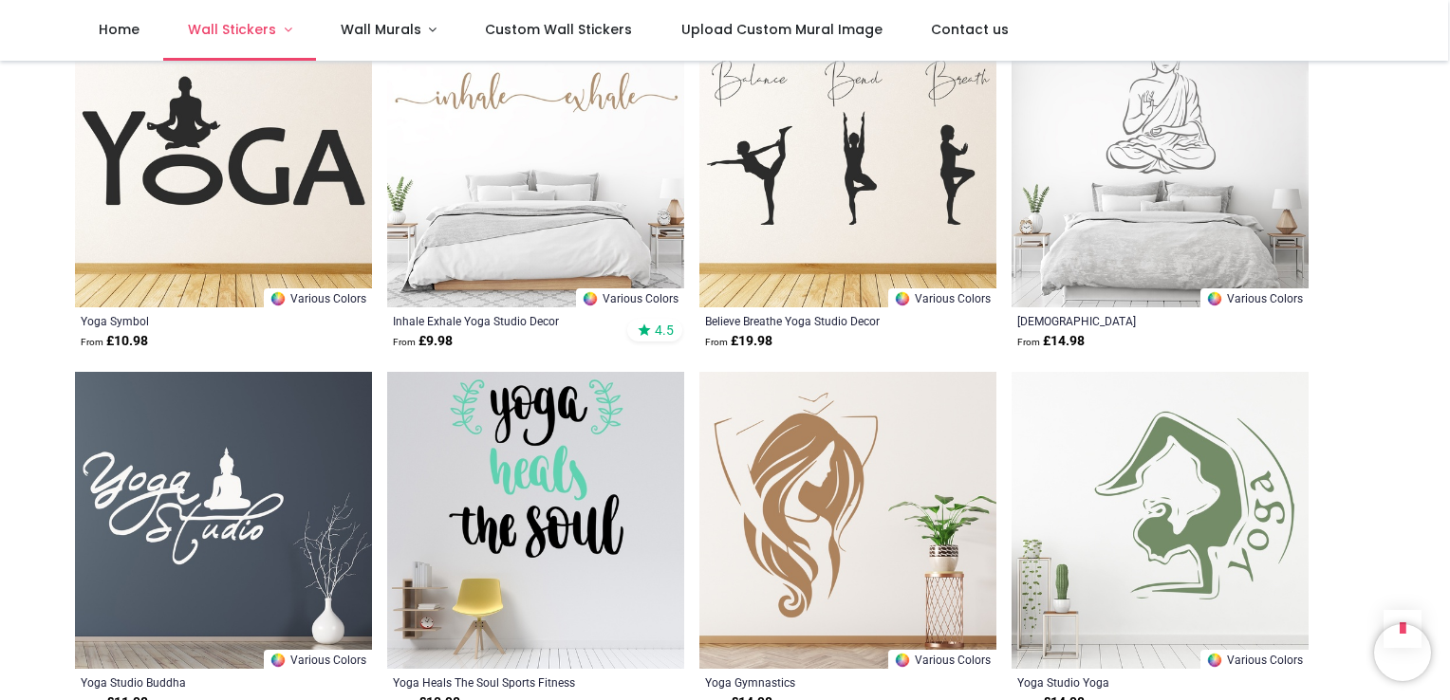
click at [268, 25] on span "Wall Stickers" at bounding box center [232, 29] width 88 height 19
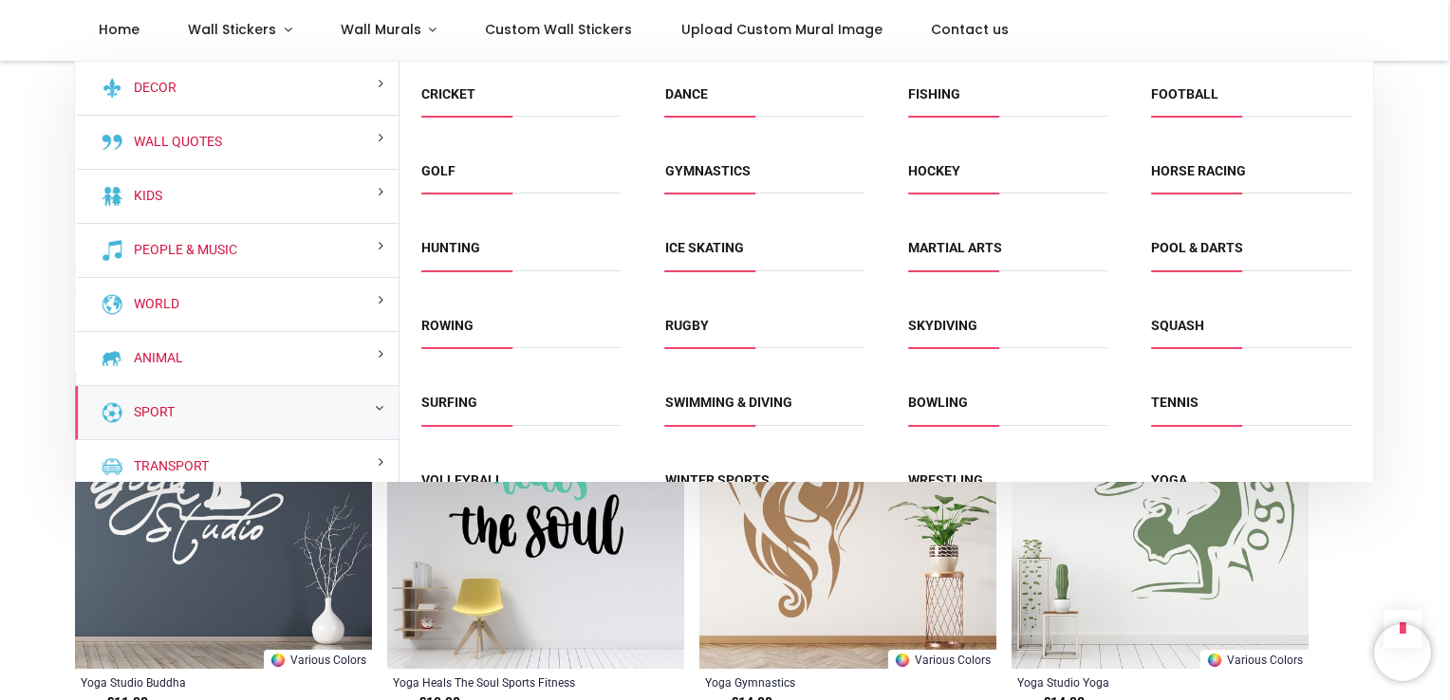
scroll to position [273, 0]
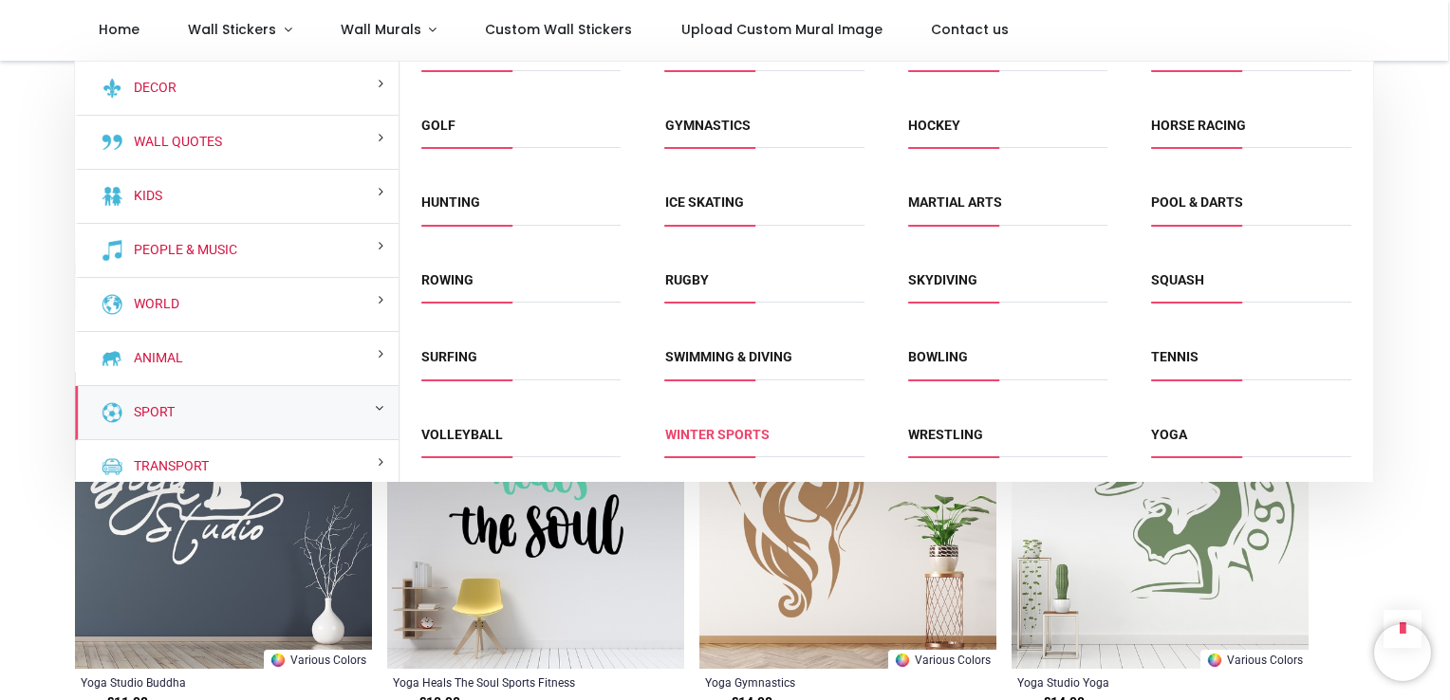
click at [725, 429] on link "Winter Sports" at bounding box center [717, 434] width 104 height 15
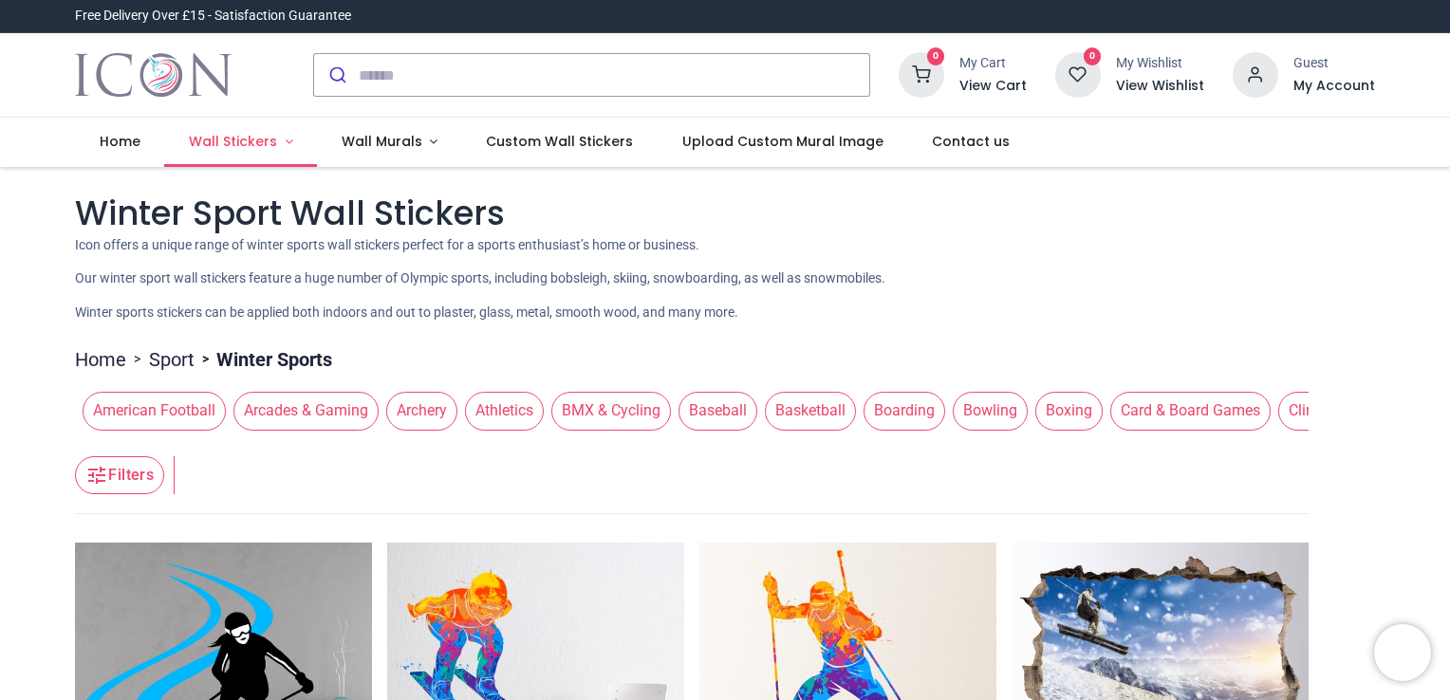
click at [242, 136] on span "Wall Stickers" at bounding box center [233, 141] width 88 height 19
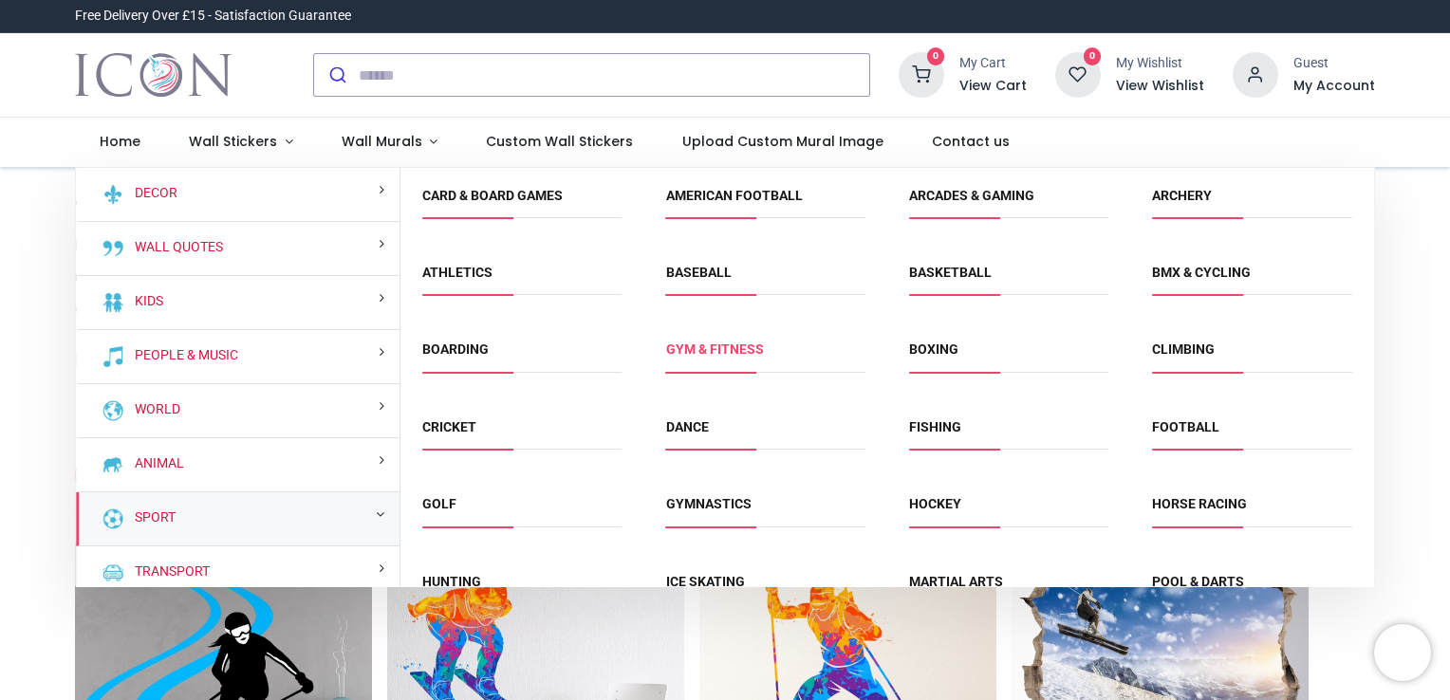
click at [723, 347] on link "Gym & fitness" at bounding box center [715, 349] width 98 height 15
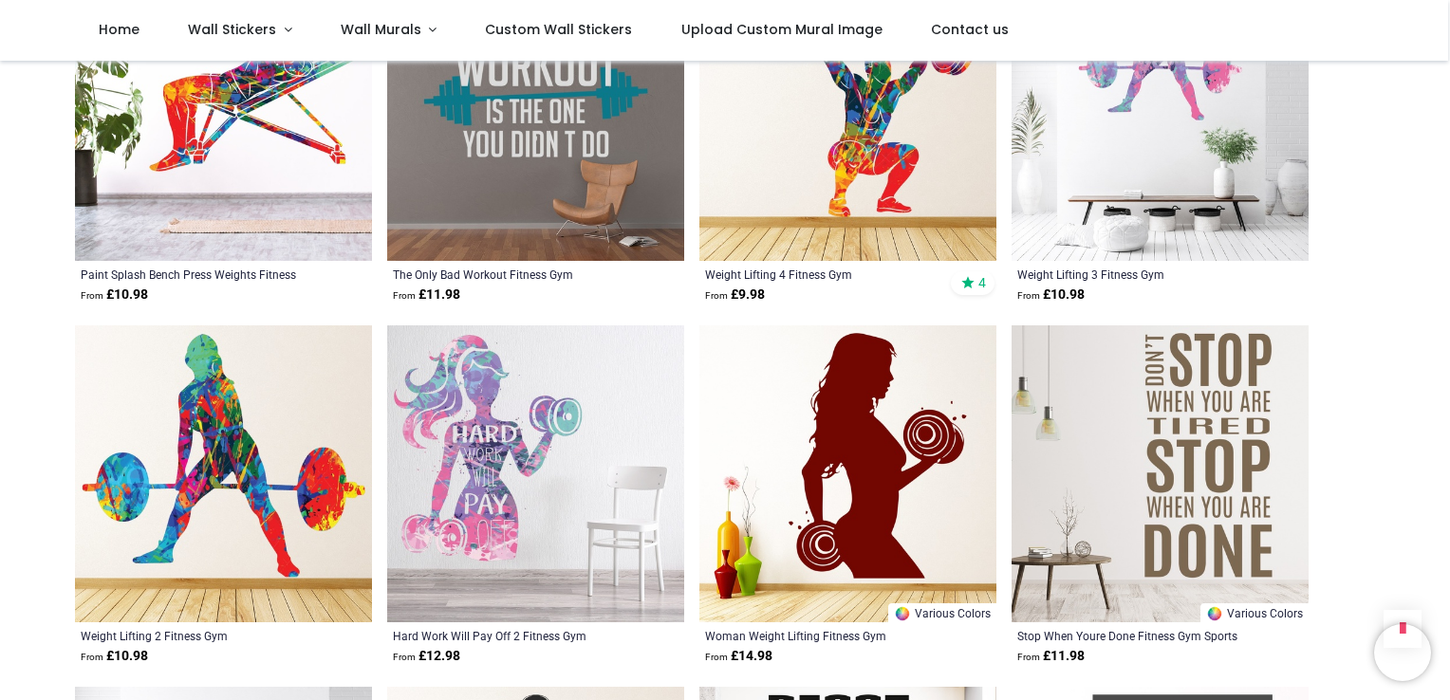
scroll to position [1233, 0]
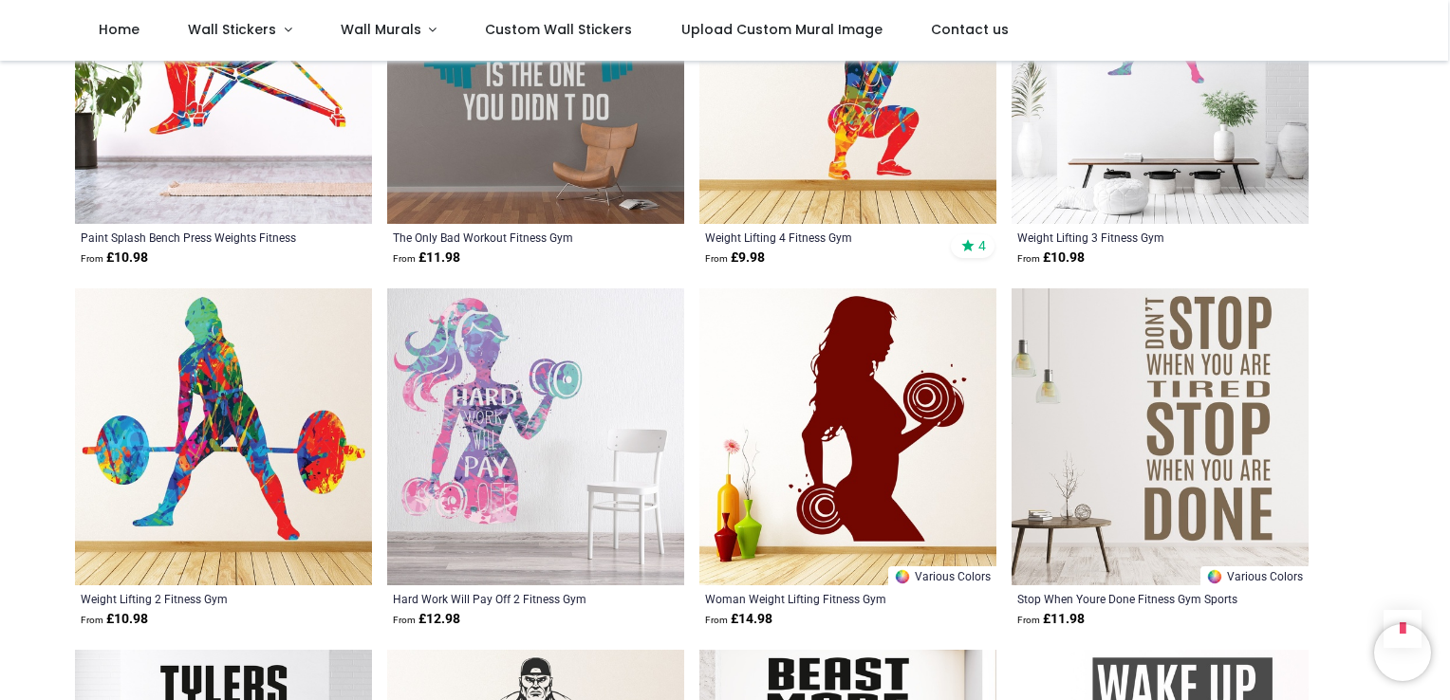
click at [216, 455] on img at bounding box center [223, 436] width 297 height 297
click at [228, 28] on span "Wall Stickers" at bounding box center [232, 29] width 88 height 19
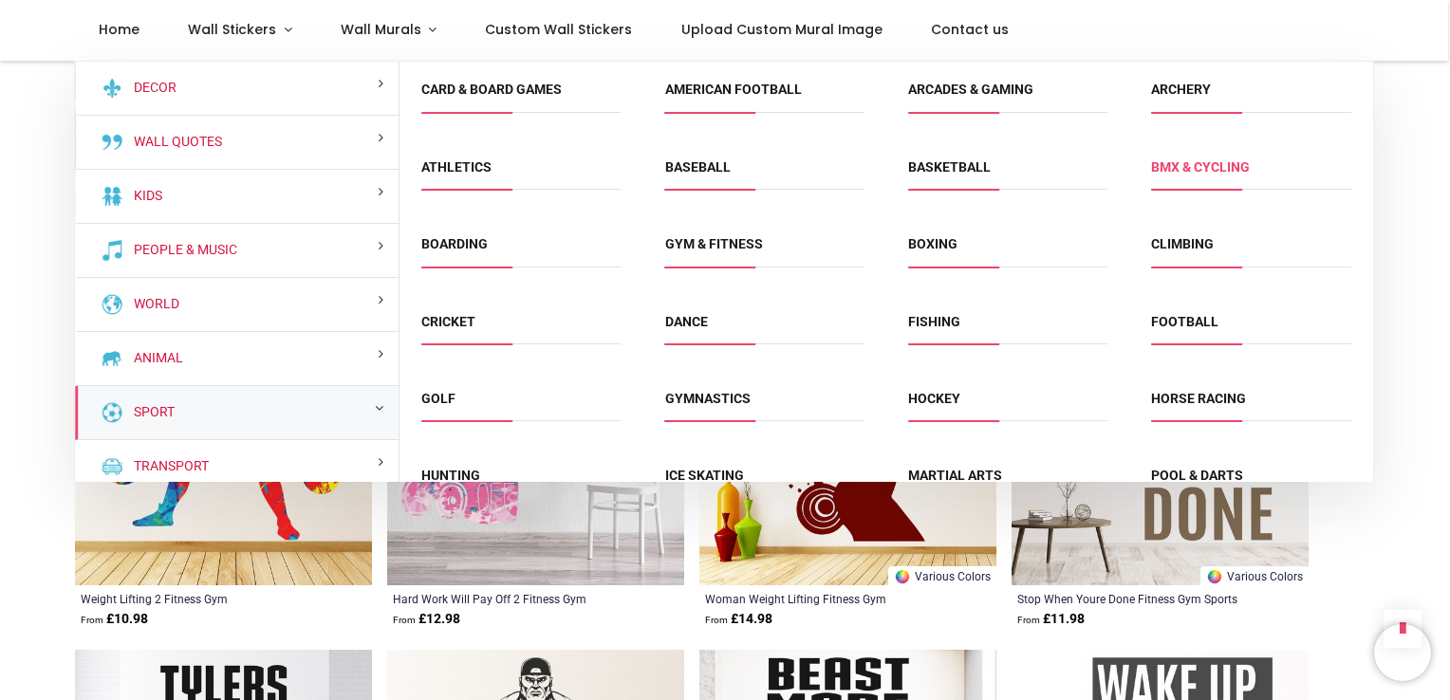
click at [1192, 165] on link "BMX & Cycling" at bounding box center [1200, 166] width 99 height 15
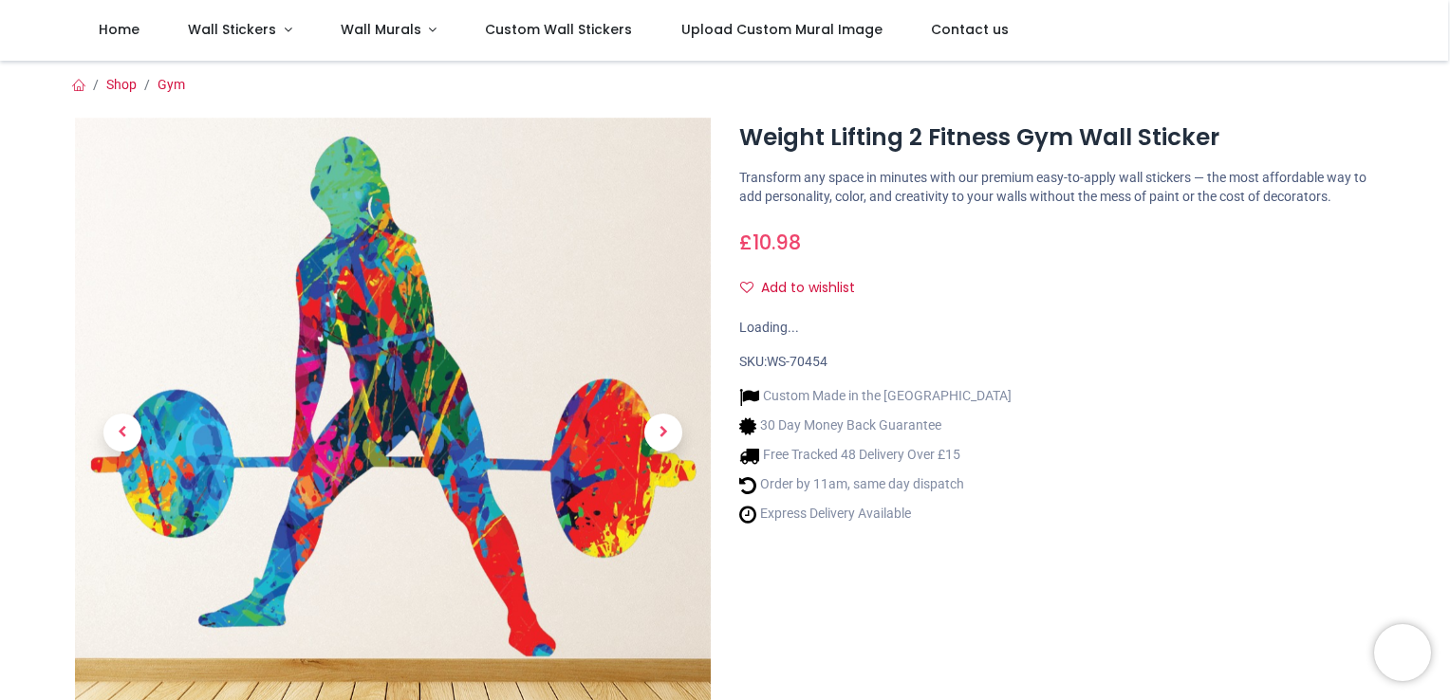
scroll to position [190, 0]
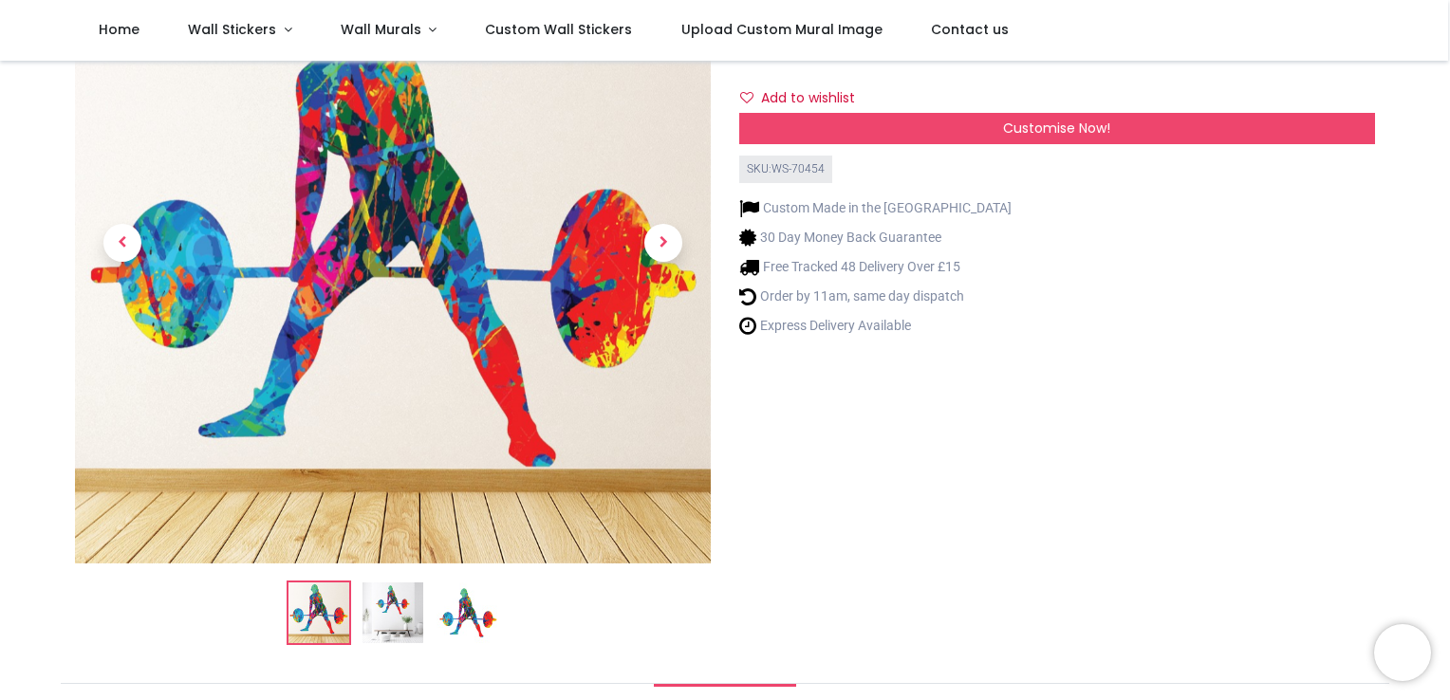
click at [386, 610] on img at bounding box center [392, 613] width 61 height 61
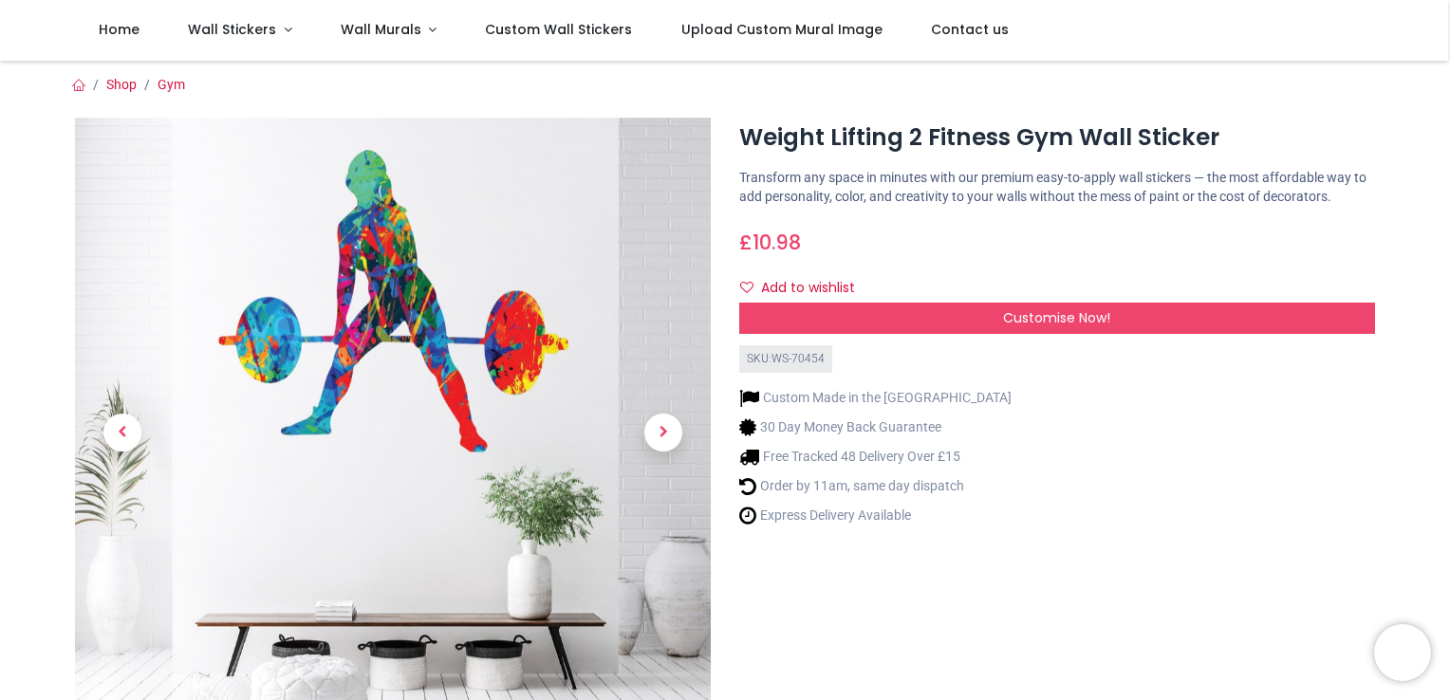
scroll to position [95, 0]
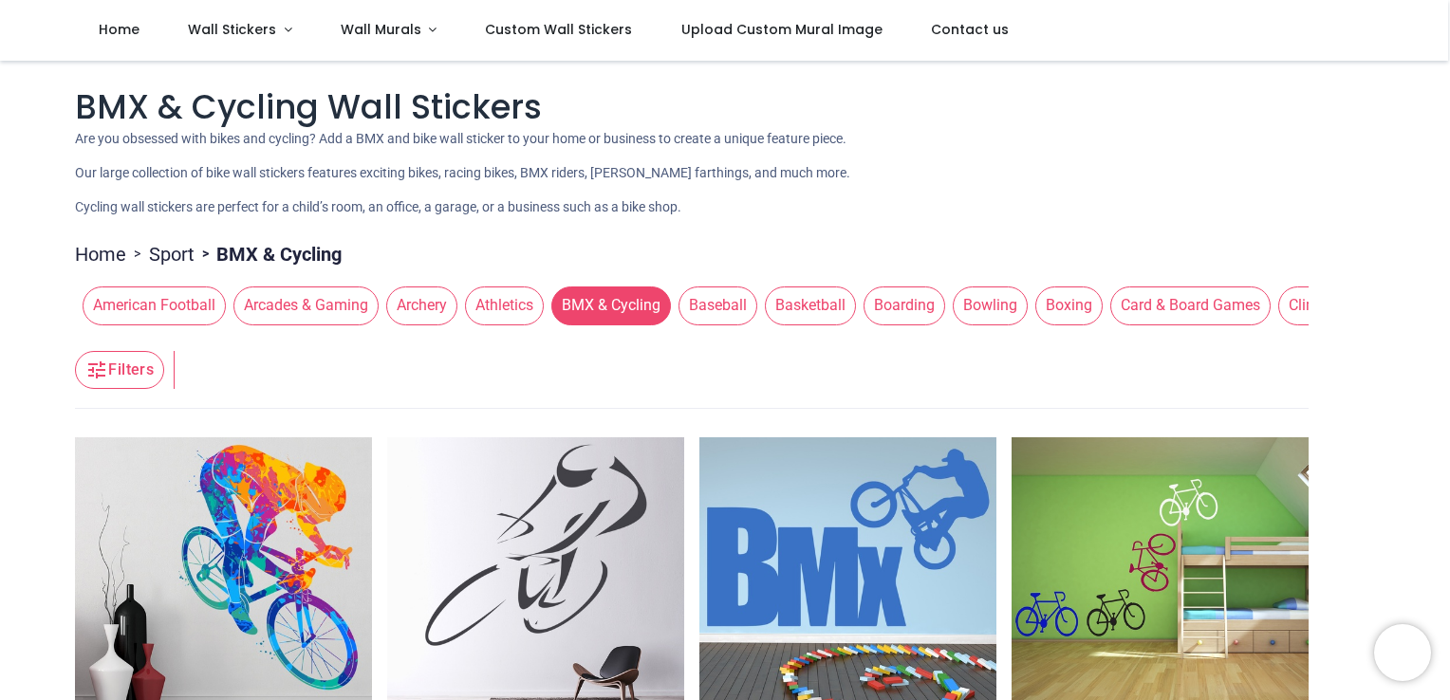
scroll to position [95, 0]
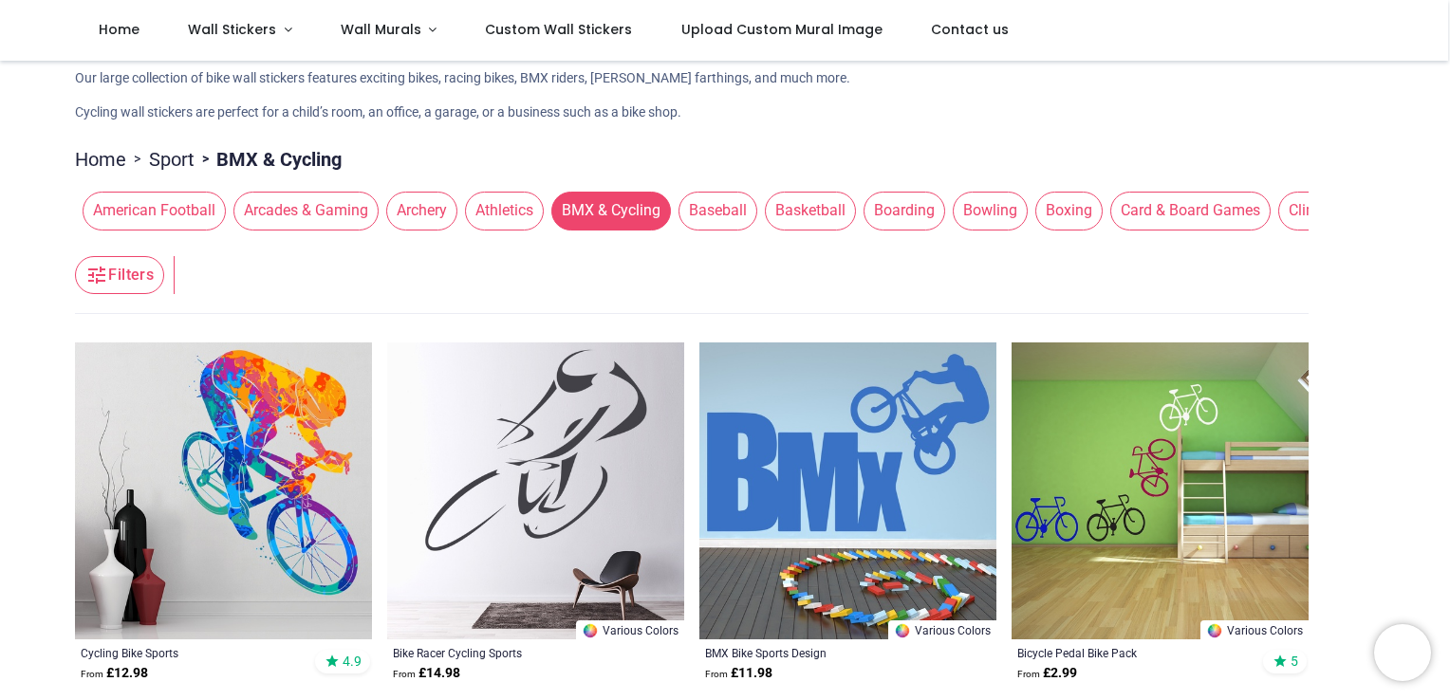
click at [277, 461] on img at bounding box center [223, 491] width 297 height 297
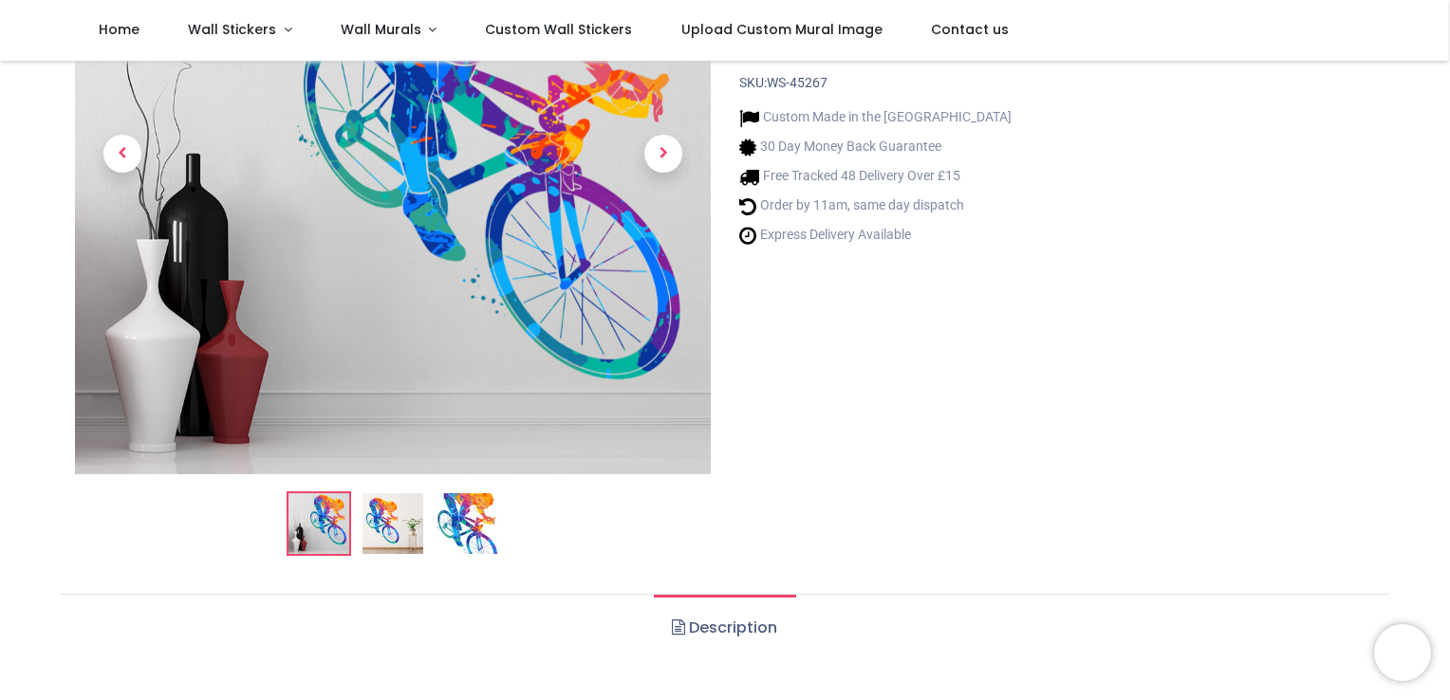
scroll to position [285, 0]
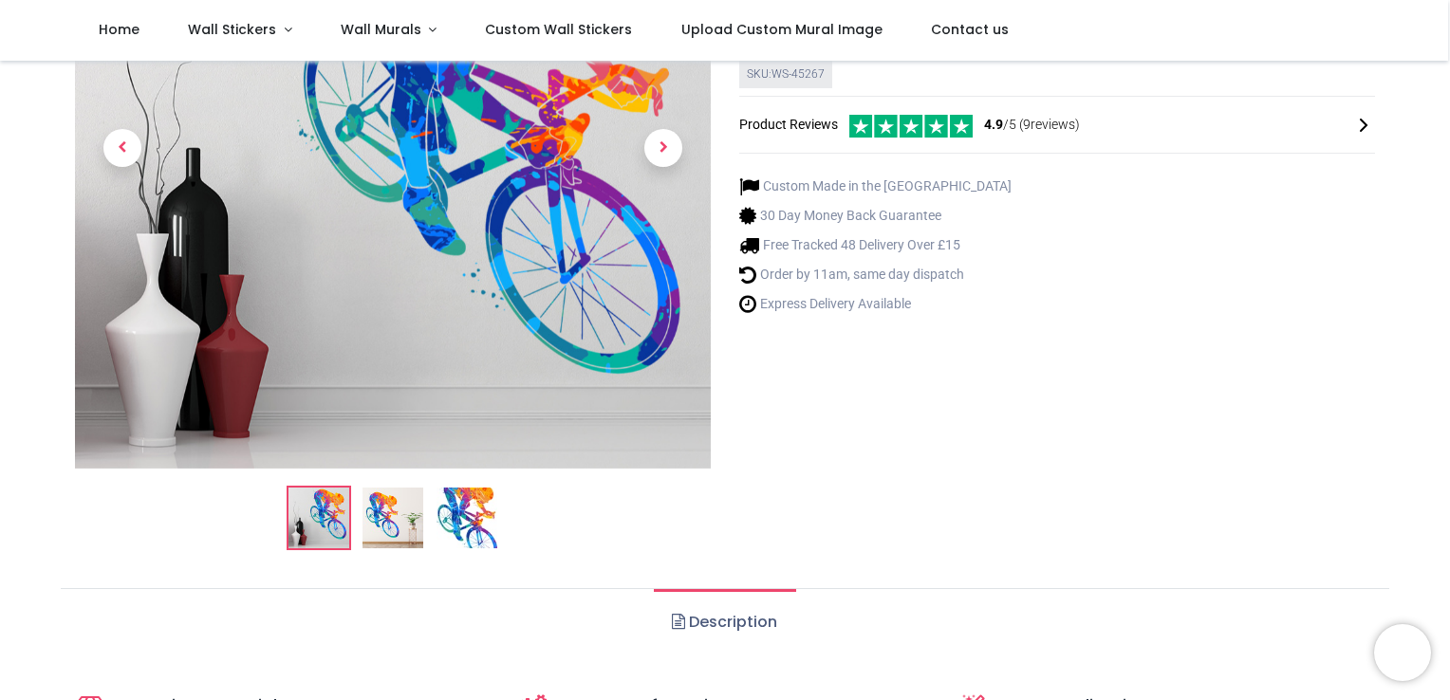
click at [324, 517] on img at bounding box center [318, 518] width 61 height 61
click at [326, 518] on img at bounding box center [318, 518] width 61 height 61
click at [329, 507] on img at bounding box center [318, 518] width 61 height 61
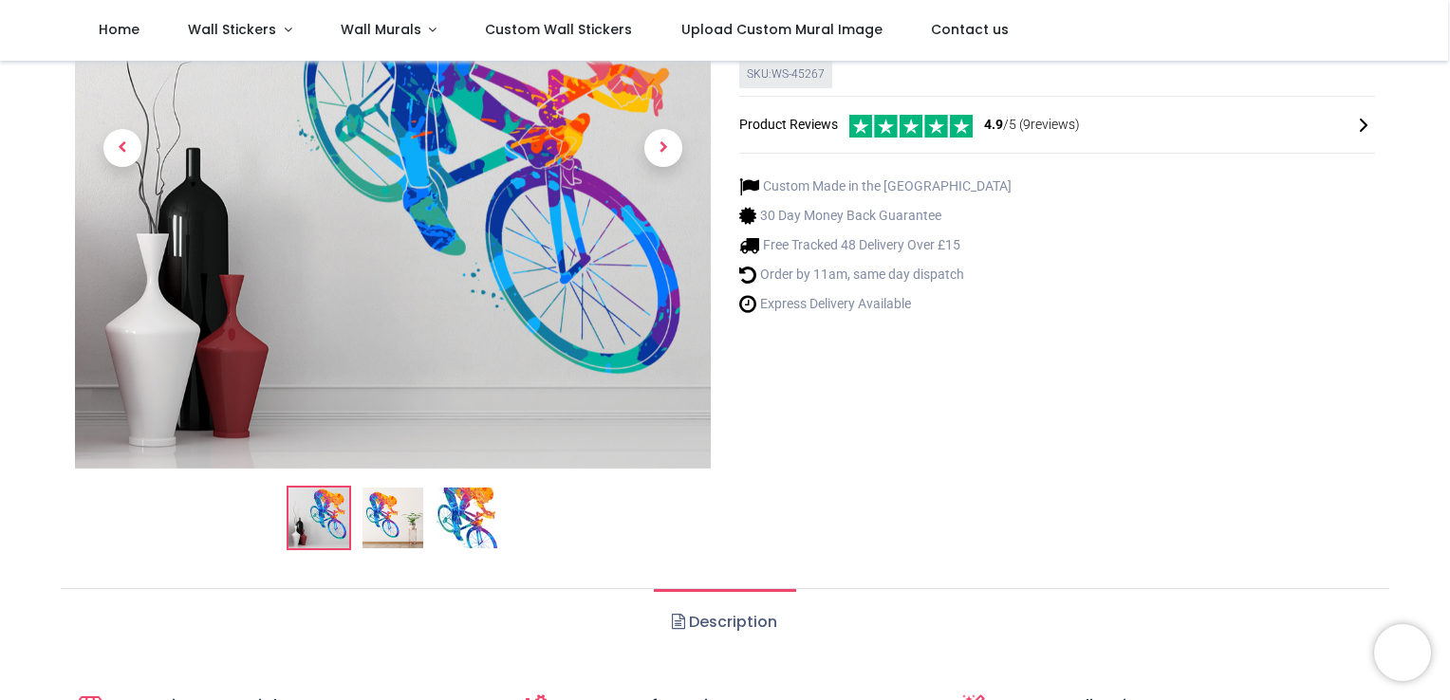
click at [387, 510] on img at bounding box center [392, 518] width 61 height 61
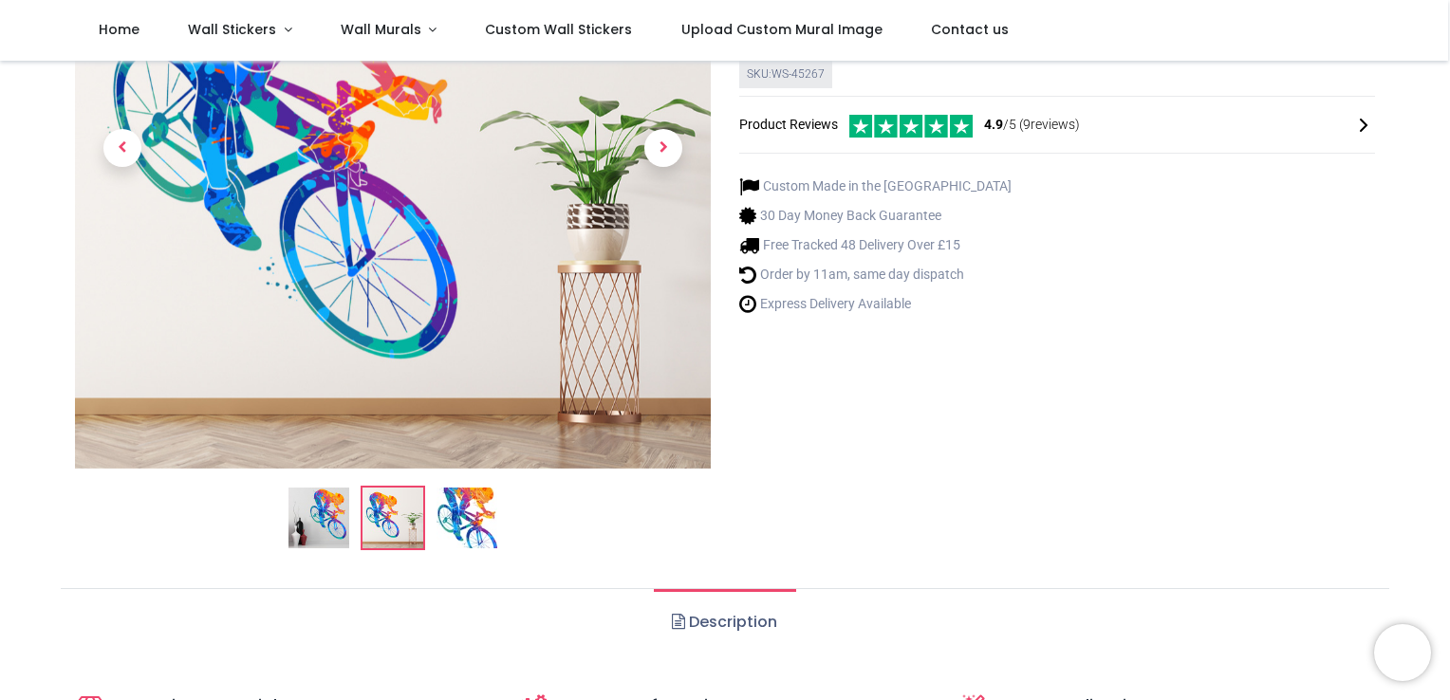
click at [387, 510] on img at bounding box center [392, 518] width 61 height 61
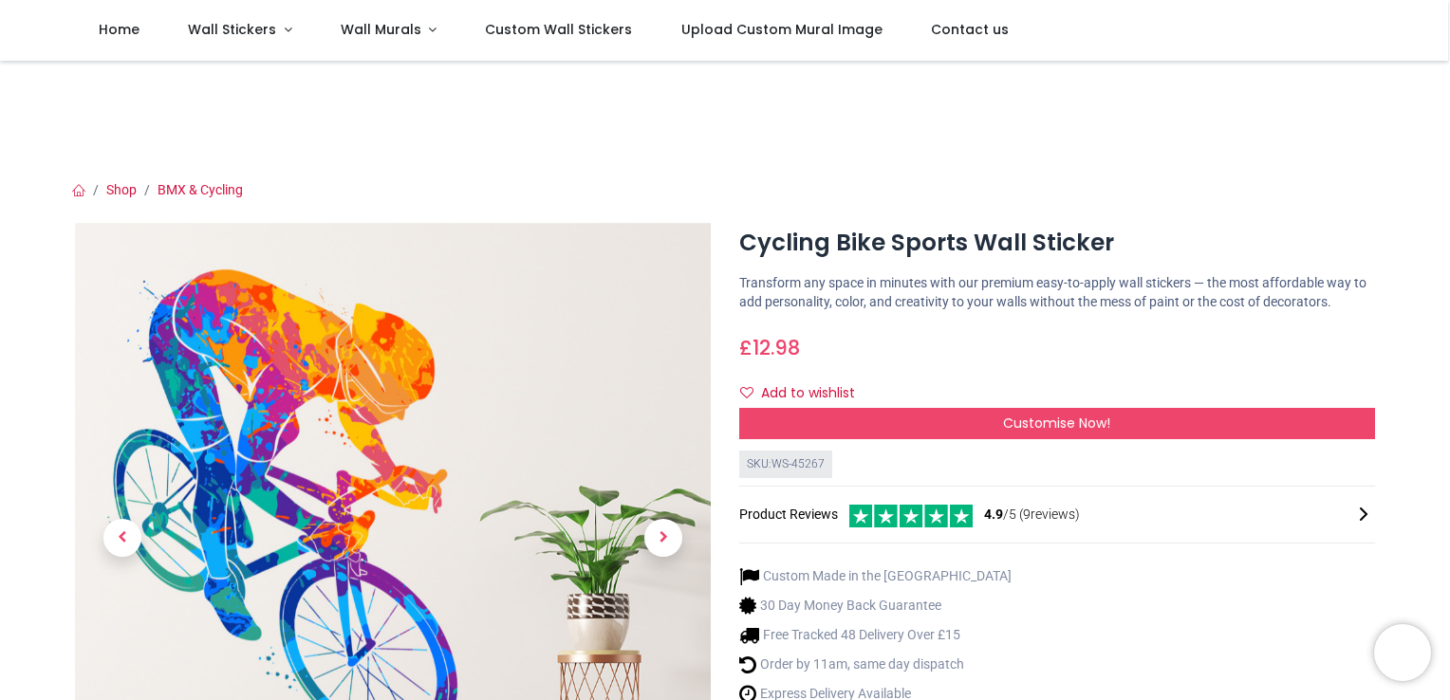
scroll to position [95, 0]
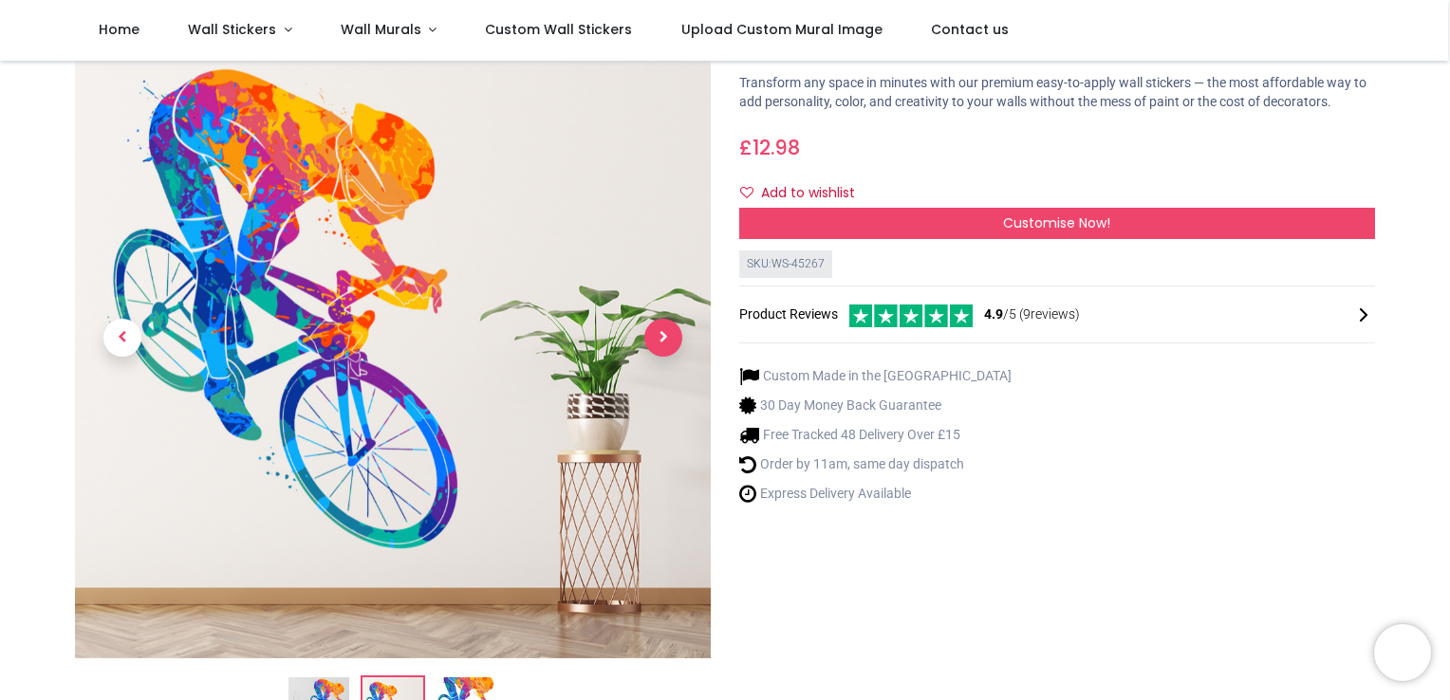
click at [668, 334] on span "Next" at bounding box center [663, 338] width 38 height 38
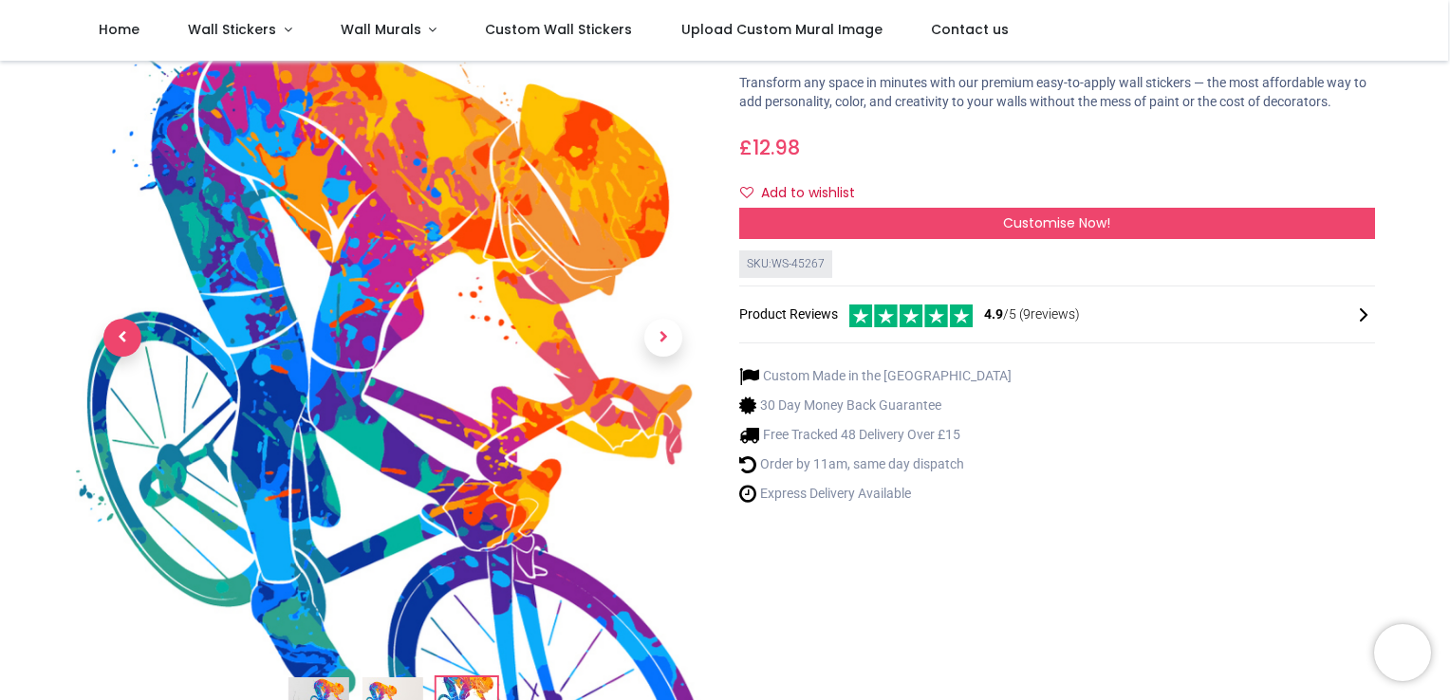
click at [124, 337] on span "Previous" at bounding box center [122, 338] width 38 height 38
